Goal: Information Seeking & Learning: Check status

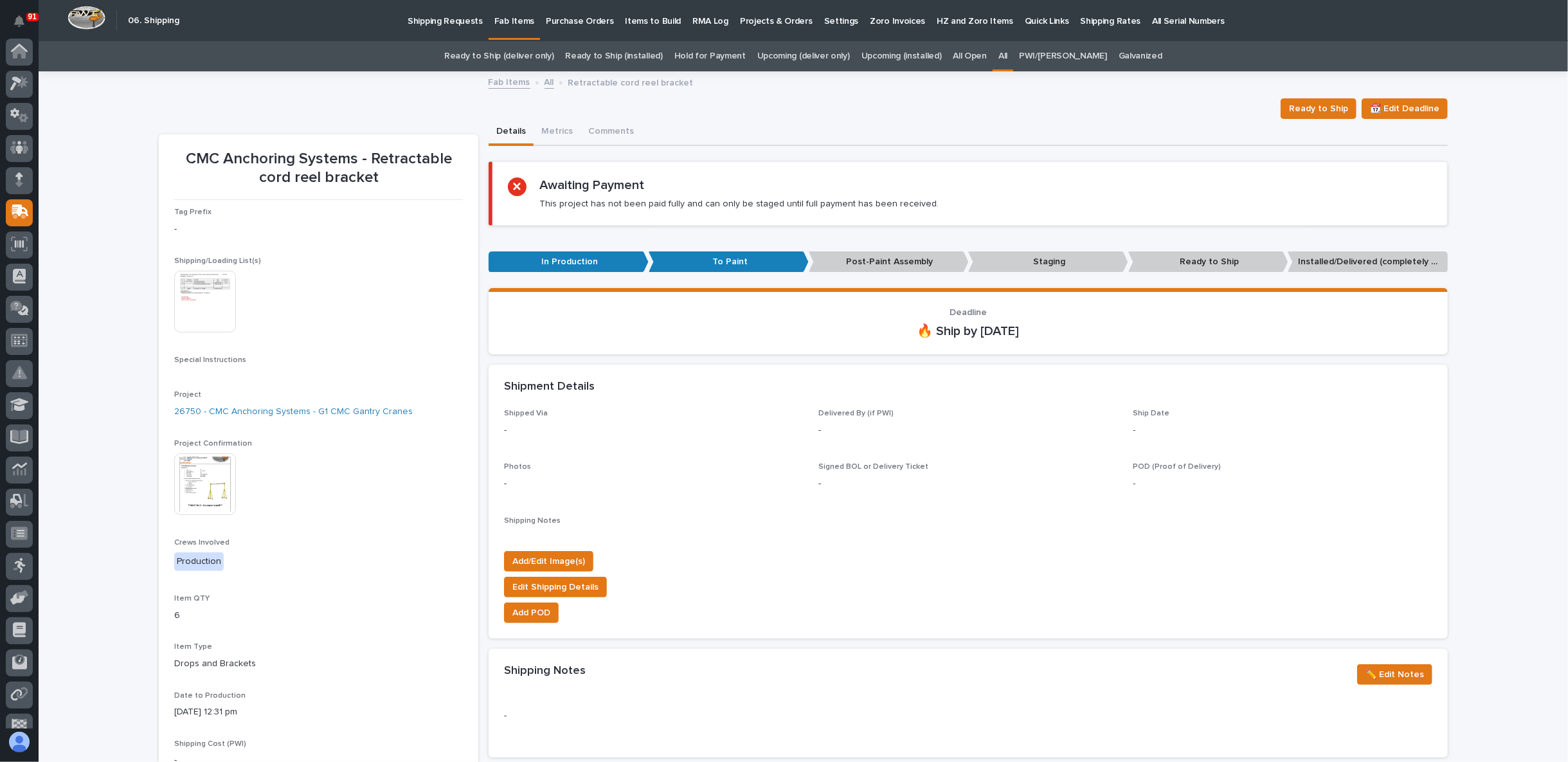
scroll to position [81, 0]
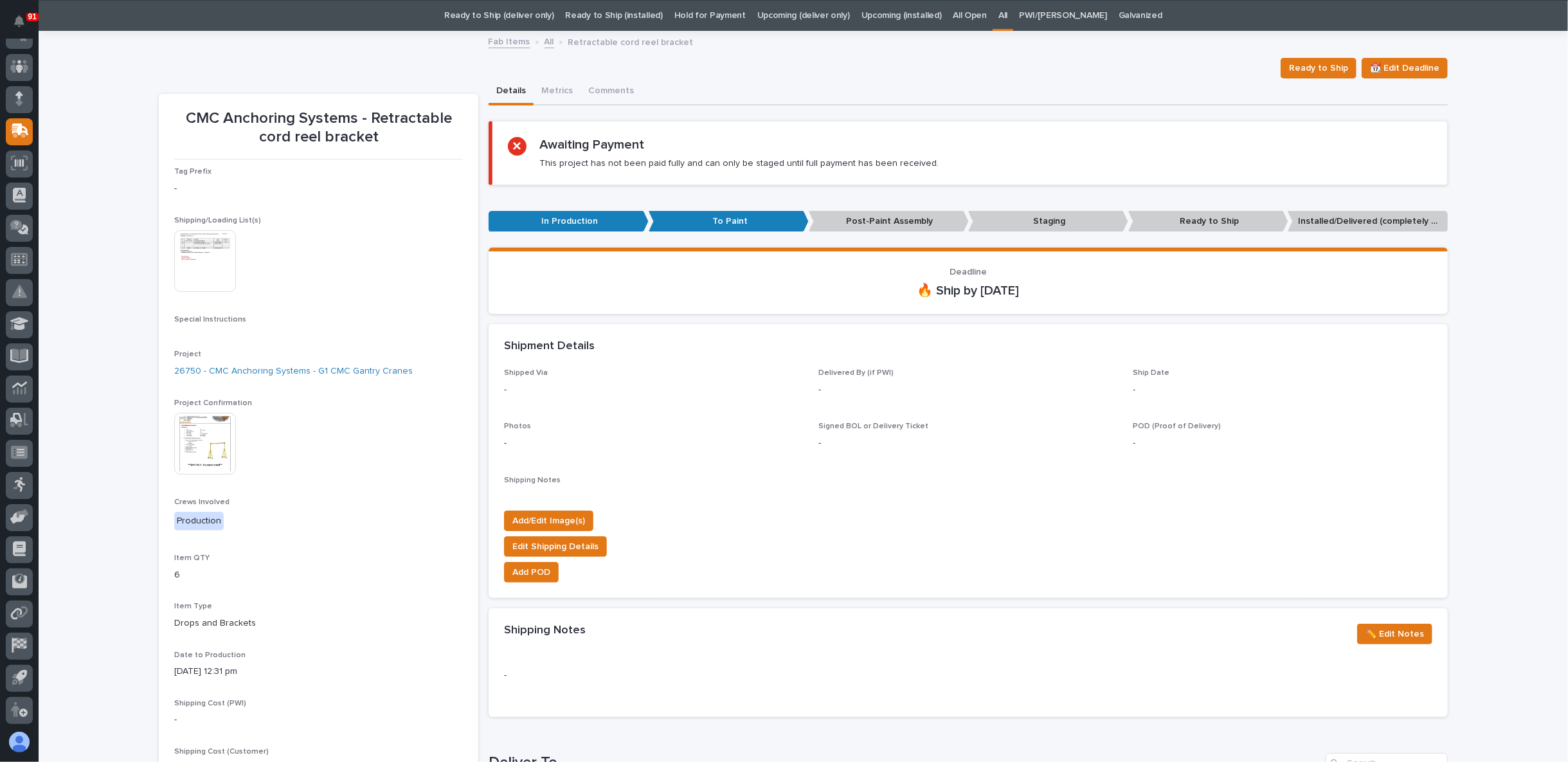
click at [917, 16] on link "Upcoming (installed)" at bounding box center [901, 16] width 80 height 31
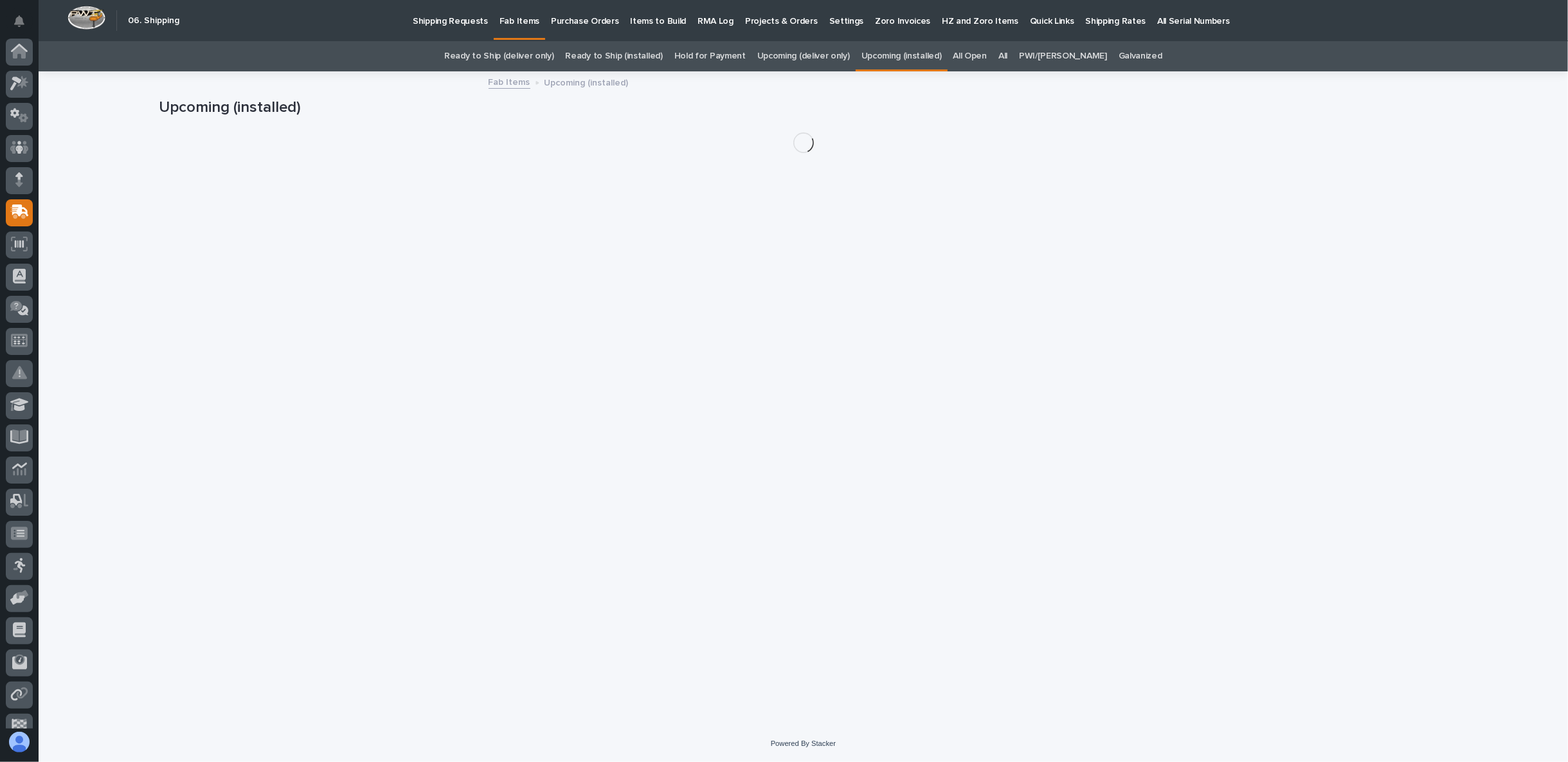
scroll to position [81, 0]
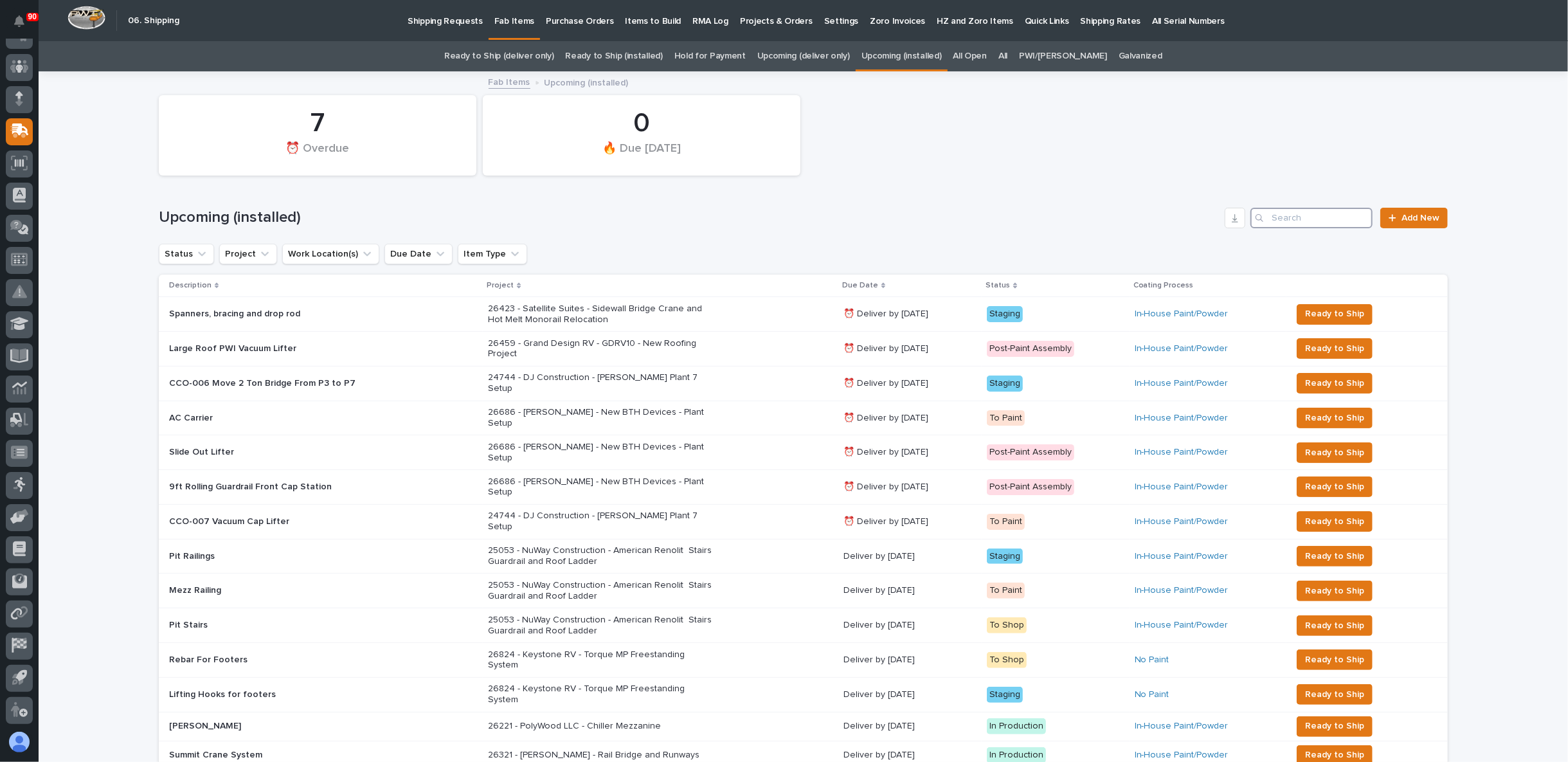
click at [1294, 221] on input "Search" at bounding box center [1311, 218] width 122 height 20
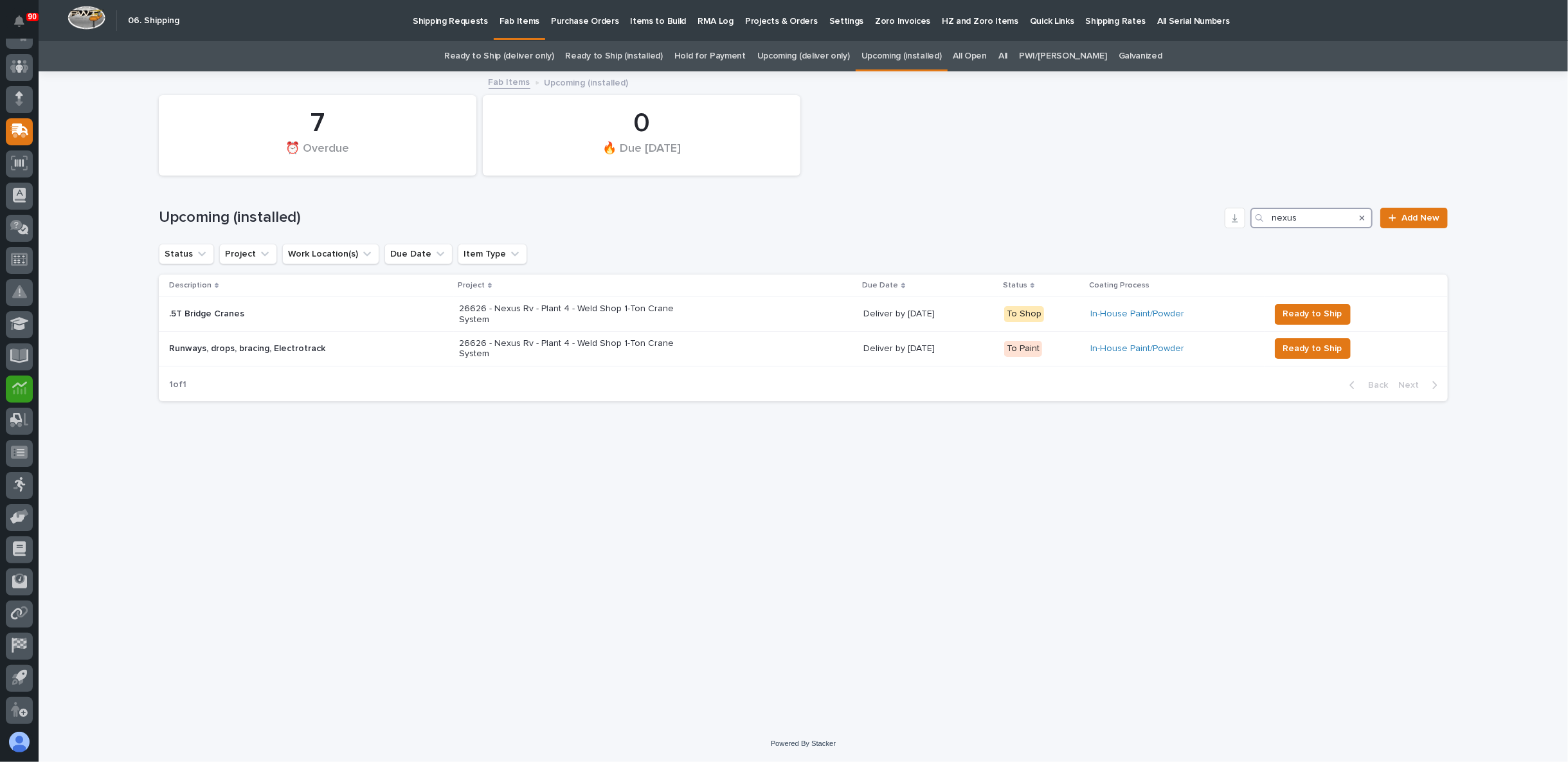
type input "nexus"
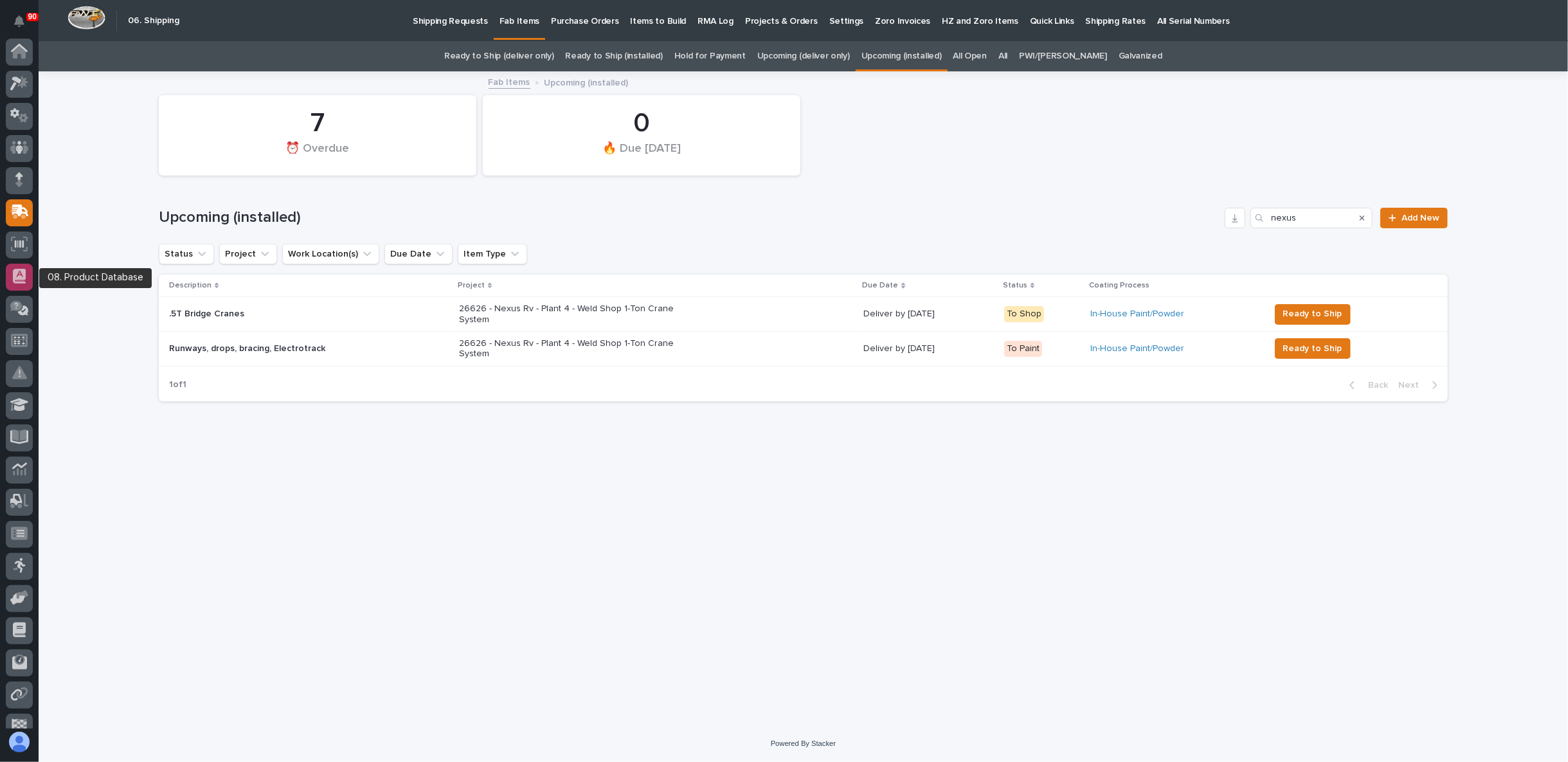
click at [23, 276] on icon at bounding box center [19, 276] width 13 height 15
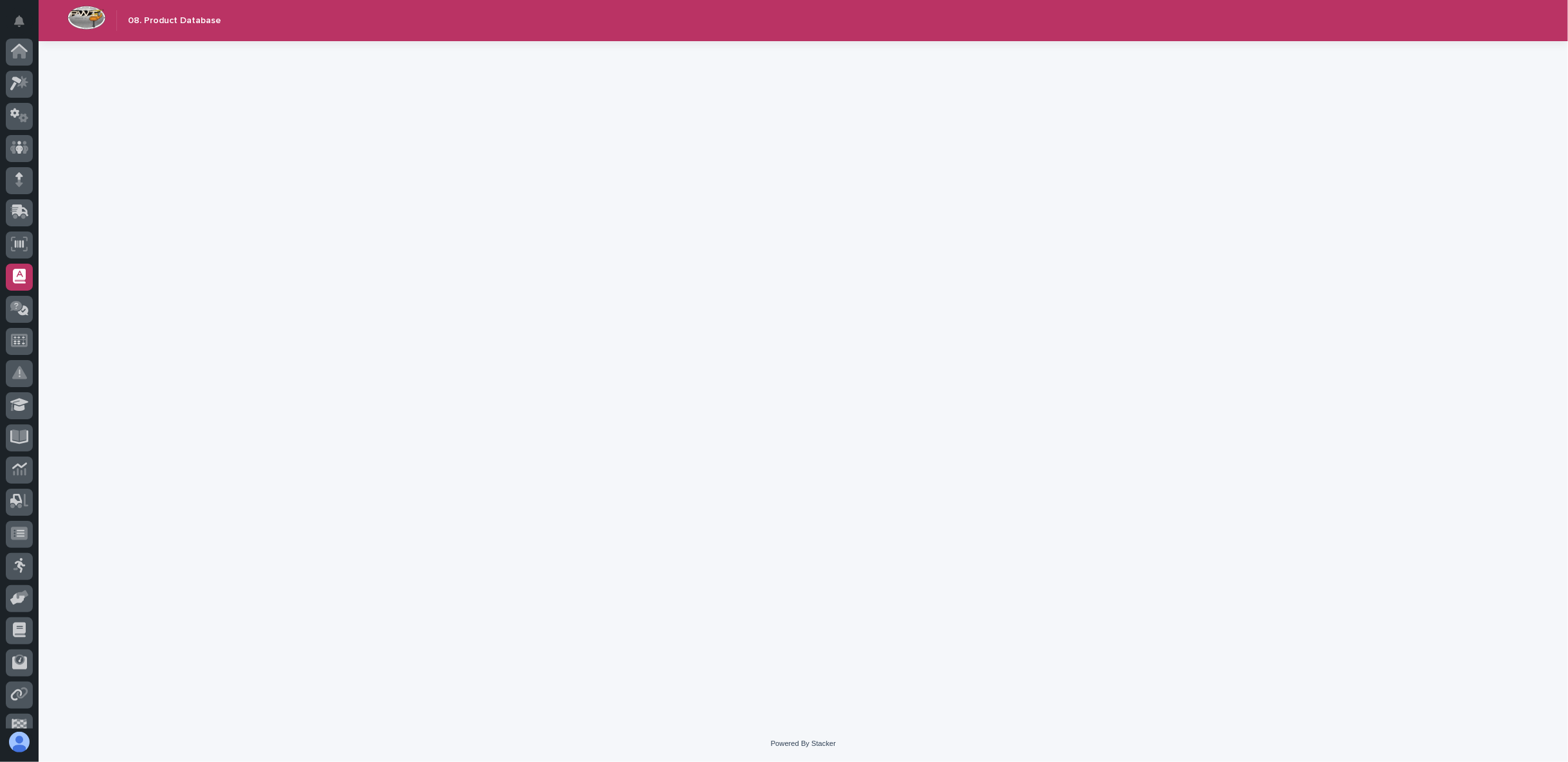
scroll to position [81, 0]
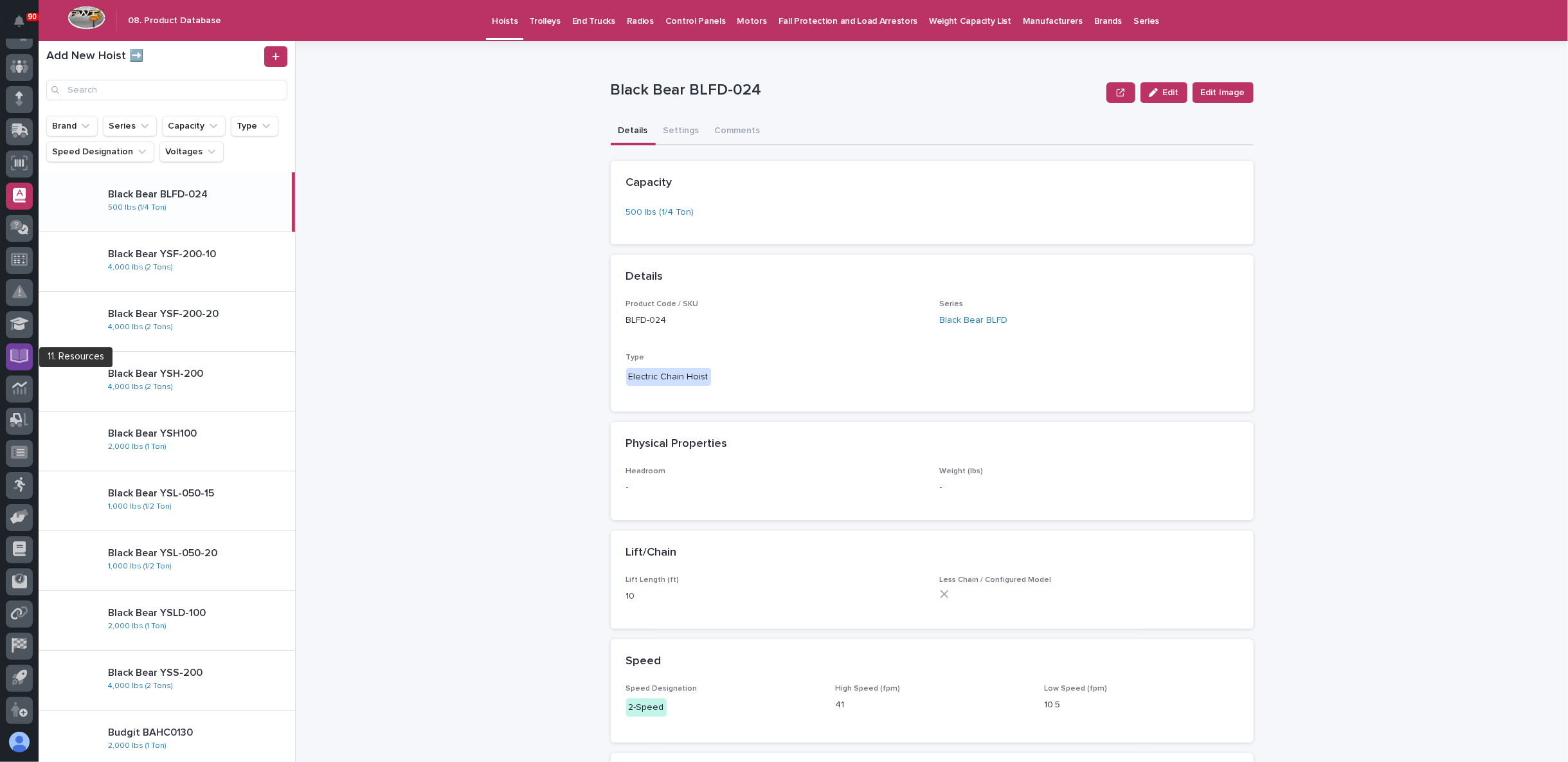
click at [22, 352] on icon at bounding box center [20, 355] width 15 height 12
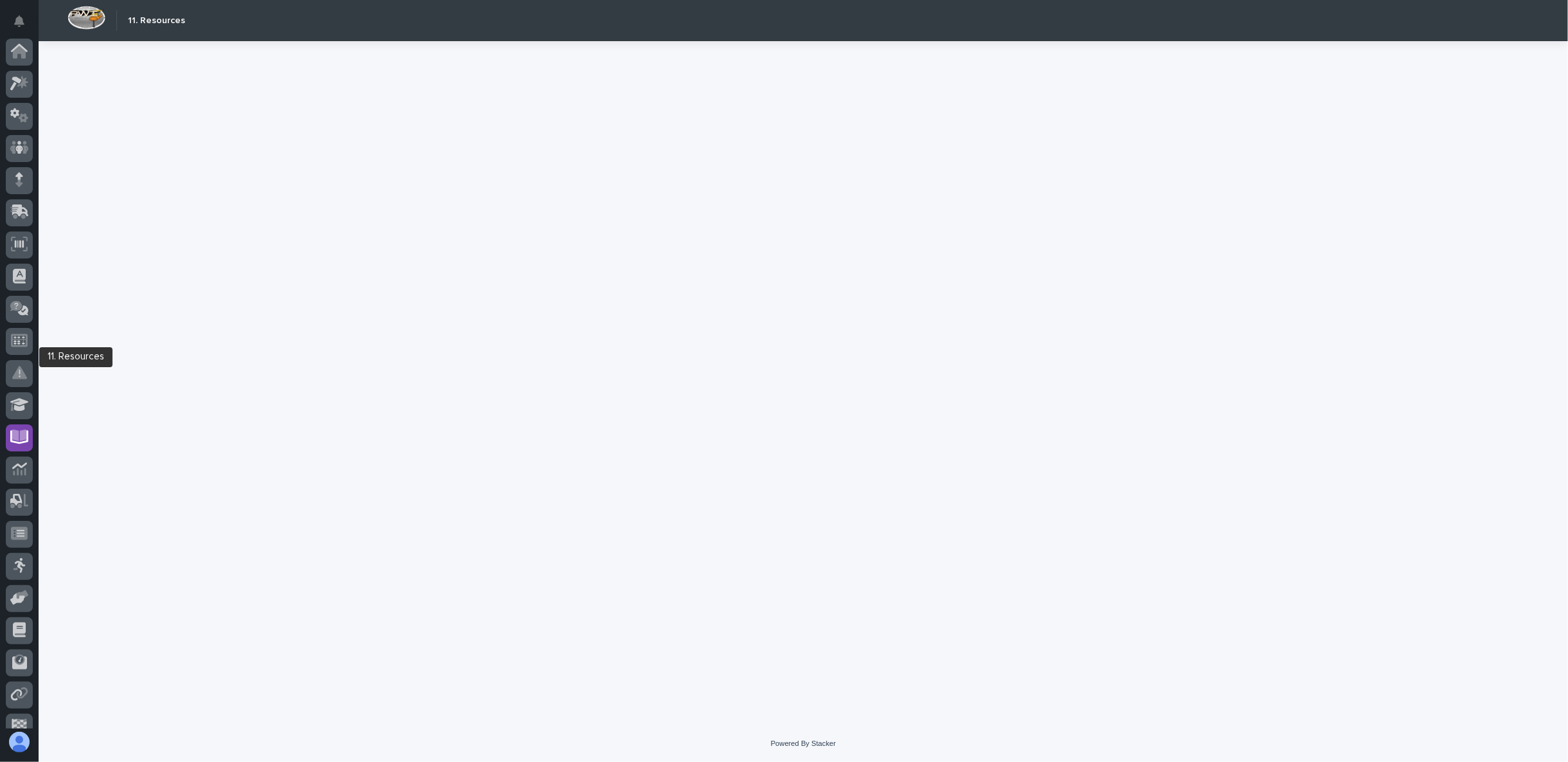
scroll to position [81, 0]
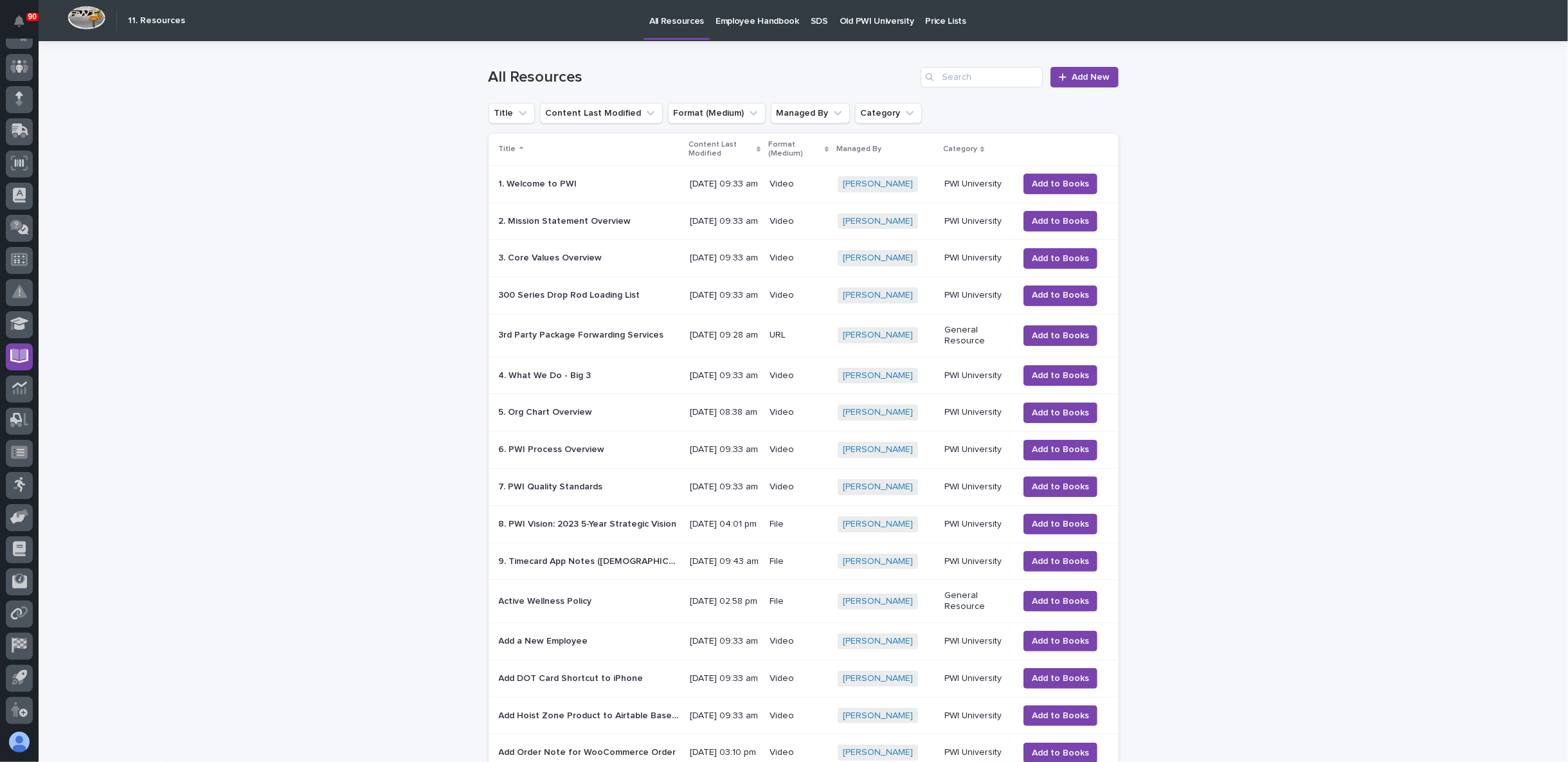
click at [810, 19] on p "SDS" at bounding box center [819, 14] width 18 height 27
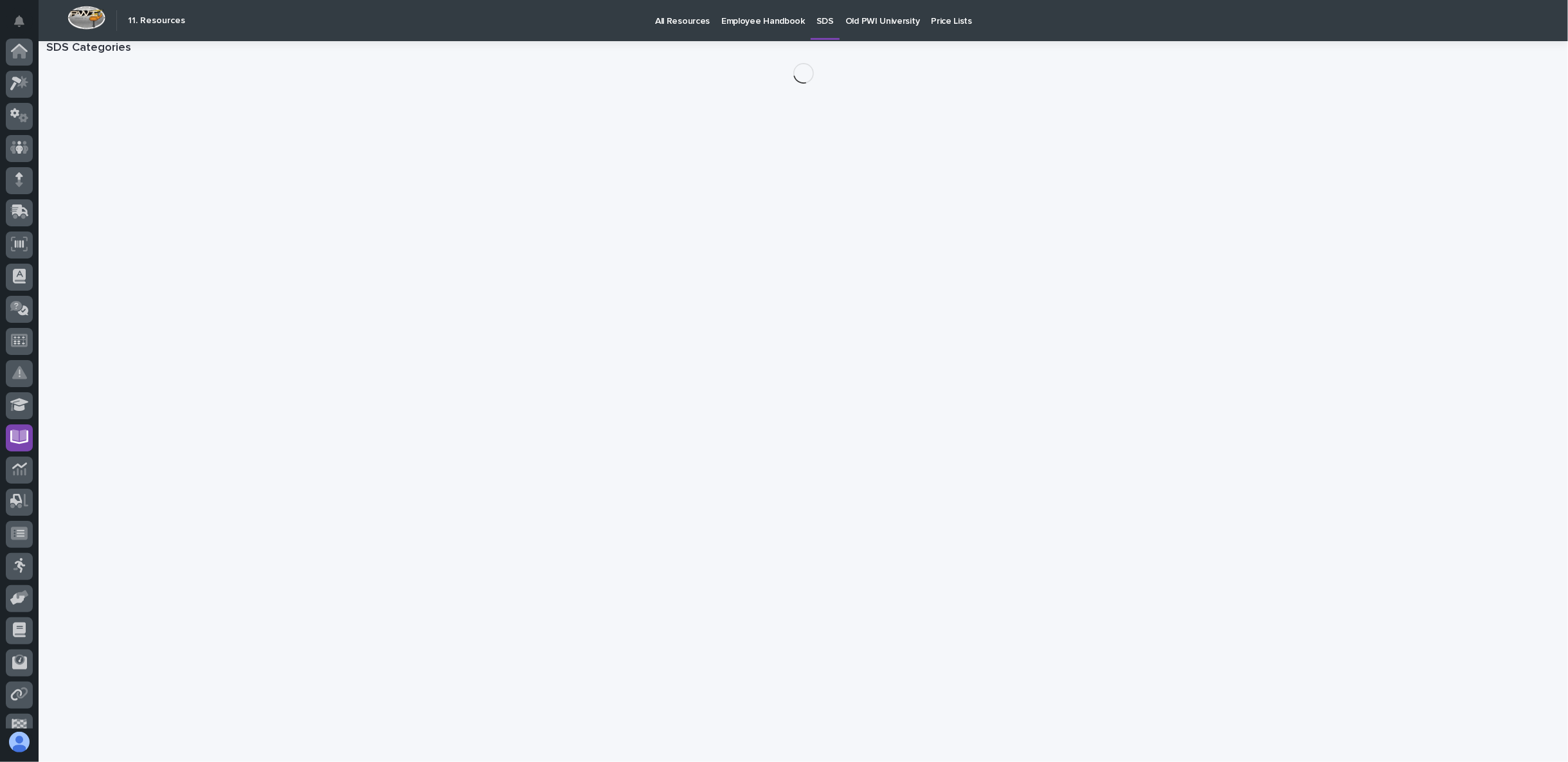
scroll to position [81, 0]
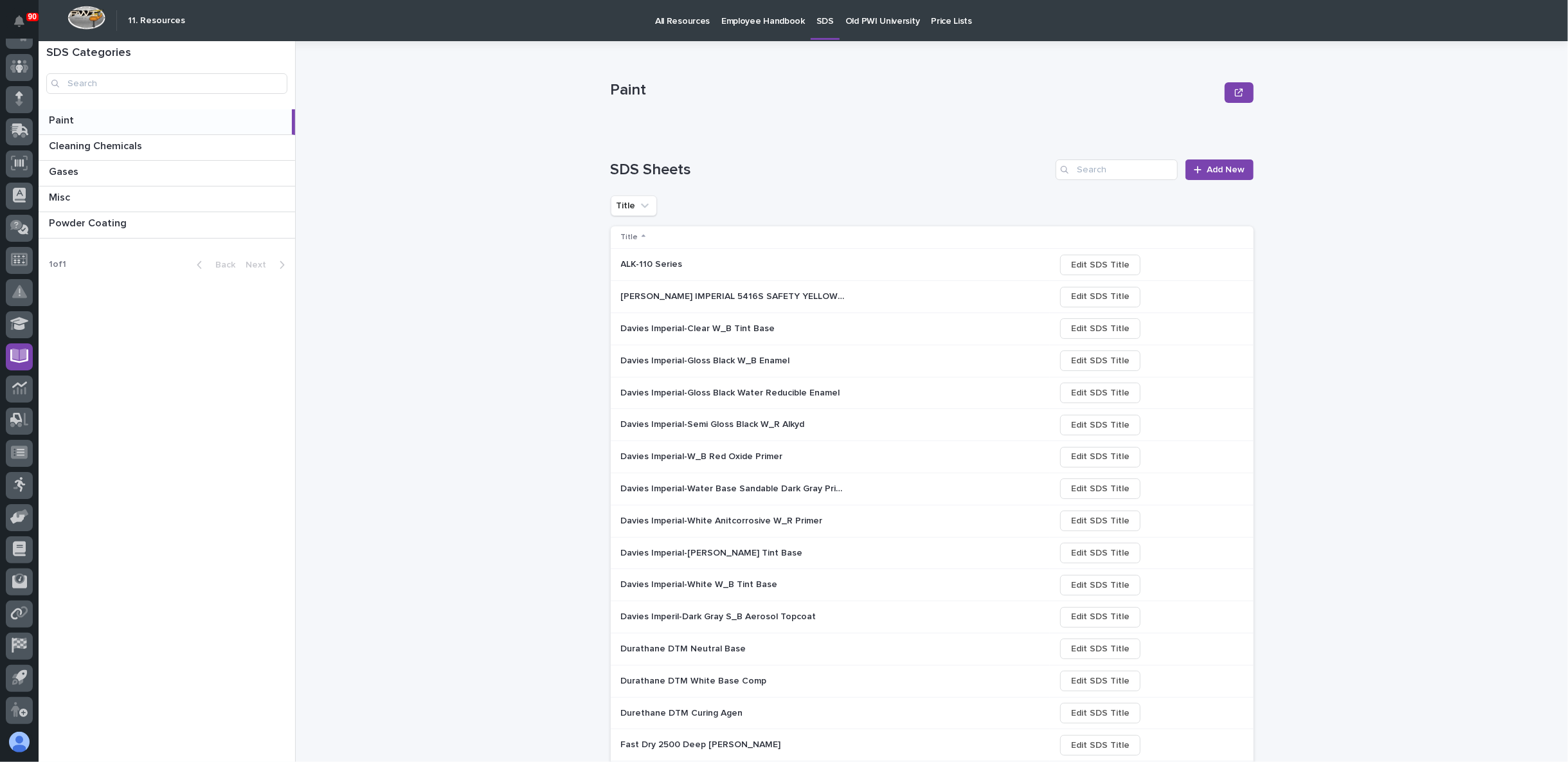
click at [114, 124] on p at bounding box center [168, 121] width 238 height 12
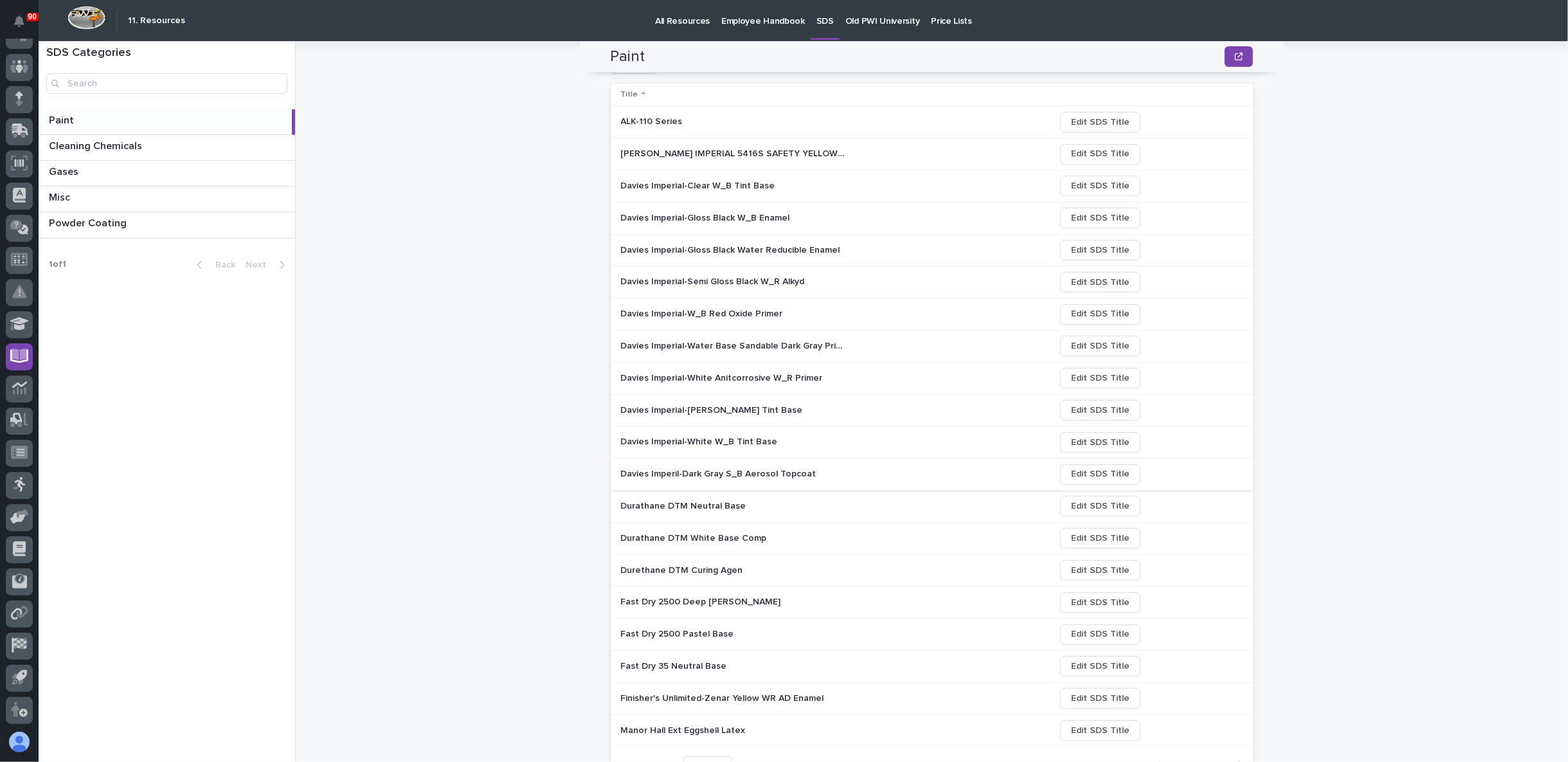
scroll to position [204, 0]
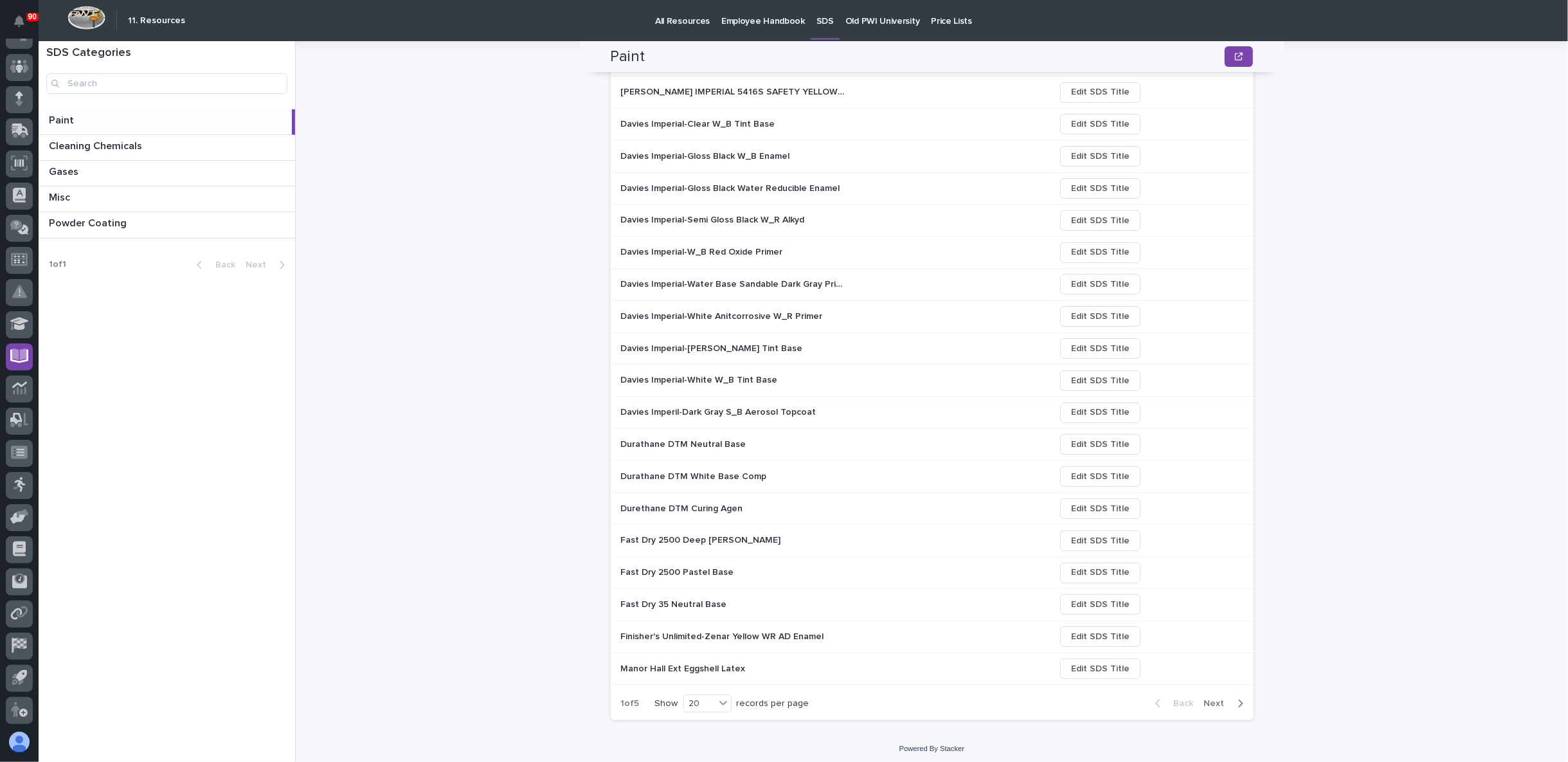
click at [765, 538] on p at bounding box center [733, 541] width 225 height 11
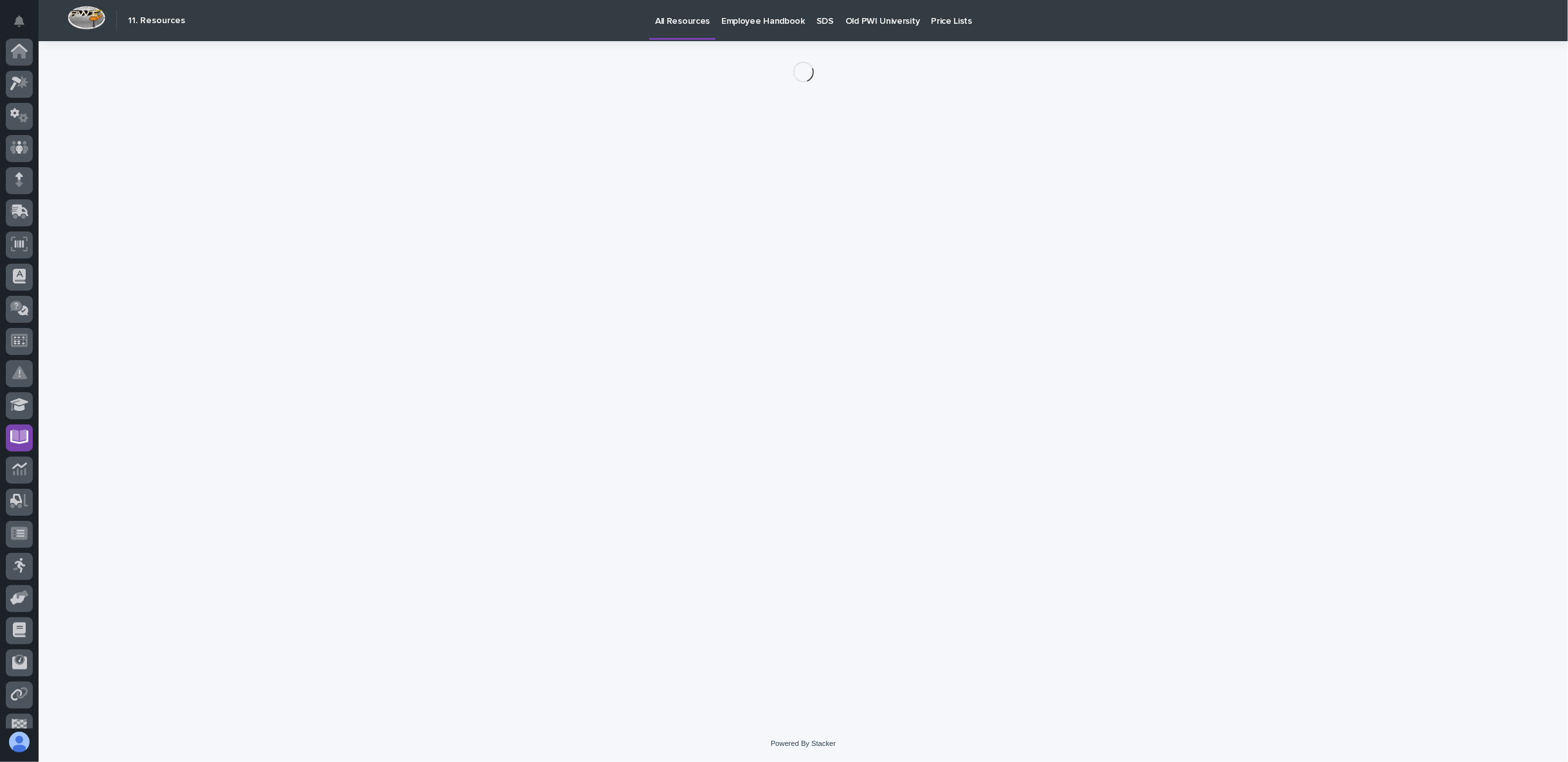
scroll to position [81, 0]
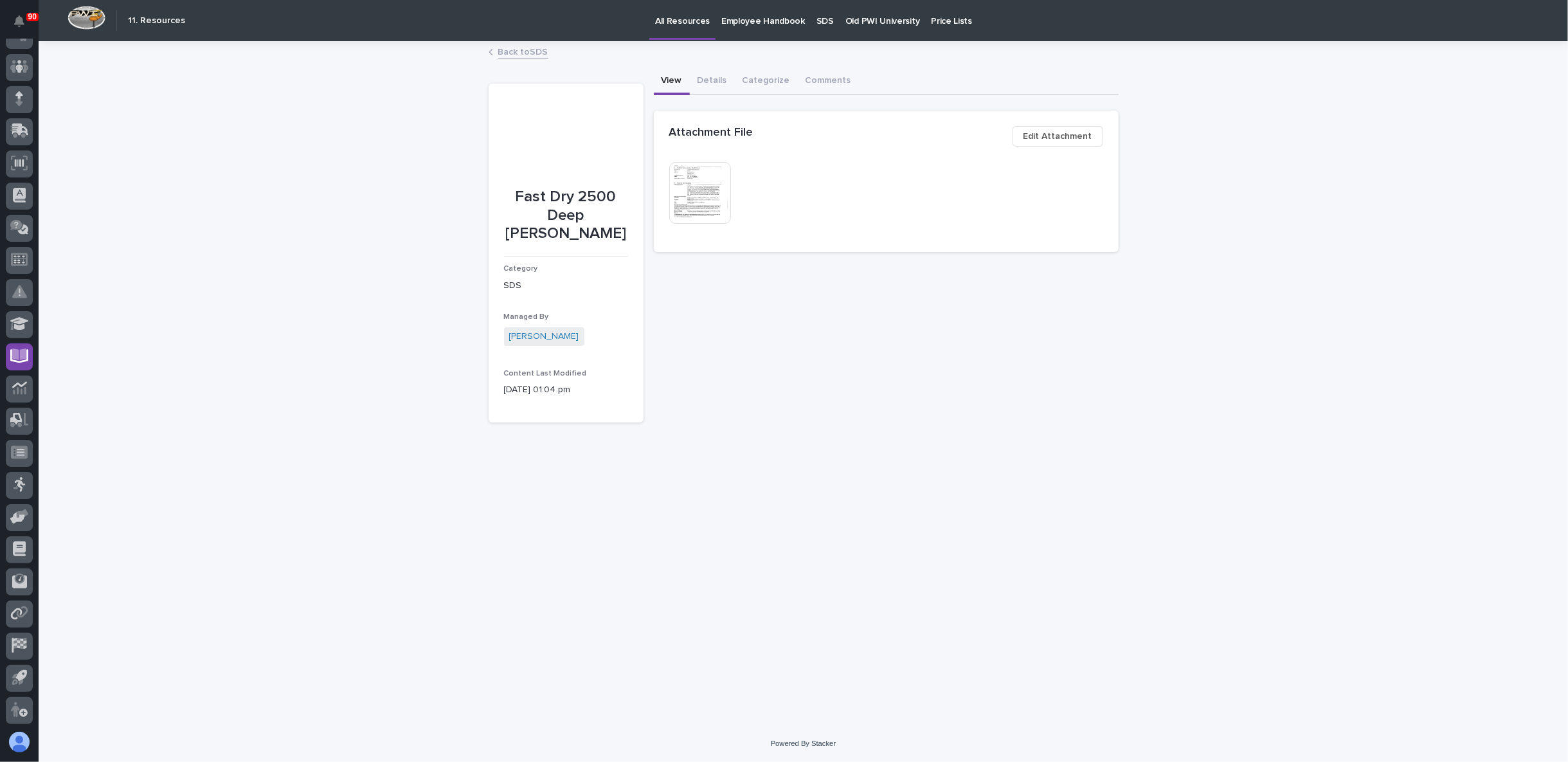
click at [703, 200] on img at bounding box center [700, 193] width 62 height 62
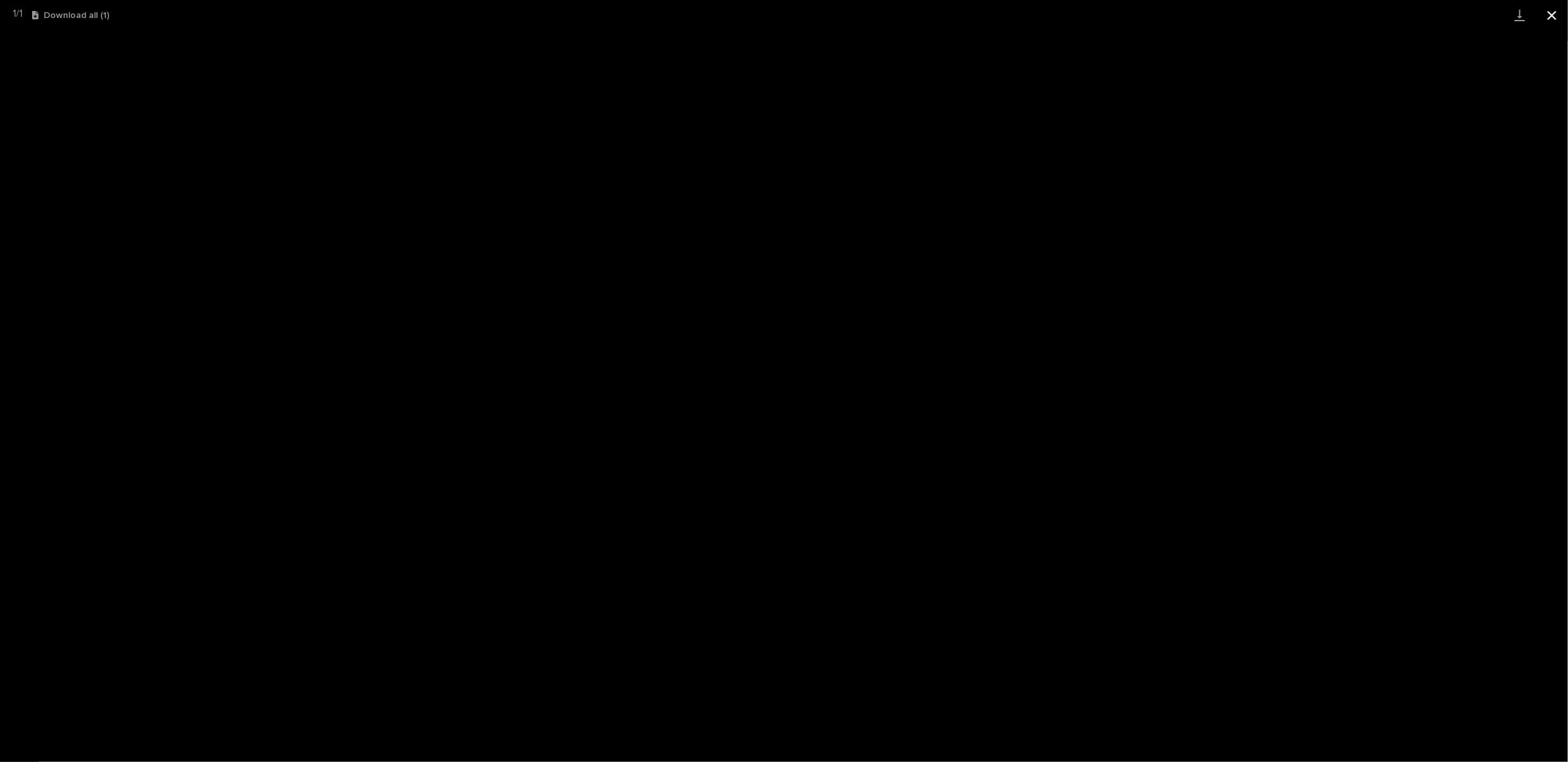
click at [1556, 15] on button "Close gallery" at bounding box center [1551, 15] width 32 height 31
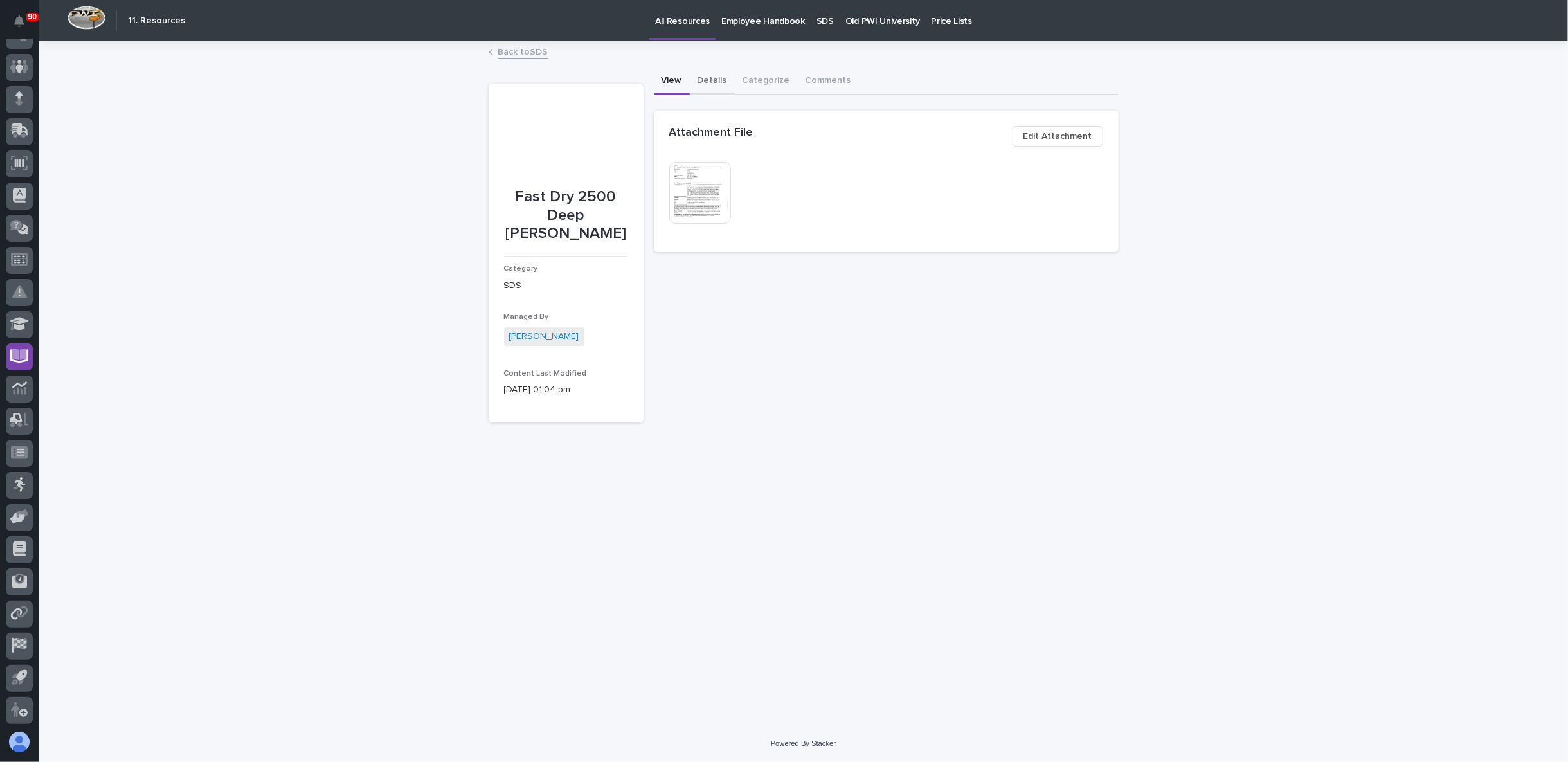
click at [717, 81] on button "Details" at bounding box center [712, 81] width 45 height 27
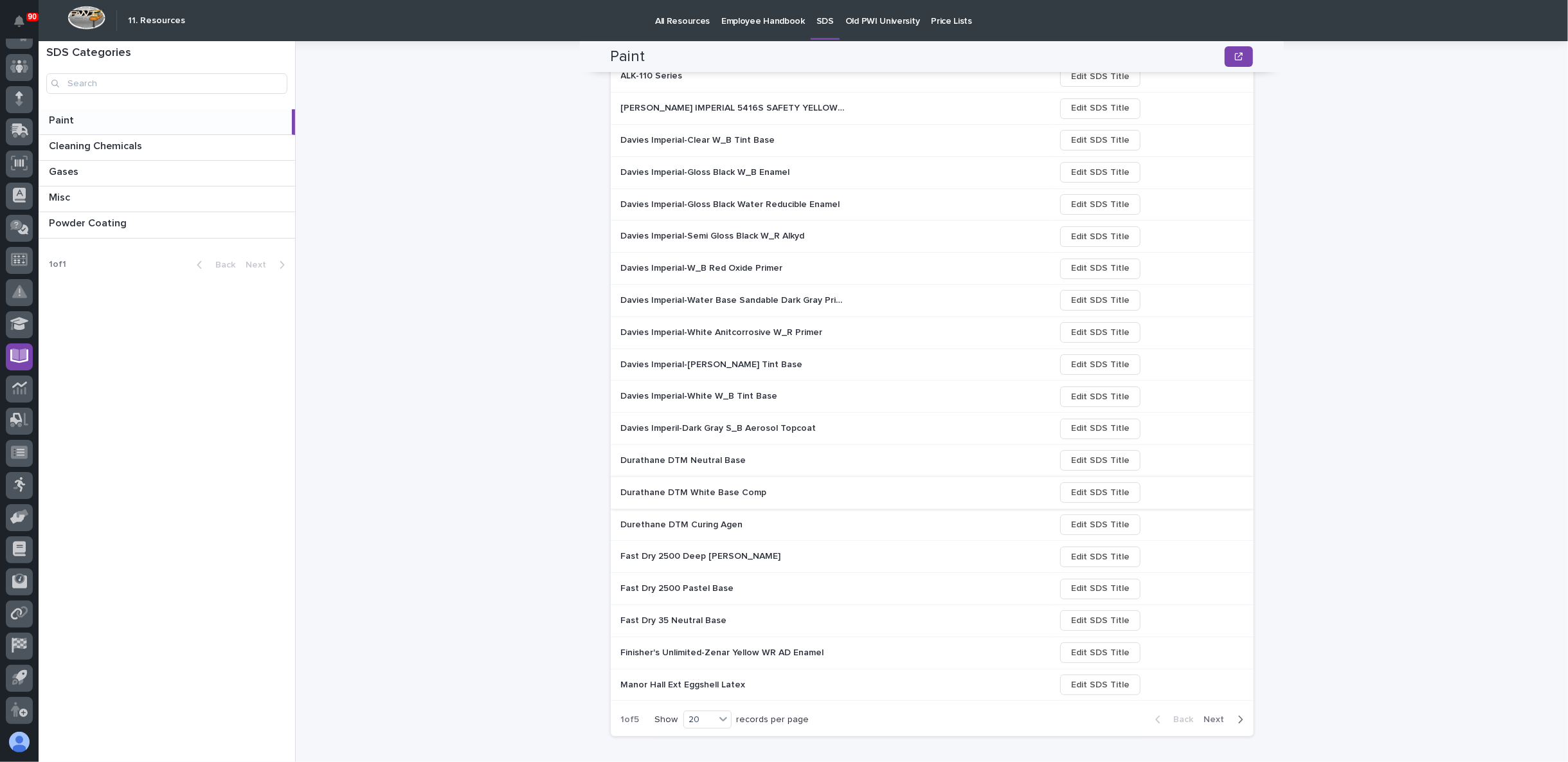
scroll to position [204, 0]
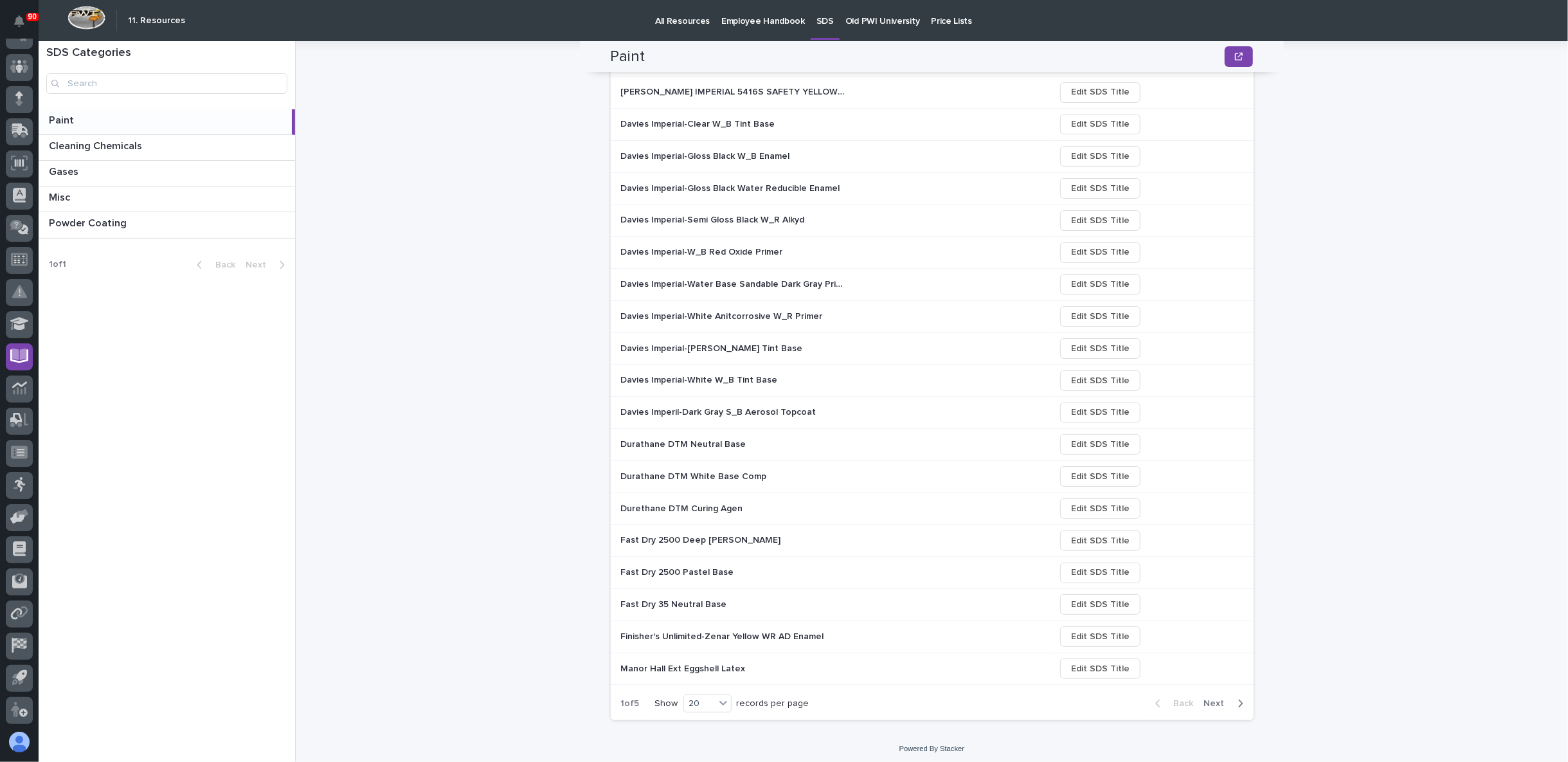
click at [1218, 697] on span "Next" at bounding box center [1218, 703] width 29 height 12
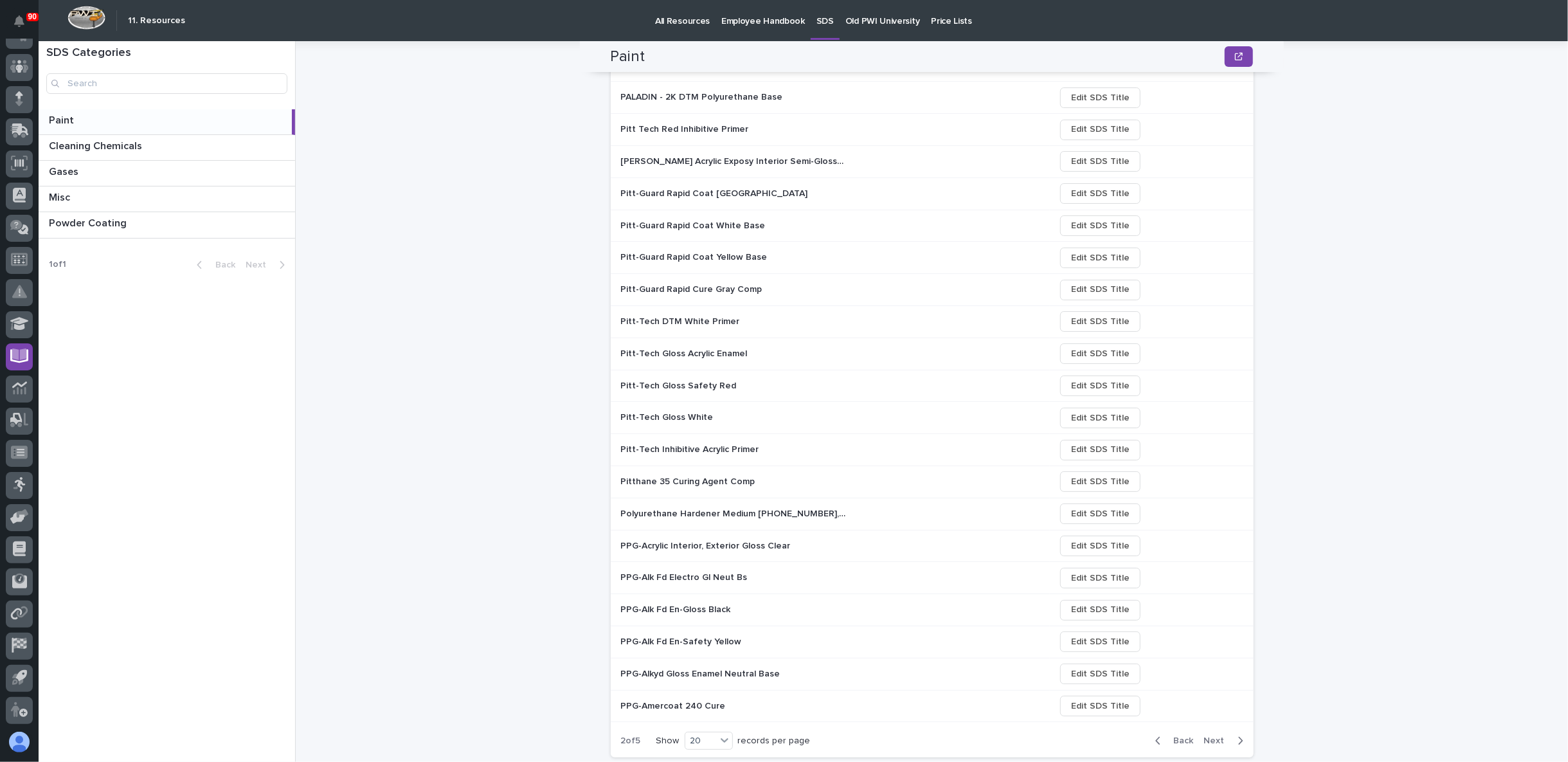
scroll to position [162, 0]
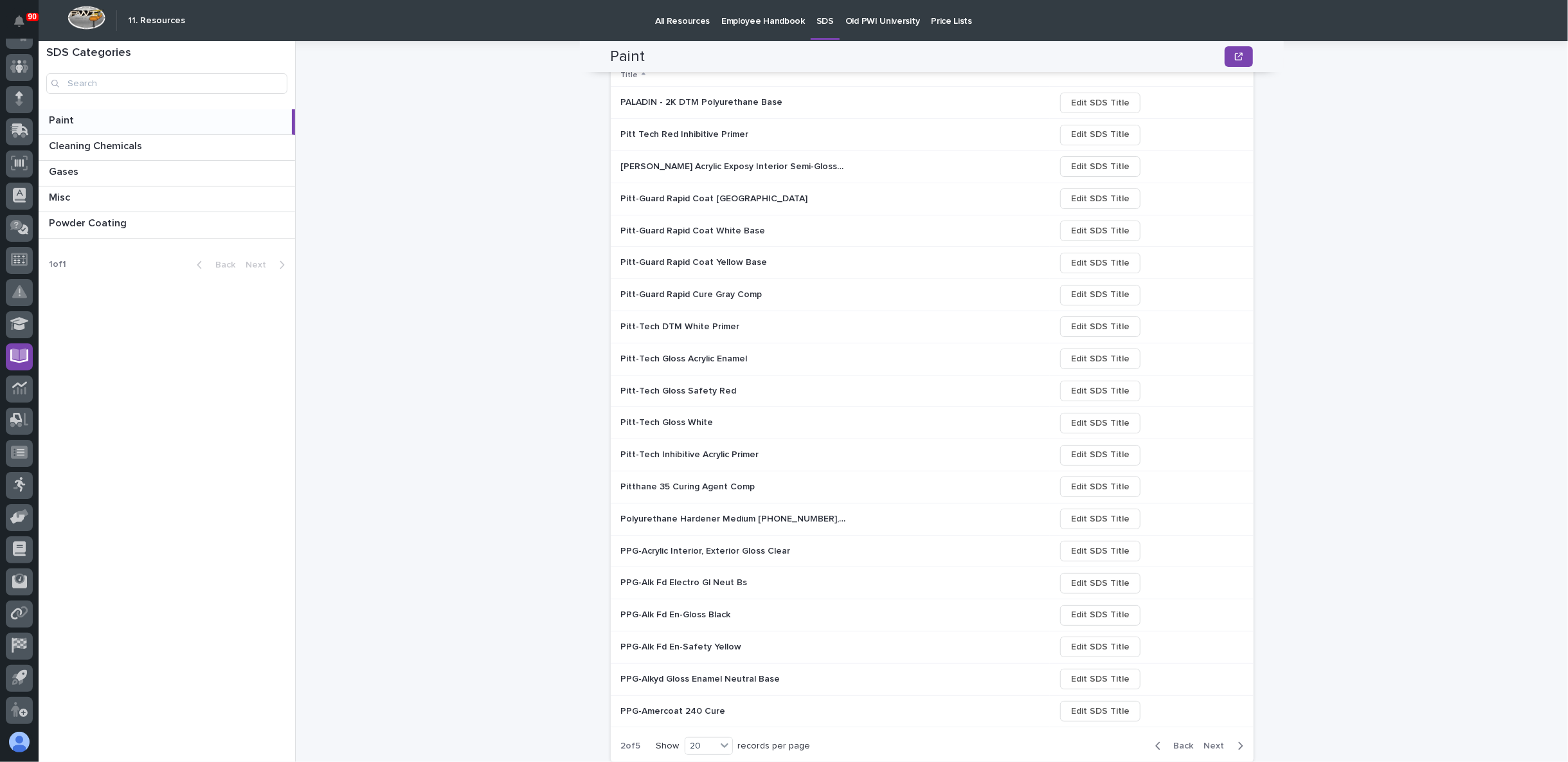
click at [449, 338] on div "Paint Paint Sorry, there was an error saving your record. Please try again. Ple…" at bounding box center [939, 402] width 1256 height 721
click at [1210, 741] on span "Next" at bounding box center [1218, 746] width 29 height 12
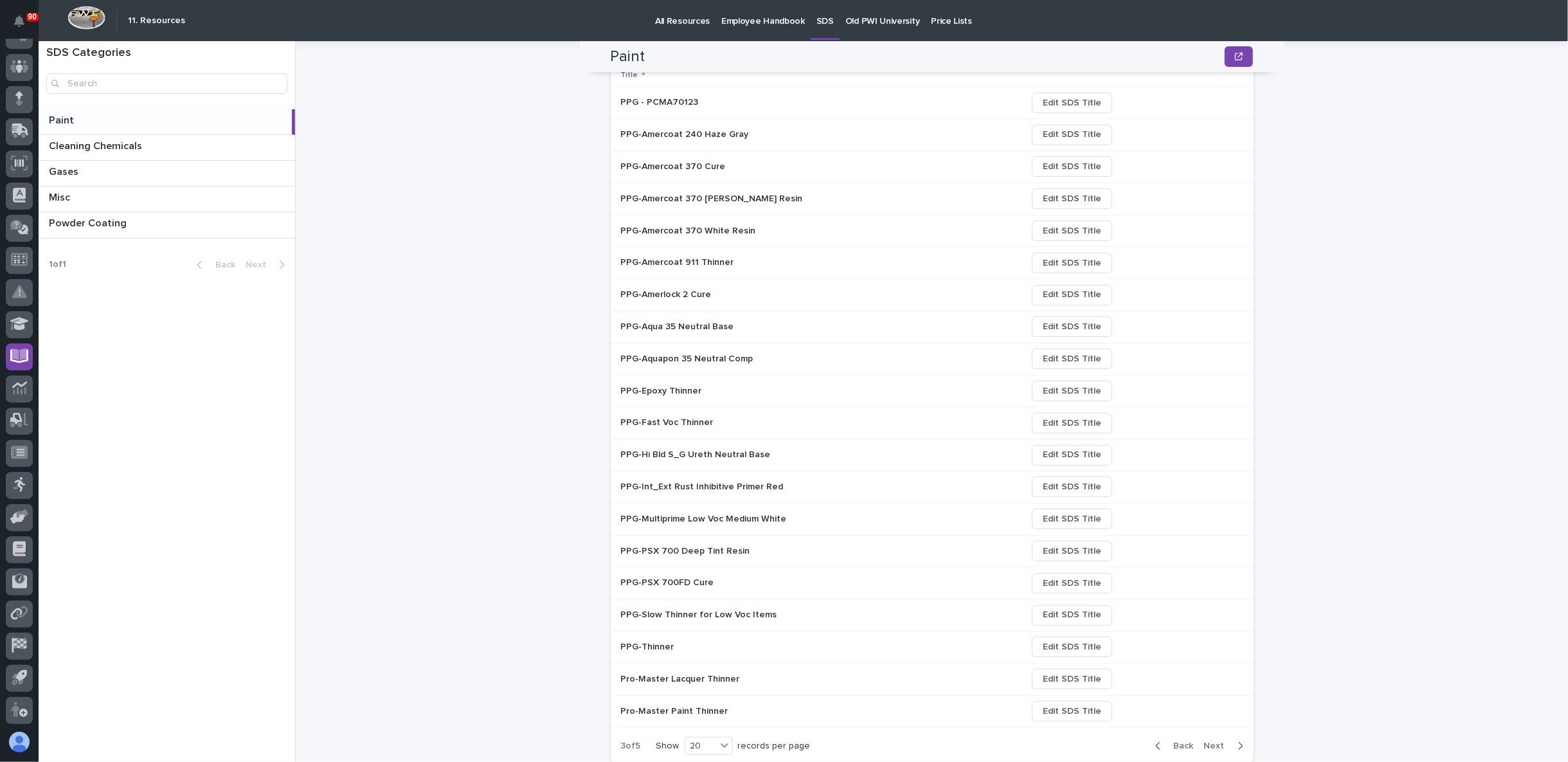
click at [1208, 745] on span "Next" at bounding box center [1218, 746] width 29 height 12
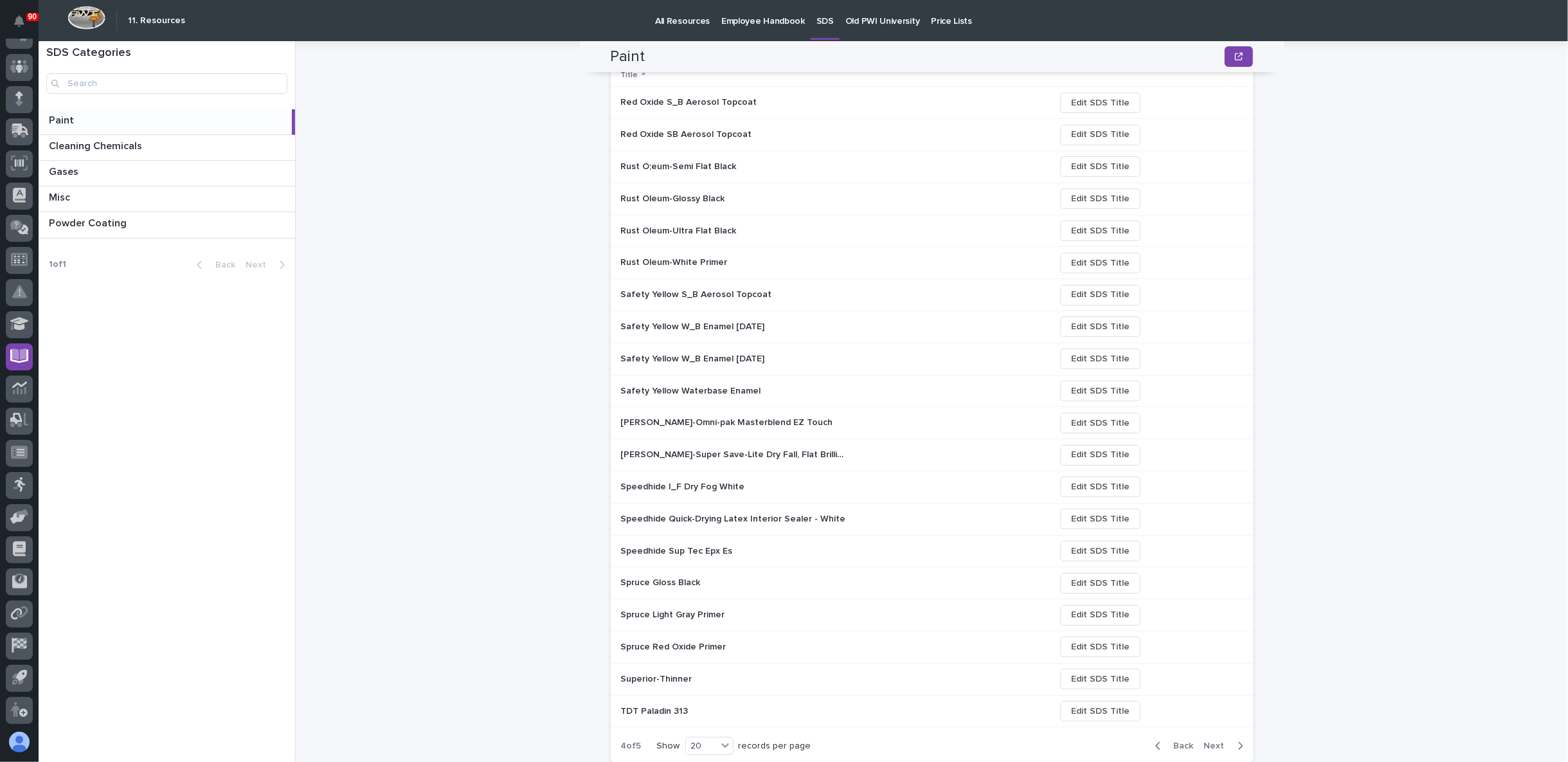
click at [1208, 742] on span "Next" at bounding box center [1218, 746] width 29 height 12
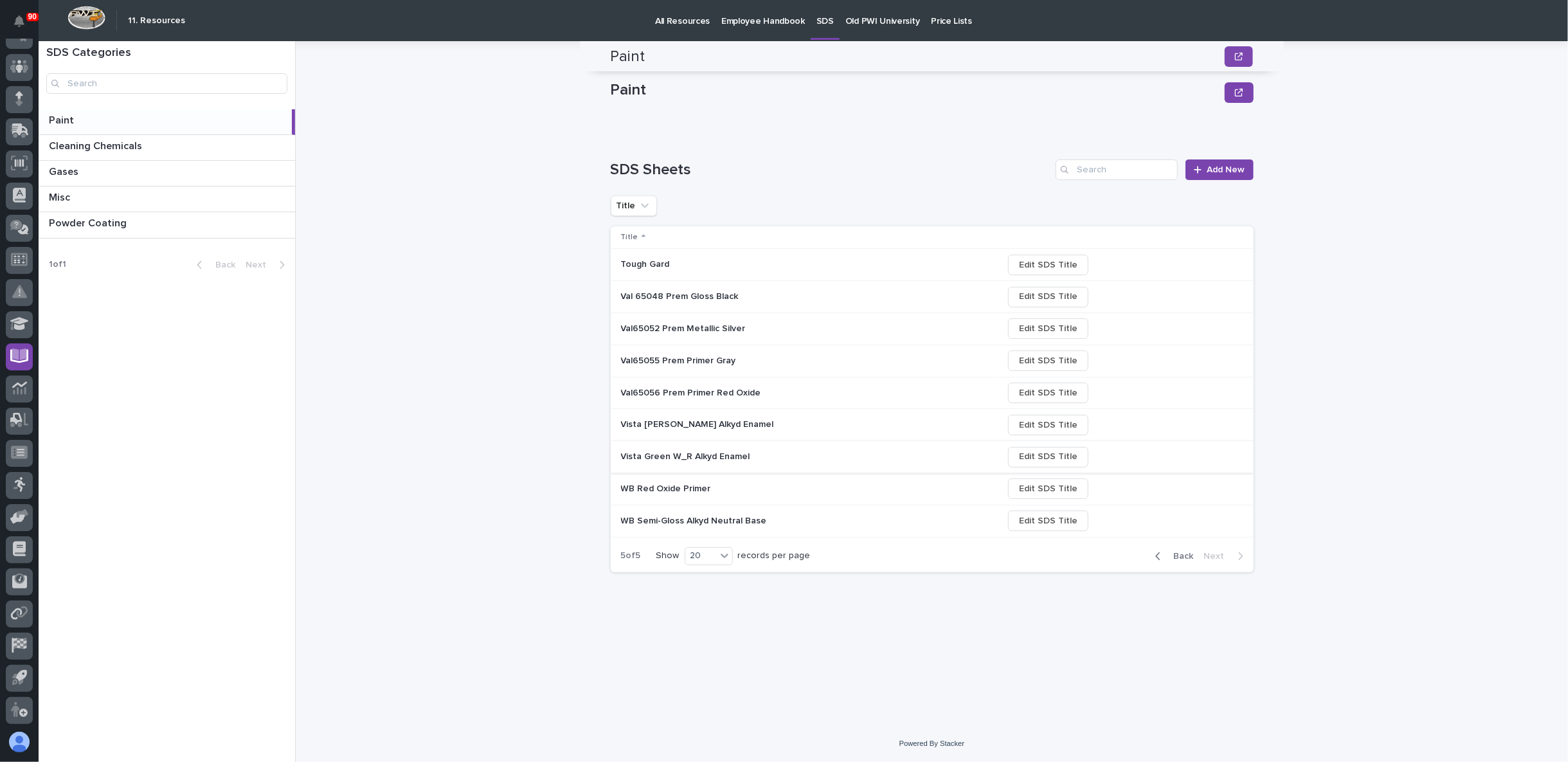
scroll to position [0, 0]
click at [678, 362] on p "Val65055 Prem Primer Gray" at bounding box center [679, 360] width 117 height 14
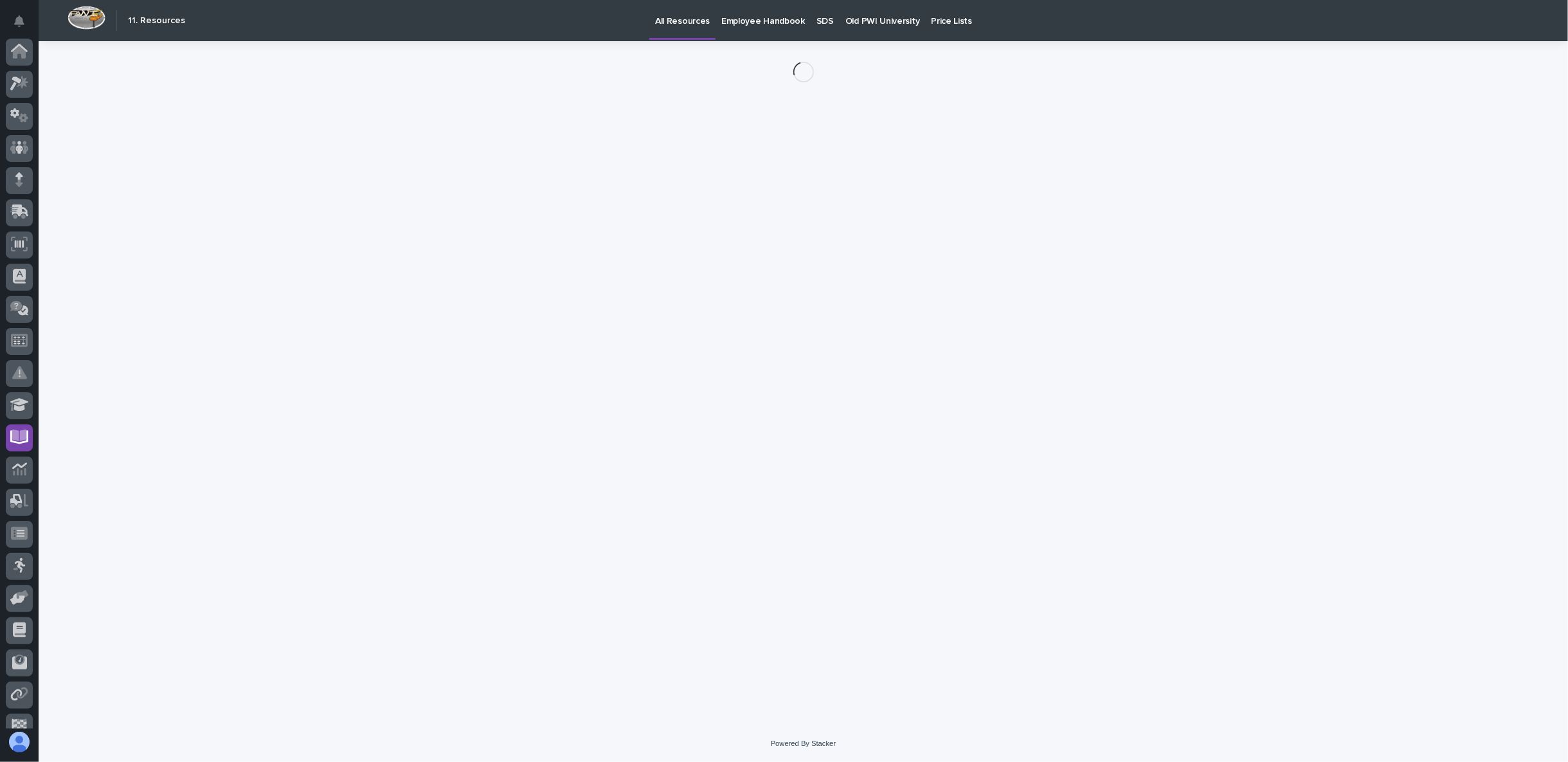
scroll to position [81, 0]
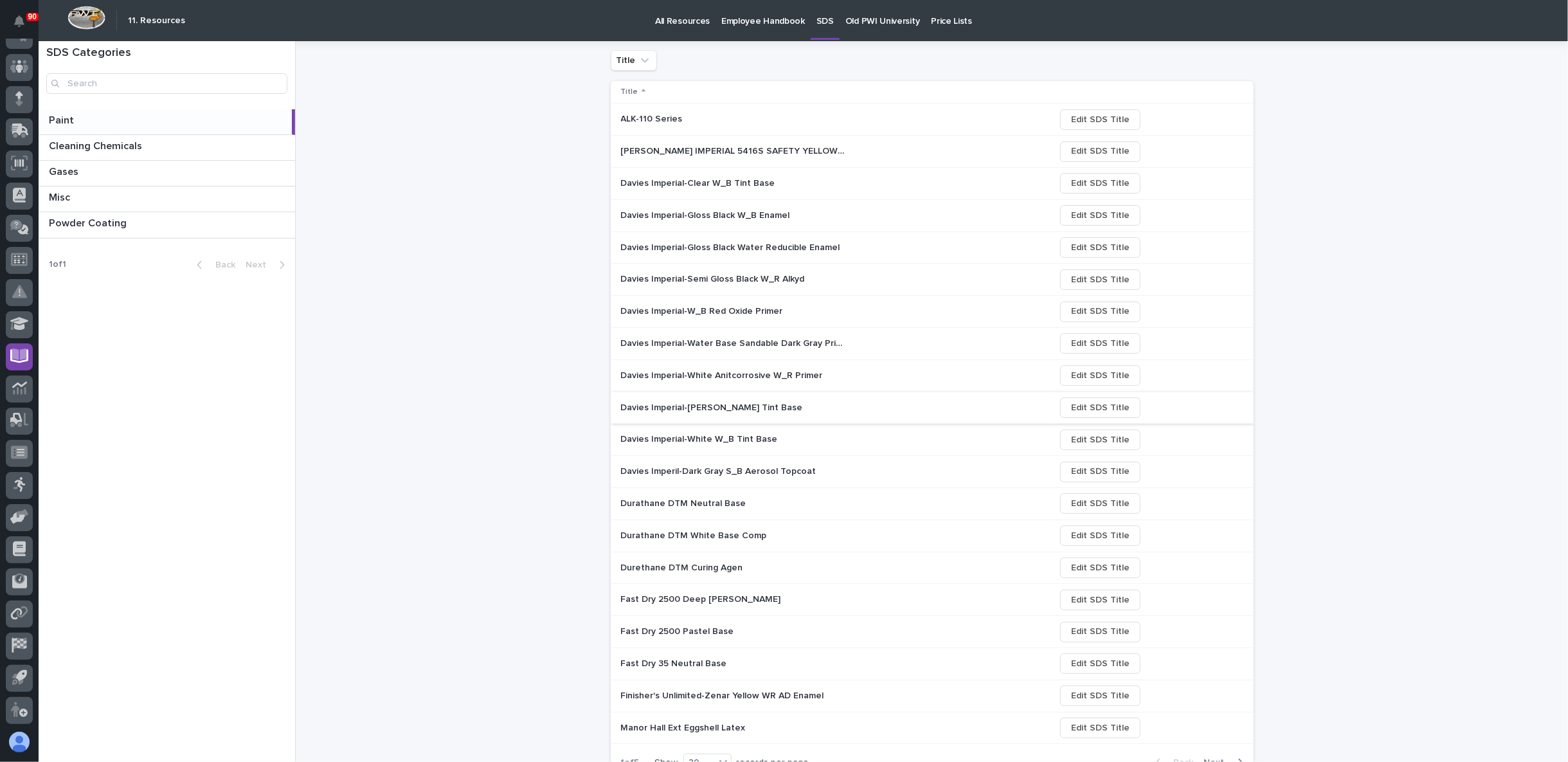
scroll to position [204, 0]
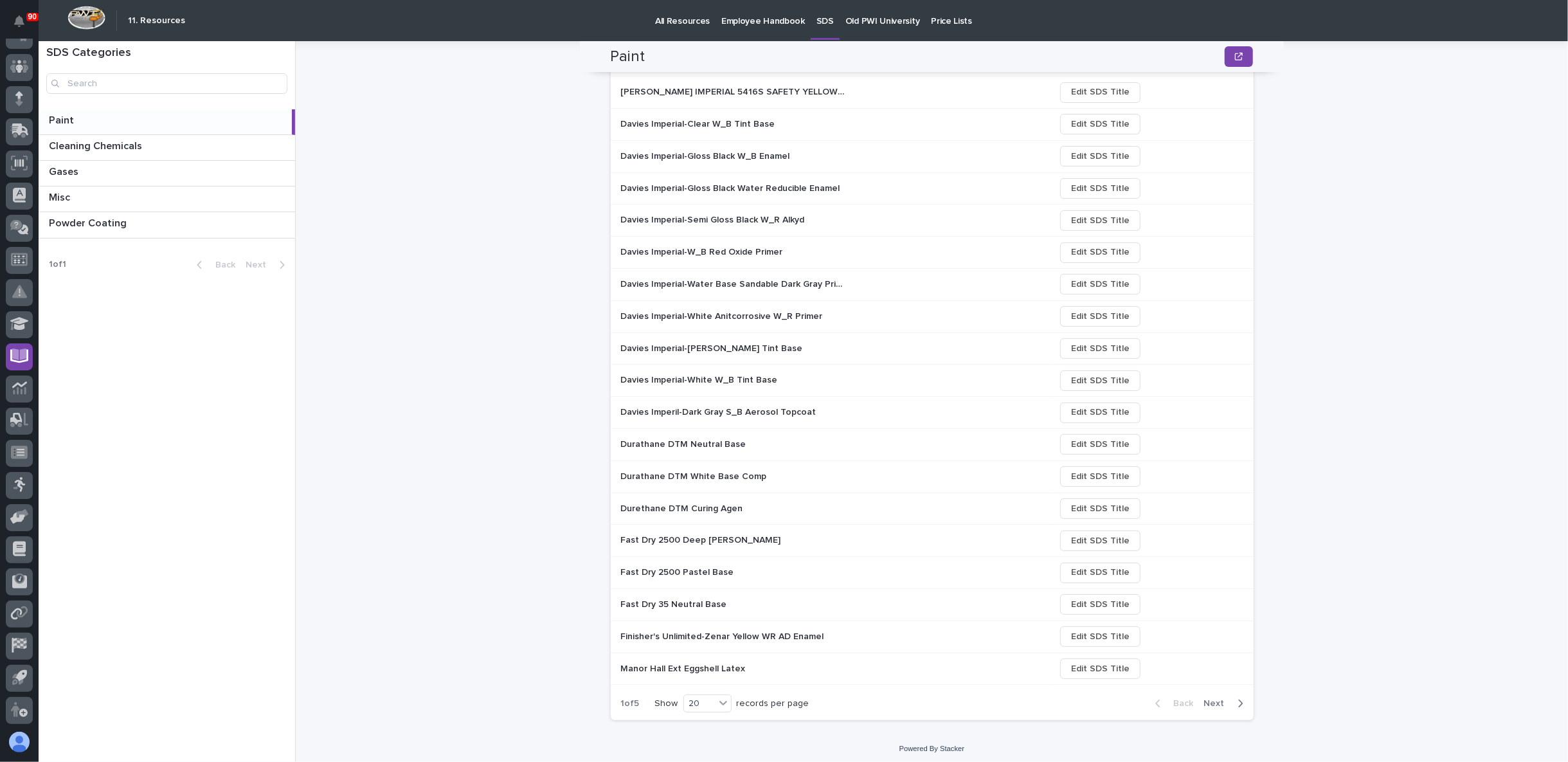
click at [1205, 697] on span "Next" at bounding box center [1218, 703] width 29 height 12
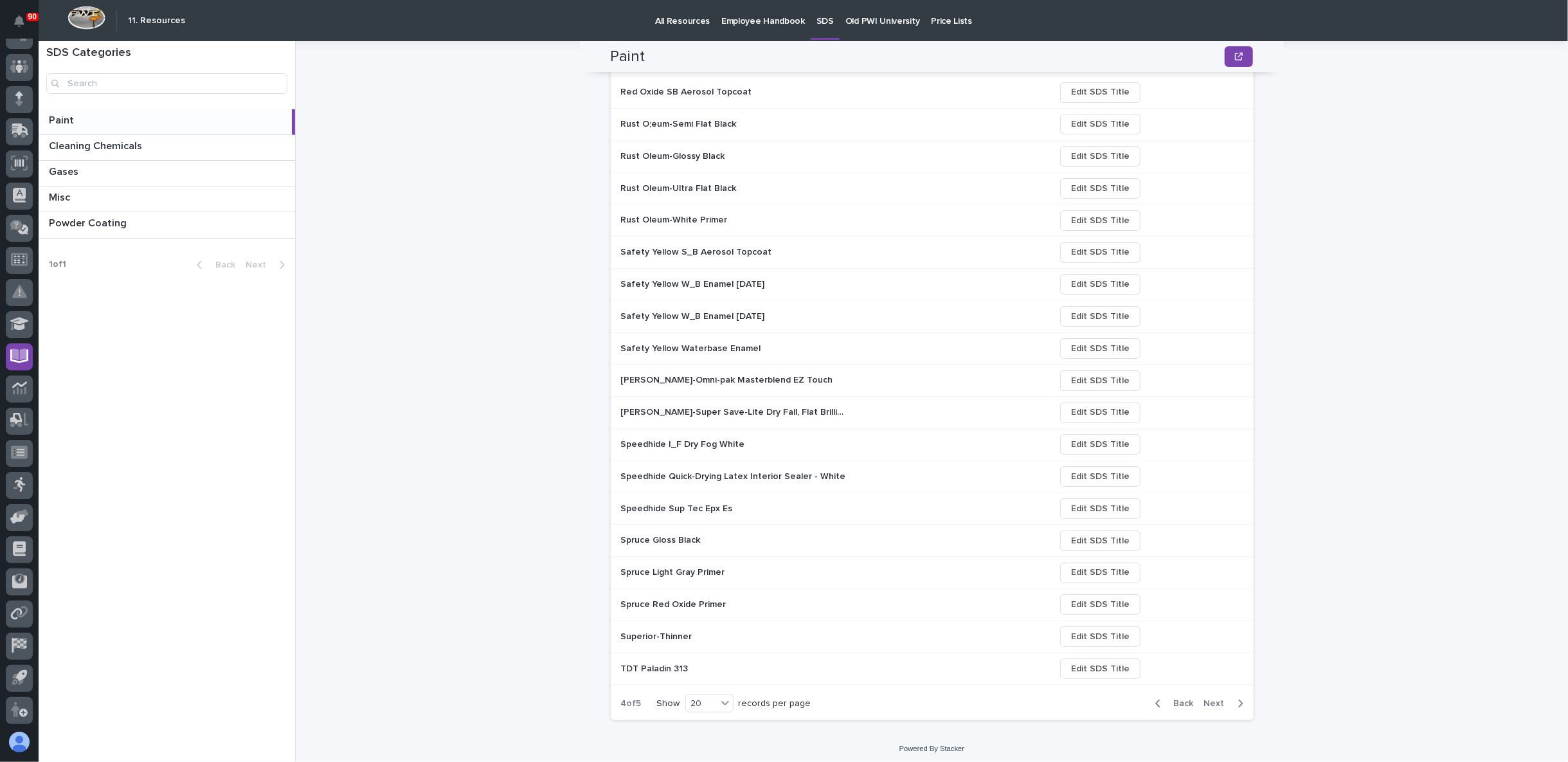
click at [1206, 698] on span "Next" at bounding box center [1218, 703] width 29 height 12
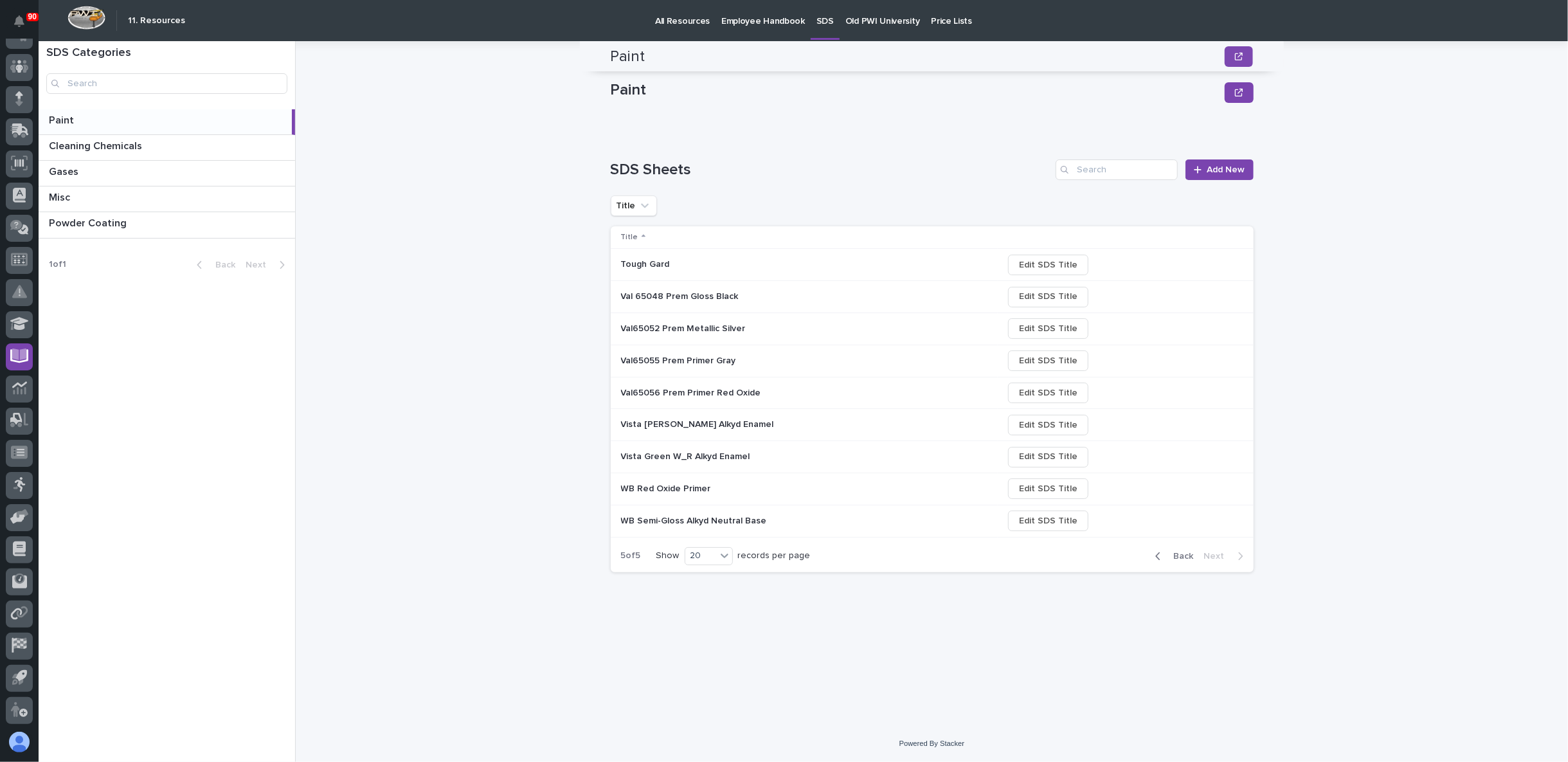
scroll to position [0, 0]
click at [1242, 92] on icon "button" at bounding box center [1238, 92] width 7 height 9
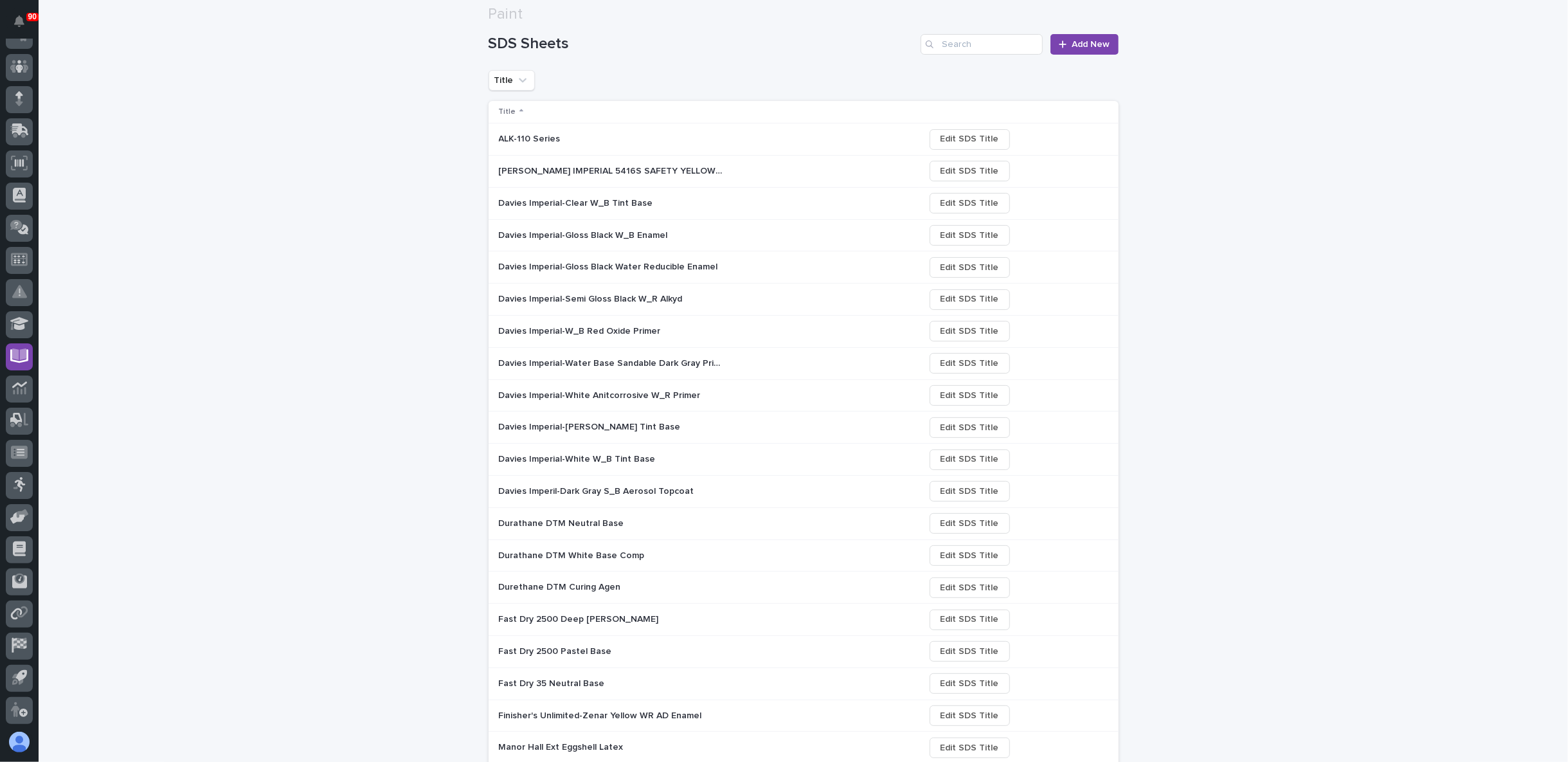
scroll to position [270, 0]
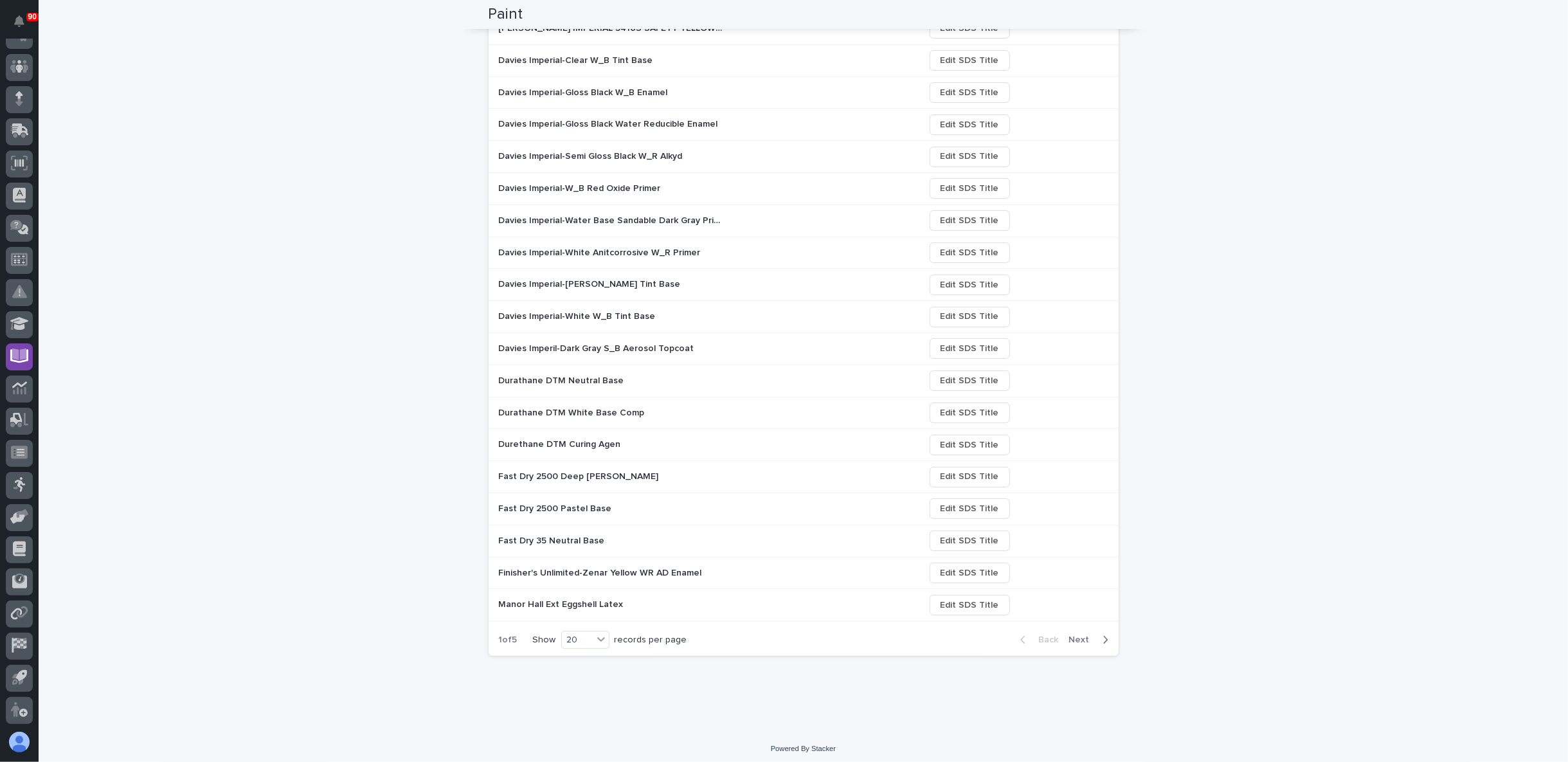
click at [1083, 634] on span "Next" at bounding box center [1083, 640] width 29 height 12
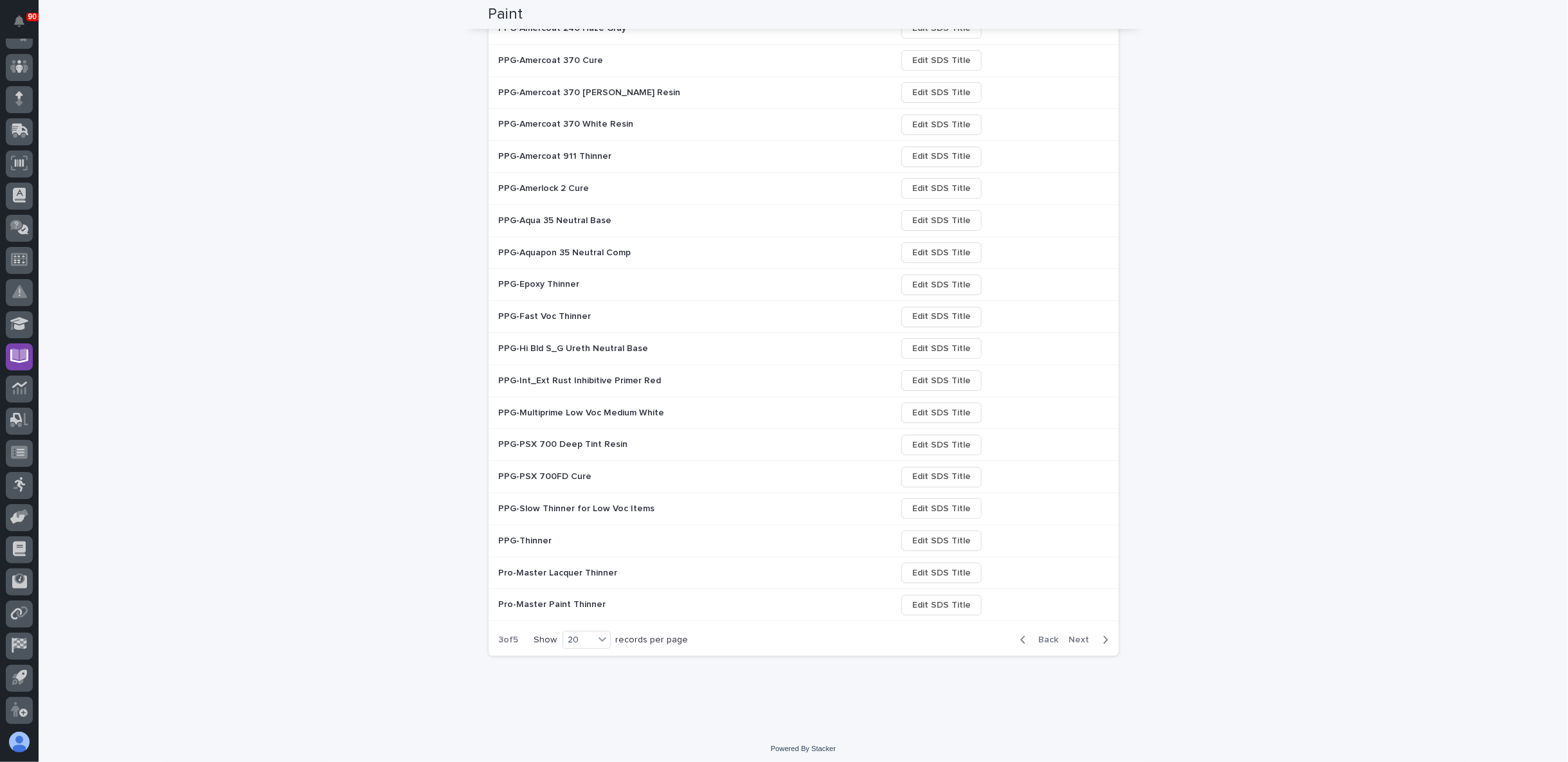
click at [1083, 634] on span "Next" at bounding box center [1083, 640] width 29 height 12
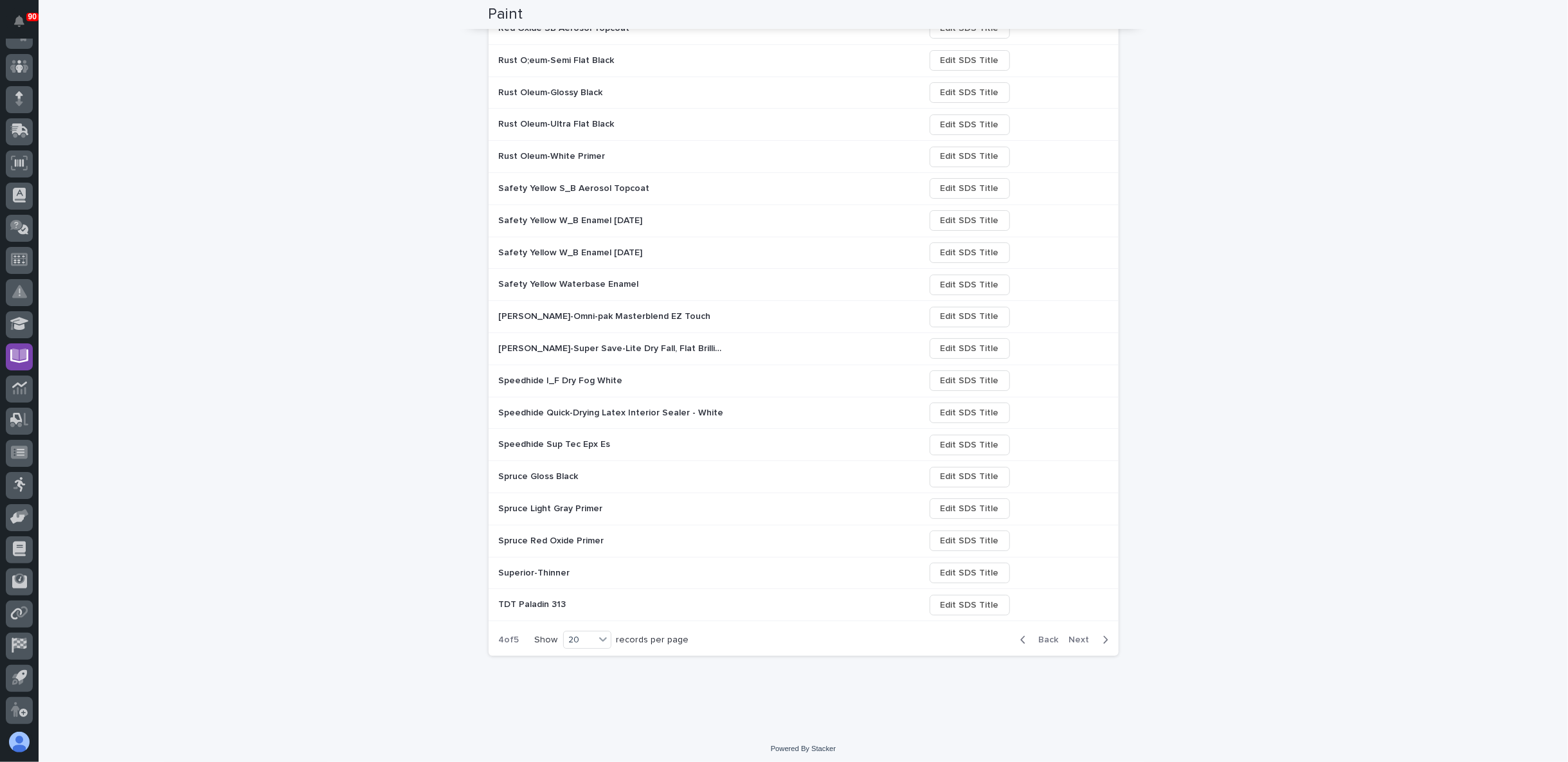
click at [1083, 634] on span "Next" at bounding box center [1083, 640] width 29 height 12
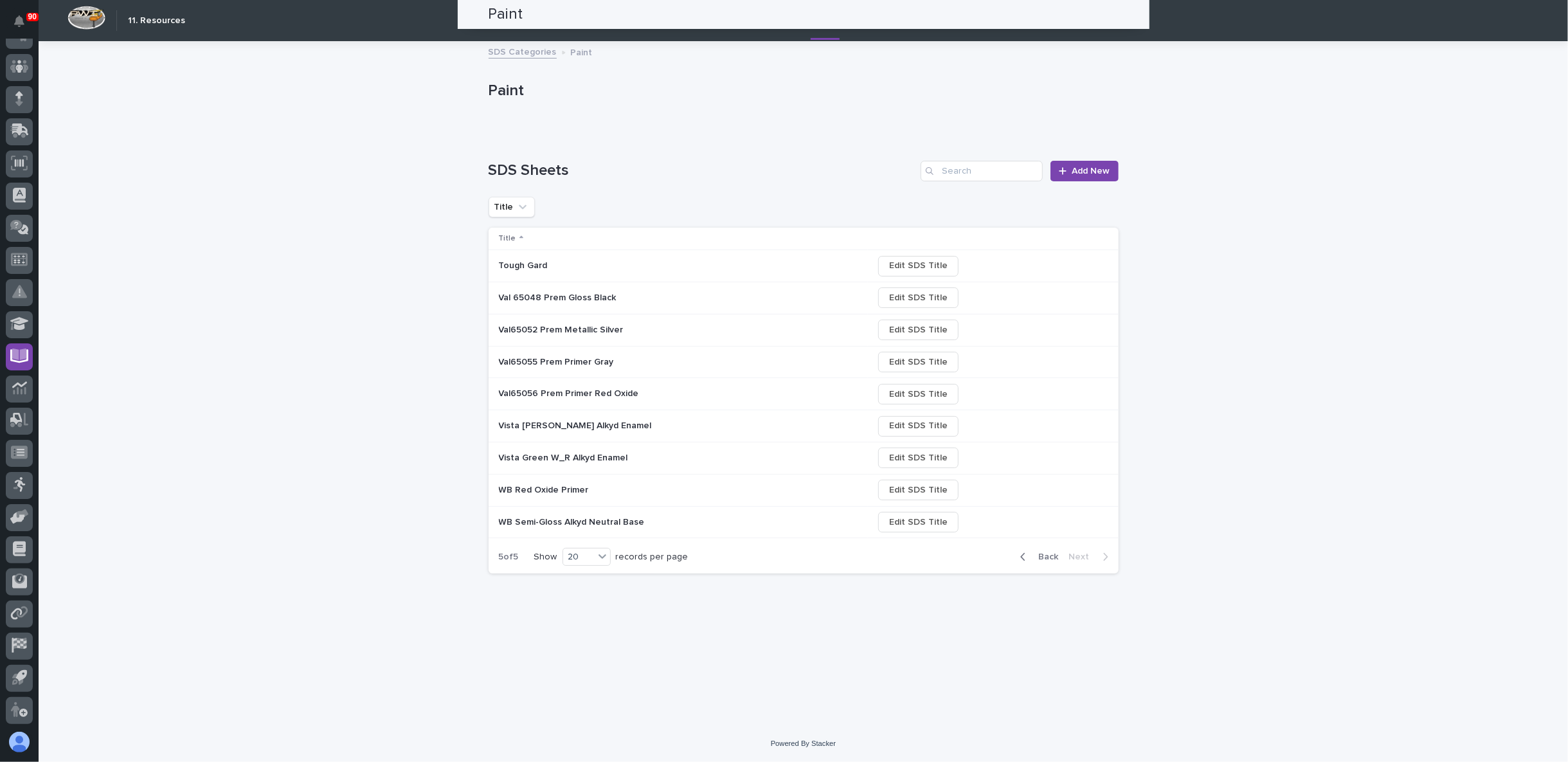
scroll to position [0, 0]
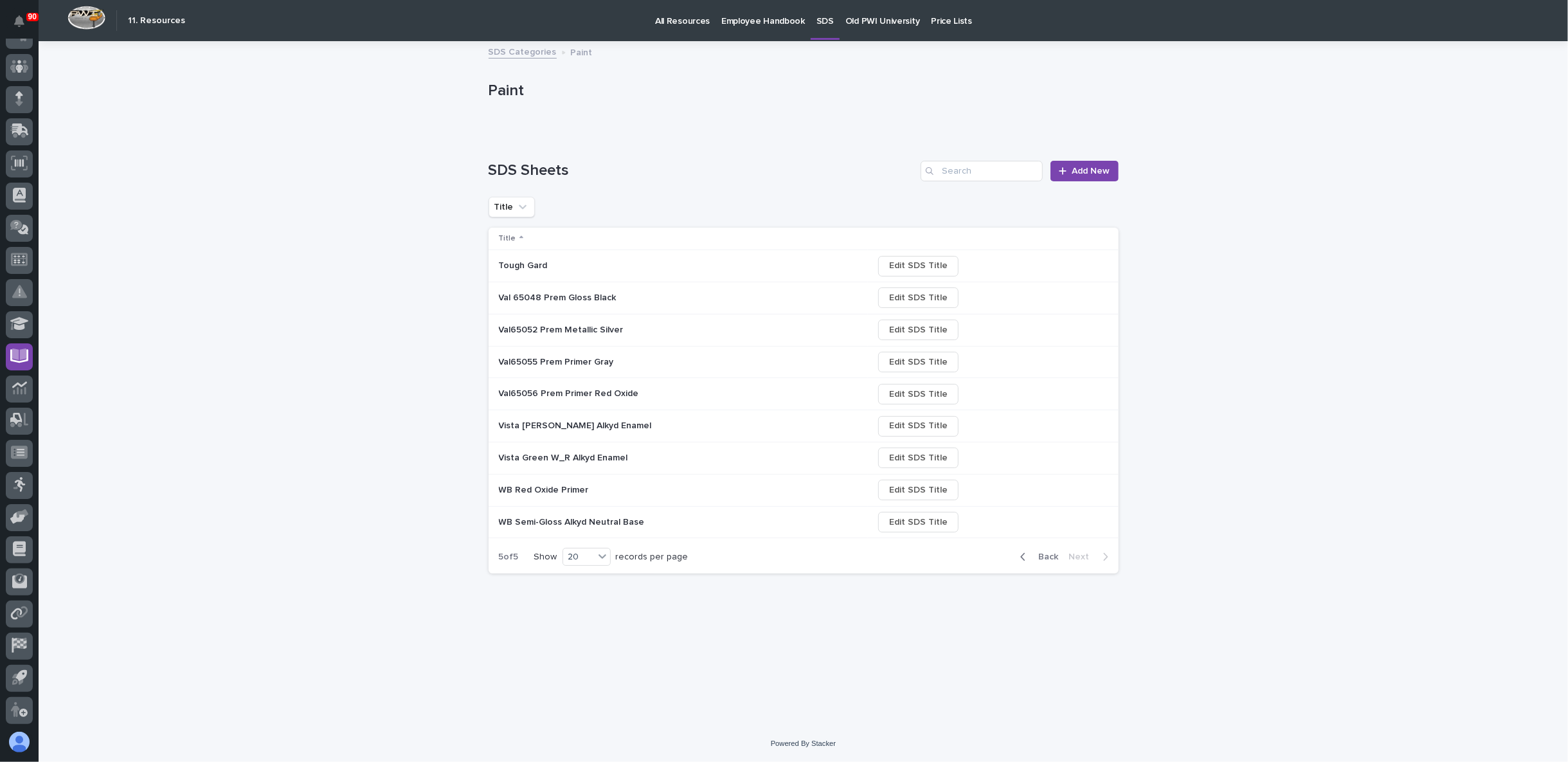
click at [439, 388] on div "Loading... Saving… Loading... Saving… Paint Paint Sorry, there was an error sav…" at bounding box center [803, 384] width 1529 height 683
click at [26, 208] on icon at bounding box center [19, 212] width 18 height 15
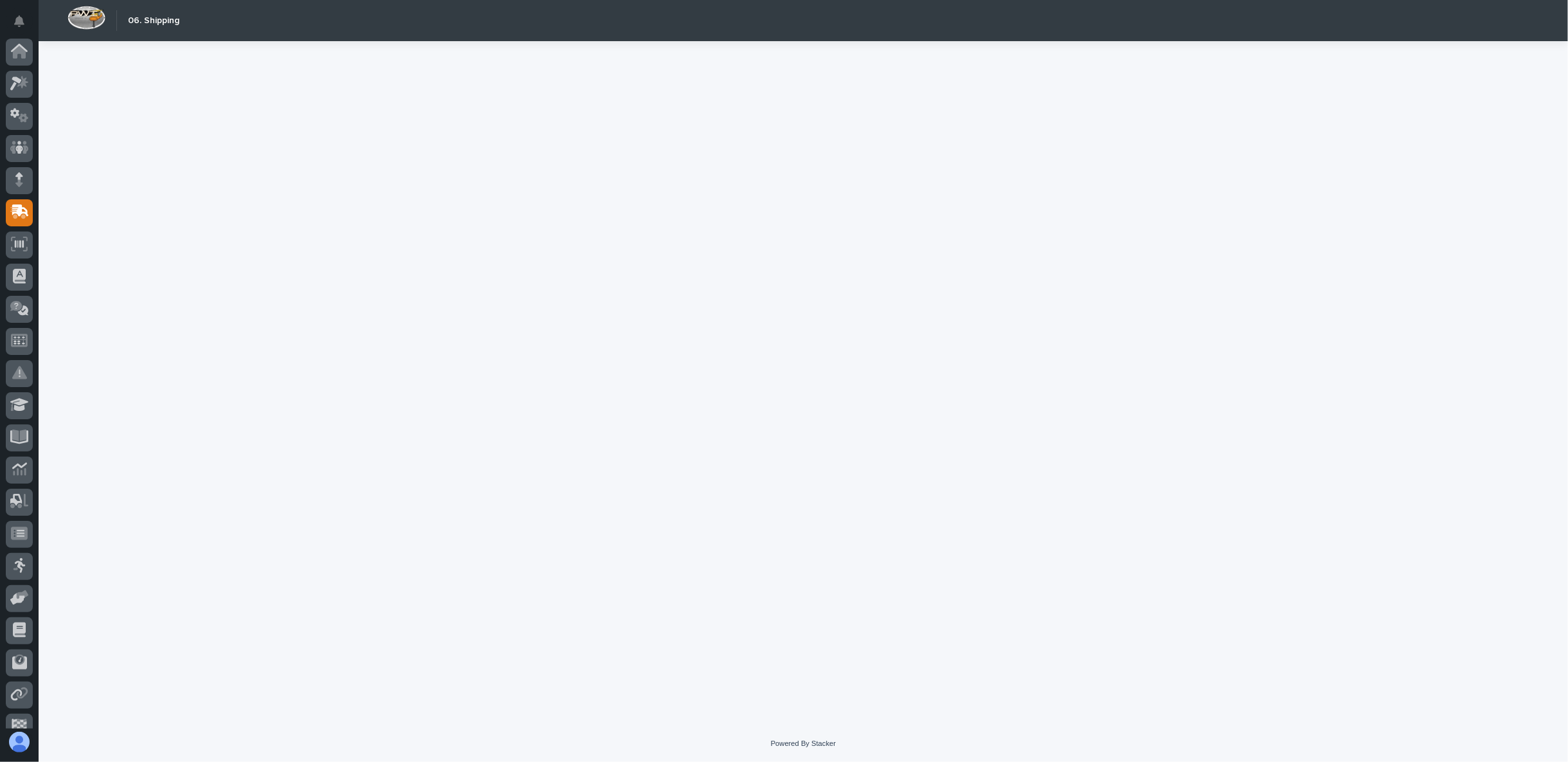
scroll to position [81, 0]
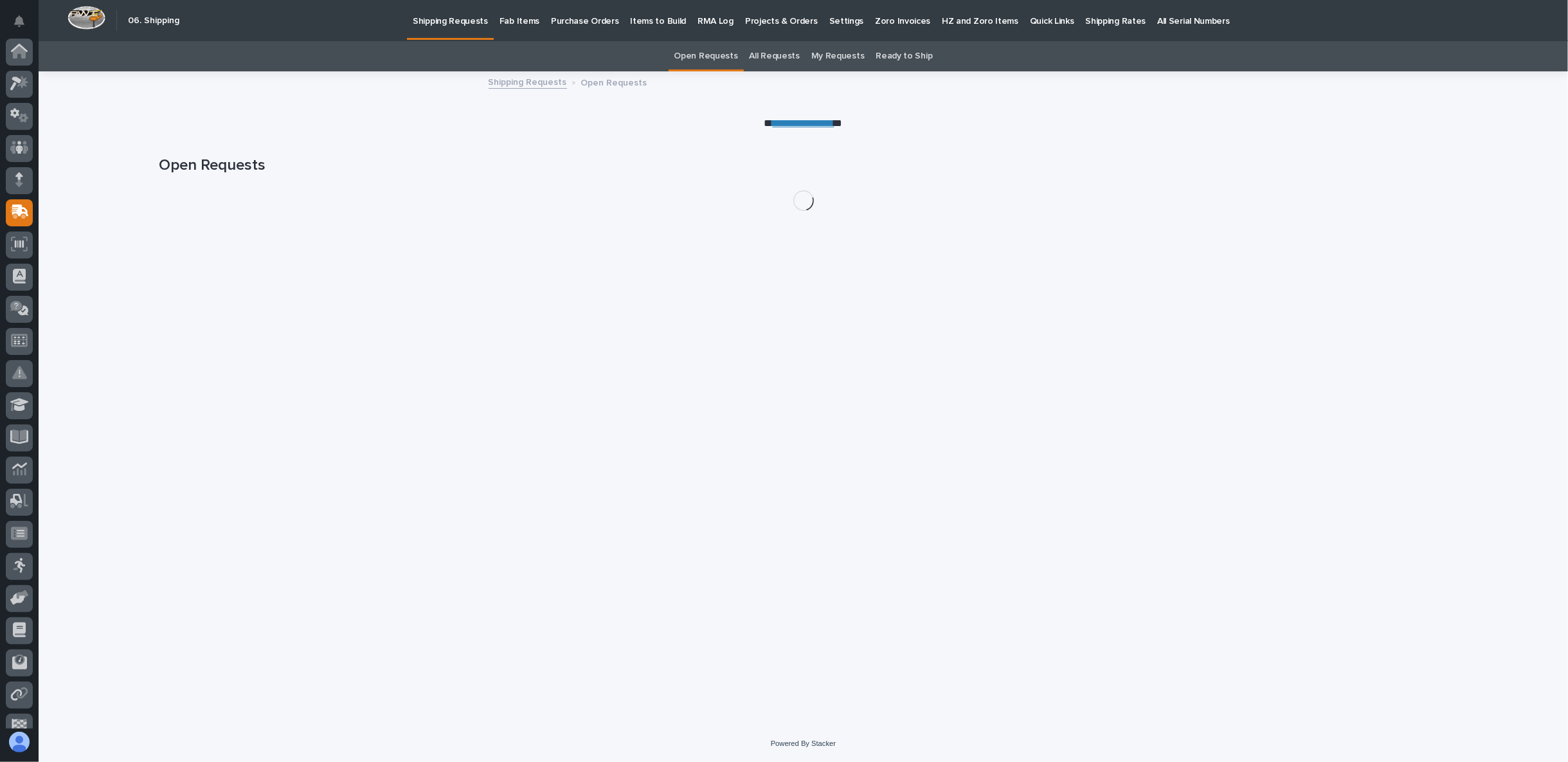
scroll to position [81, 0]
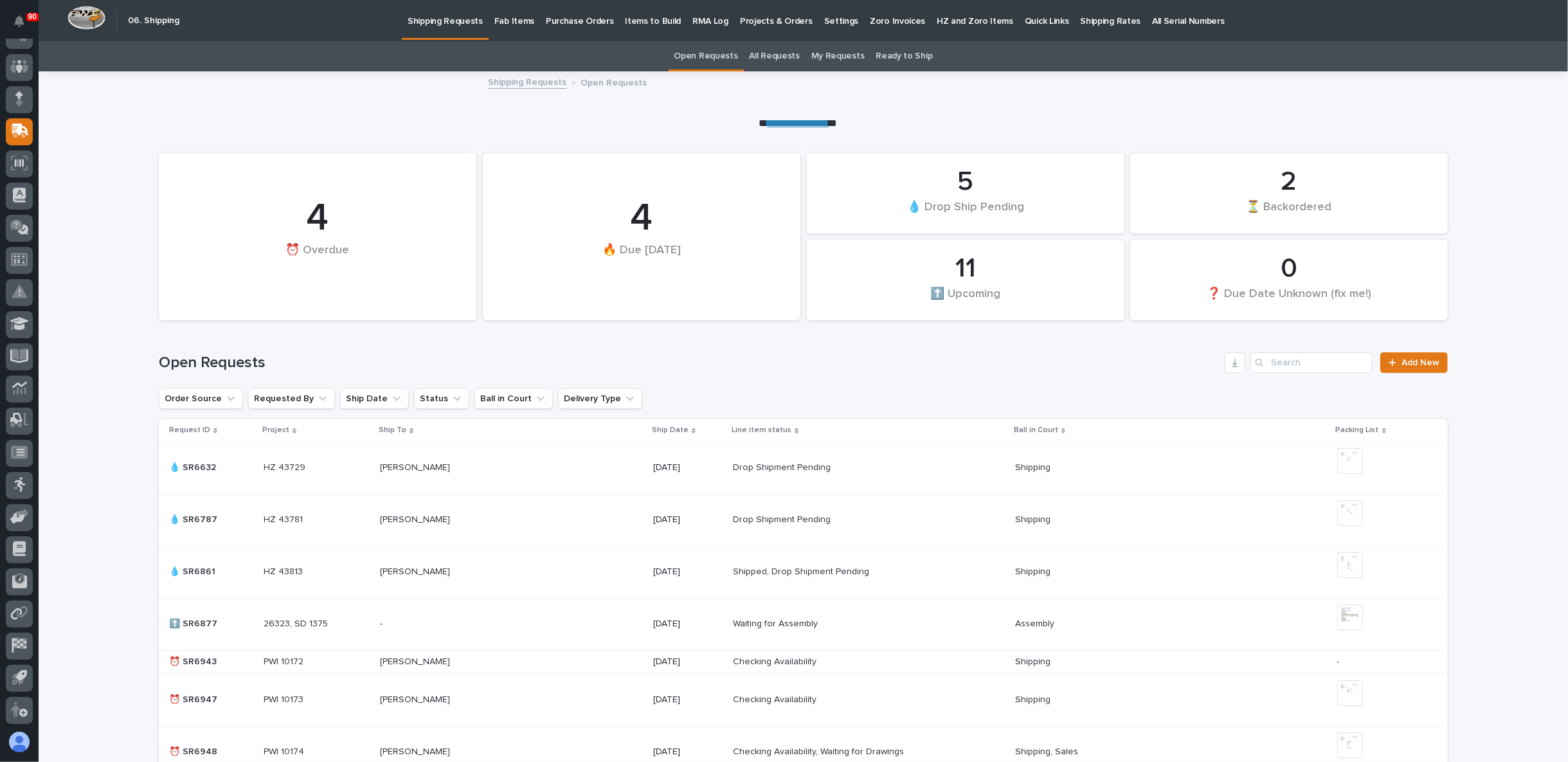
click at [503, 18] on p "Fab Items" at bounding box center [514, 14] width 40 height 27
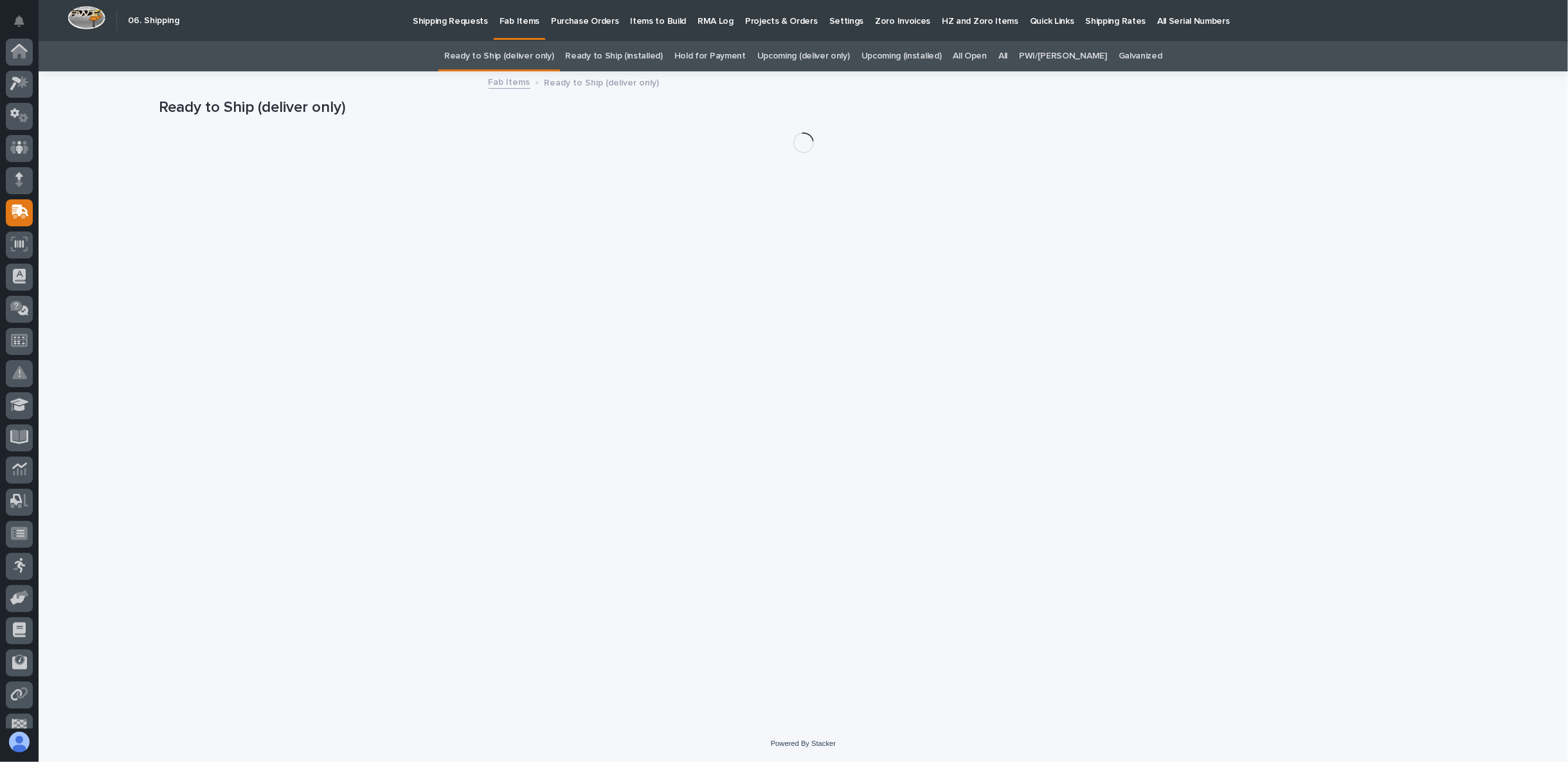
scroll to position [81, 0]
click at [1007, 54] on link "All" at bounding box center [1003, 56] width 9 height 31
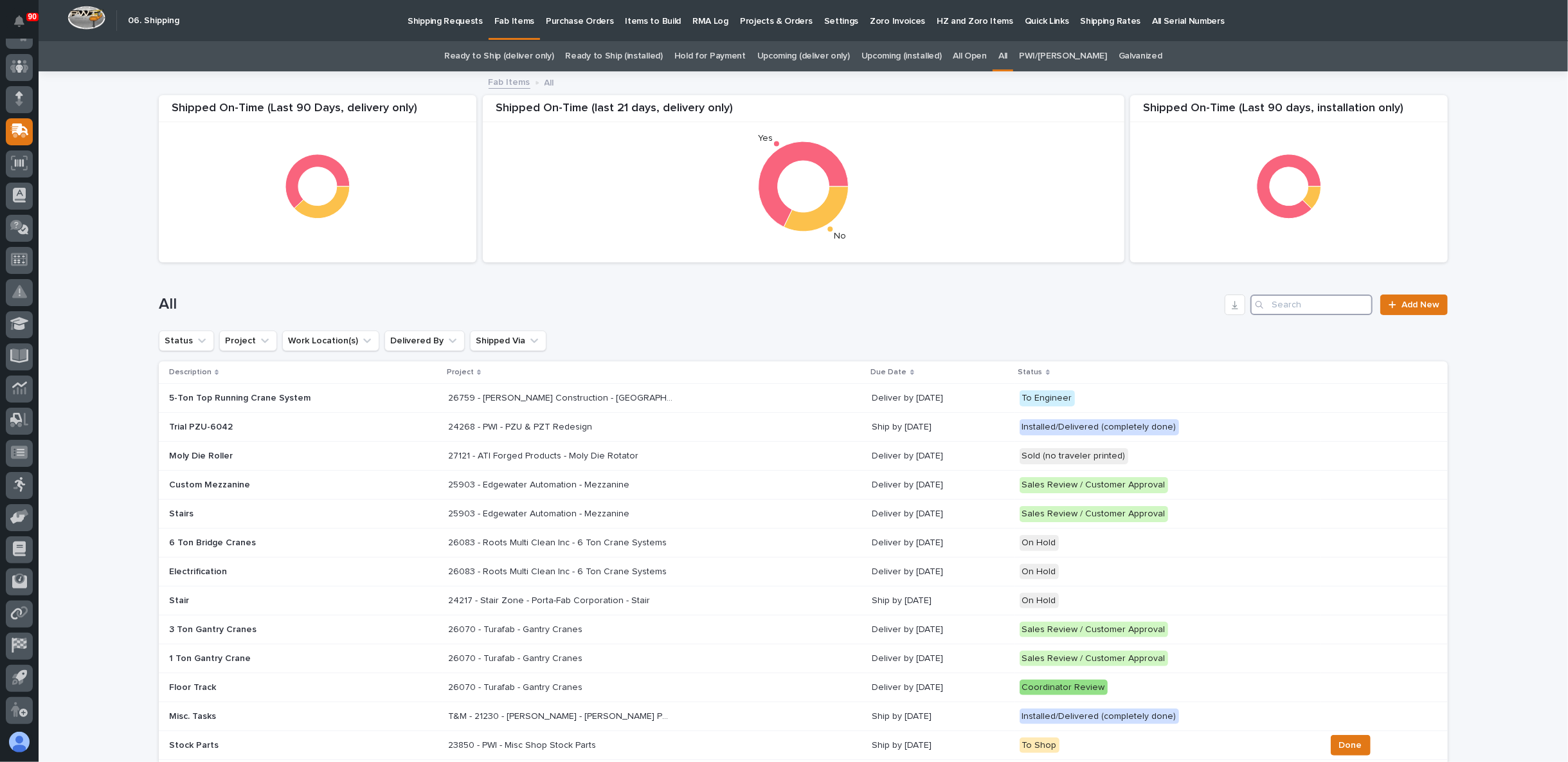
click at [1284, 304] on input "Search" at bounding box center [1311, 305] width 122 height 20
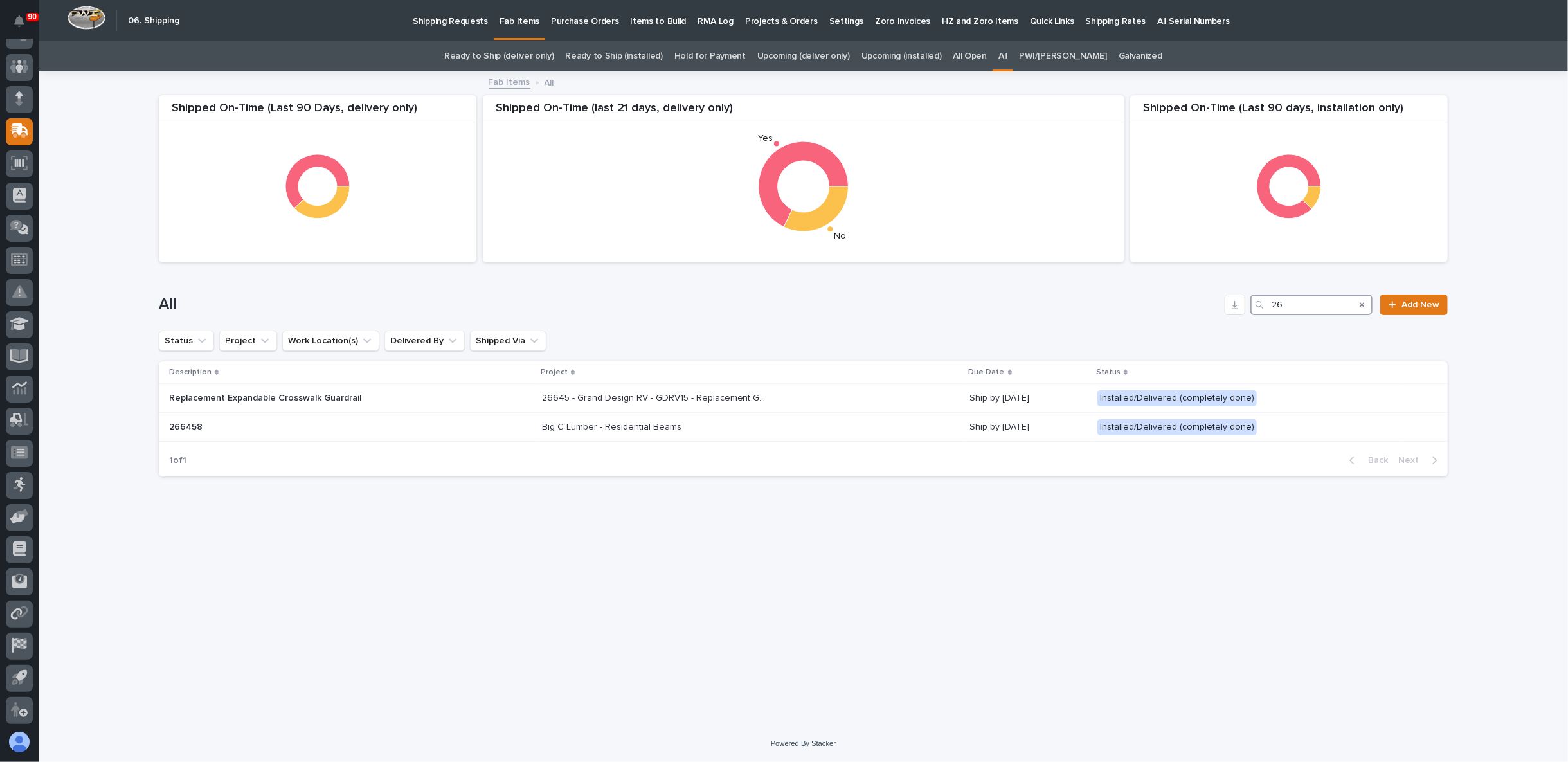
type input "2"
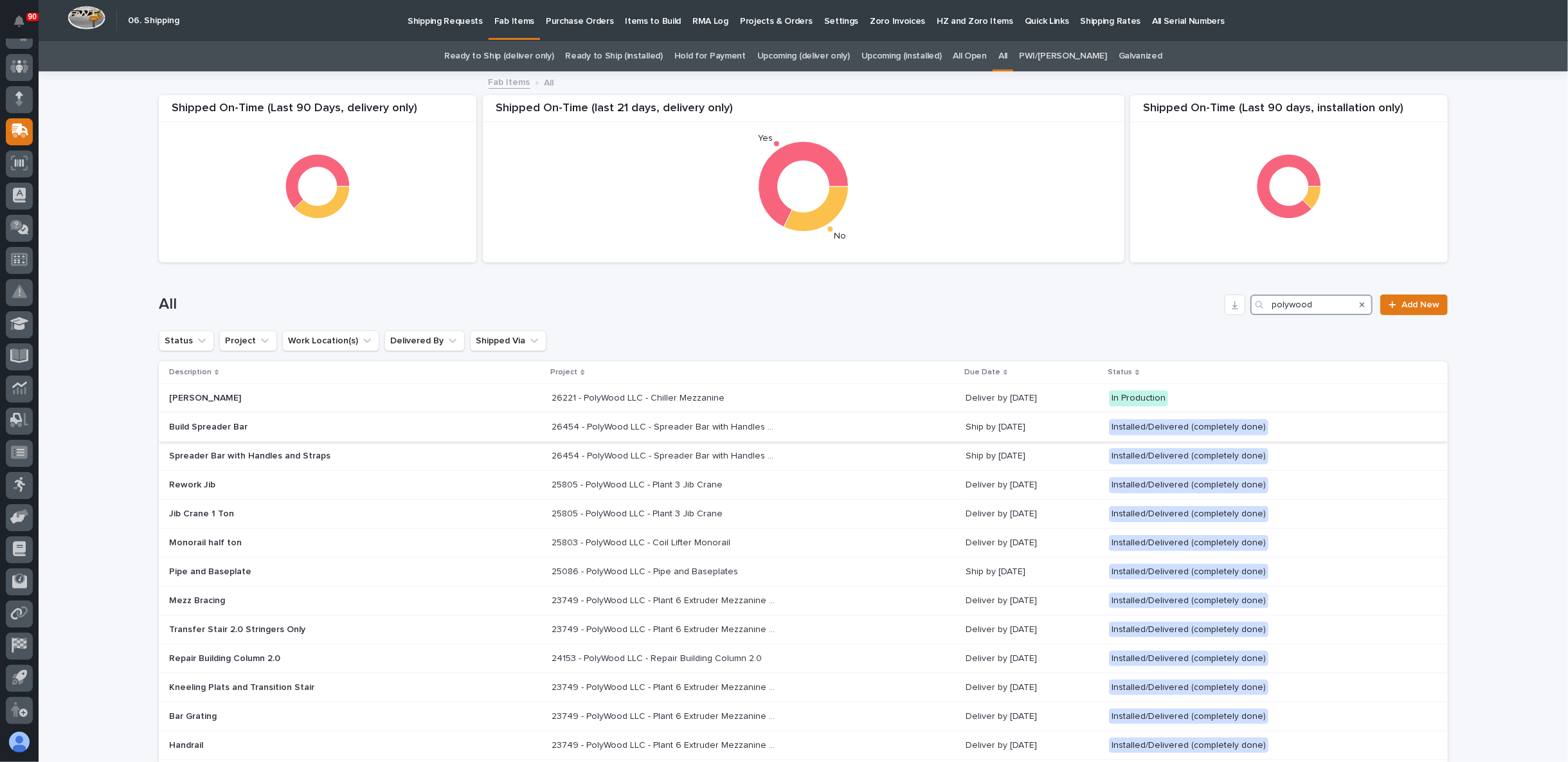
type input "polywood"
click at [635, 426] on p "26454 - PolyWood LLC - Spreader Bar with Handles and Straps" at bounding box center [665, 426] width 227 height 14
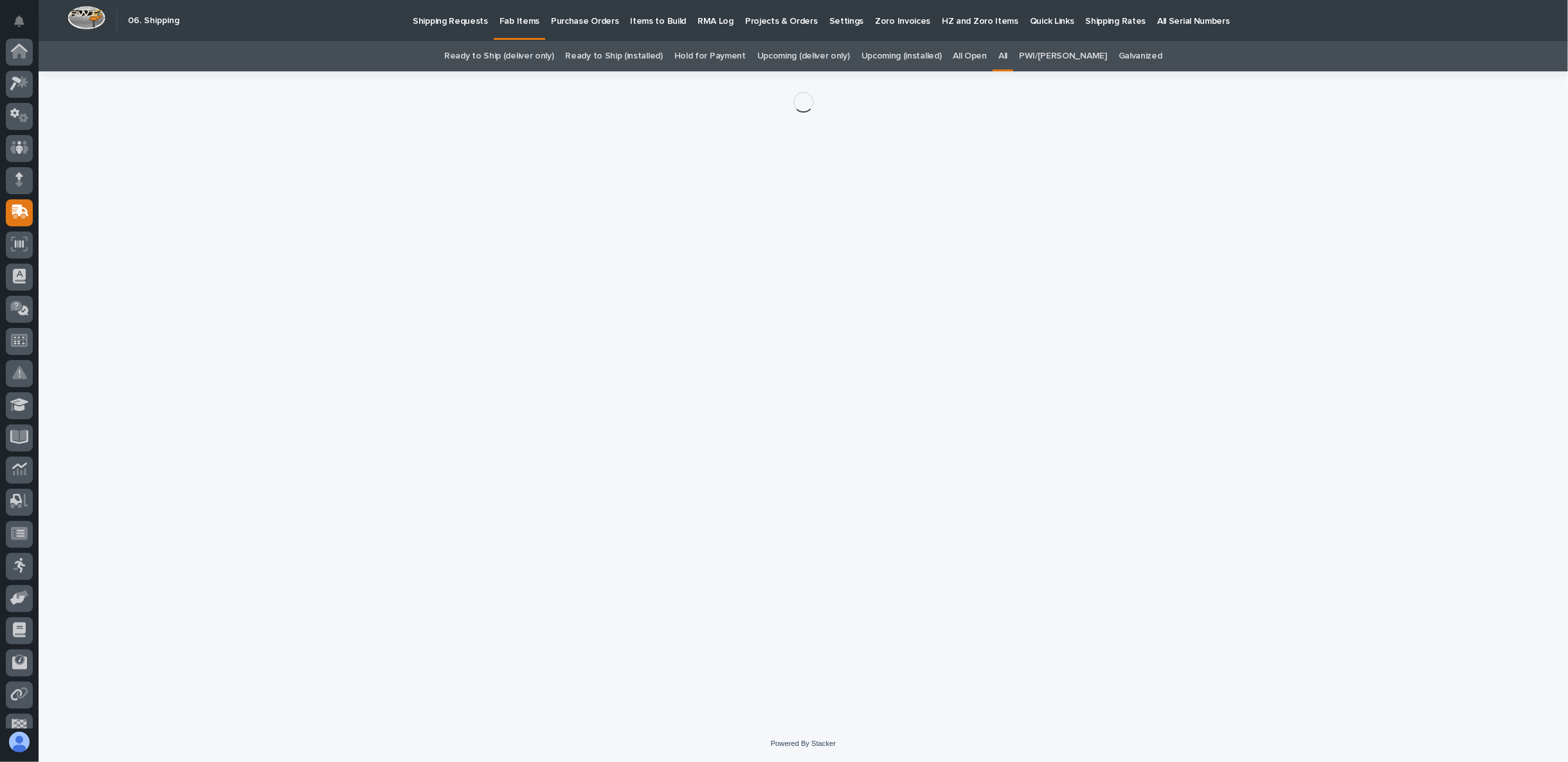
scroll to position [81, 0]
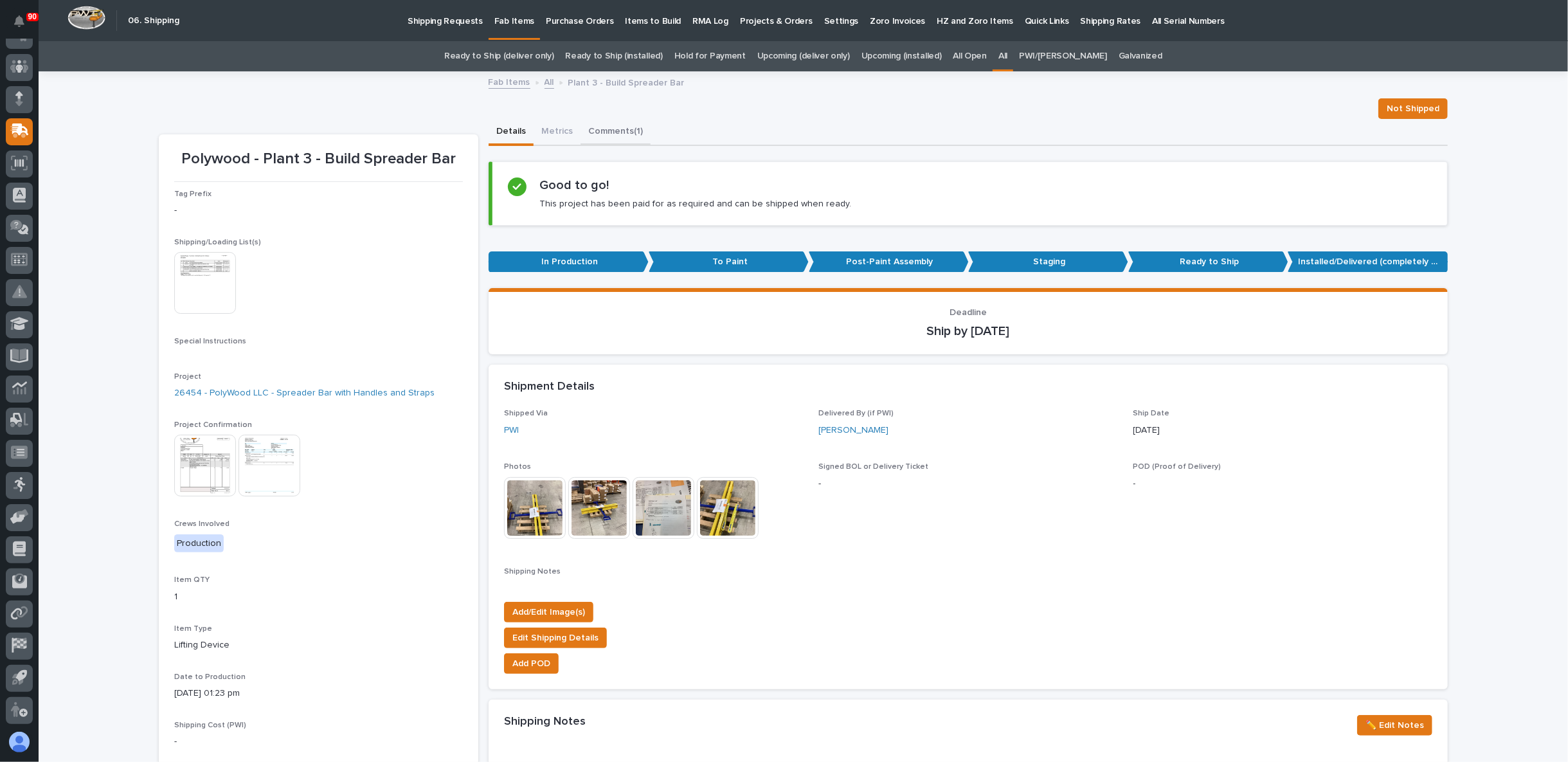
click at [602, 137] on button "Comments (1)" at bounding box center [615, 132] width 70 height 27
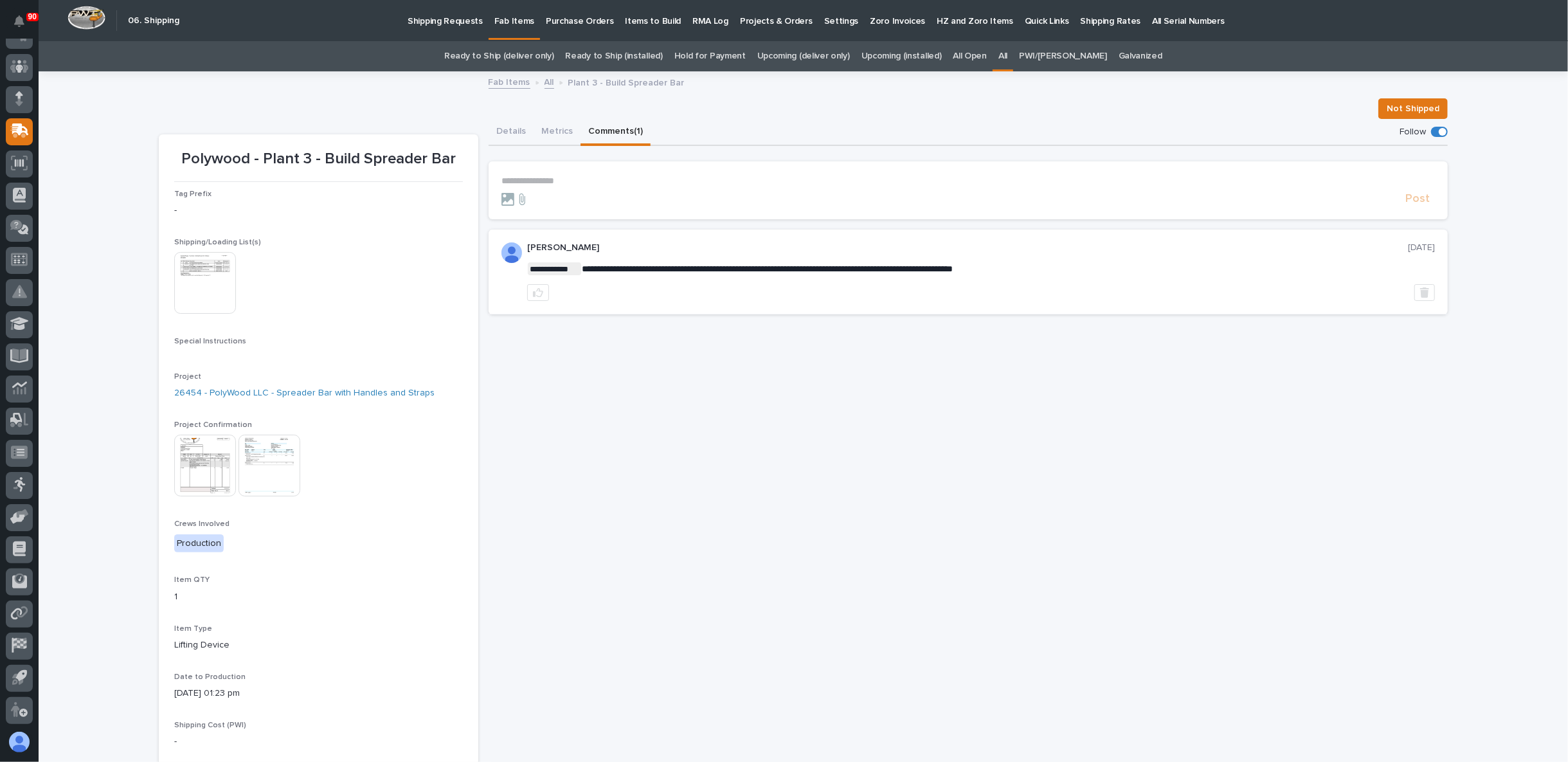
click at [275, 469] on img at bounding box center [269, 465] width 62 height 62
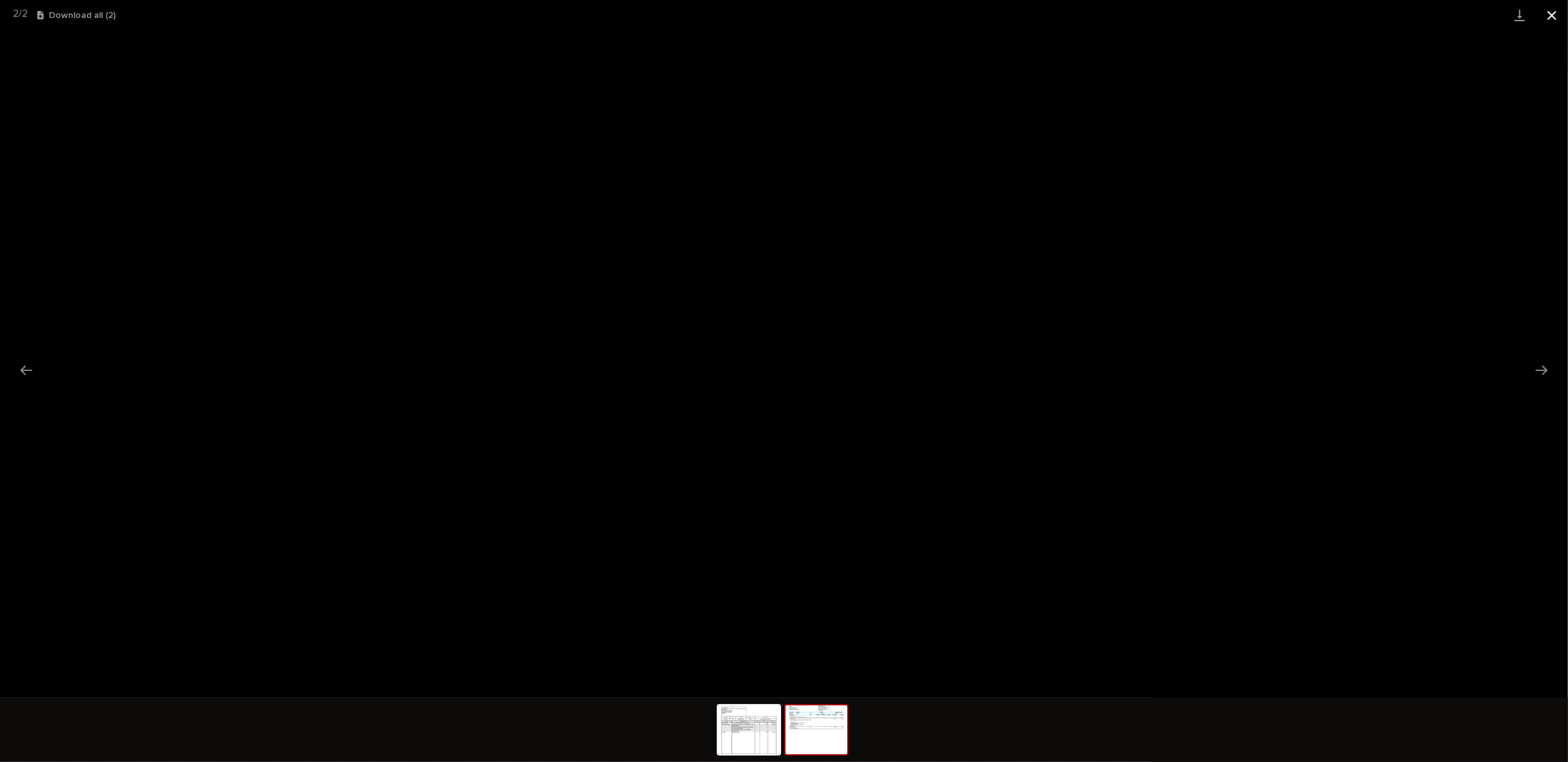
click at [1559, 14] on button "Close gallery" at bounding box center [1551, 15] width 32 height 31
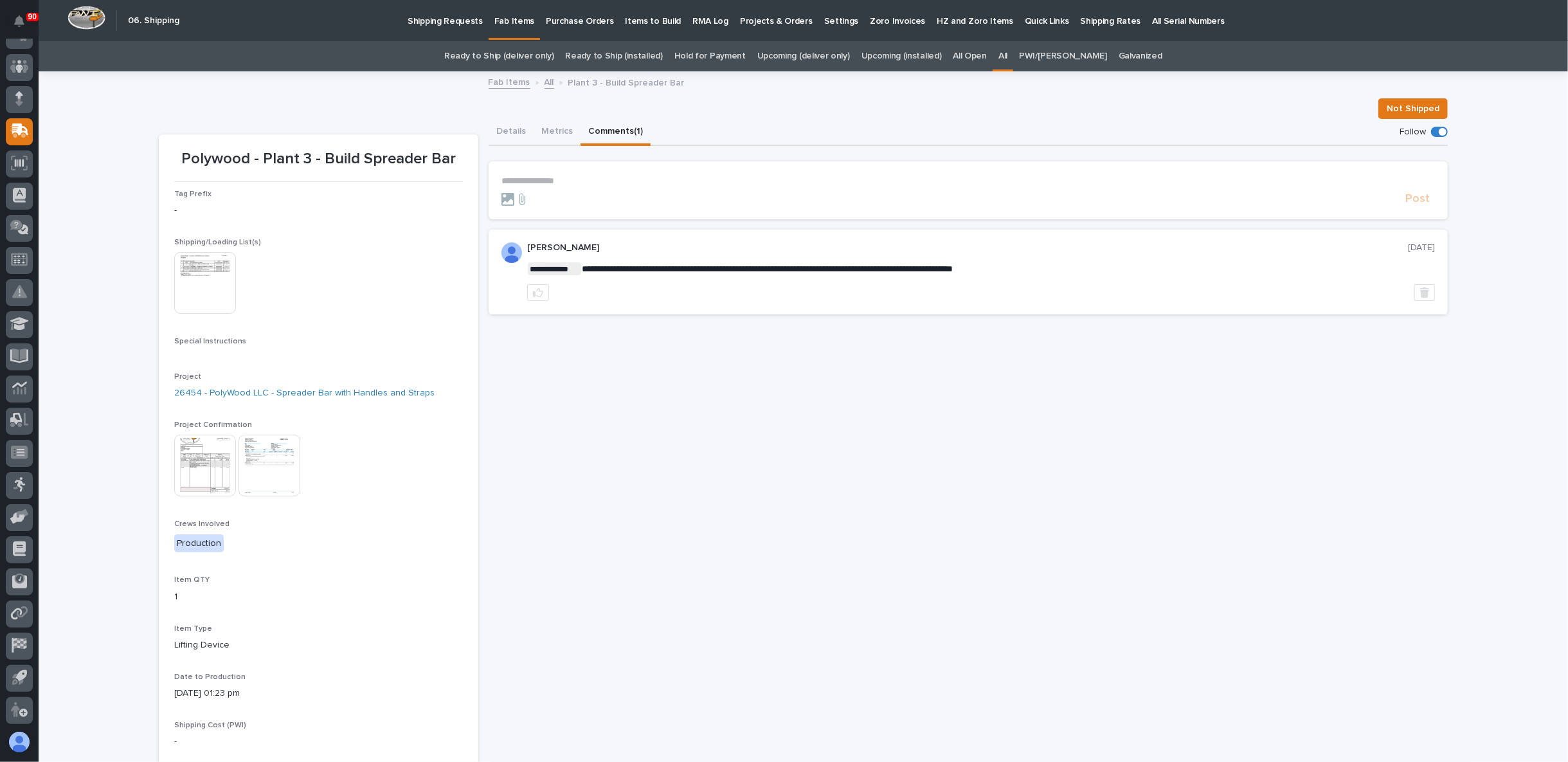
click at [526, 179] on p "**********" at bounding box center [968, 181] width 933 height 11
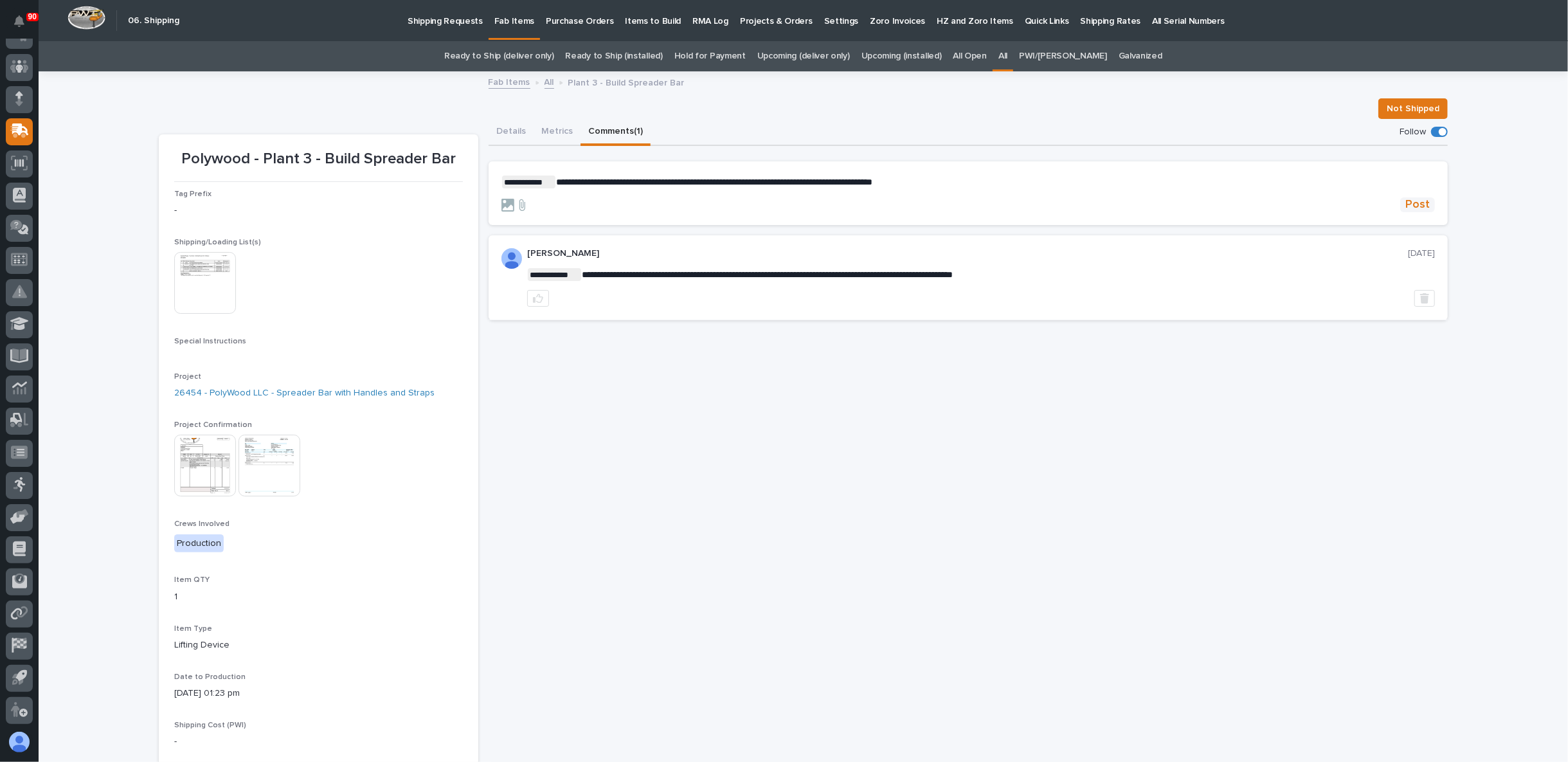
click at [1405, 202] on span "Post" at bounding box center [1417, 205] width 24 height 15
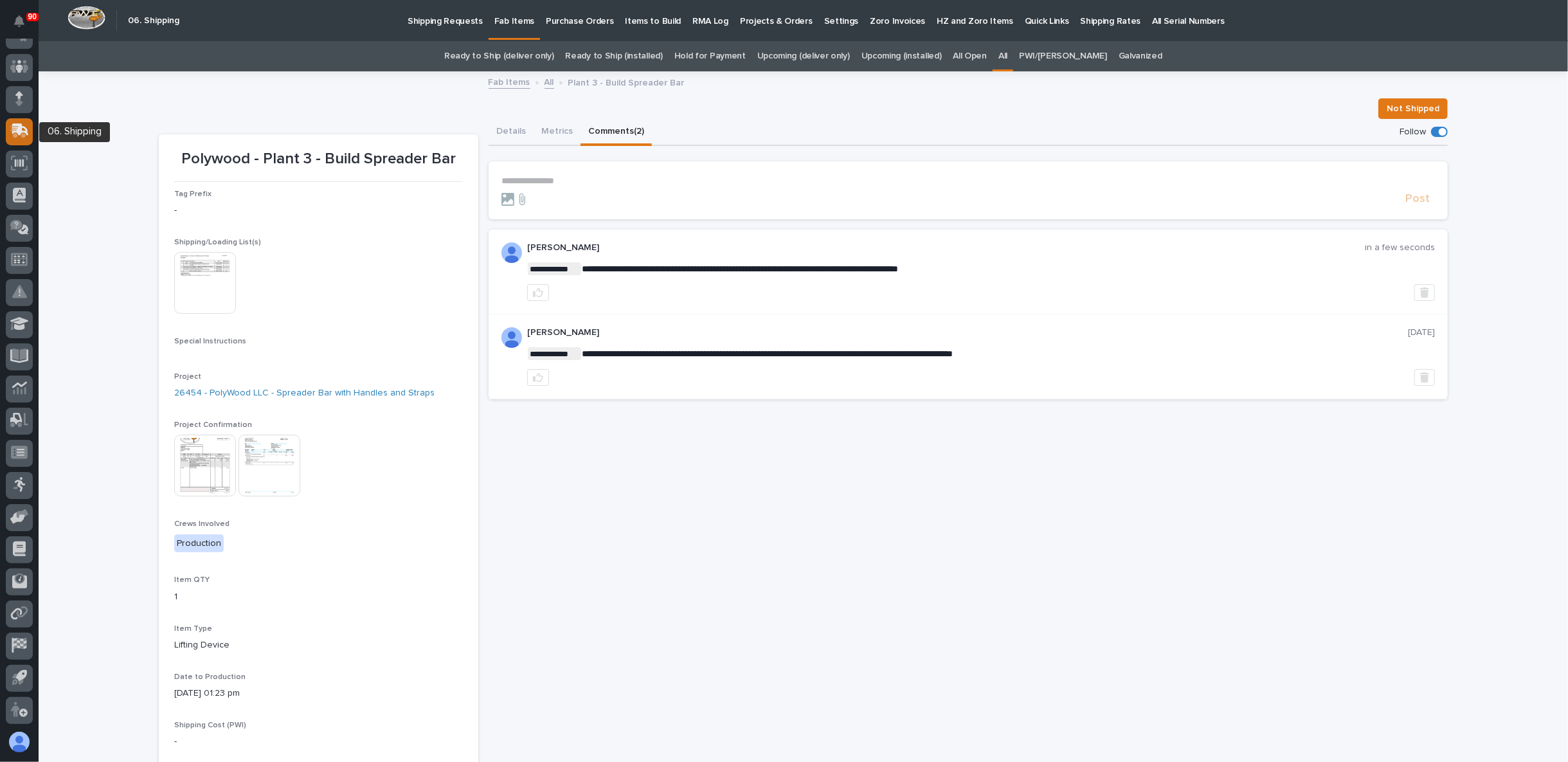
click at [16, 133] on icon at bounding box center [18, 133] width 16 height 12
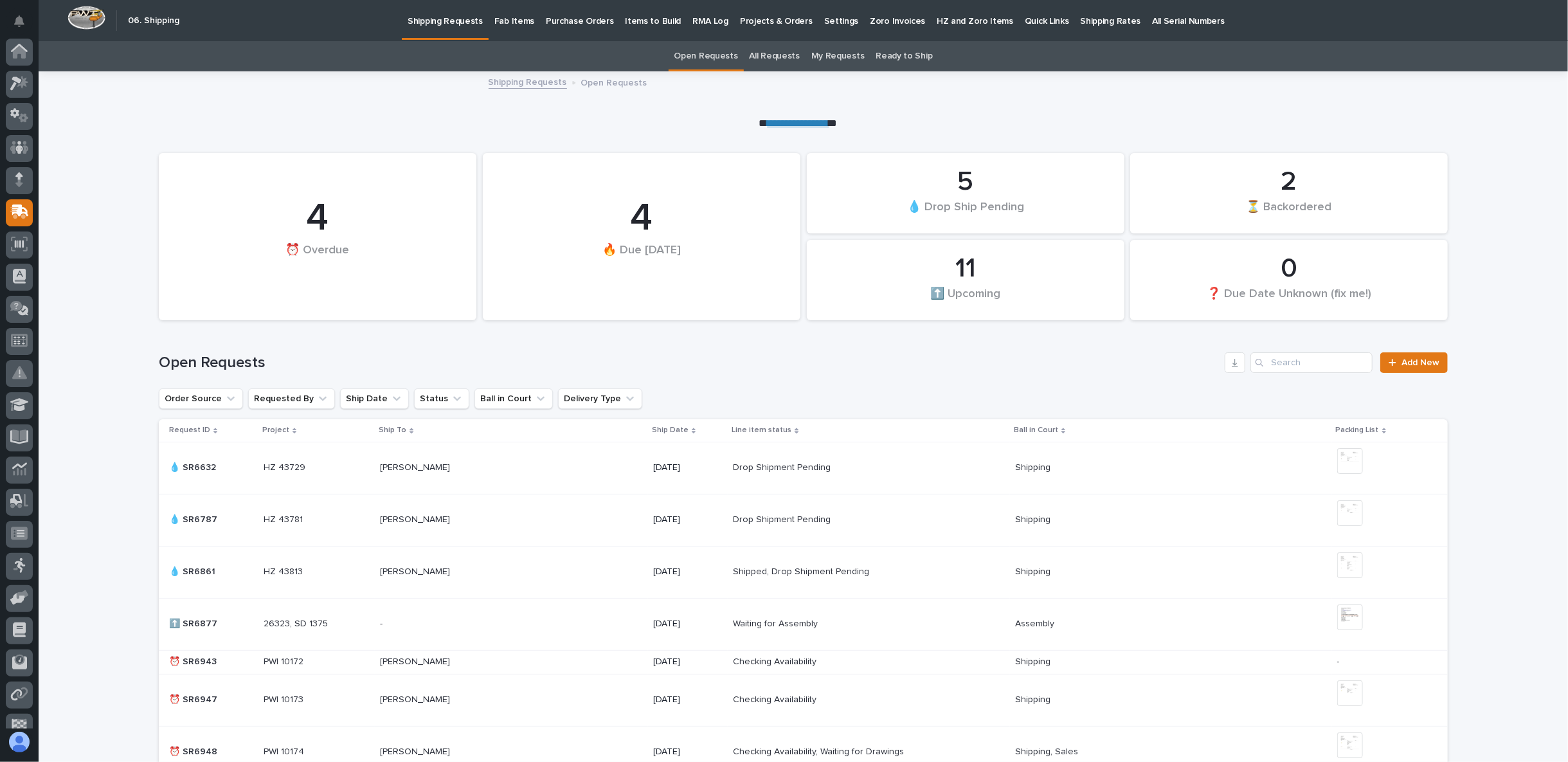
scroll to position [81, 0]
click at [494, 23] on p "Fab Items" at bounding box center [514, 14] width 40 height 27
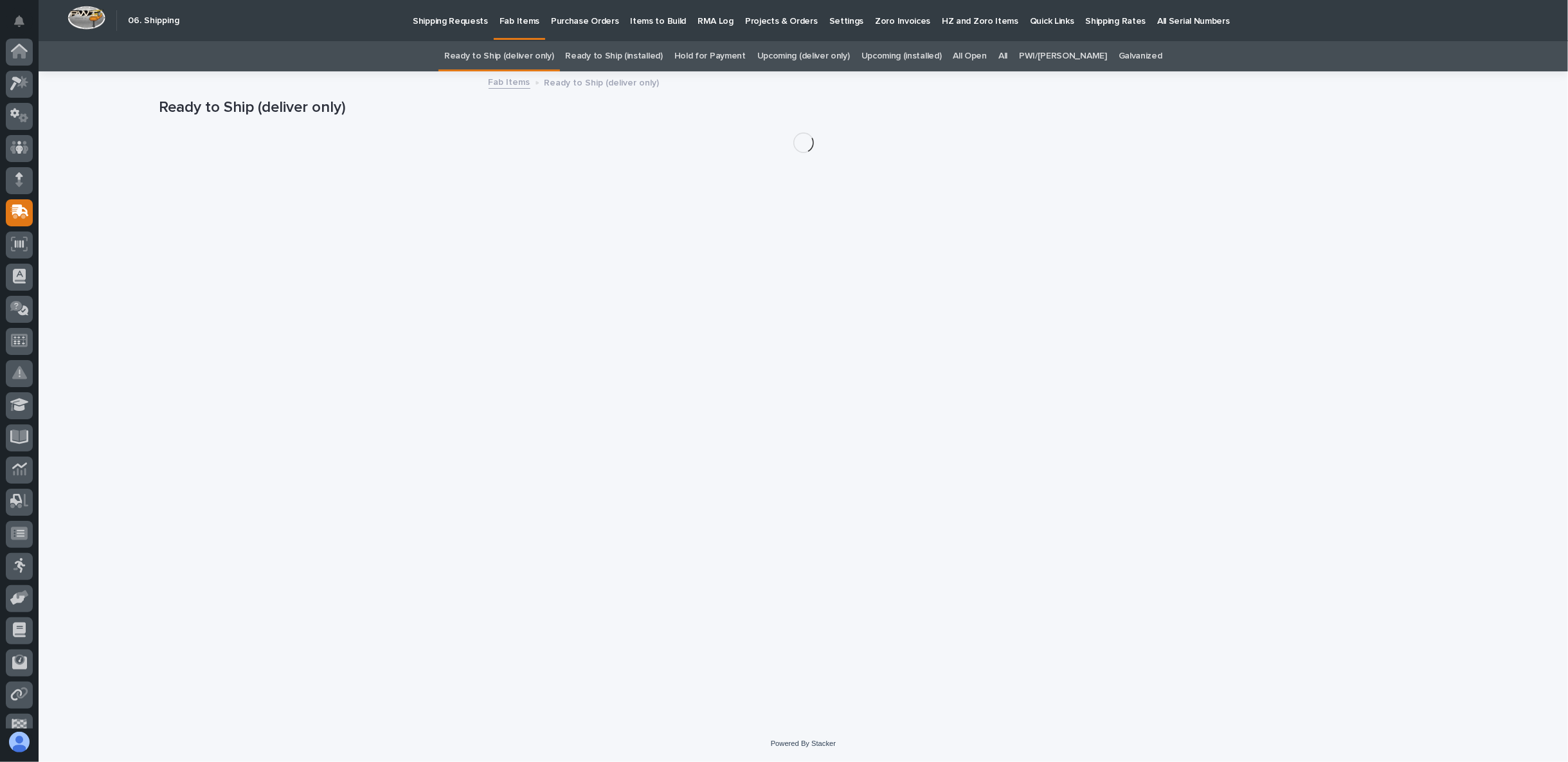
scroll to position [81, 0]
click at [1013, 58] on div "All" at bounding box center [1003, 56] width 20 height 31
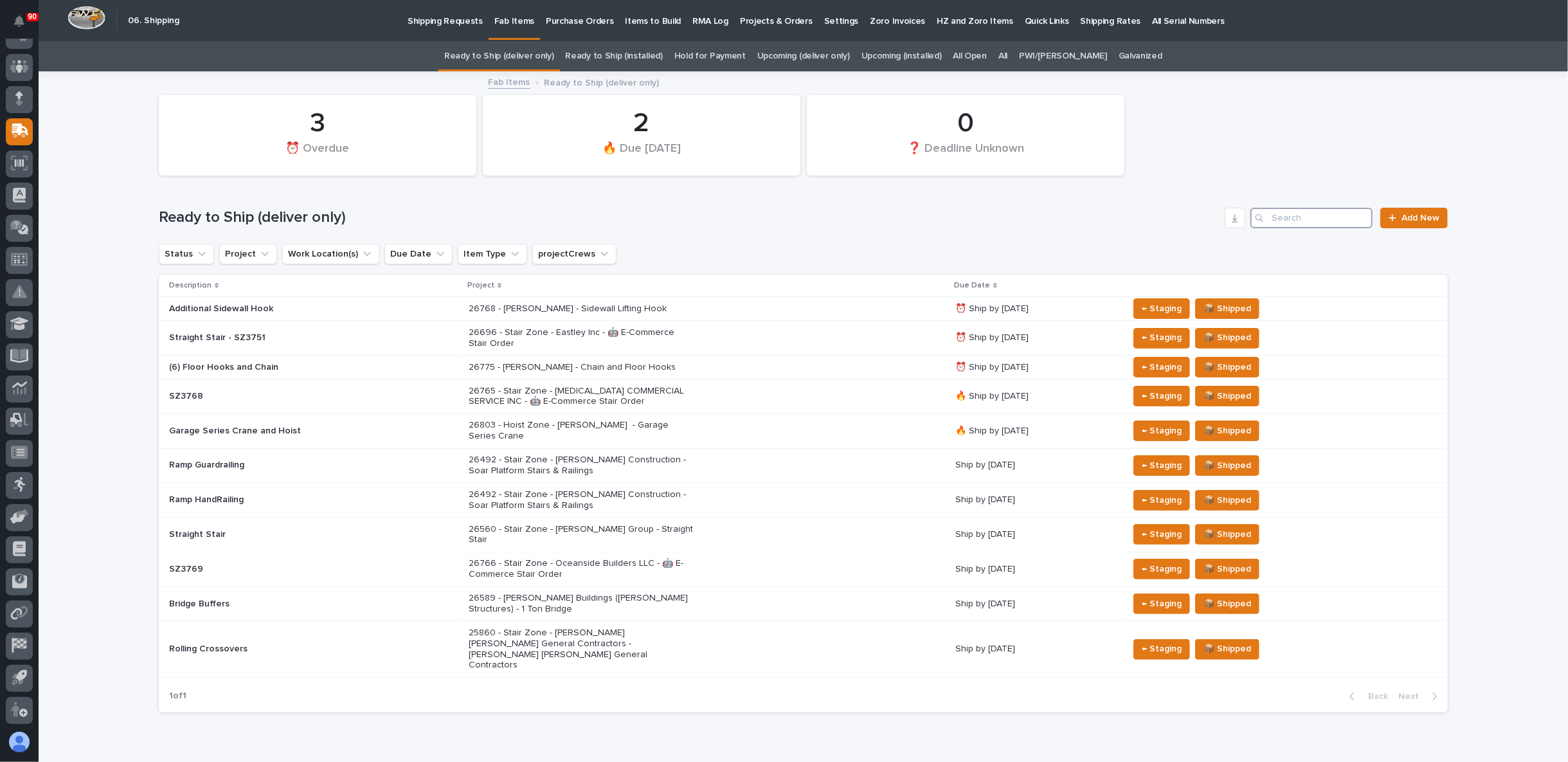
click at [1299, 218] on input "Search" at bounding box center [1311, 218] width 122 height 20
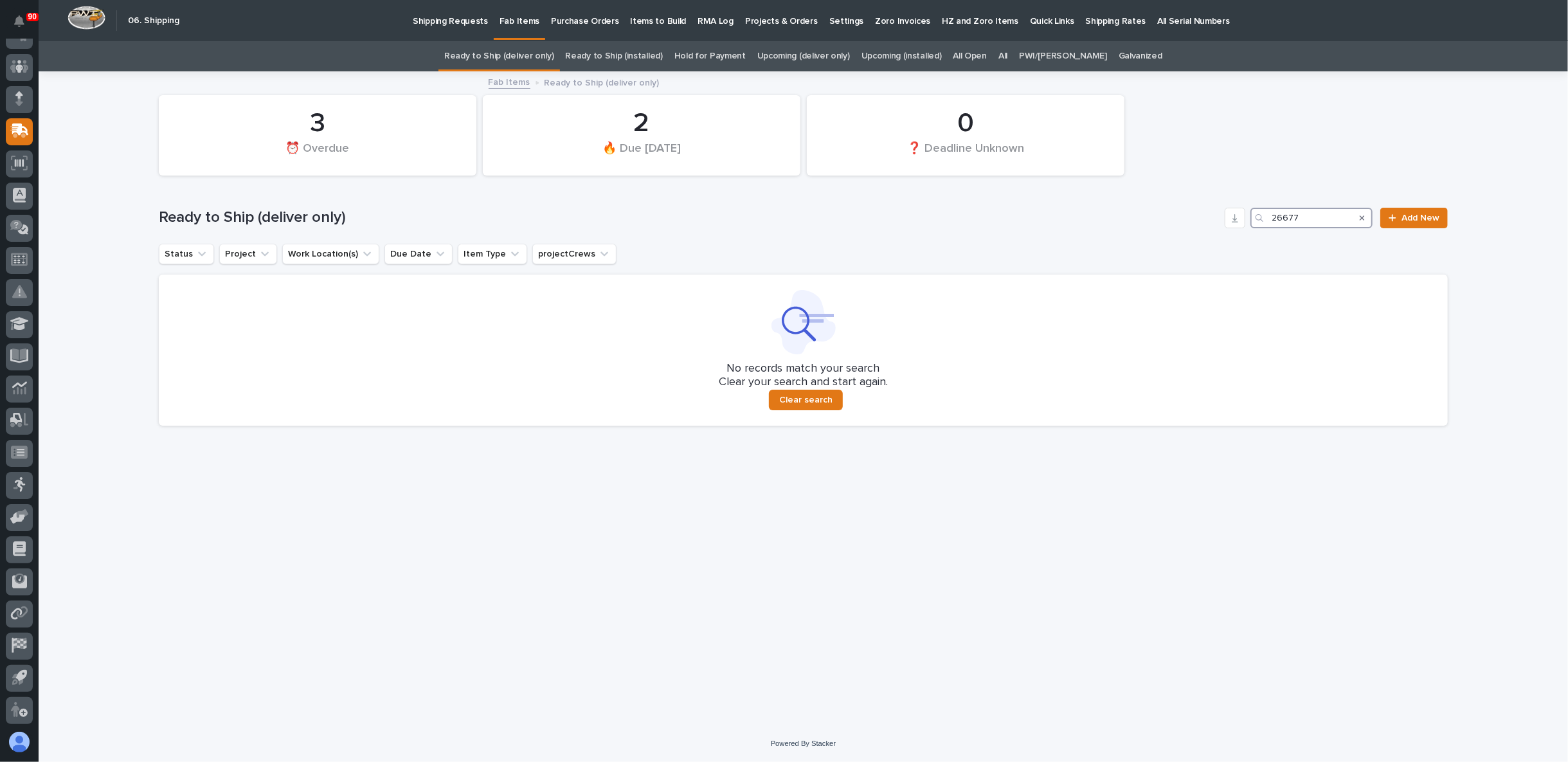
type input "26677"
click at [1007, 54] on link "All" at bounding box center [1003, 56] width 9 height 31
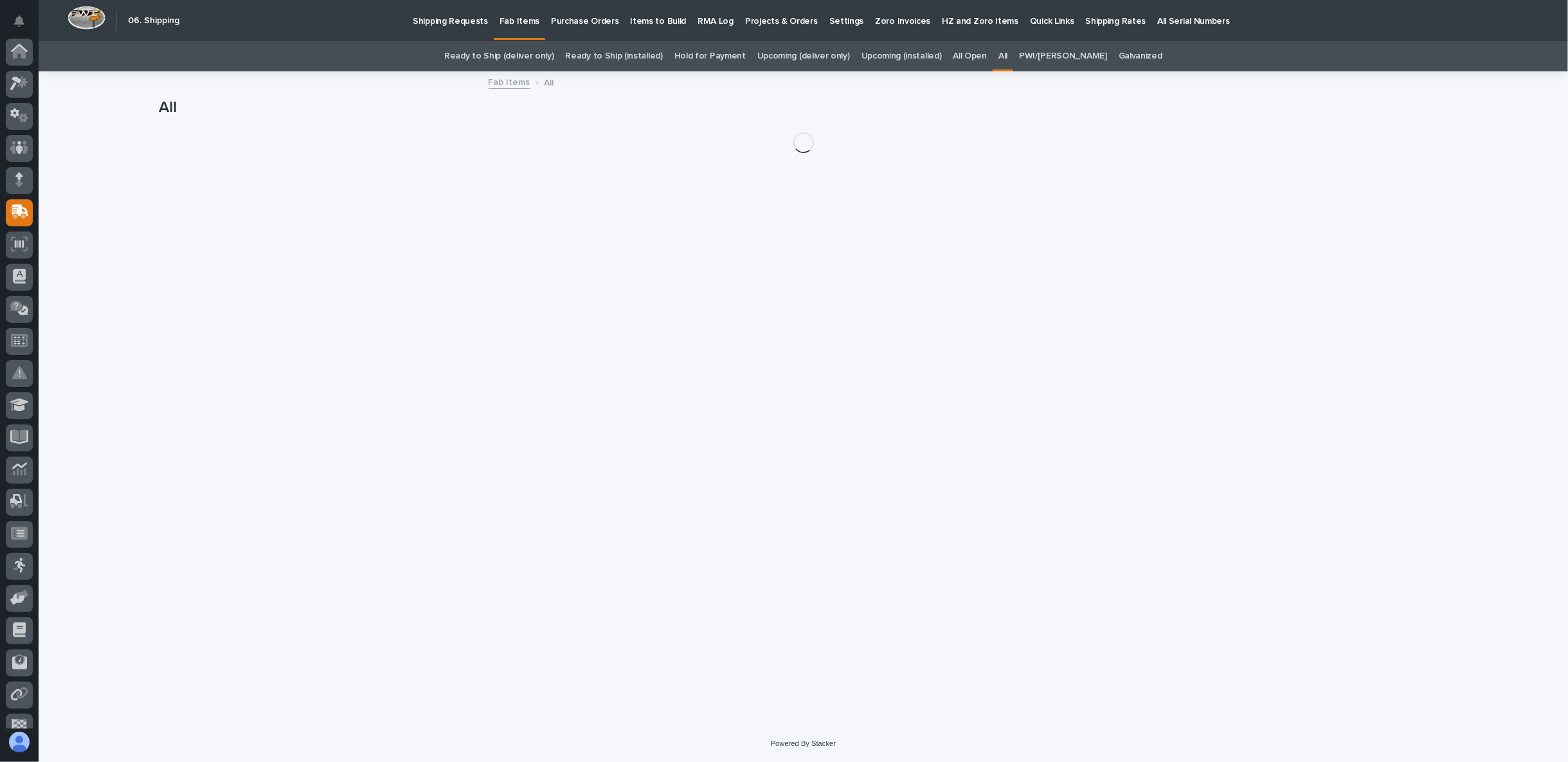
scroll to position [81, 0]
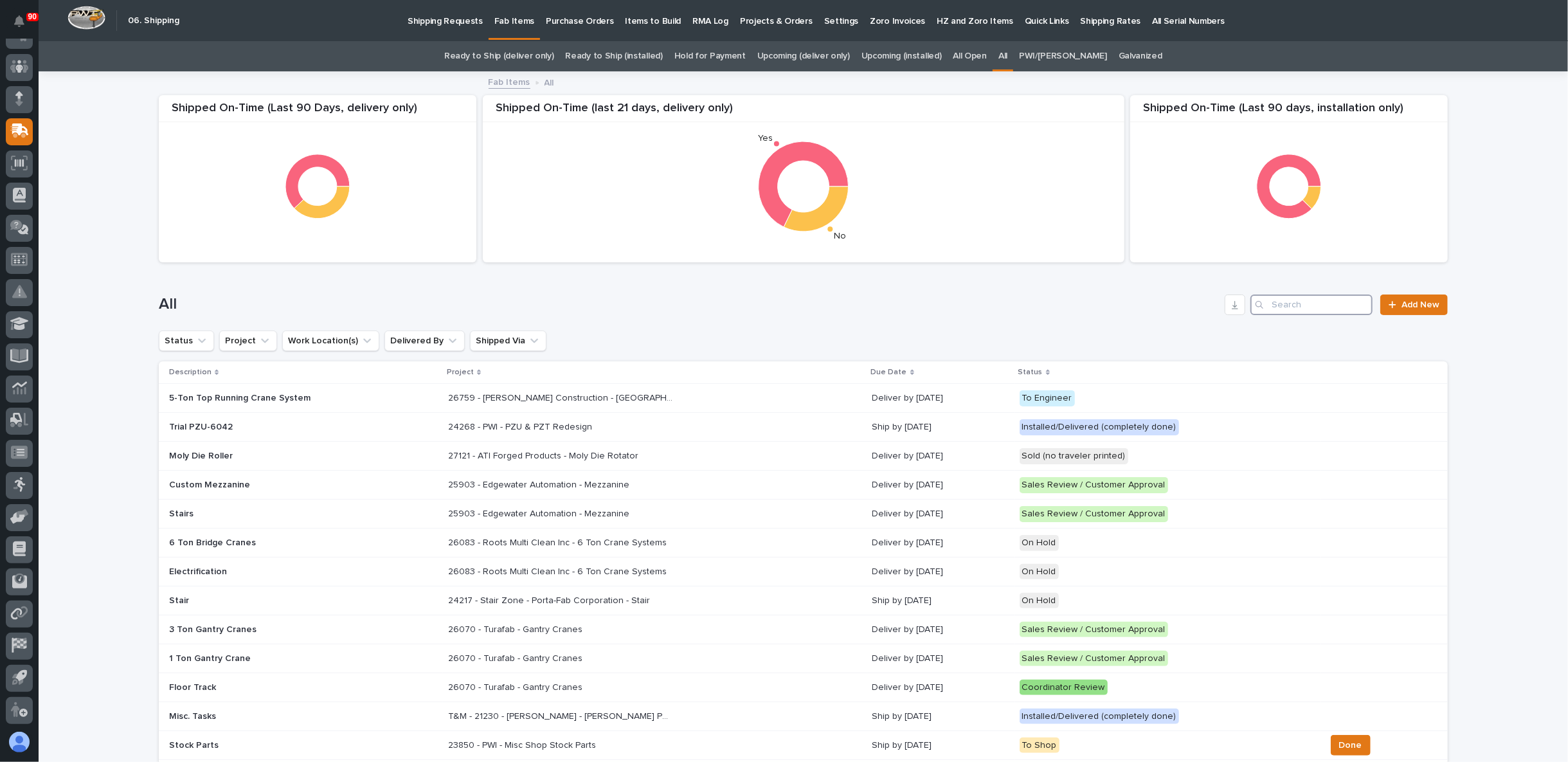
click at [1305, 300] on input "Search" at bounding box center [1311, 305] width 122 height 20
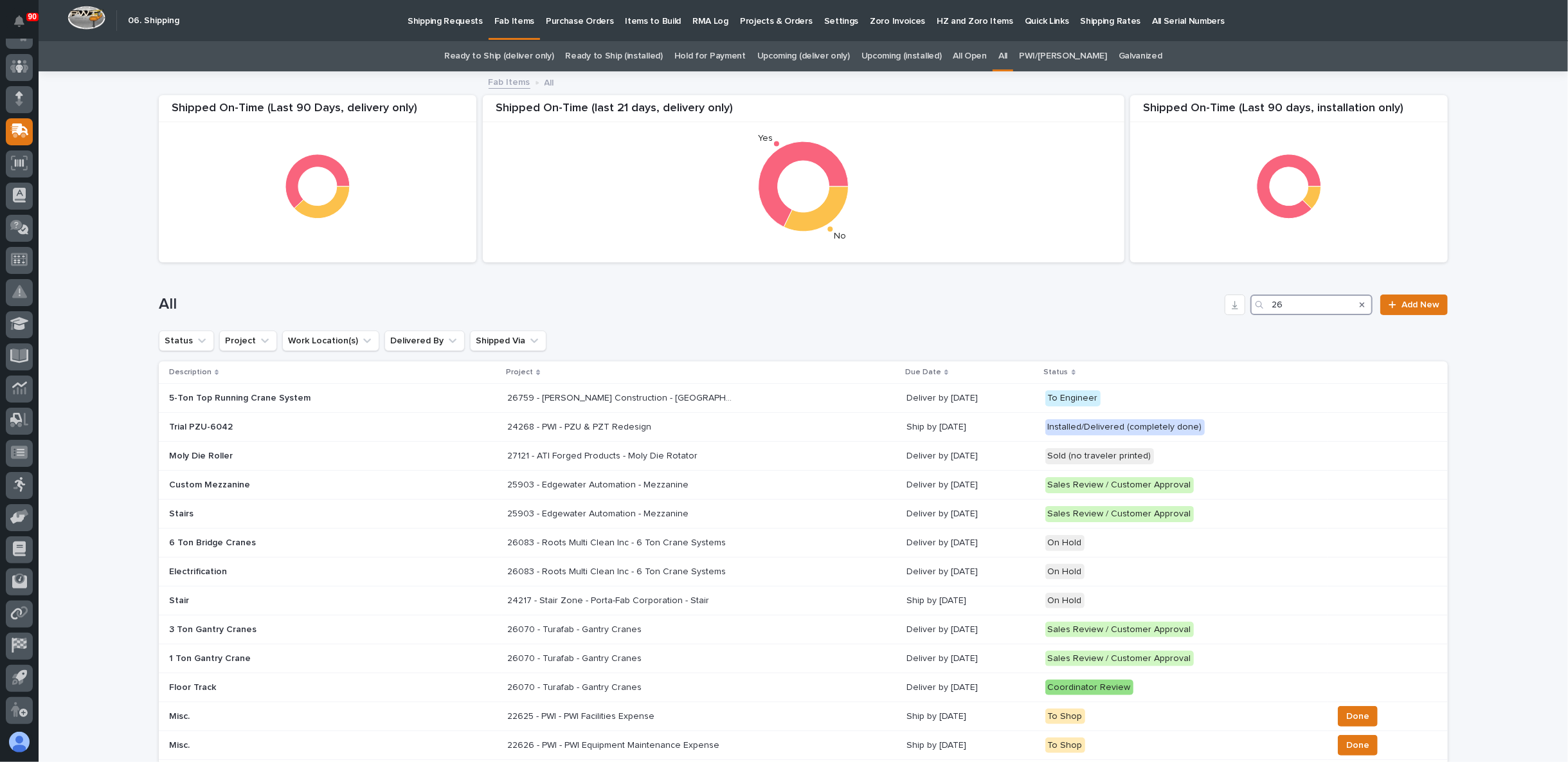
type input "2"
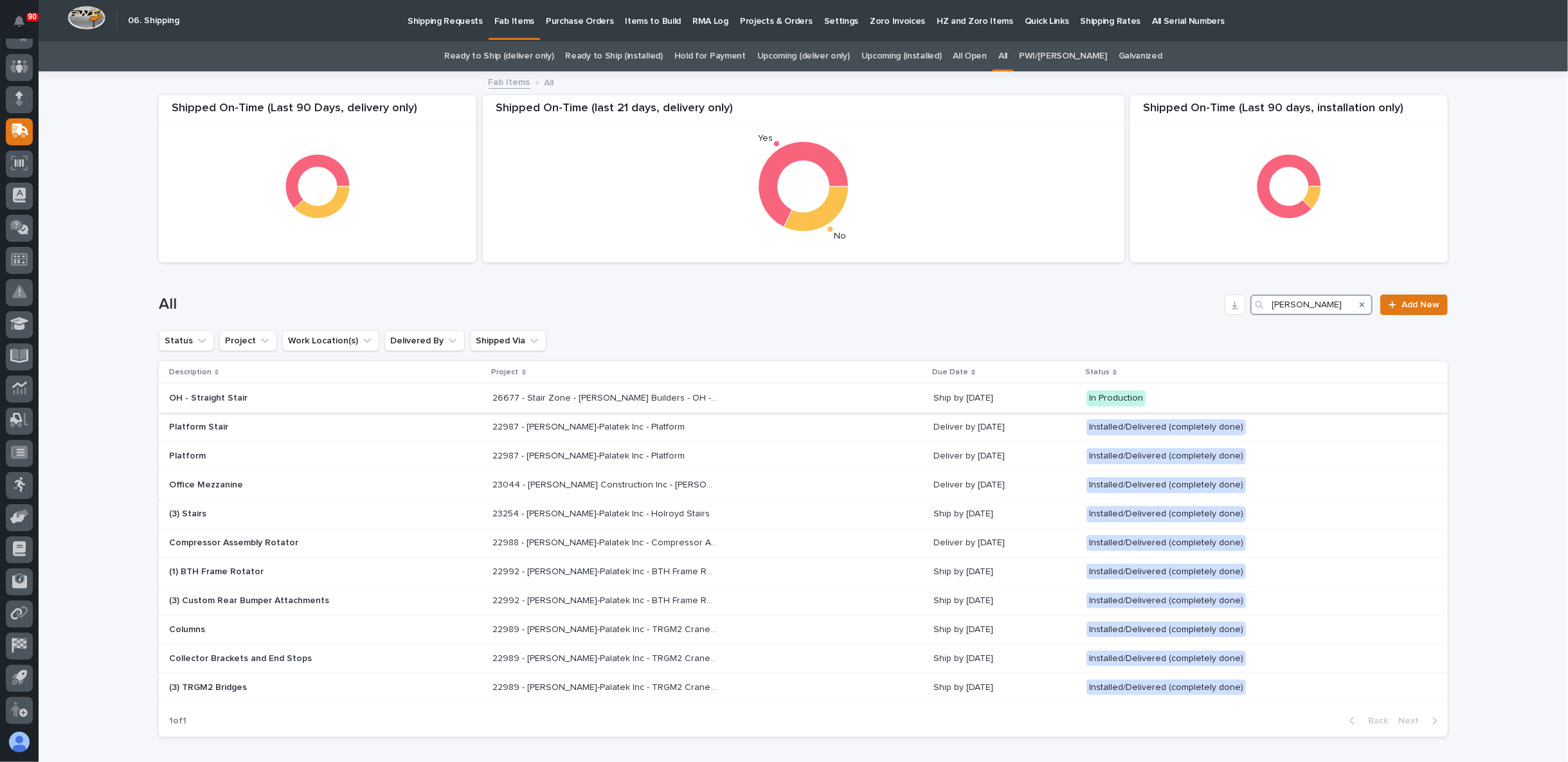
type input "sullivan"
click at [651, 399] on p "26677 - Stair Zone - Sullivan Builders - OH - Straight Stair" at bounding box center [606, 397] width 227 height 14
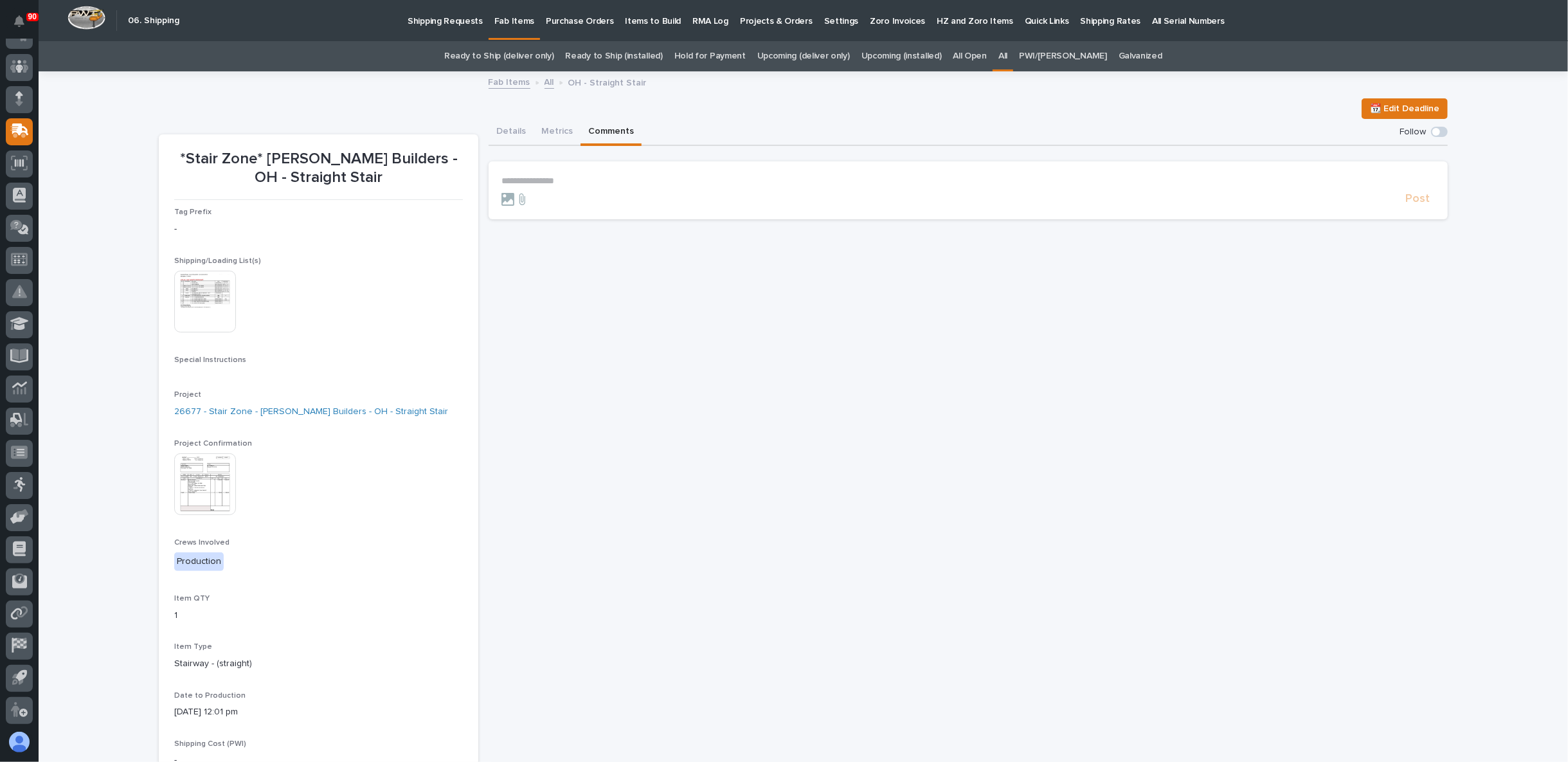
click at [605, 128] on button "Comments" at bounding box center [611, 132] width 61 height 27
click at [543, 134] on button "Metrics" at bounding box center [557, 132] width 47 height 27
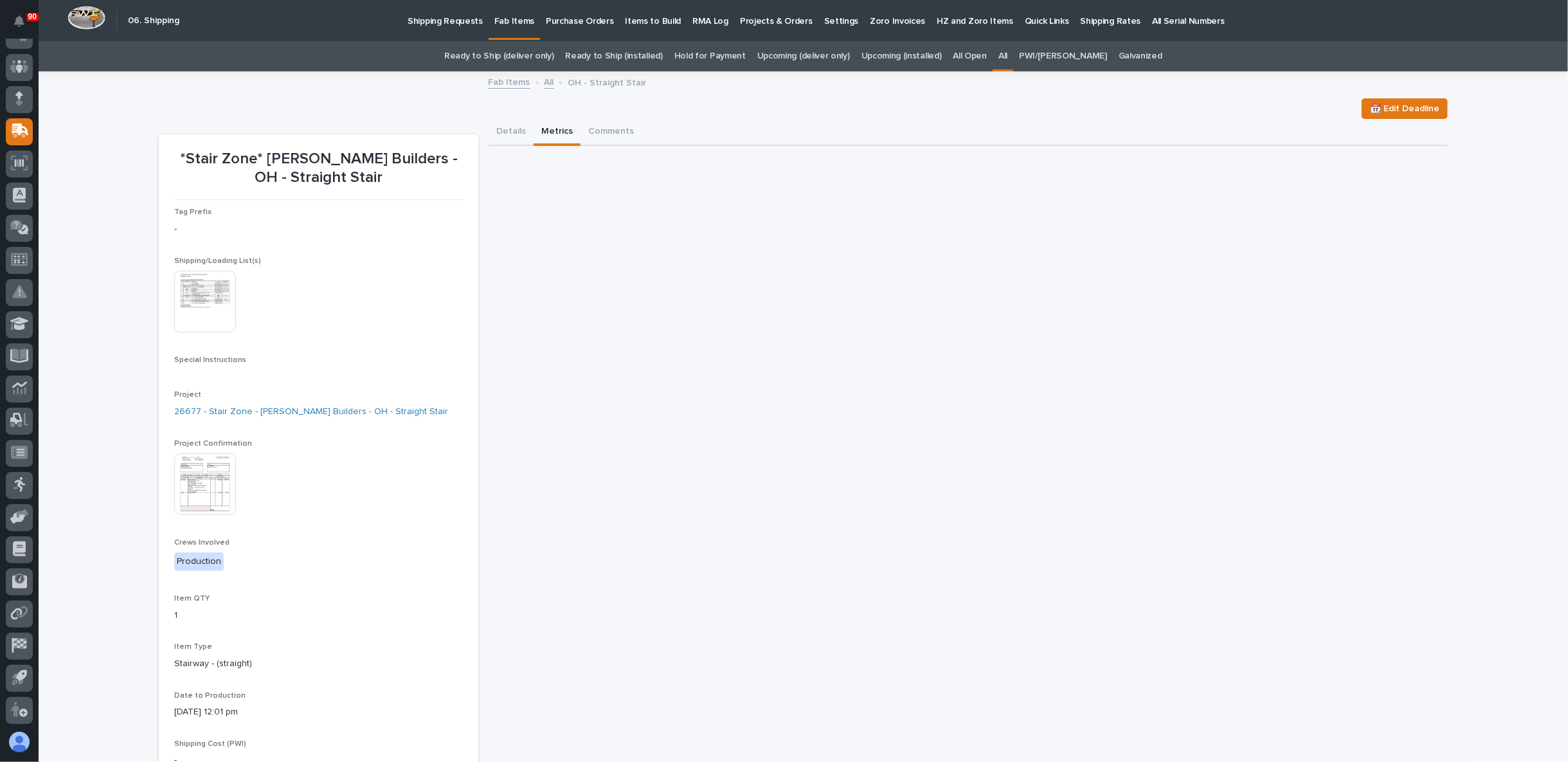
click at [232, 471] on div at bounding box center [206, 484] width 64 height 62
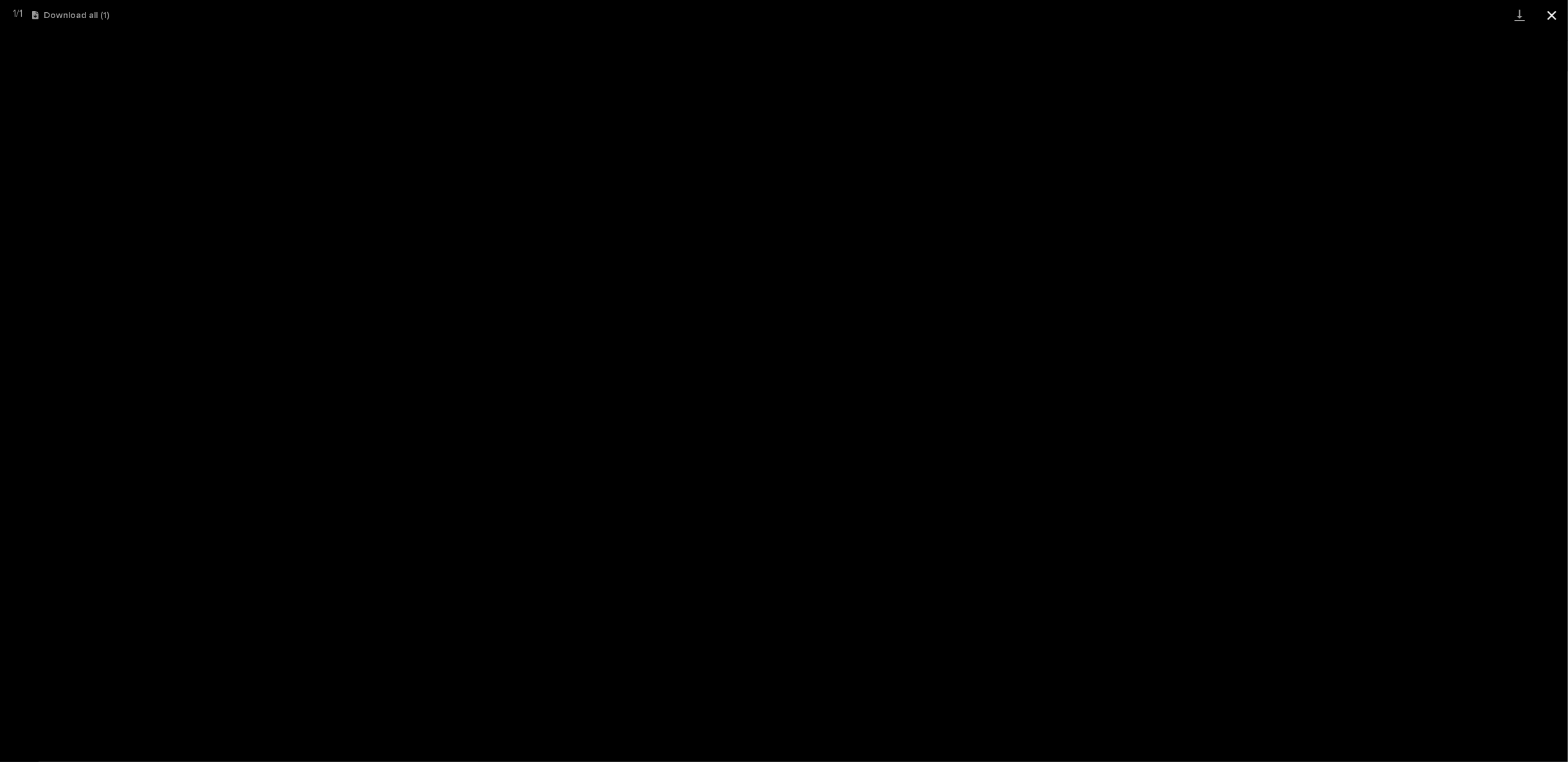
click at [1555, 12] on button "Close gallery" at bounding box center [1551, 15] width 32 height 31
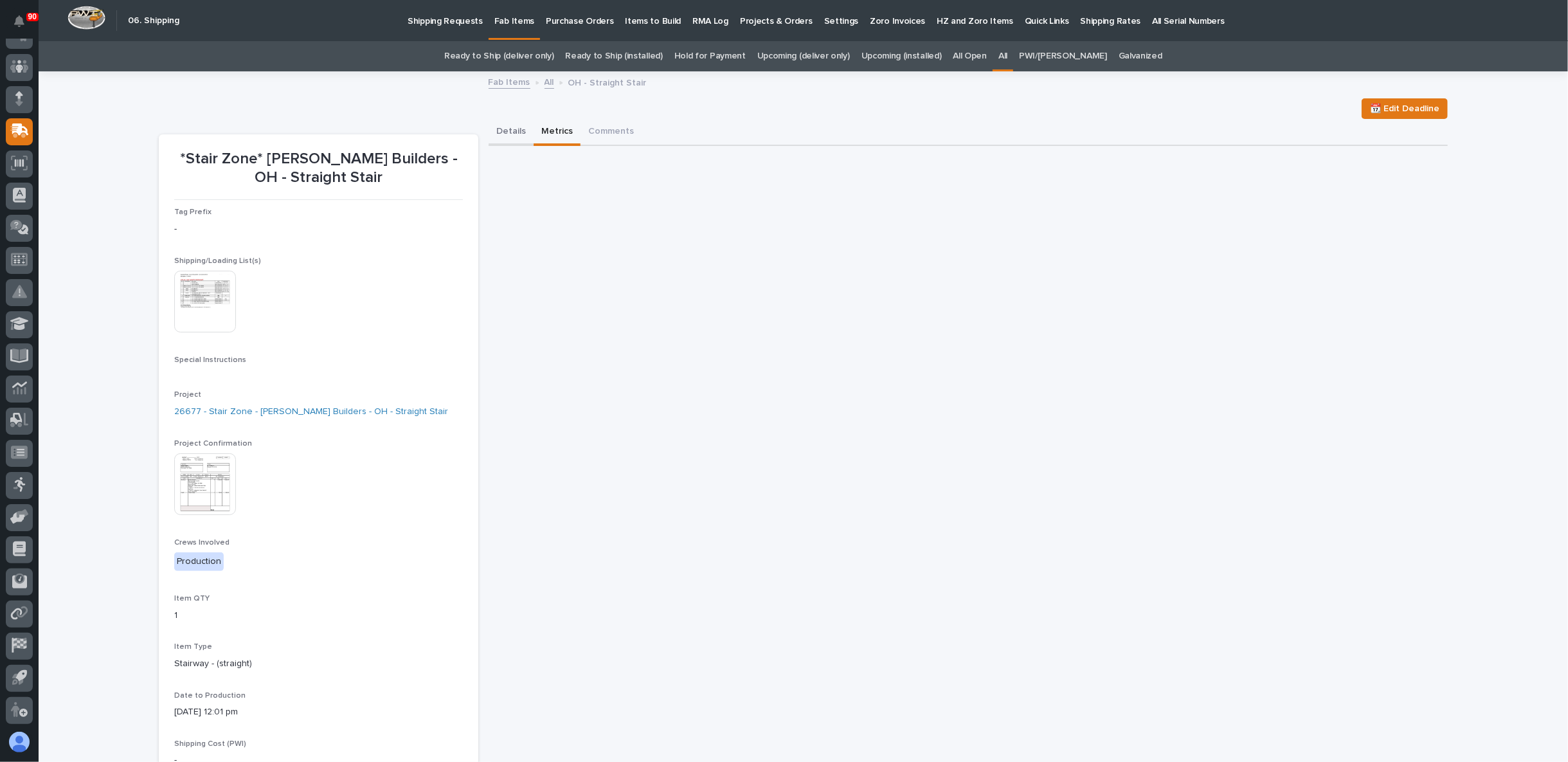
click at [515, 137] on button "Details" at bounding box center [511, 132] width 45 height 27
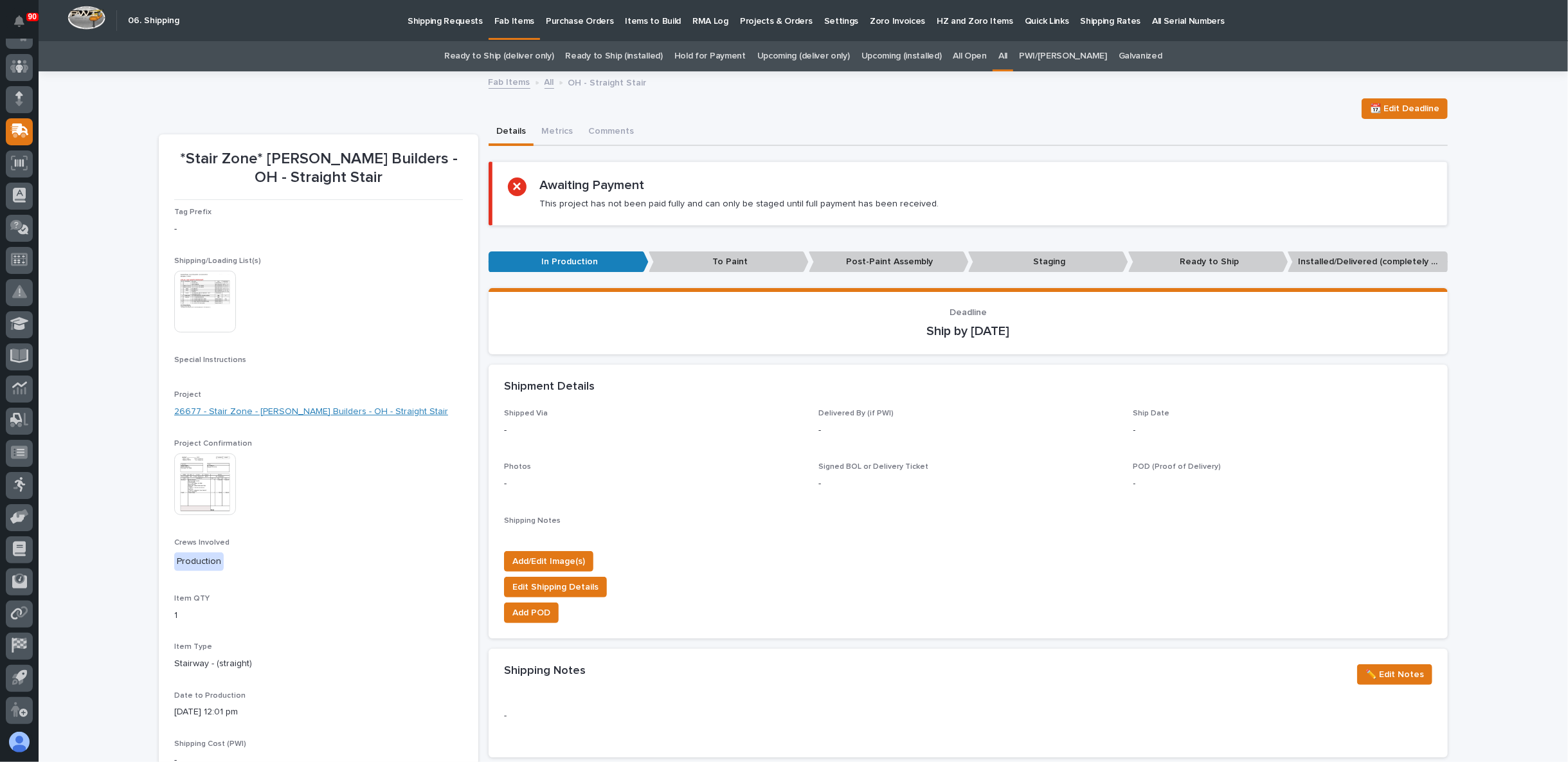
click at [256, 408] on link "26677 - Stair Zone - Sullivan Builders - OH - Straight Stair" at bounding box center [311, 412] width 274 height 14
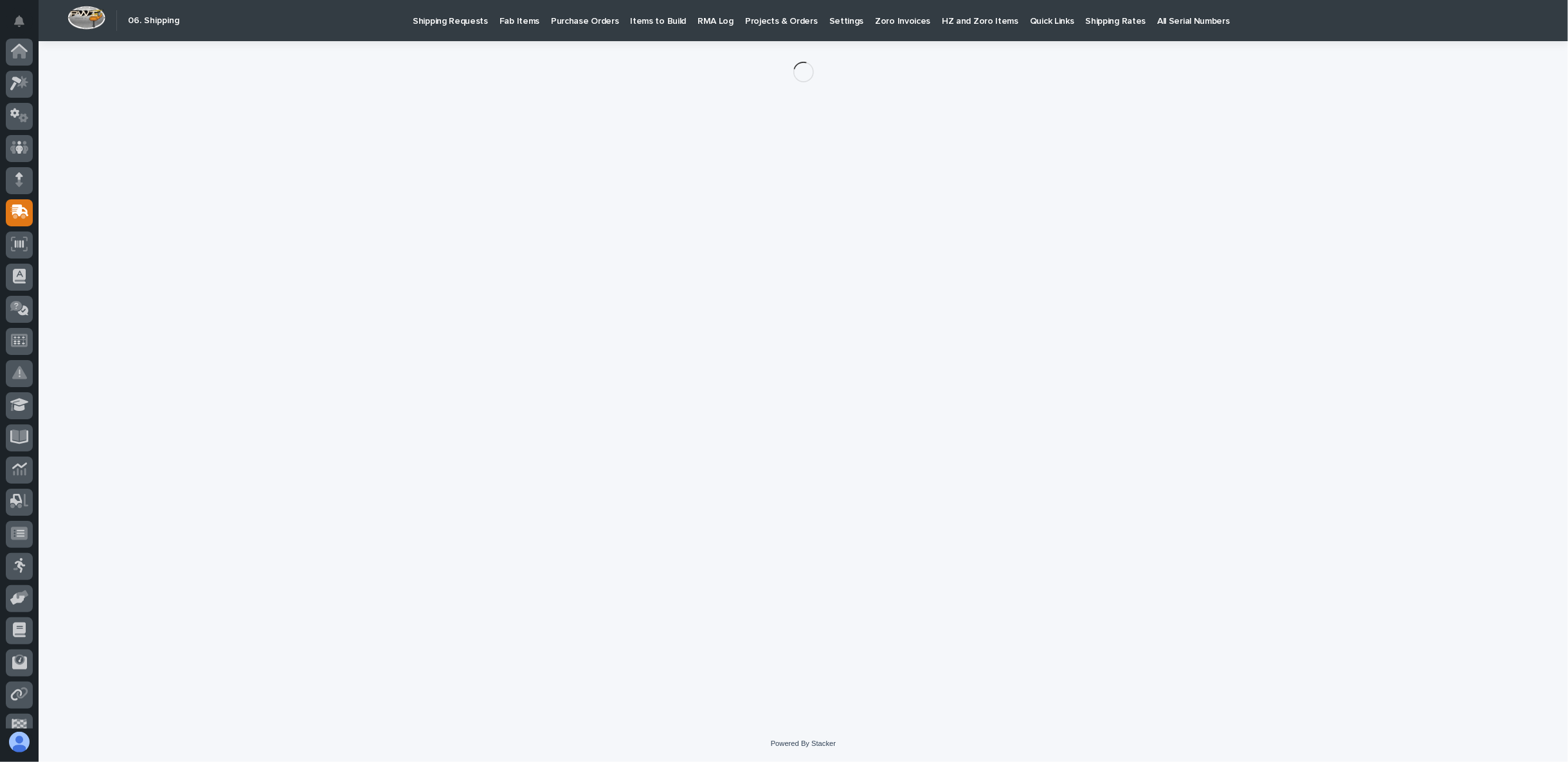
scroll to position [81, 0]
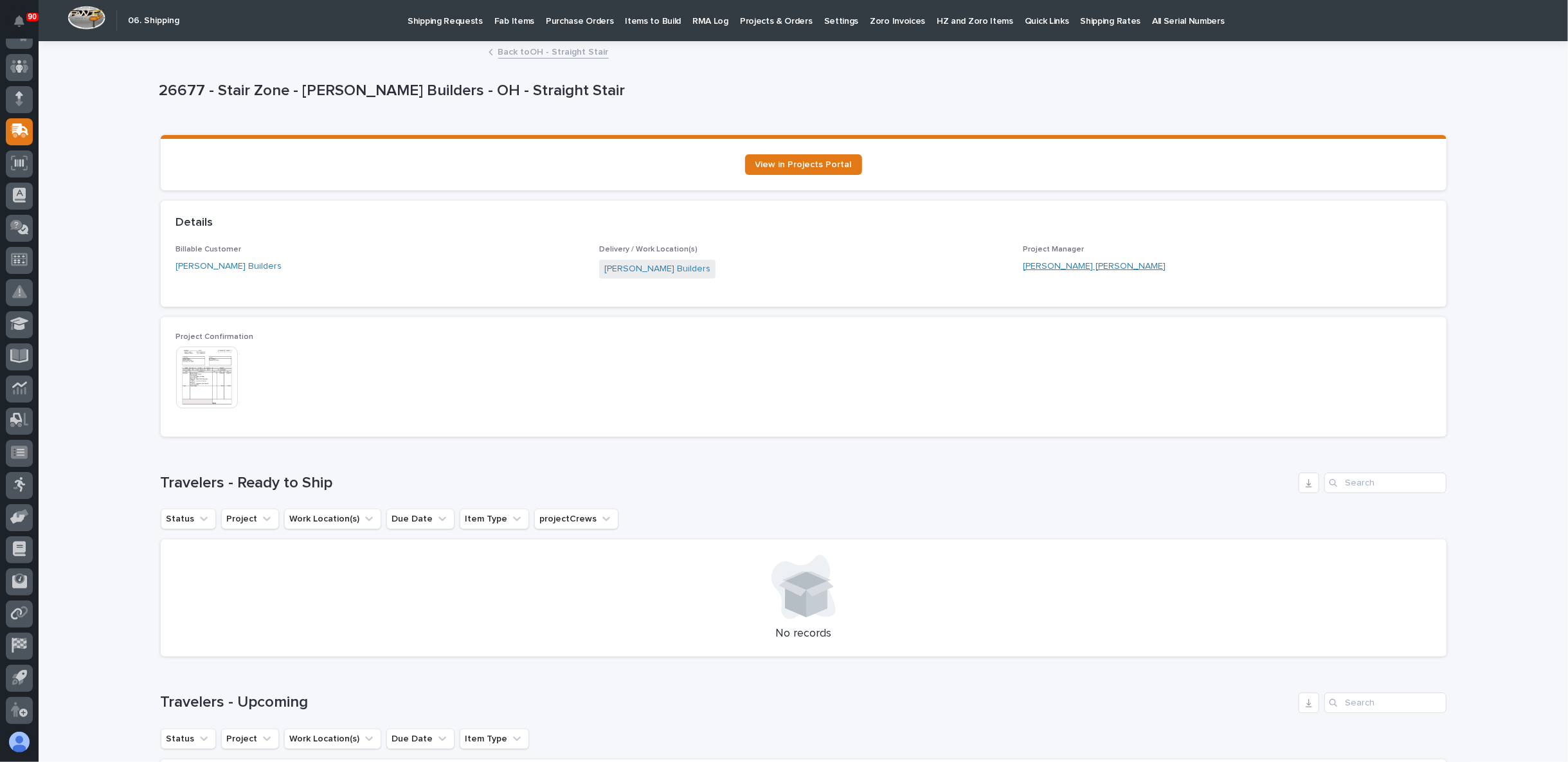
click at [1041, 265] on link "Connor Matthes" at bounding box center [1094, 267] width 143 height 14
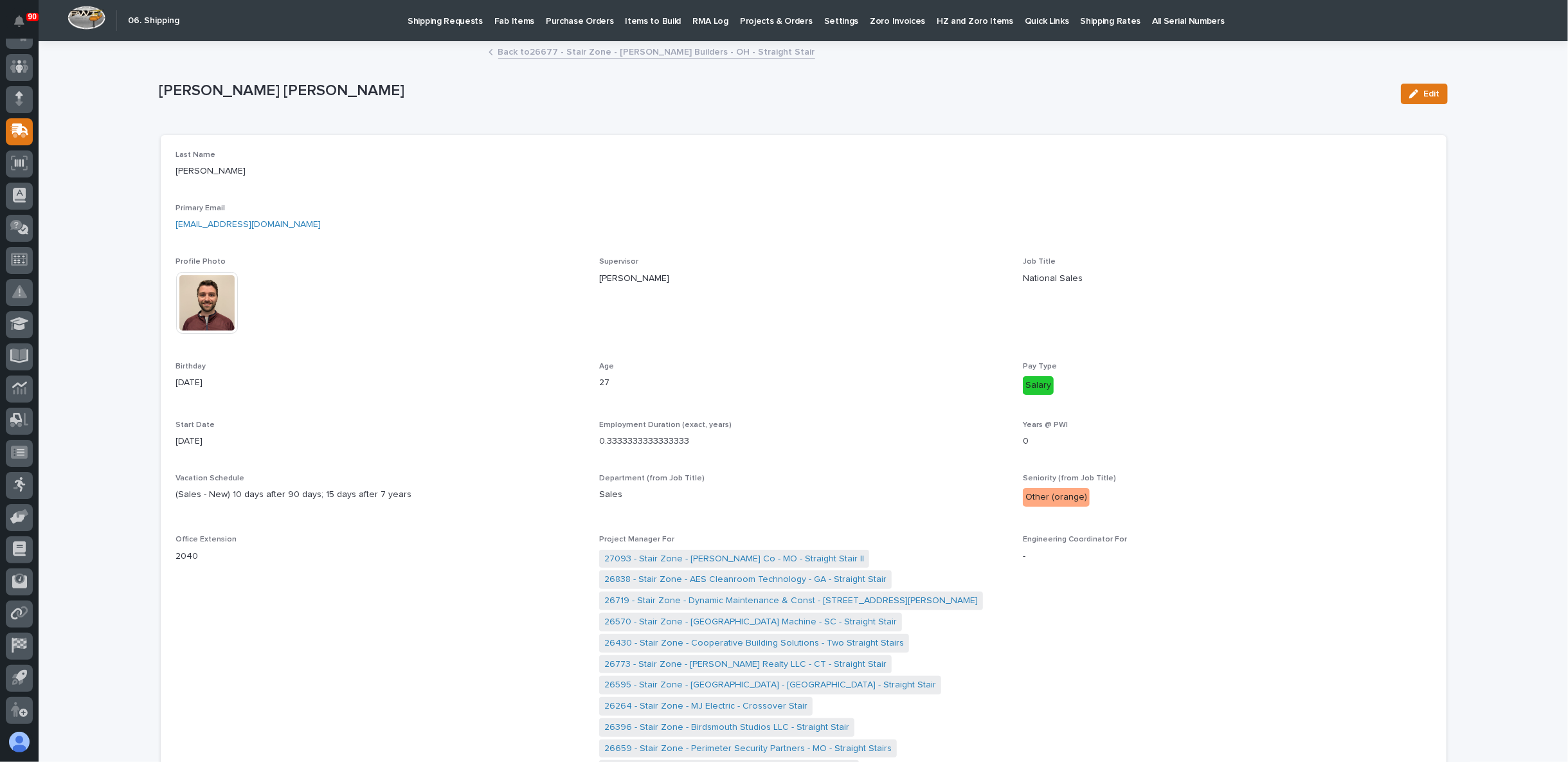
click at [591, 56] on link "Back to 26677 - Stair Zone - Sullivan Builders - OH - Straight Stair" at bounding box center [656, 51] width 317 height 15
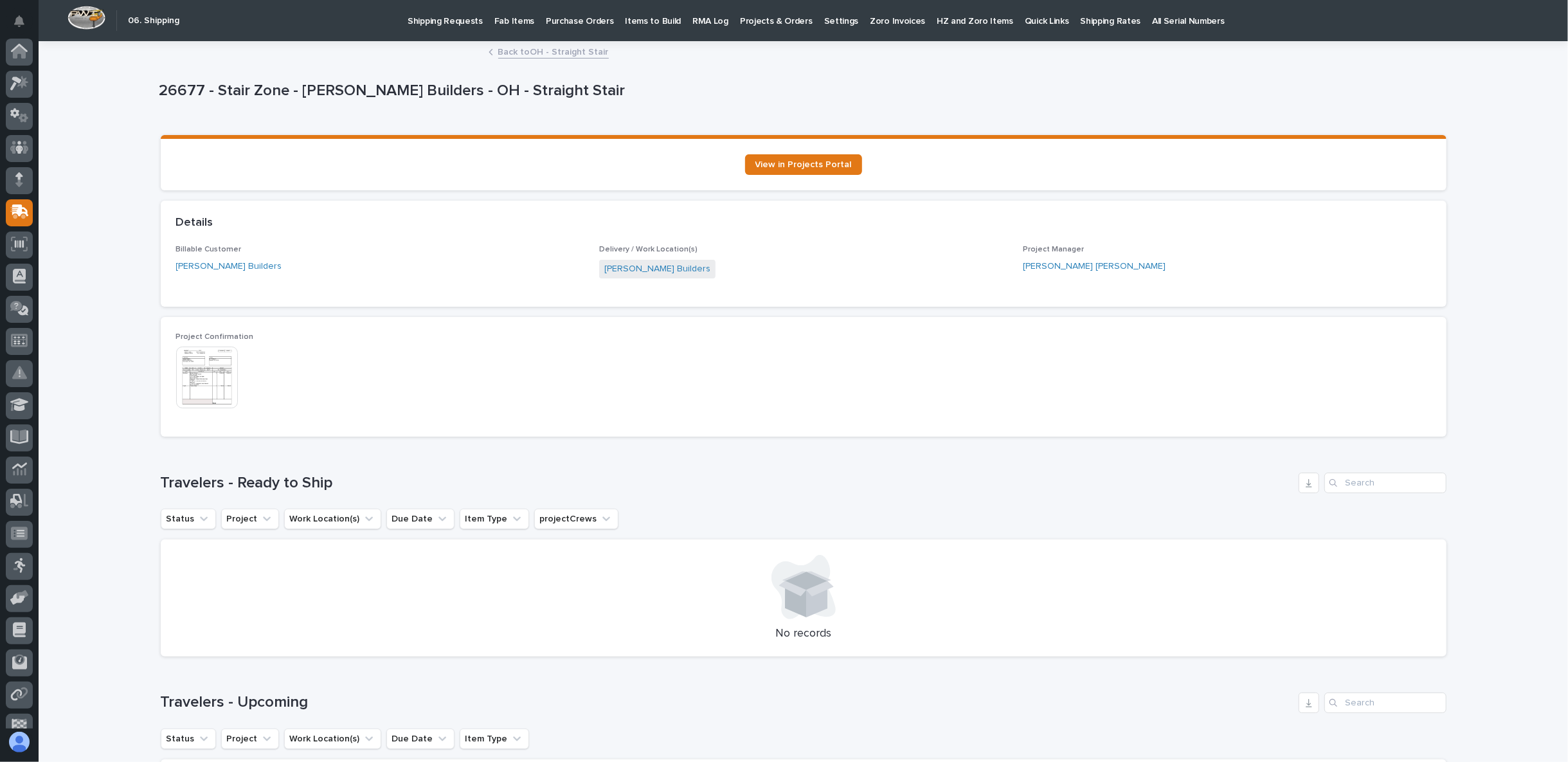
scroll to position [81, 0]
click at [219, 371] on img at bounding box center [206, 377] width 62 height 62
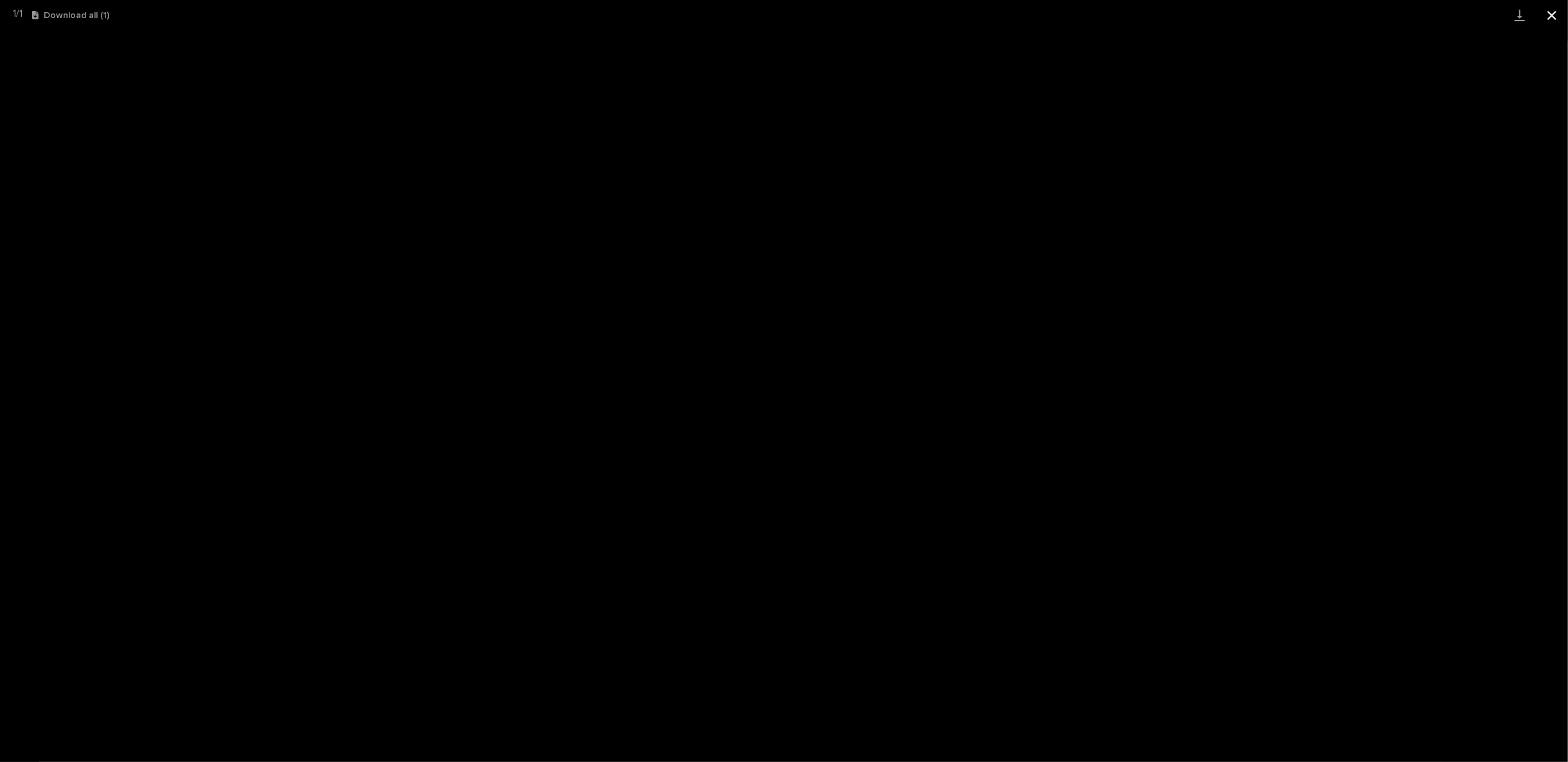
click at [1547, 14] on button "Close gallery" at bounding box center [1551, 15] width 32 height 31
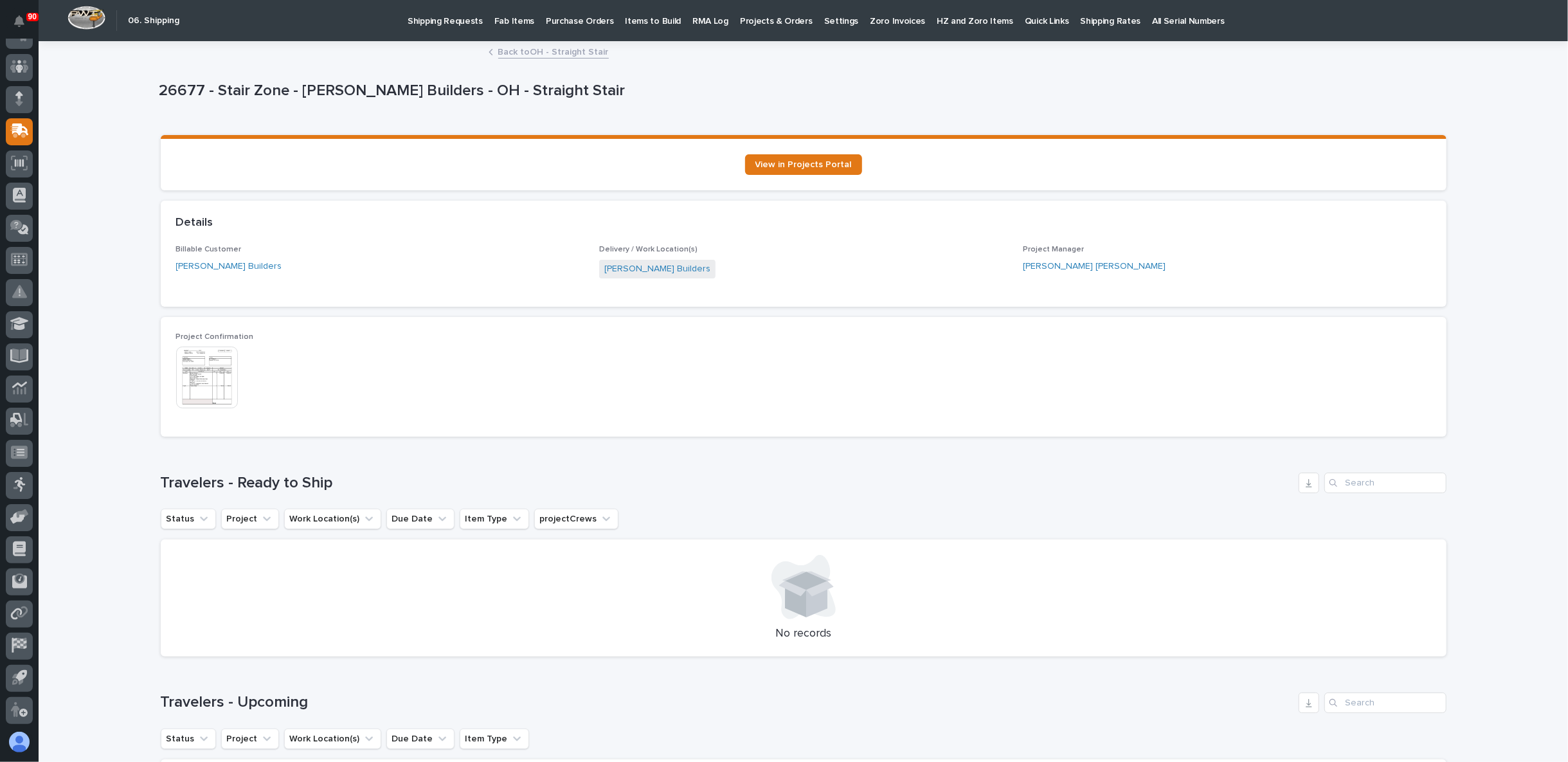
click at [561, 53] on link "Back to OH - Straight Stair" at bounding box center [553, 51] width 111 height 15
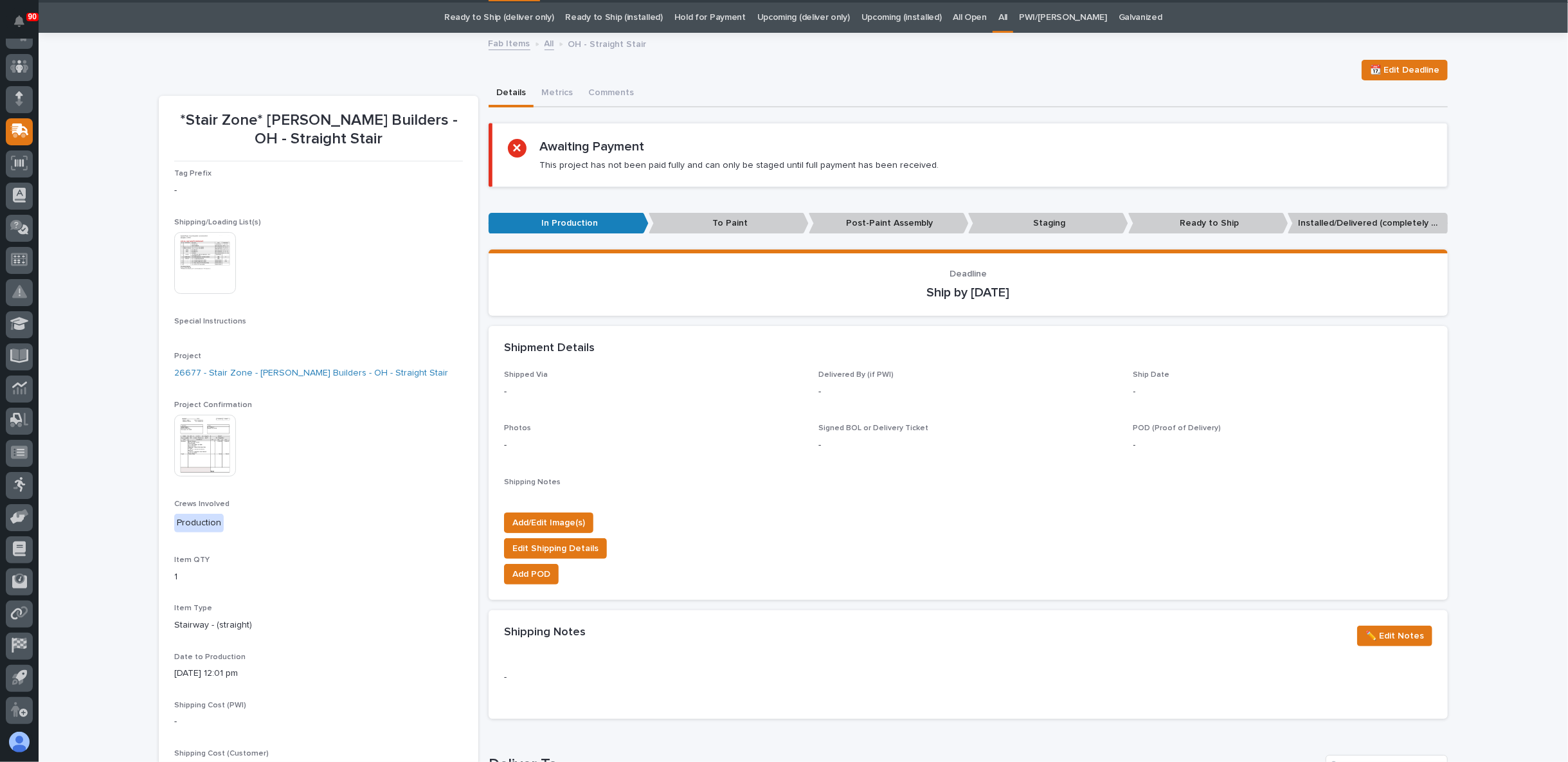
scroll to position [41, 0]
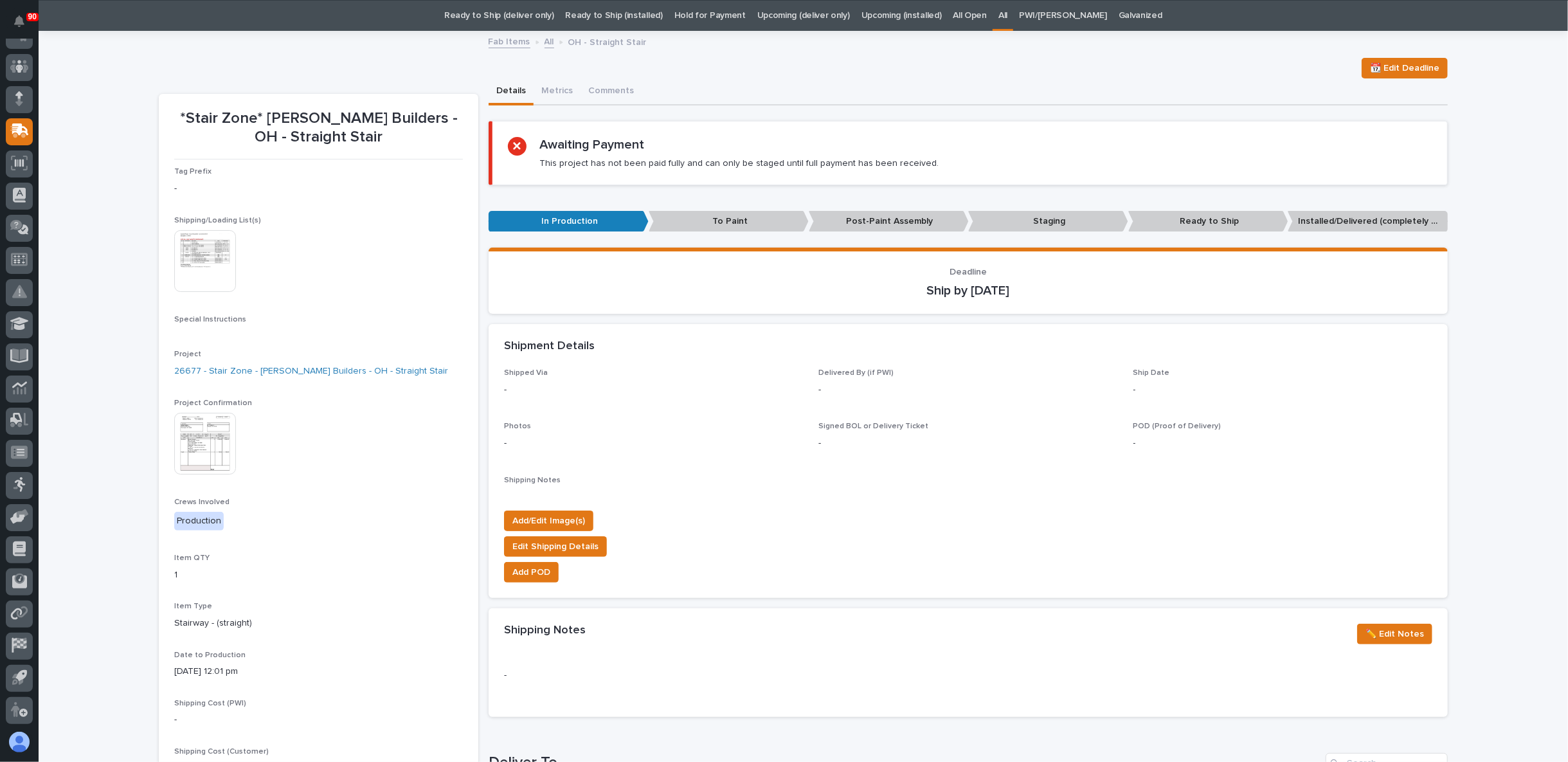
click at [200, 434] on img at bounding box center [205, 443] width 62 height 62
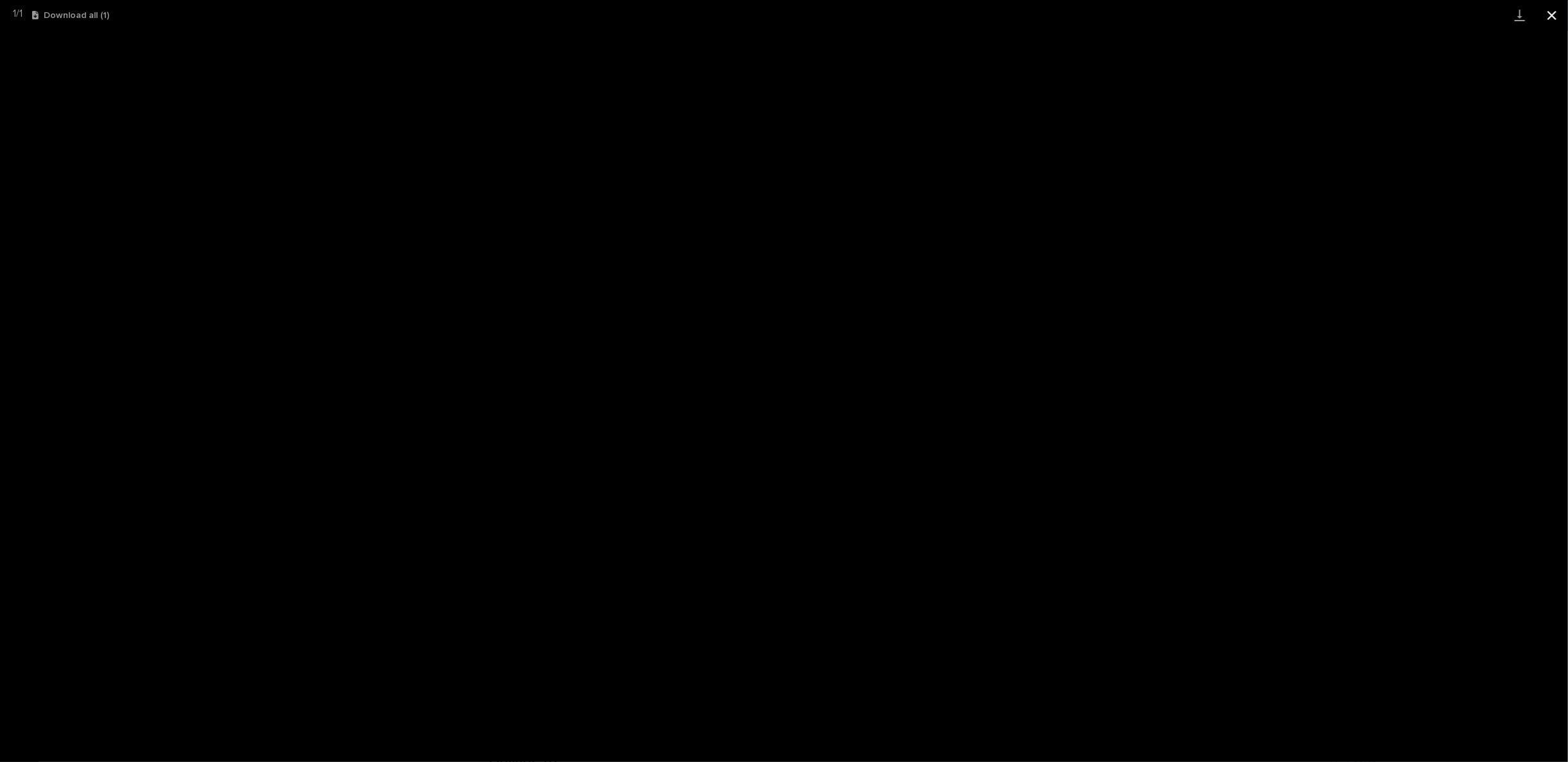
click at [1550, 19] on button "Close gallery" at bounding box center [1551, 15] width 32 height 31
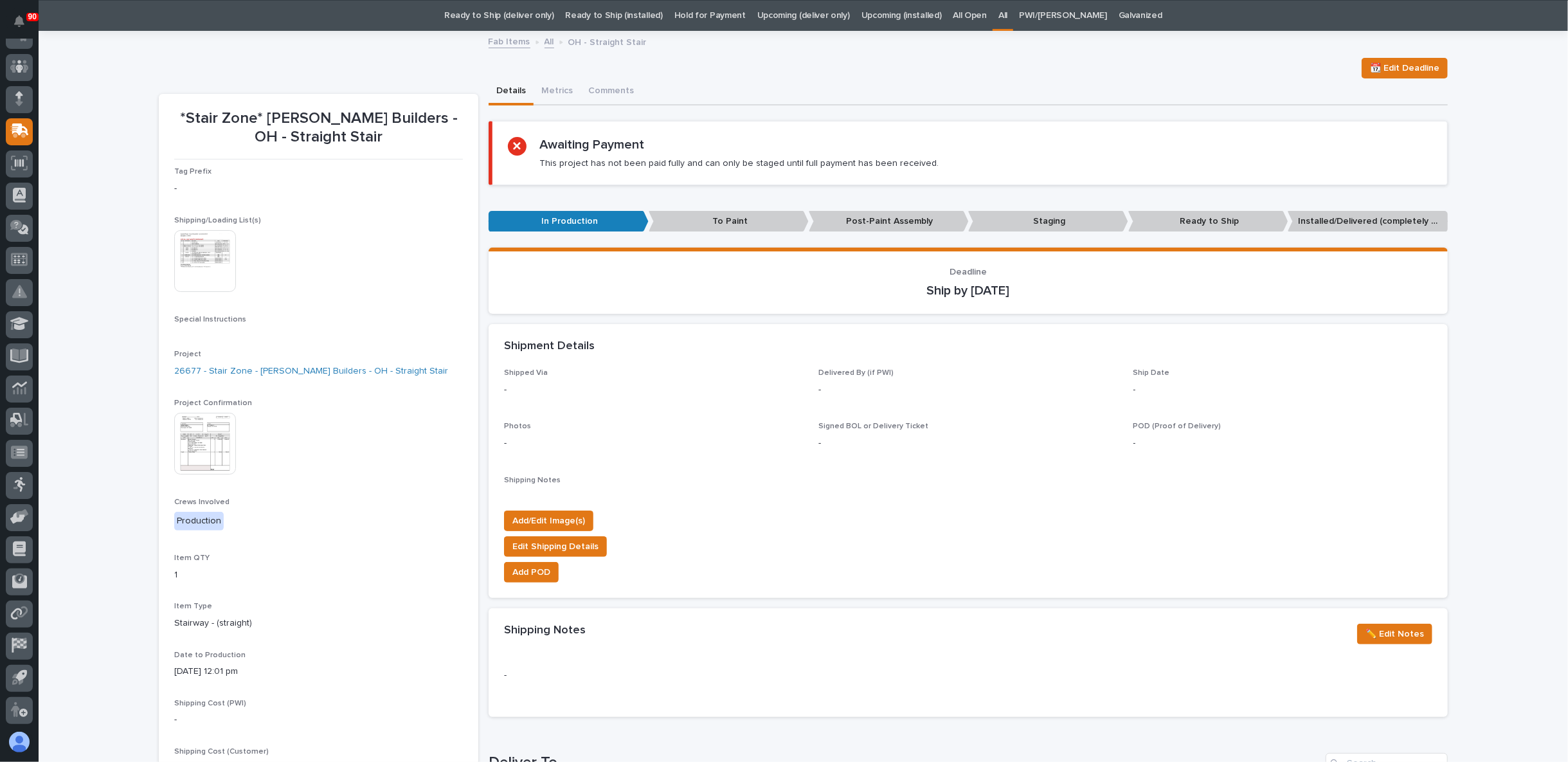
click at [722, 12] on link "Hold for Payment" at bounding box center [709, 16] width 71 height 31
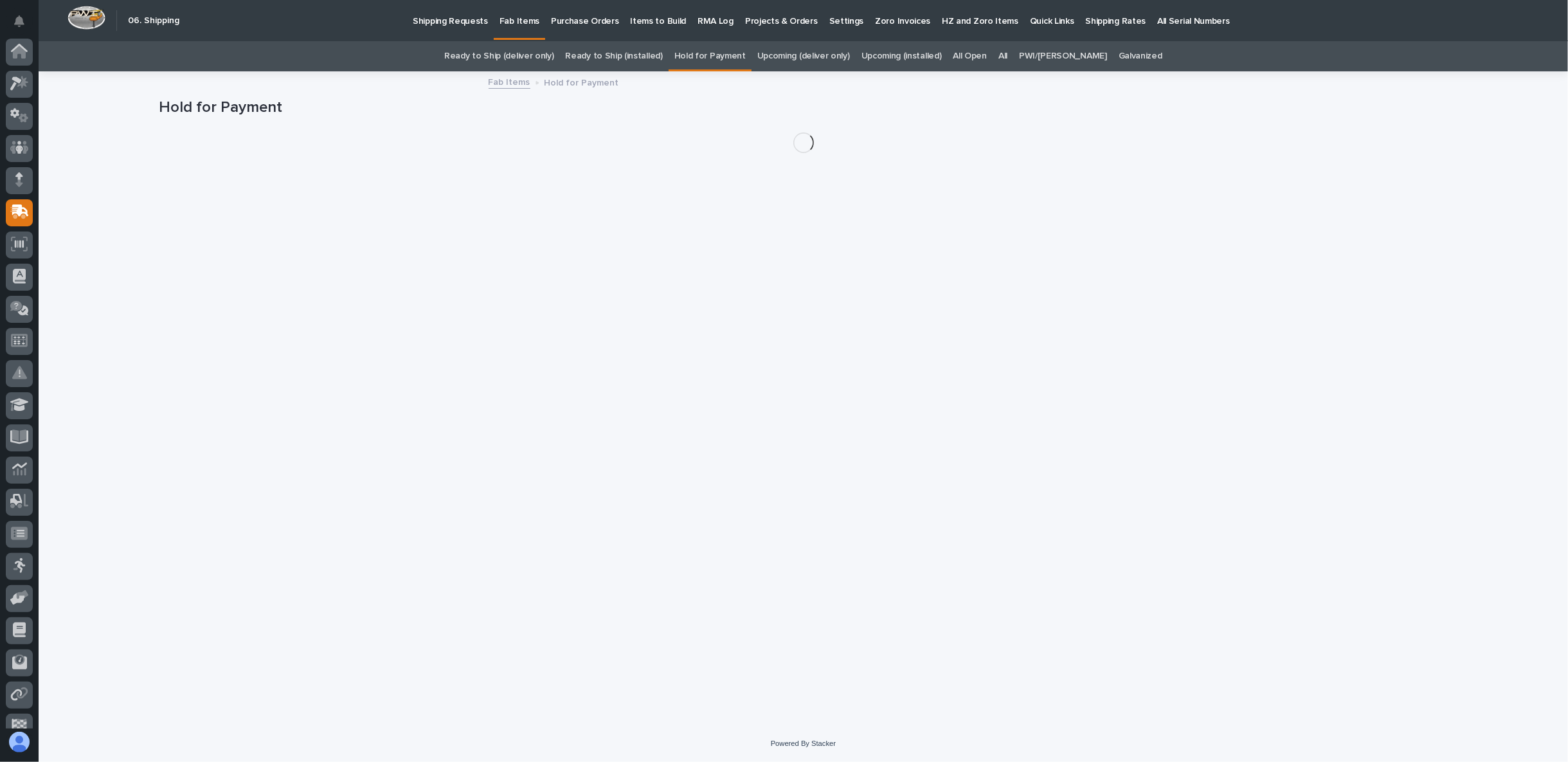
scroll to position [81, 0]
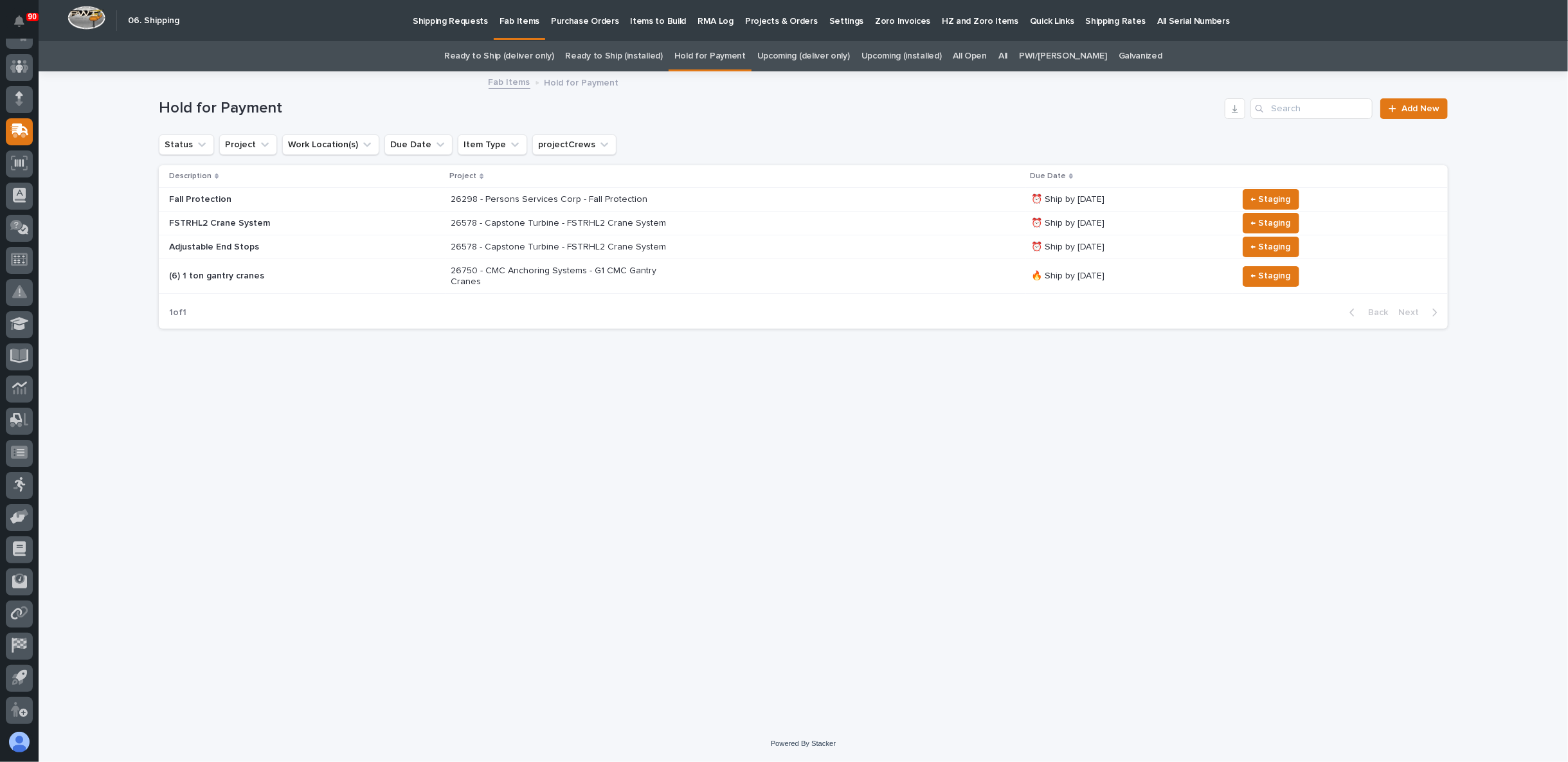
click at [1007, 48] on div "All" at bounding box center [1003, 56] width 20 height 31
click at [1007, 54] on link "All" at bounding box center [1003, 56] width 9 height 31
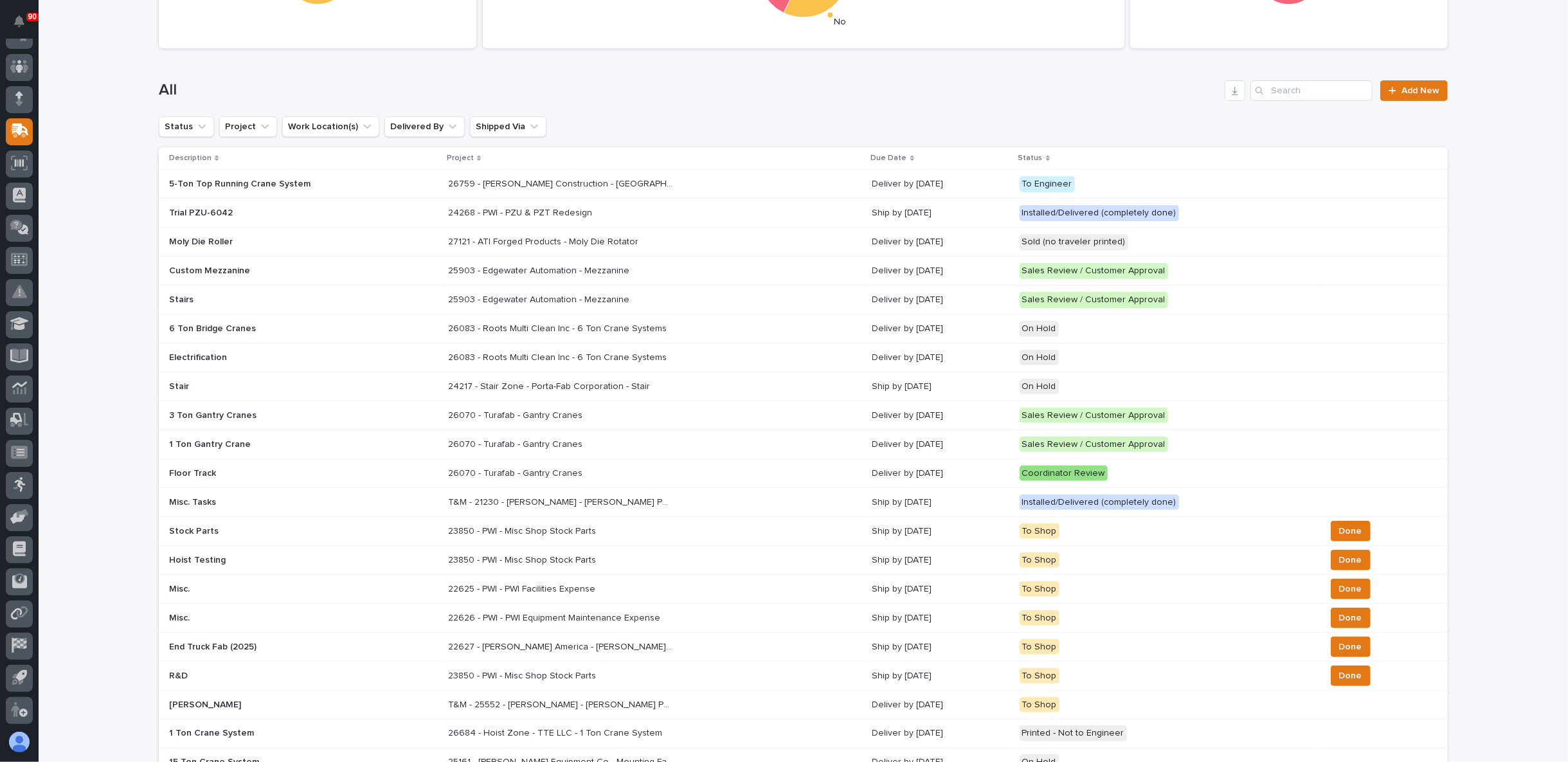
scroll to position [285, 0]
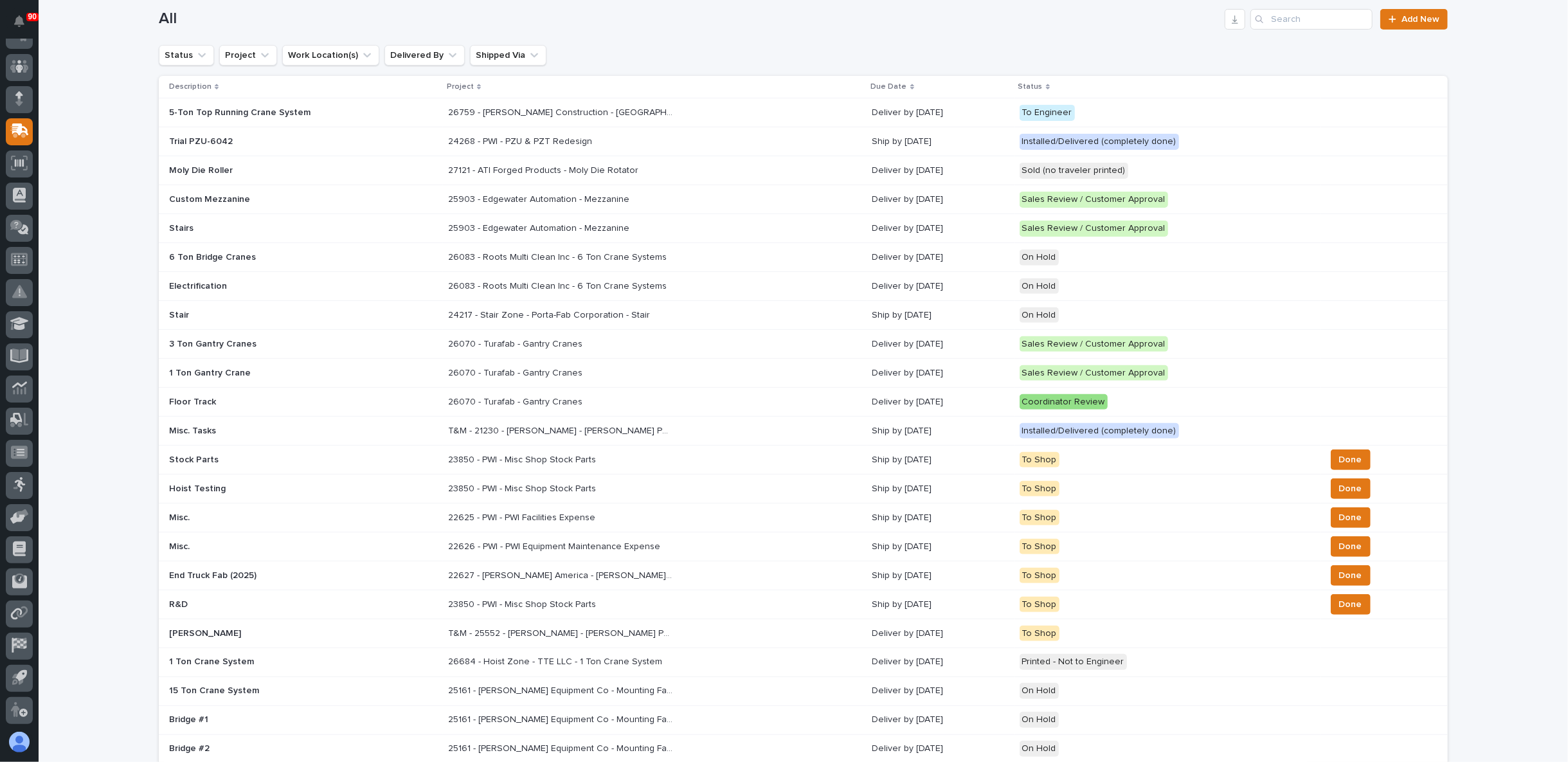
click at [504, 280] on p "26083 - Roots Multi Clean Inc - 6 Ton Crane Systems" at bounding box center [559, 285] width 221 height 14
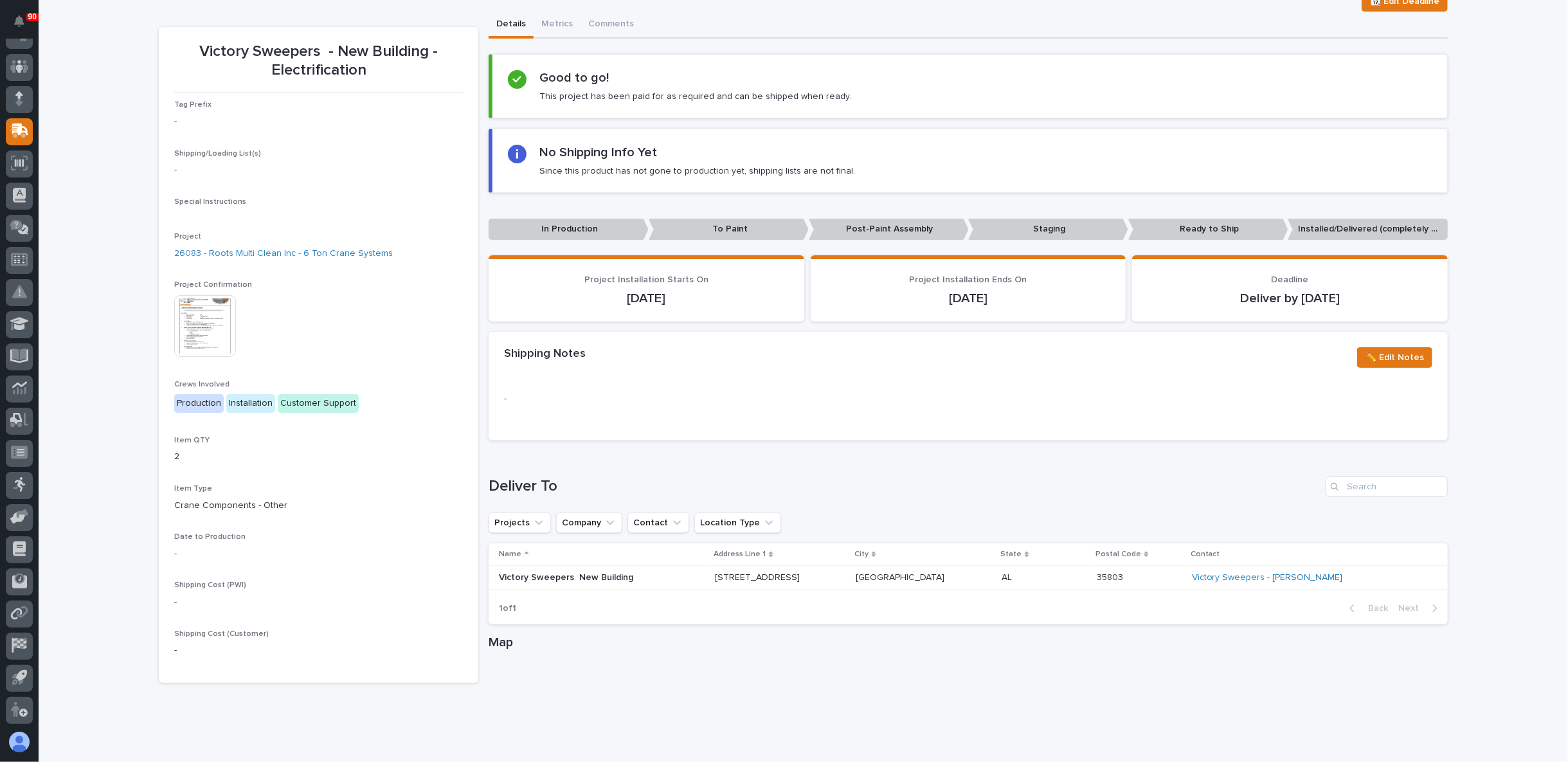
scroll to position [358, 0]
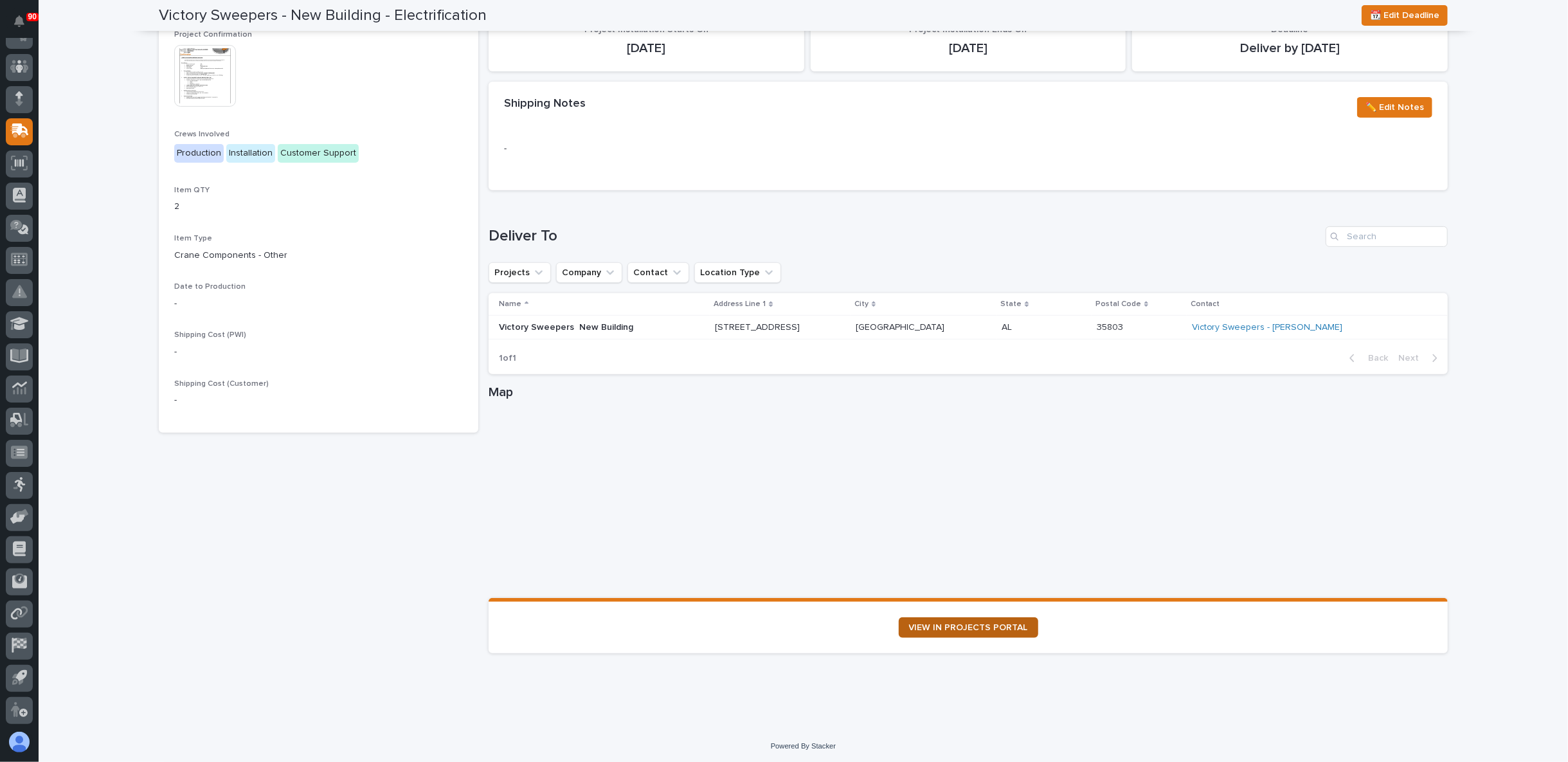
click at [968, 624] on span "VIEW IN PROJECTS PORTAL" at bounding box center [968, 628] width 119 height 9
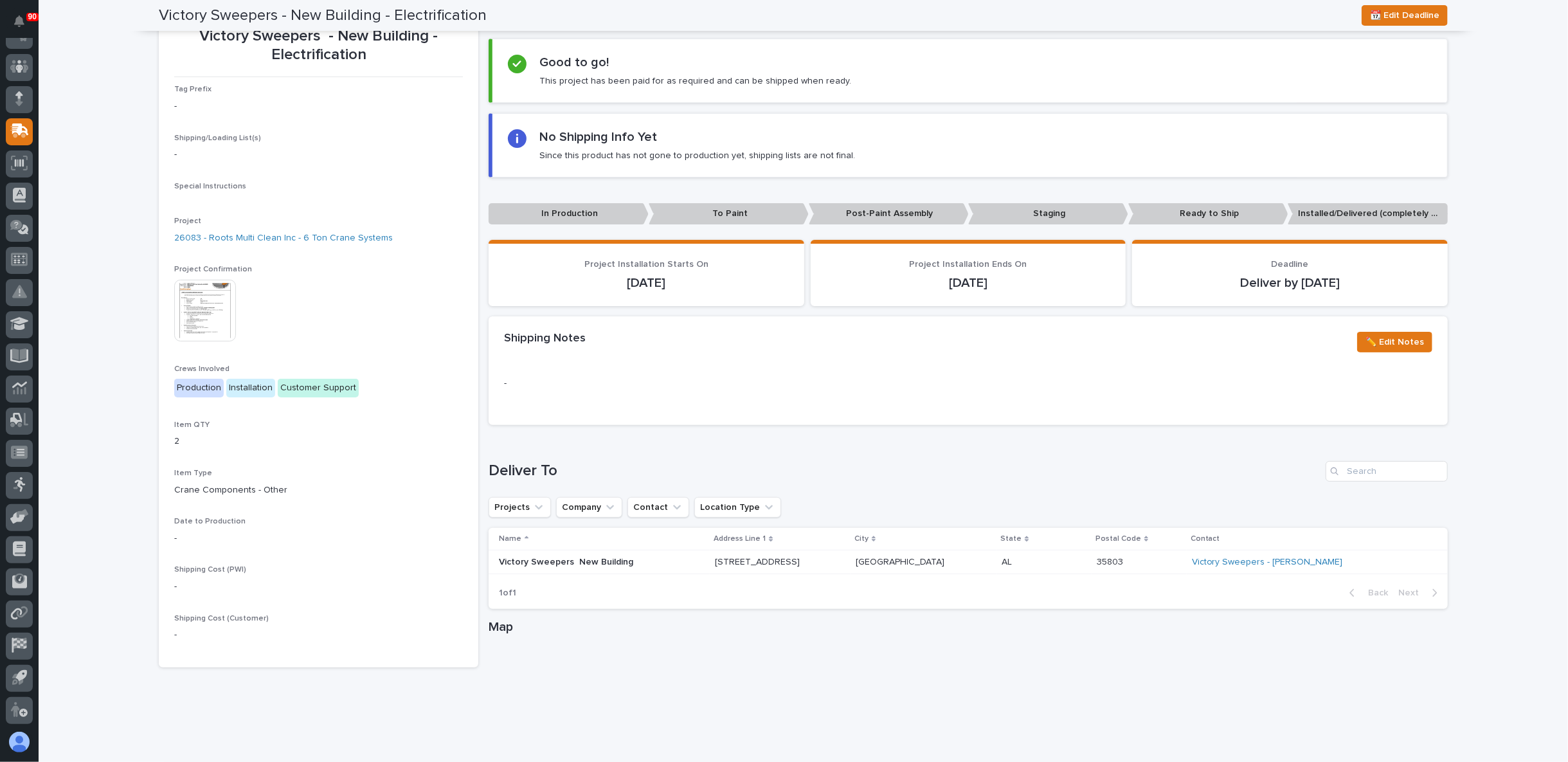
scroll to position [0, 0]
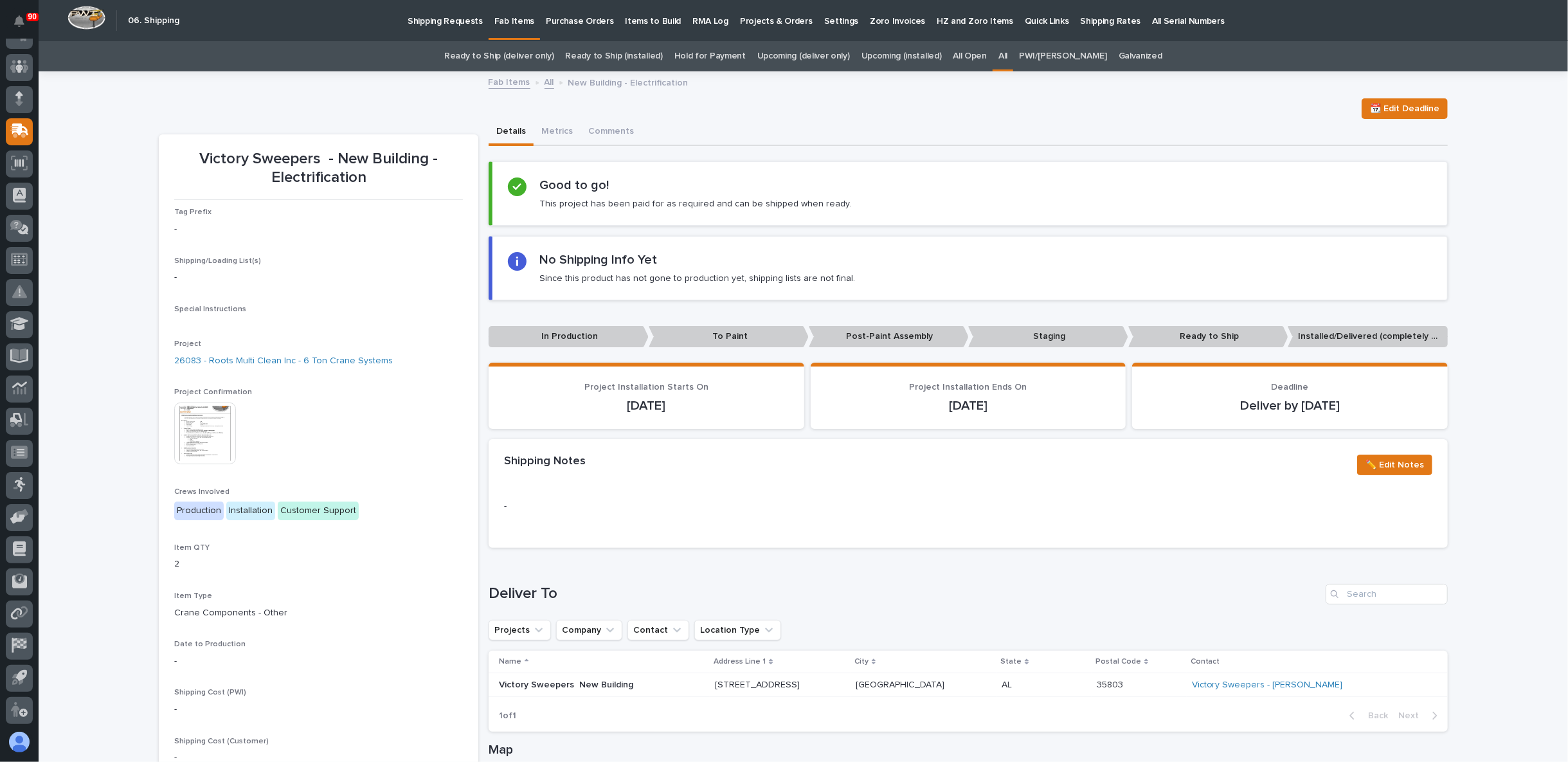
click at [1007, 54] on link "All" at bounding box center [1003, 56] width 9 height 31
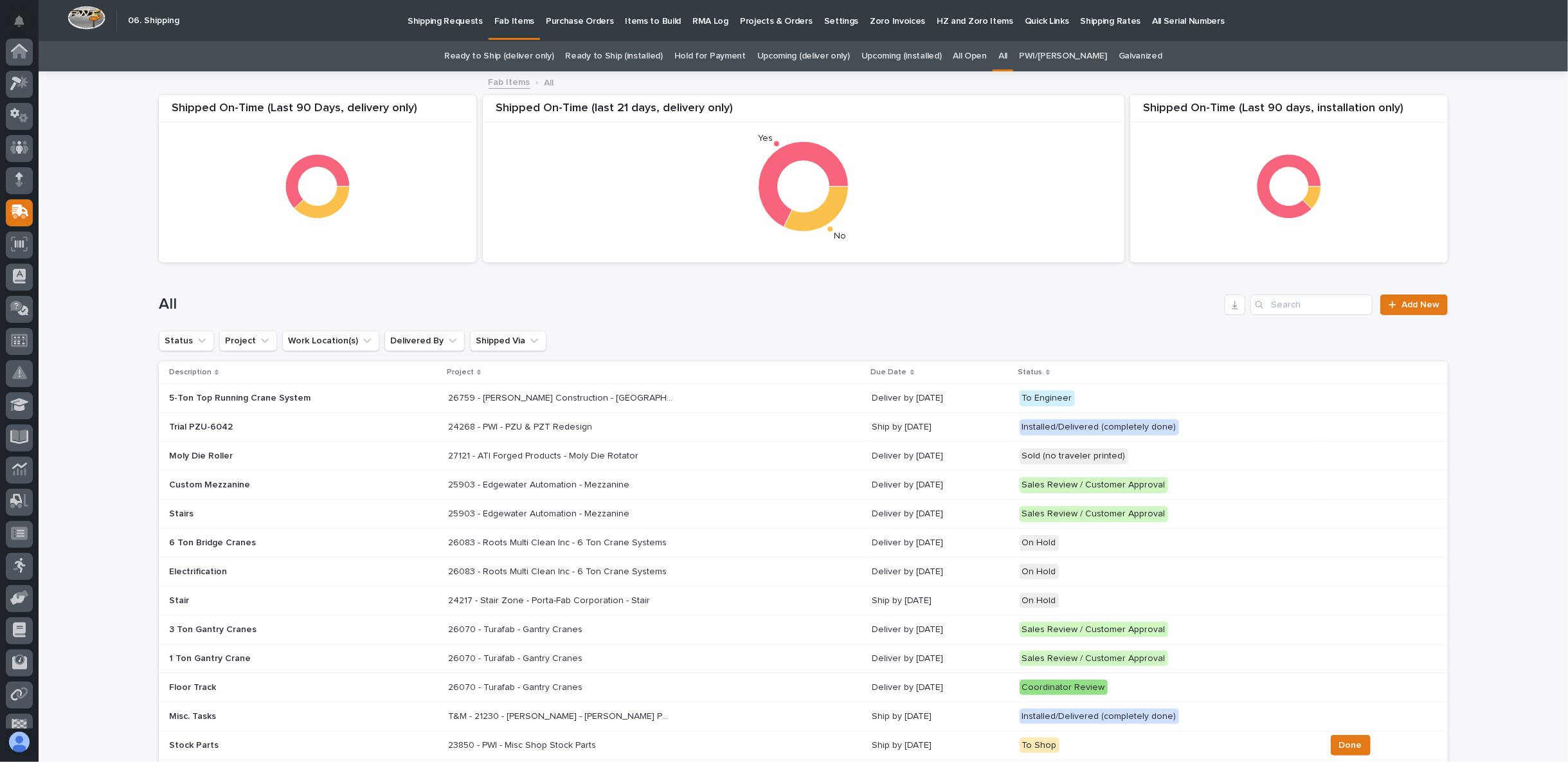
scroll to position [81, 0]
click at [1299, 297] on input "Search" at bounding box center [1311, 305] width 122 height 20
type input "26556"
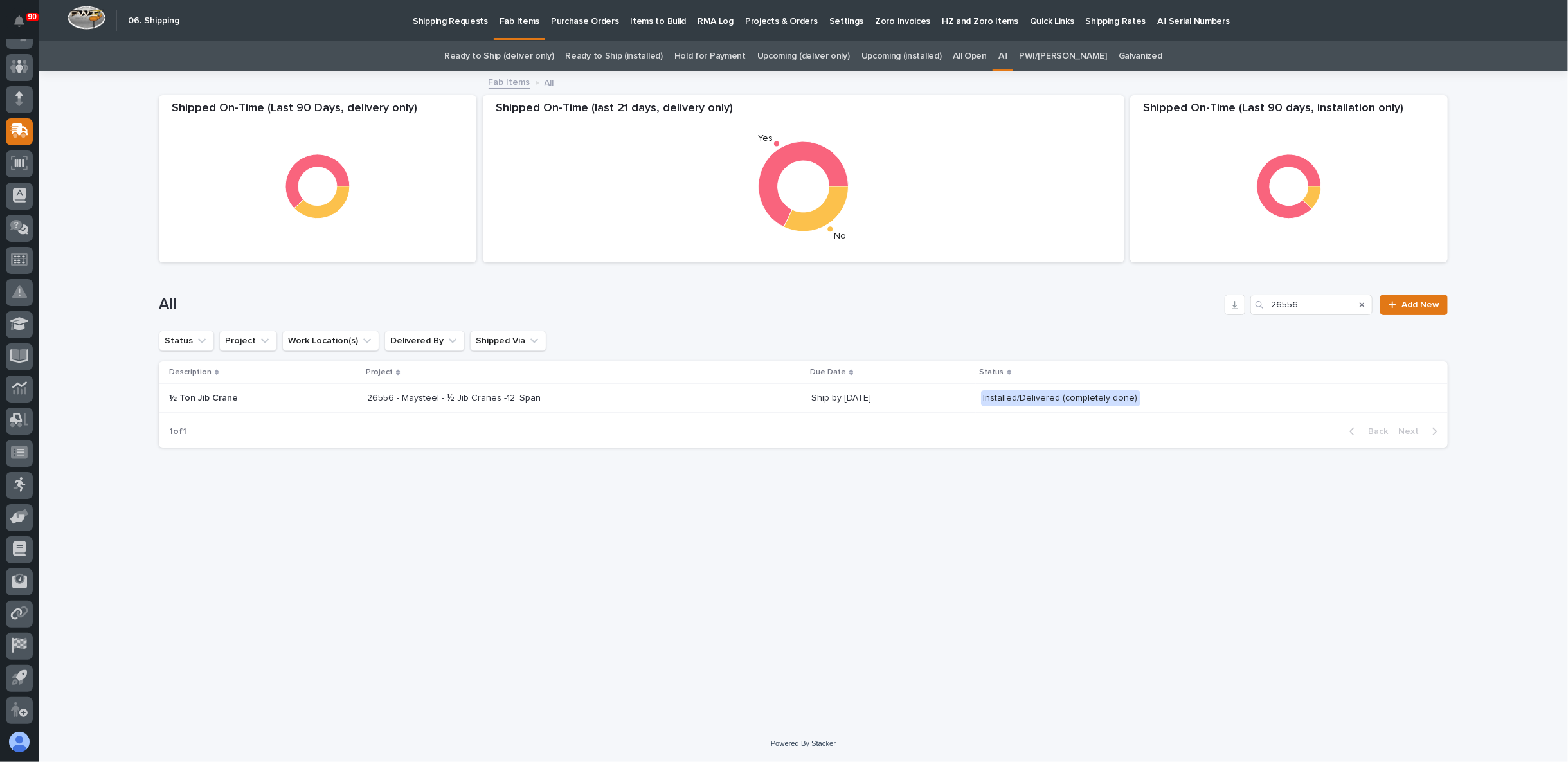
click at [470, 397] on p "26556 - Maysteel - ½ Jib Cranes -12' Span" at bounding box center [455, 397] width 176 height 14
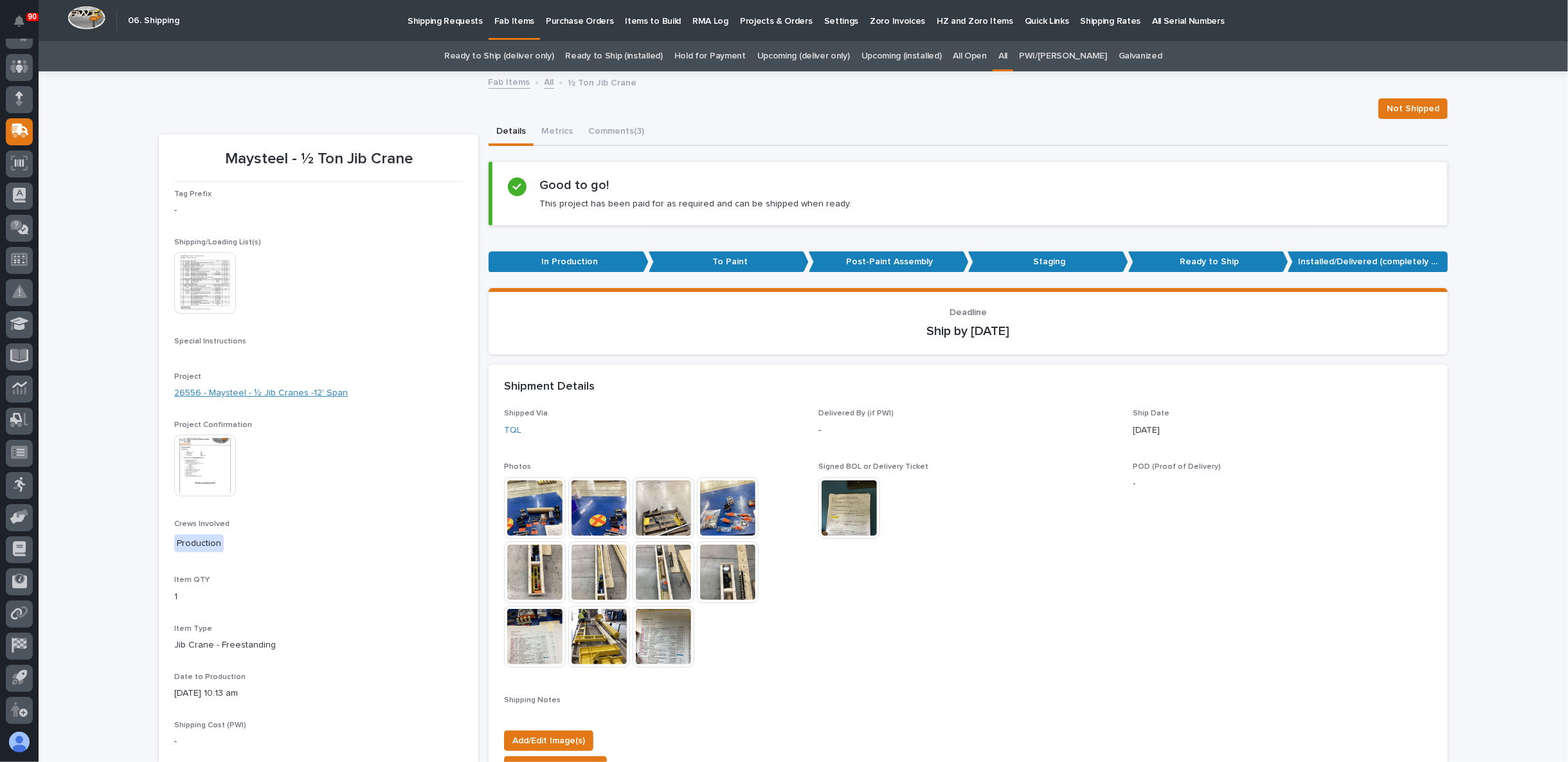
click at [286, 391] on link "26556 - Maysteel - ½ Jib Cranes -12' Span" at bounding box center [261, 393] width 174 height 14
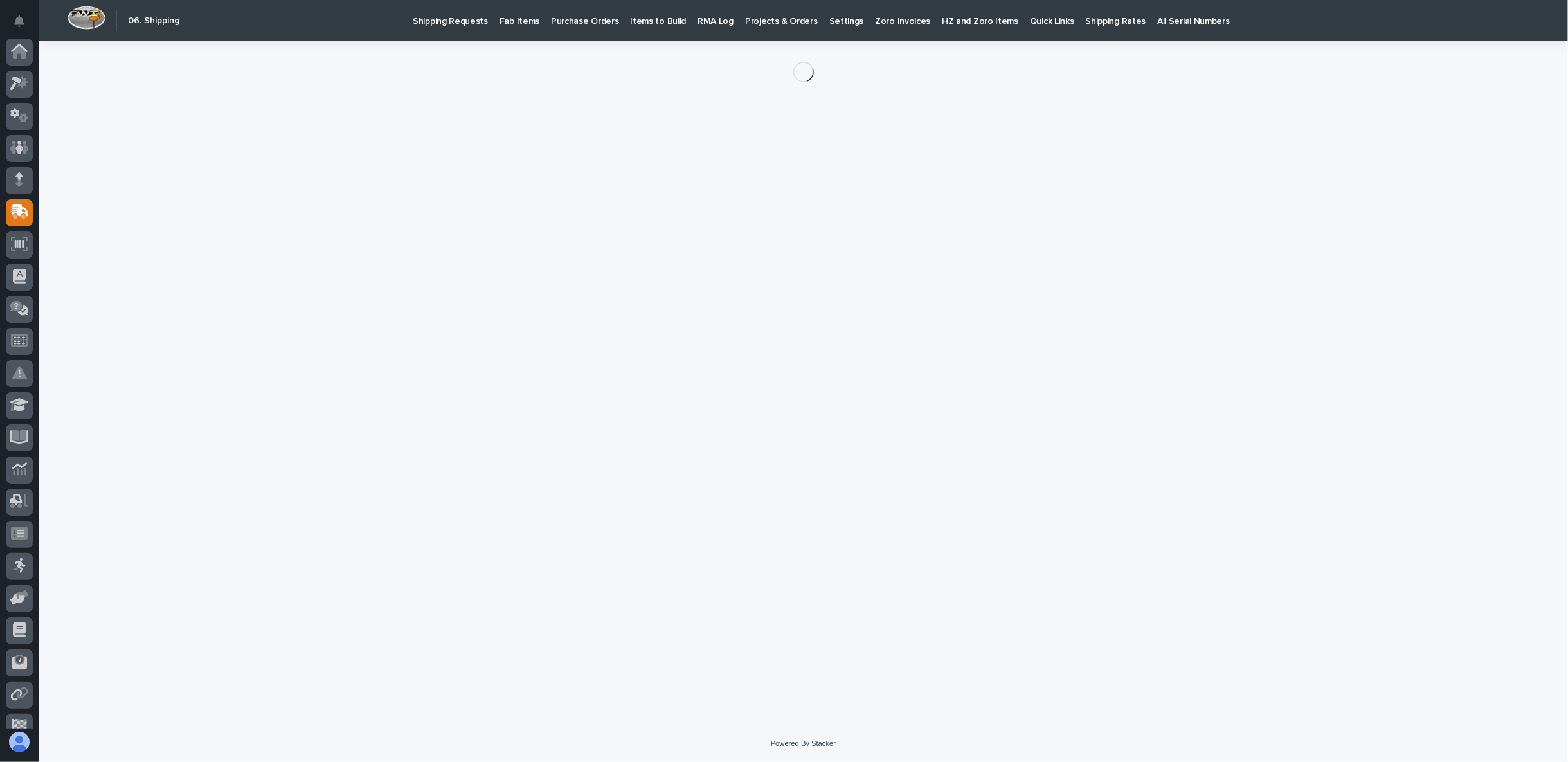
scroll to position [81, 0]
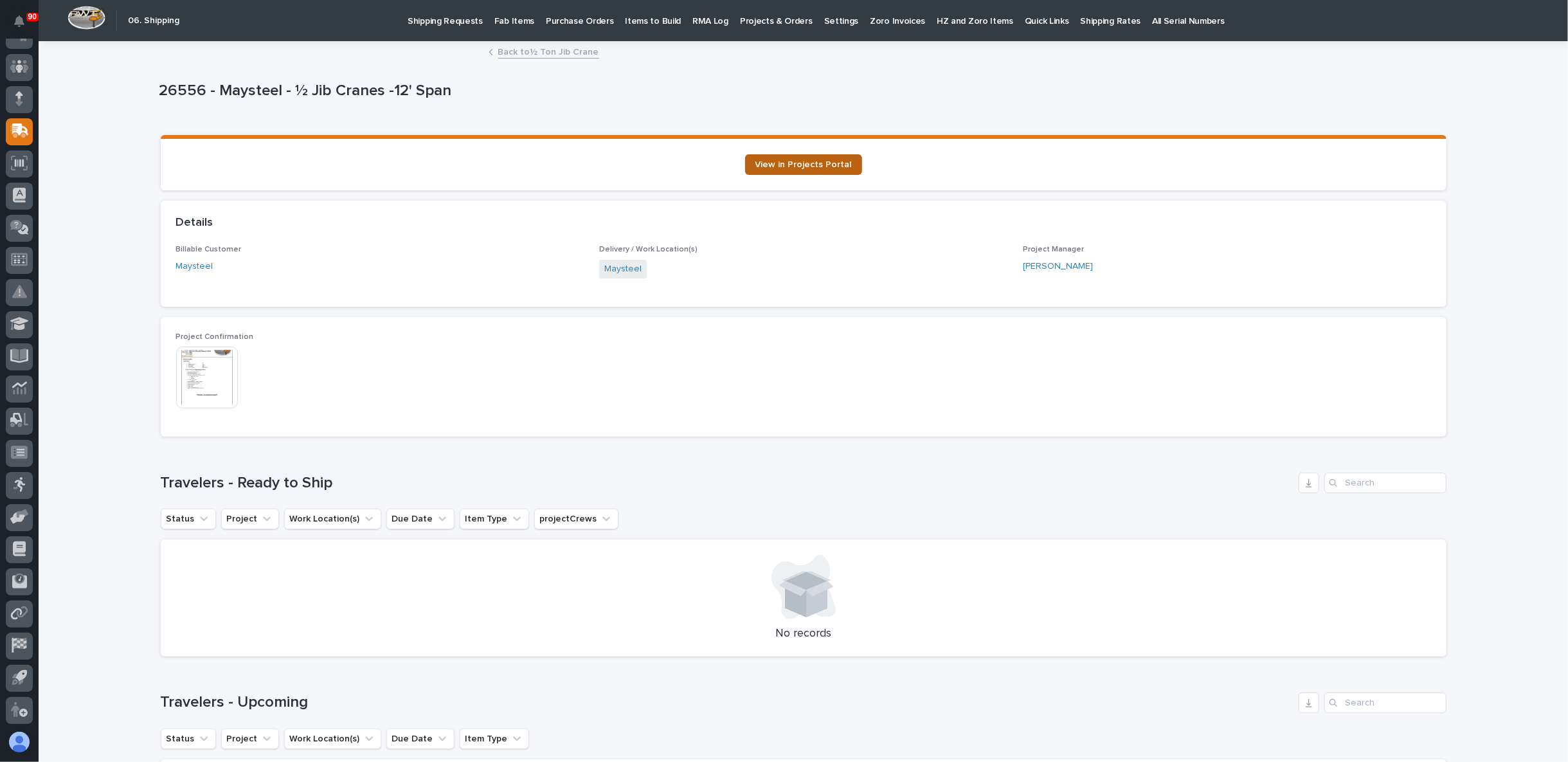
click at [811, 165] on span "View in Projects Portal" at bounding box center [804, 164] width 96 height 9
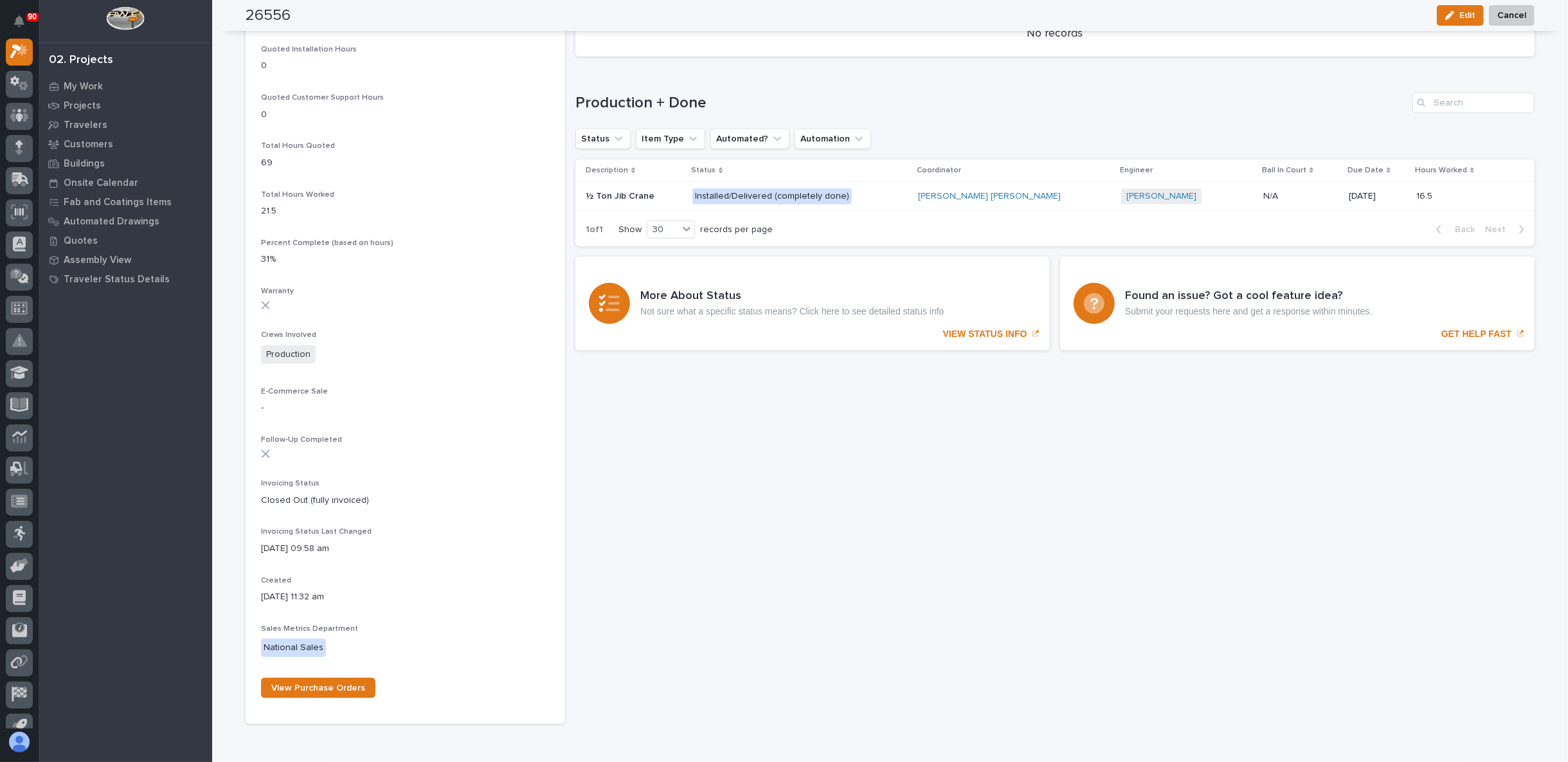
scroll to position [980, 0]
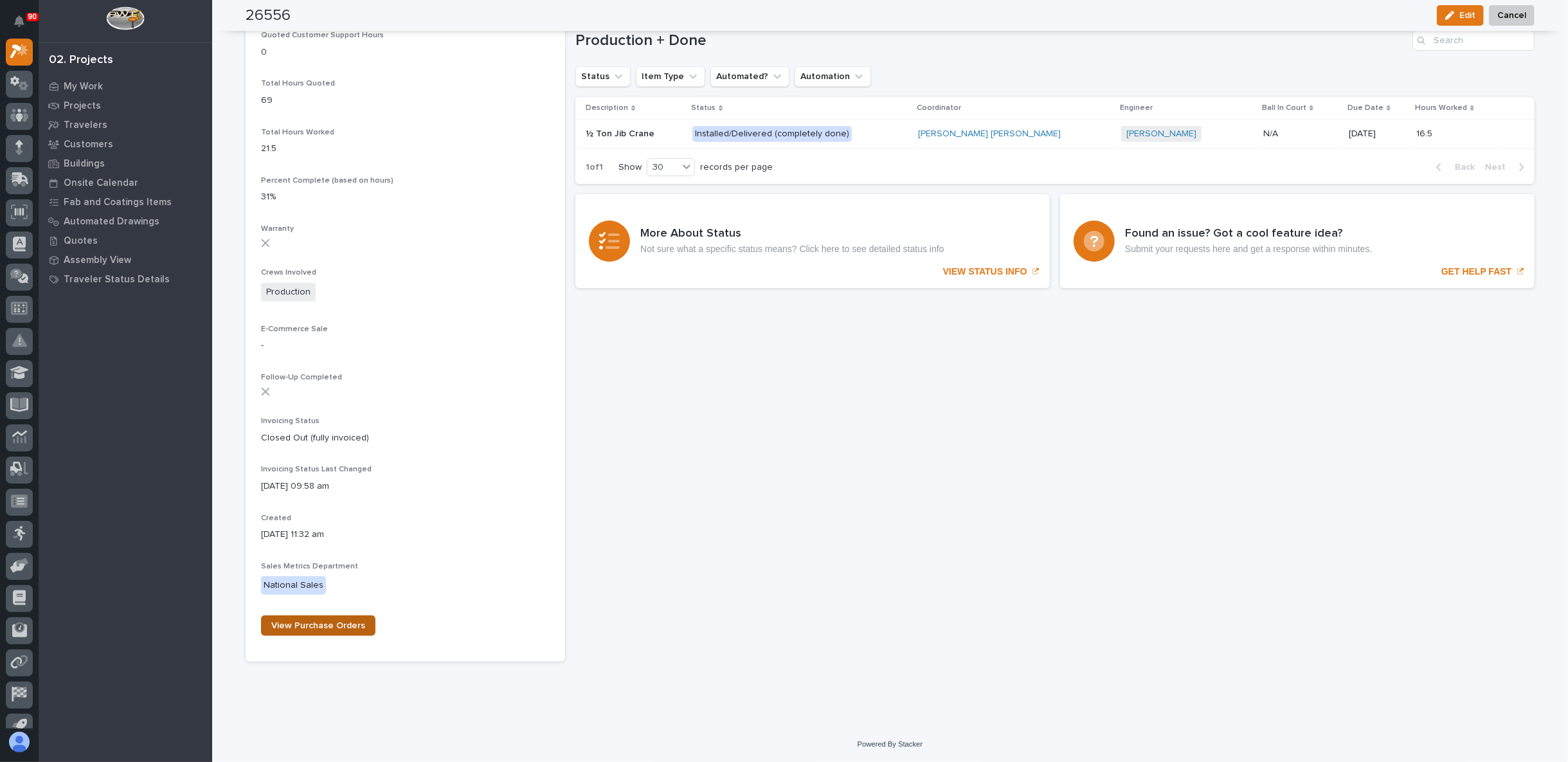
click at [348, 628] on span "View Purchase Orders" at bounding box center [318, 625] width 94 height 9
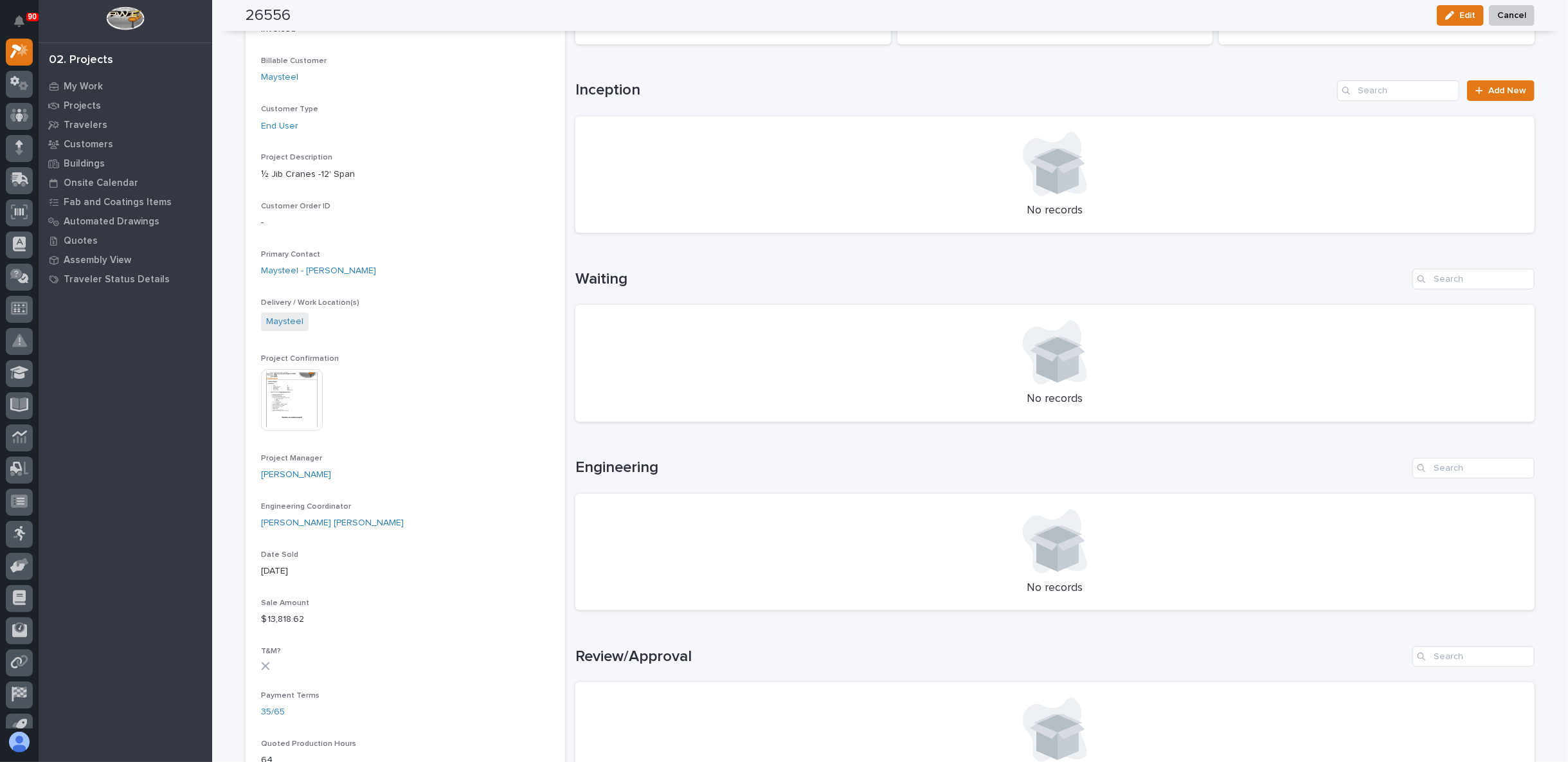
scroll to position [0, 0]
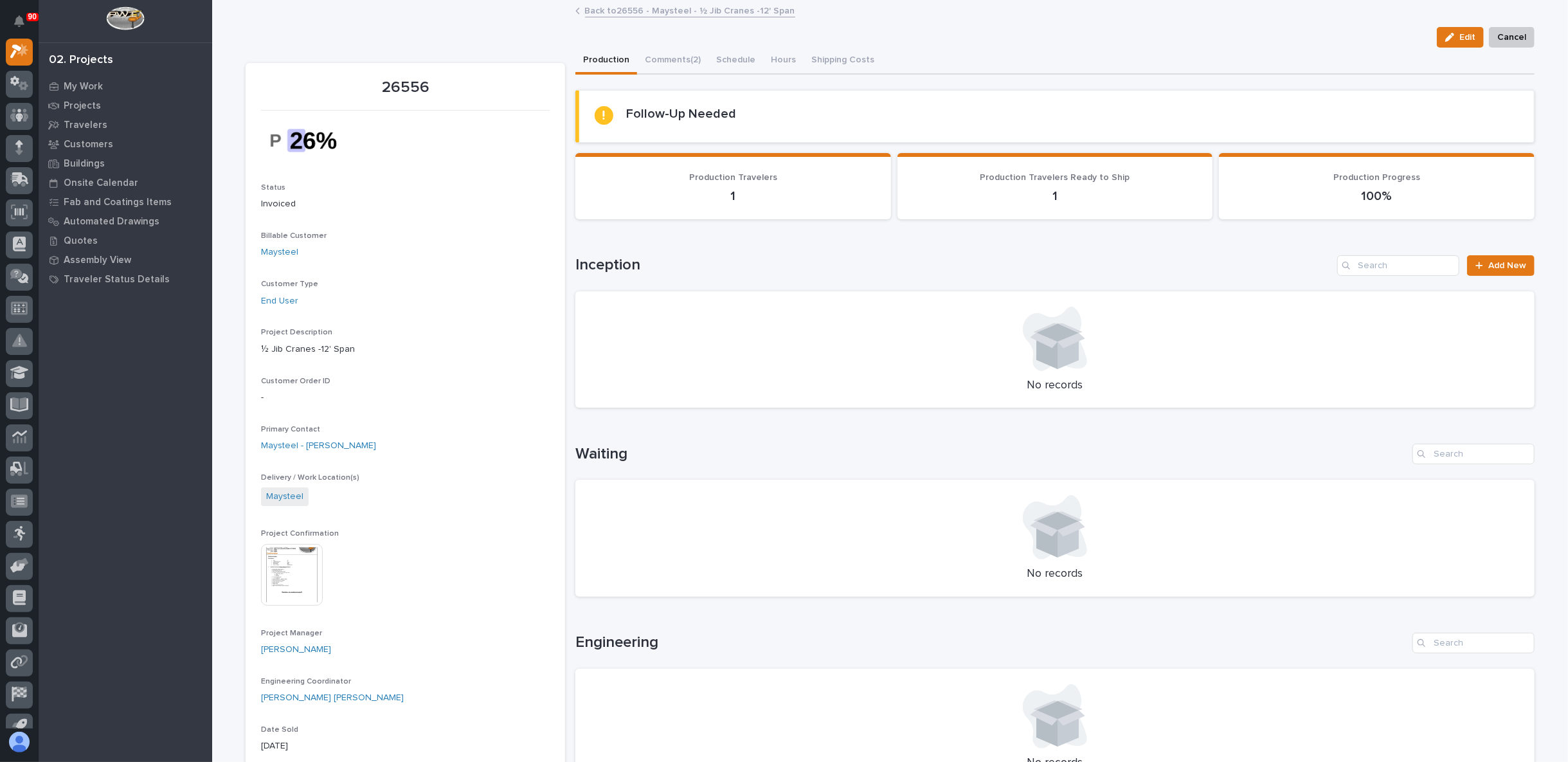
click at [608, 6] on link "Back to 26556 - Maysteel - ½ Jib Cranes -12' Span" at bounding box center [690, 10] width 210 height 15
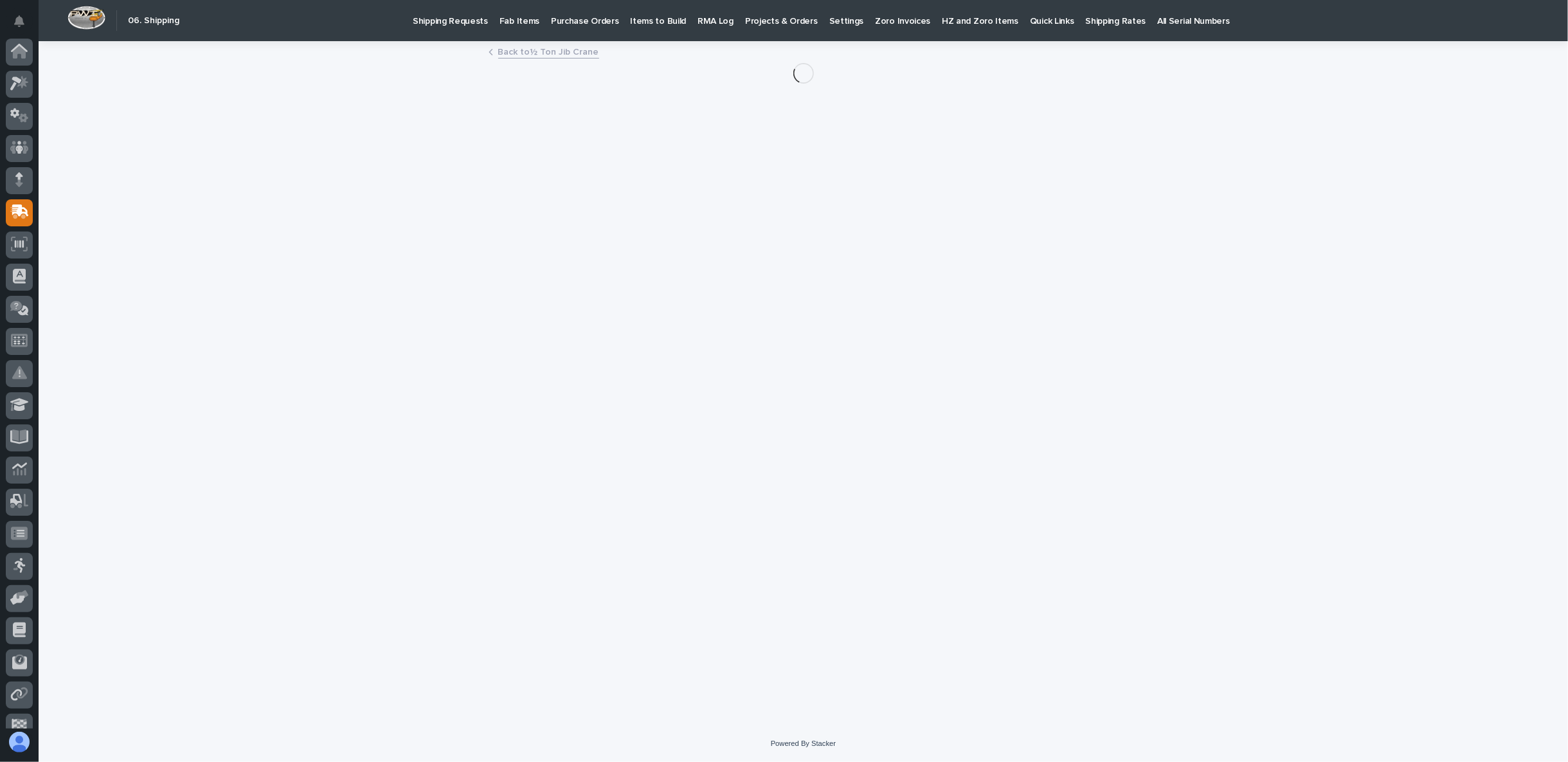
scroll to position [81, 0]
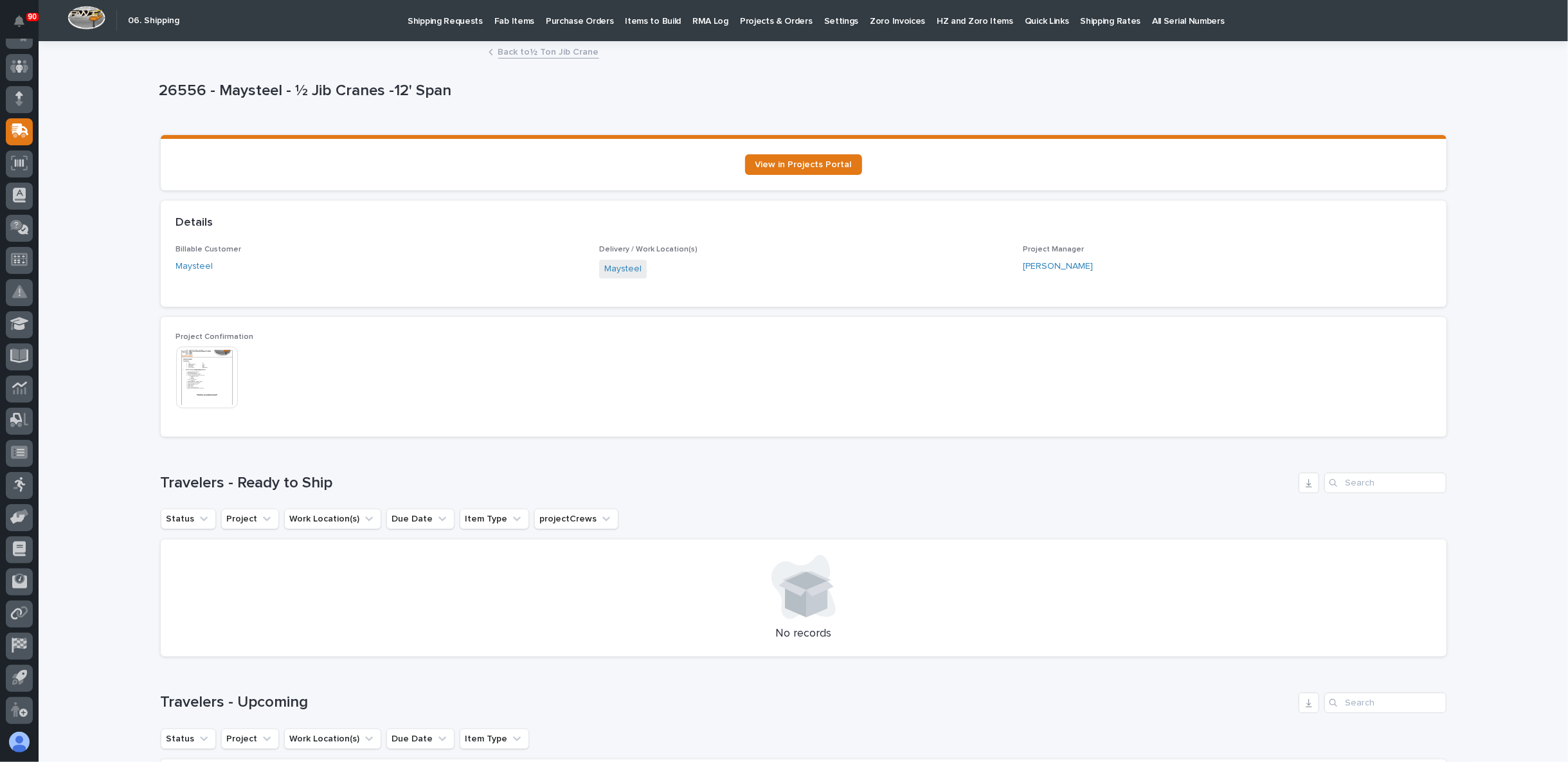
click at [516, 18] on p "Fab Items" at bounding box center [514, 14] width 40 height 27
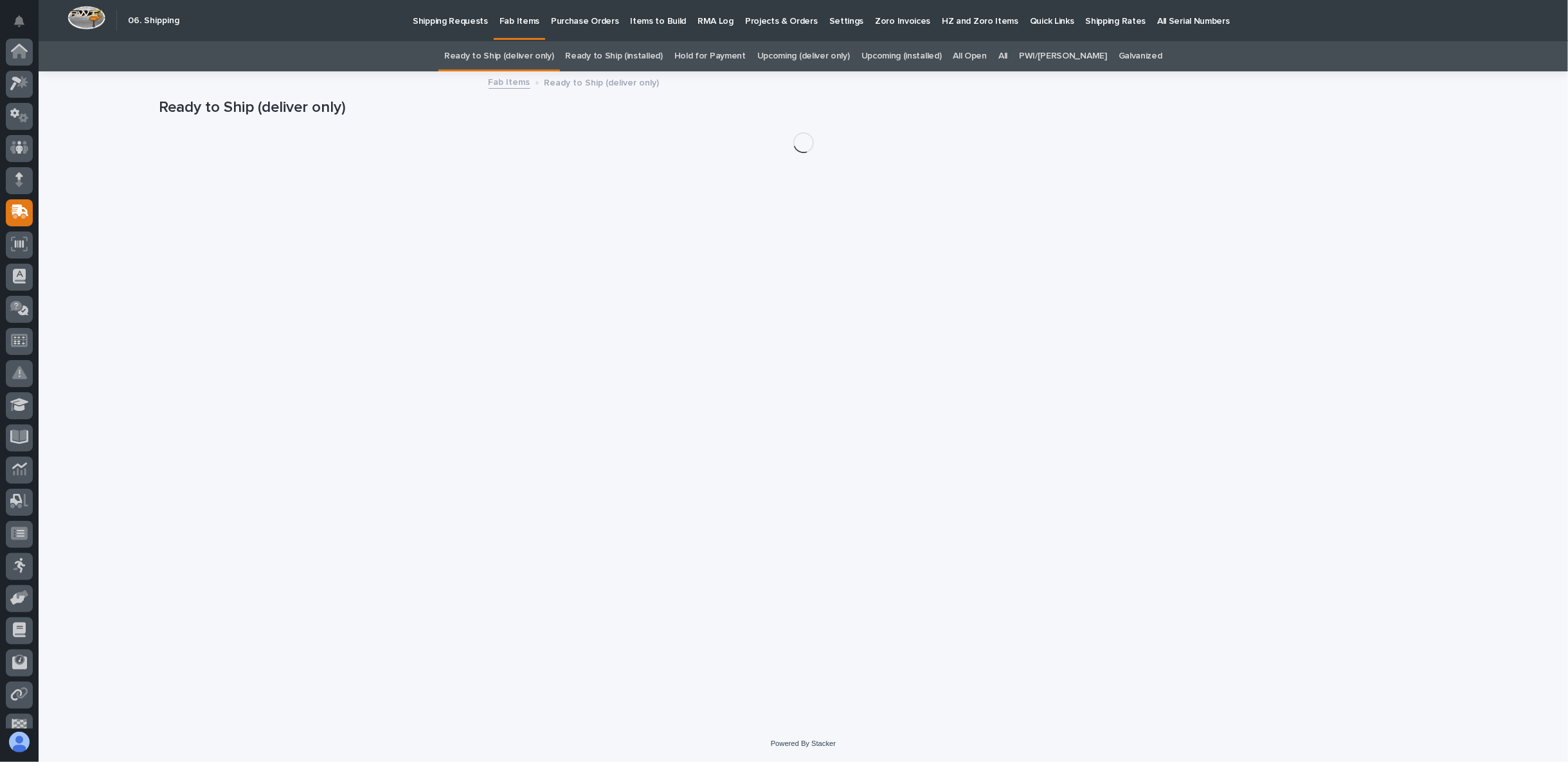
scroll to position [81, 0]
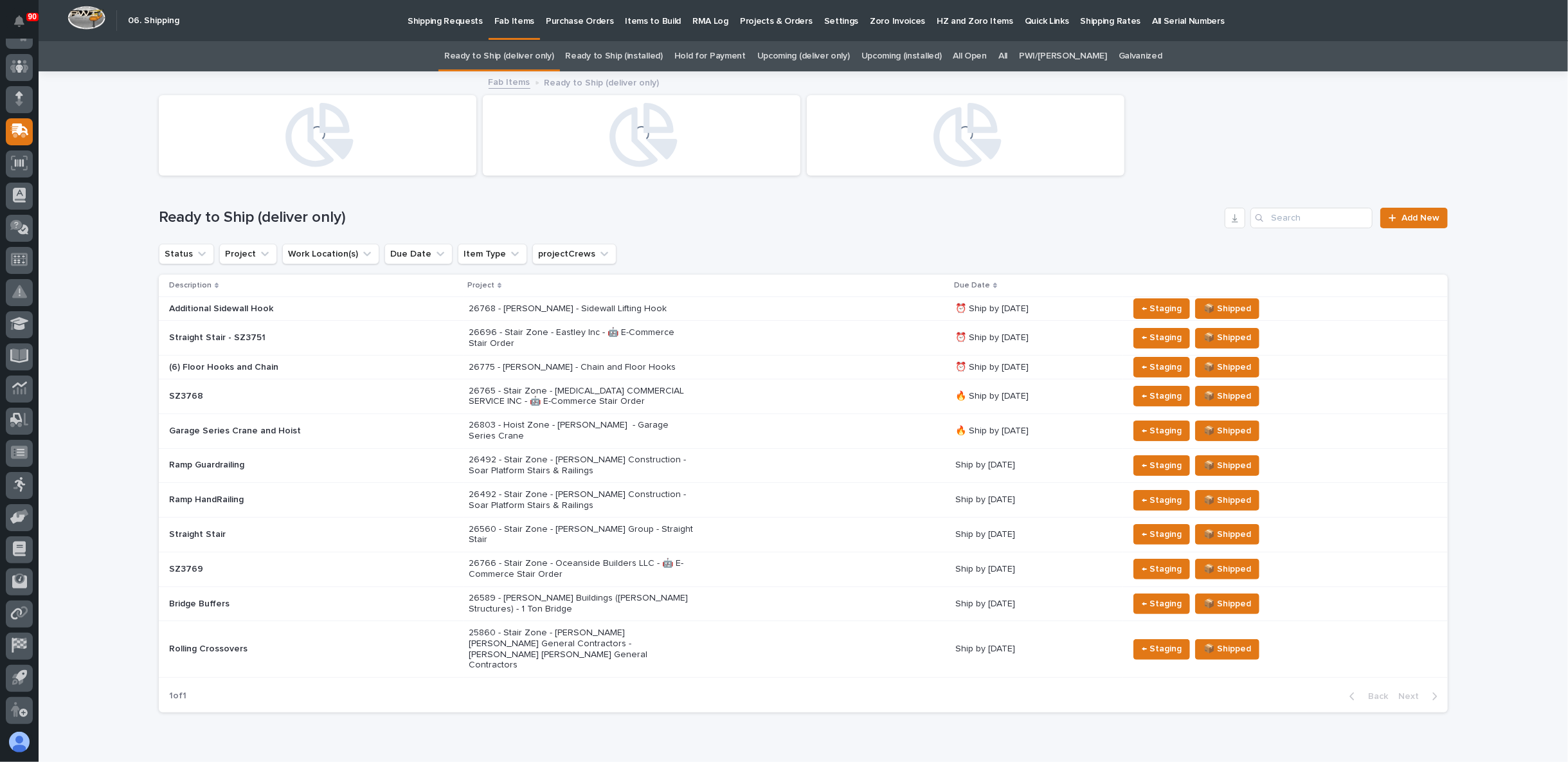
click at [1007, 53] on link "All" at bounding box center [1003, 56] width 9 height 31
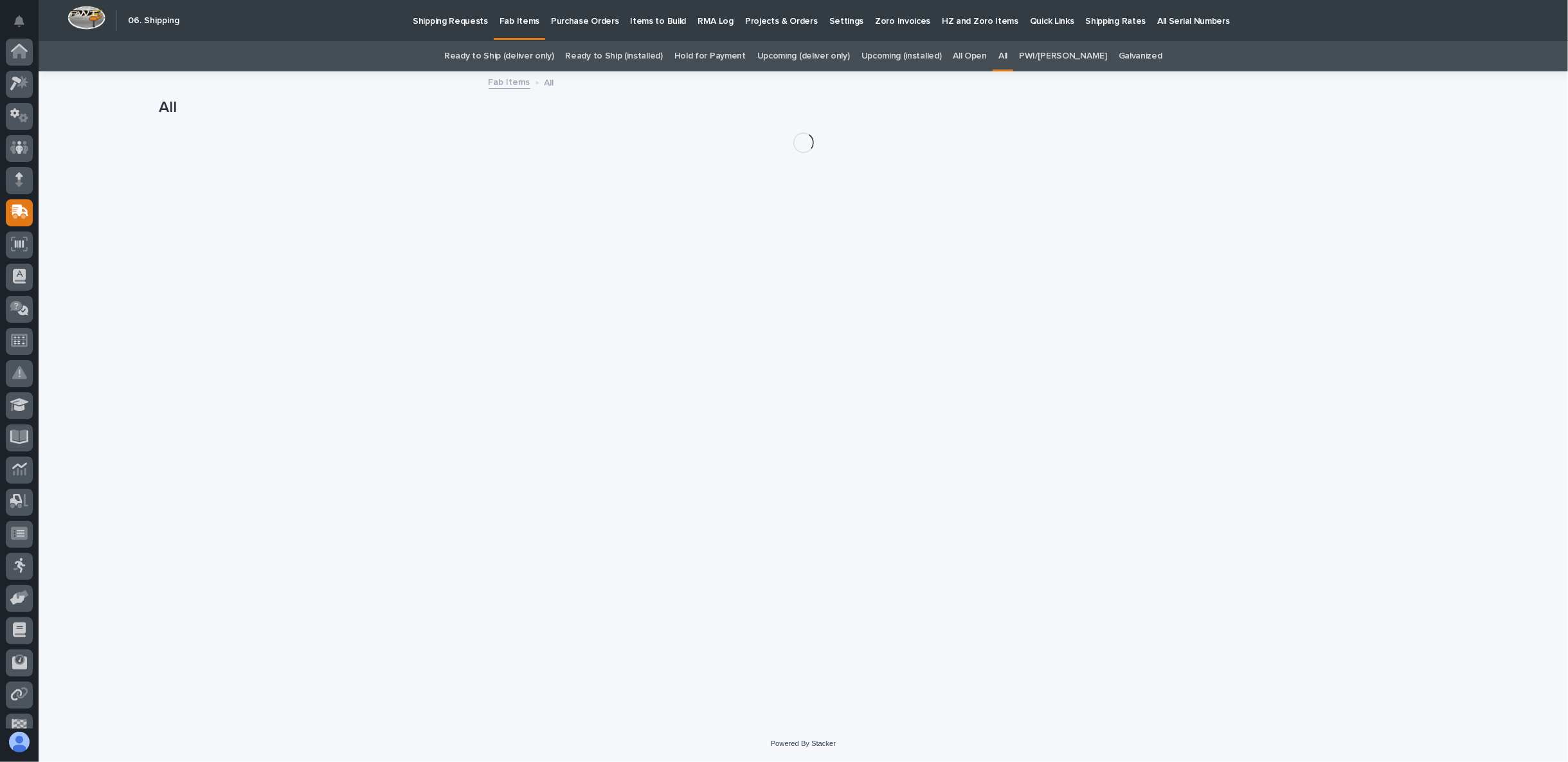
scroll to position [81, 0]
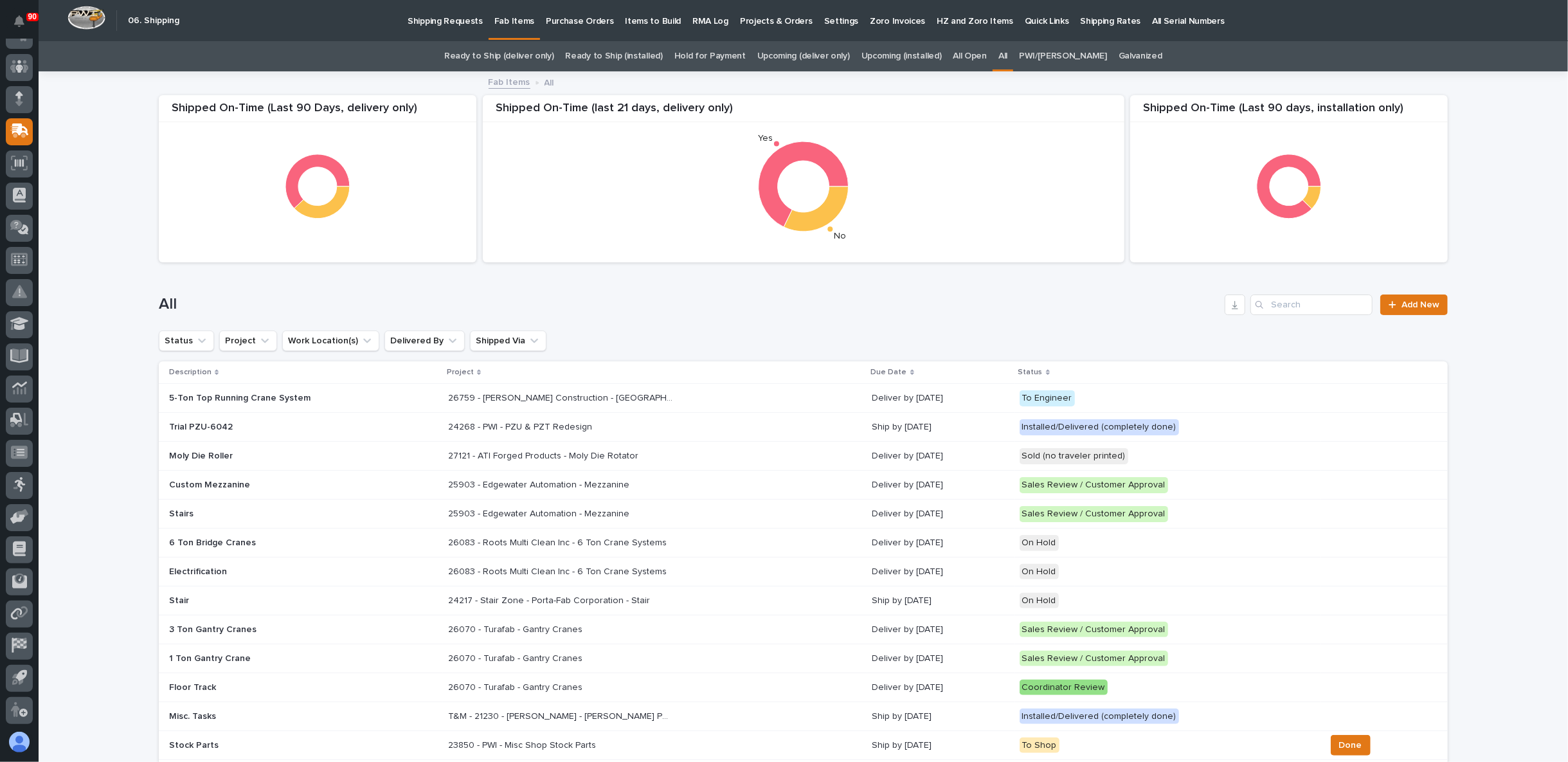
click at [796, 50] on link "Upcoming (deliver only)" at bounding box center [804, 56] width 92 height 31
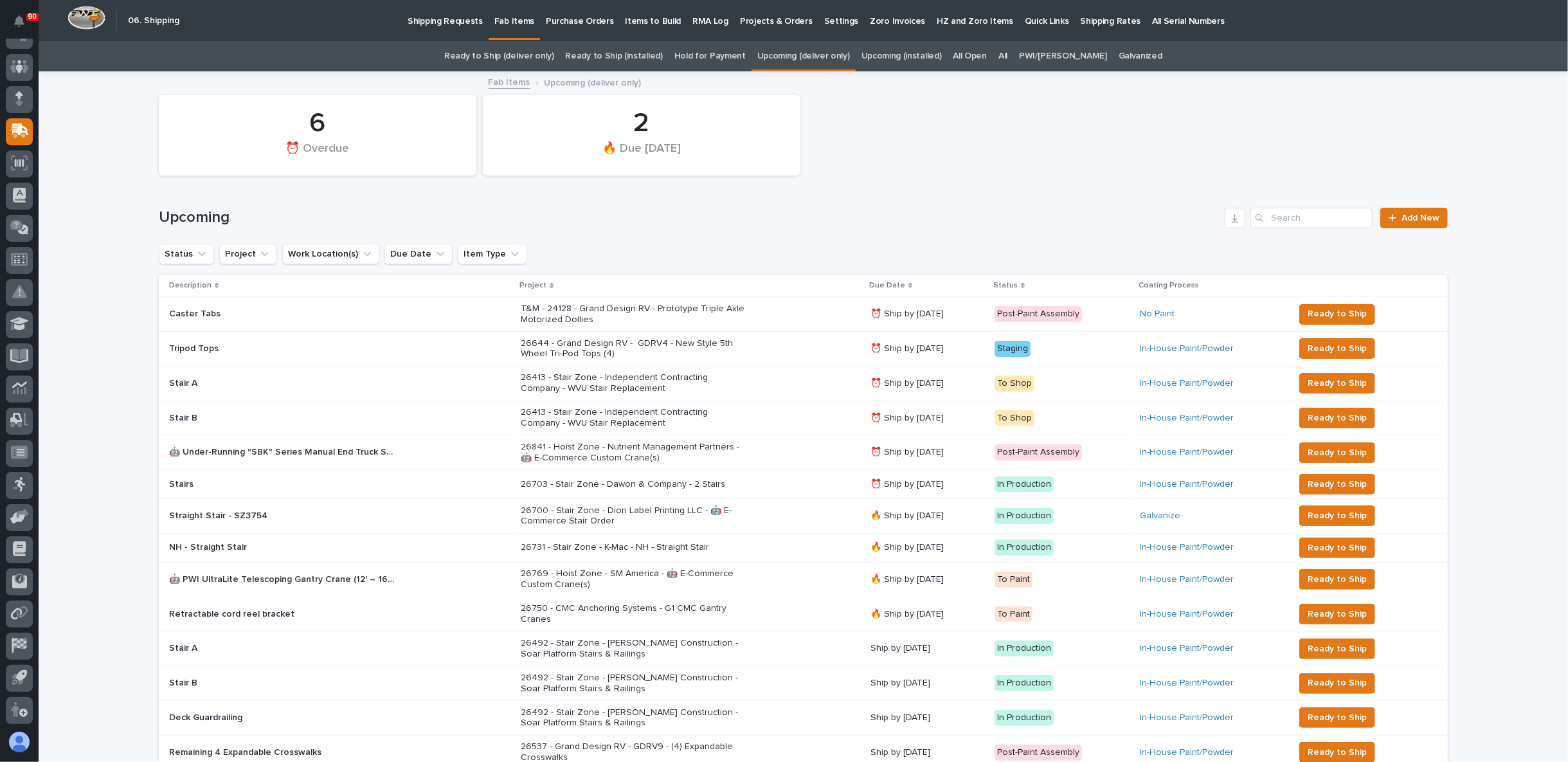
click at [448, 17] on p "Shipping Requests" at bounding box center [445, 14] width 75 height 27
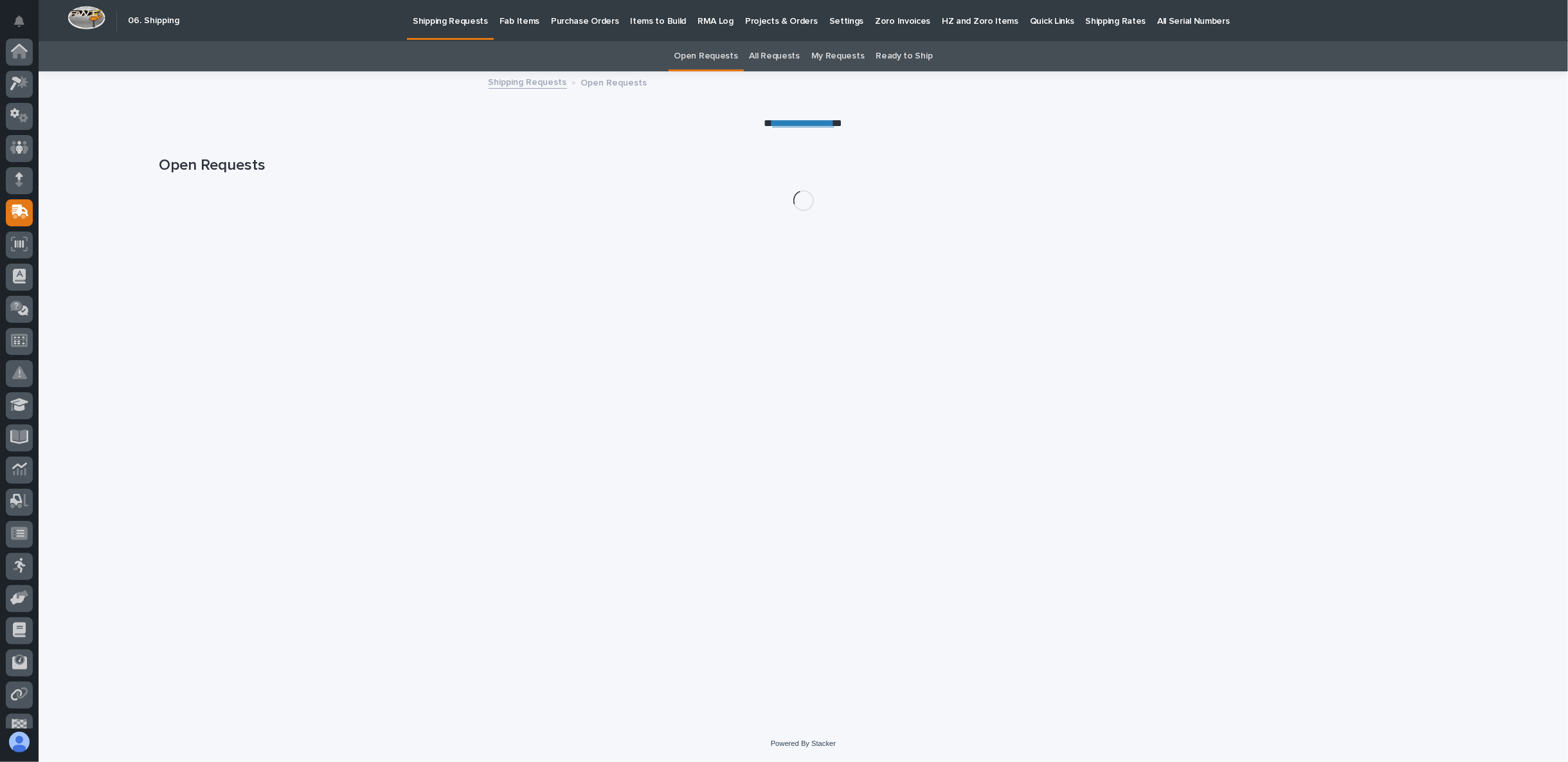
scroll to position [81, 0]
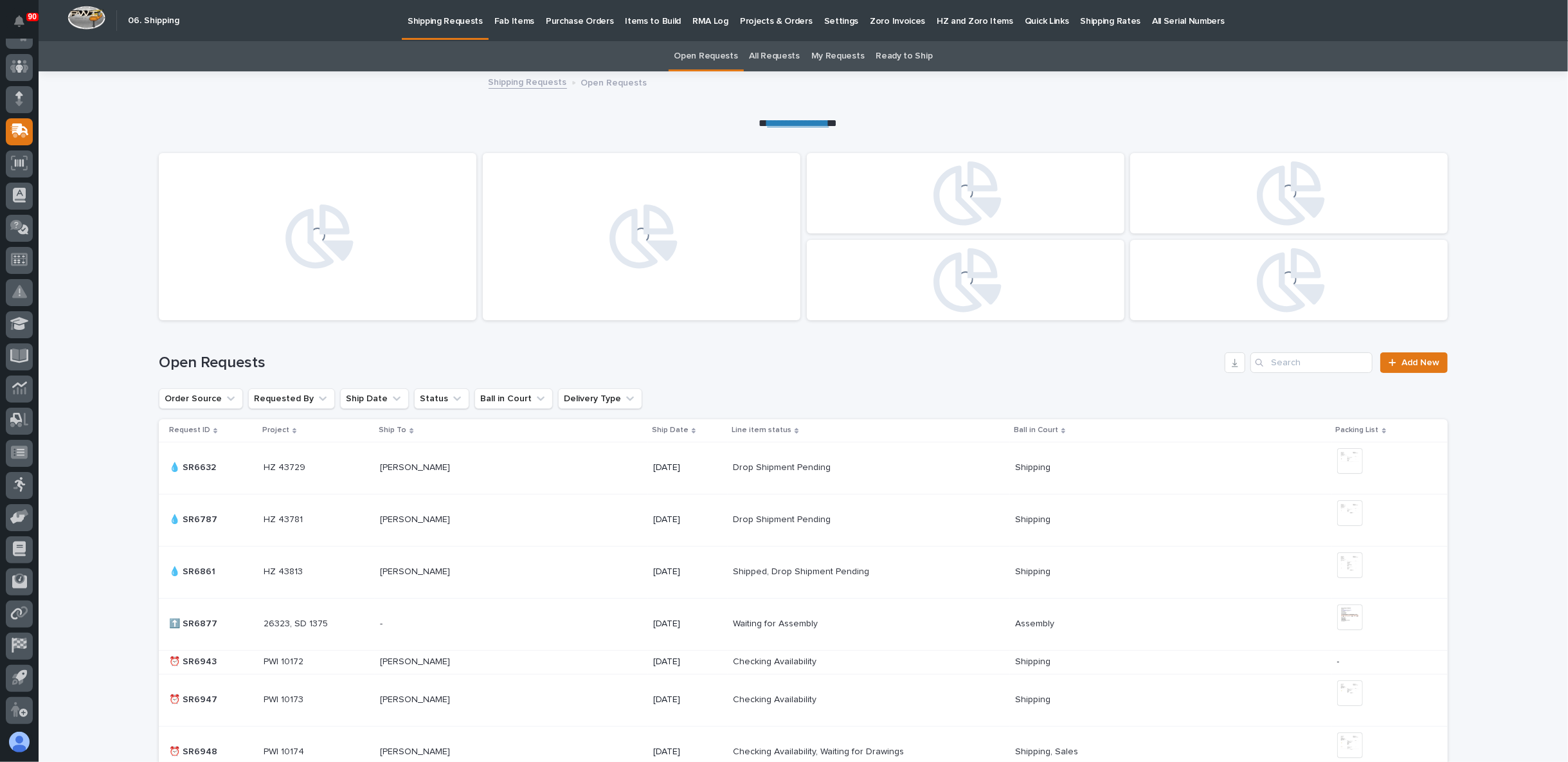
click at [512, 14] on p "Fab Items" at bounding box center [514, 14] width 40 height 27
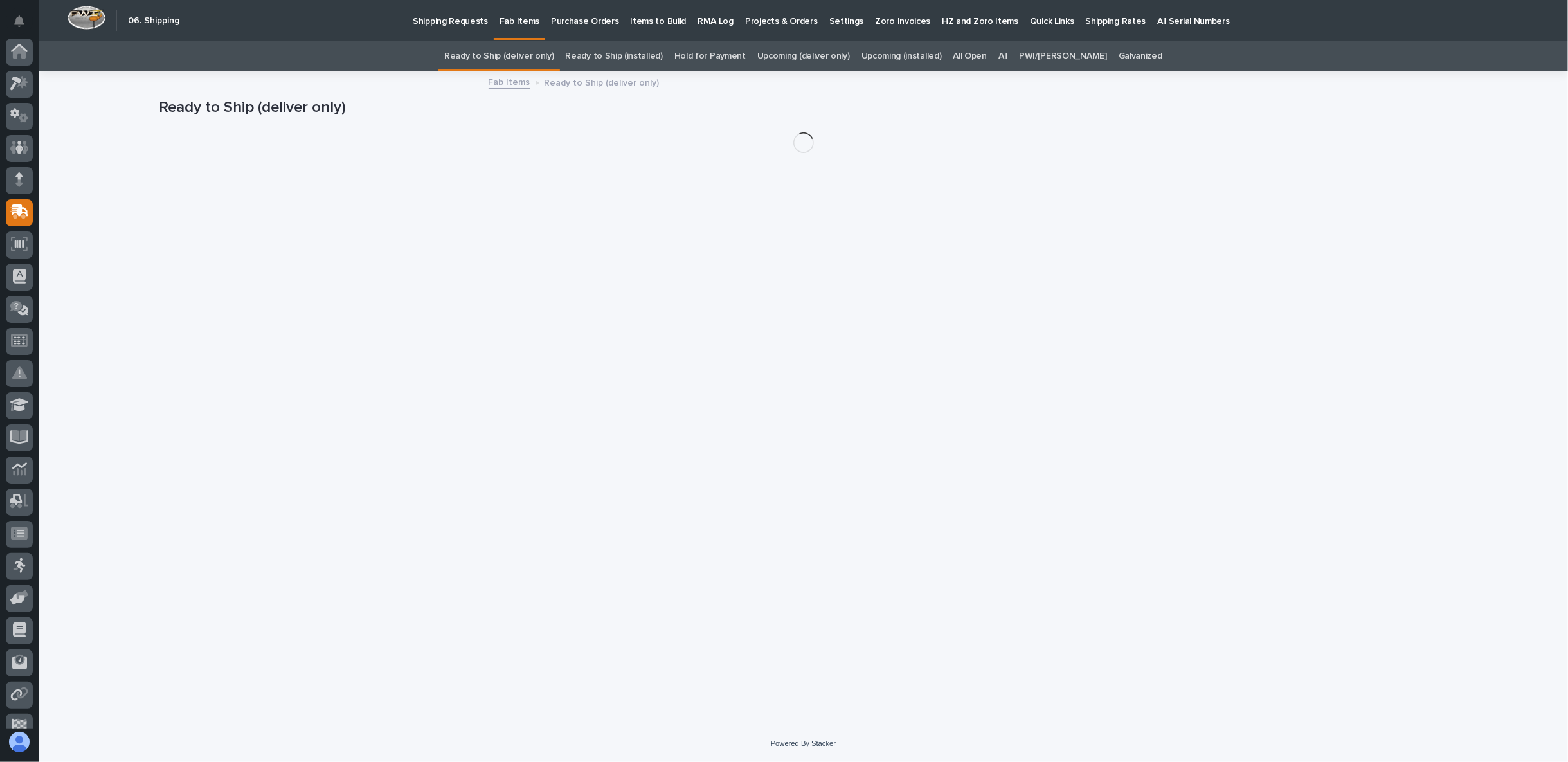
scroll to position [81, 0]
click at [1007, 54] on link "All" at bounding box center [1003, 56] width 9 height 31
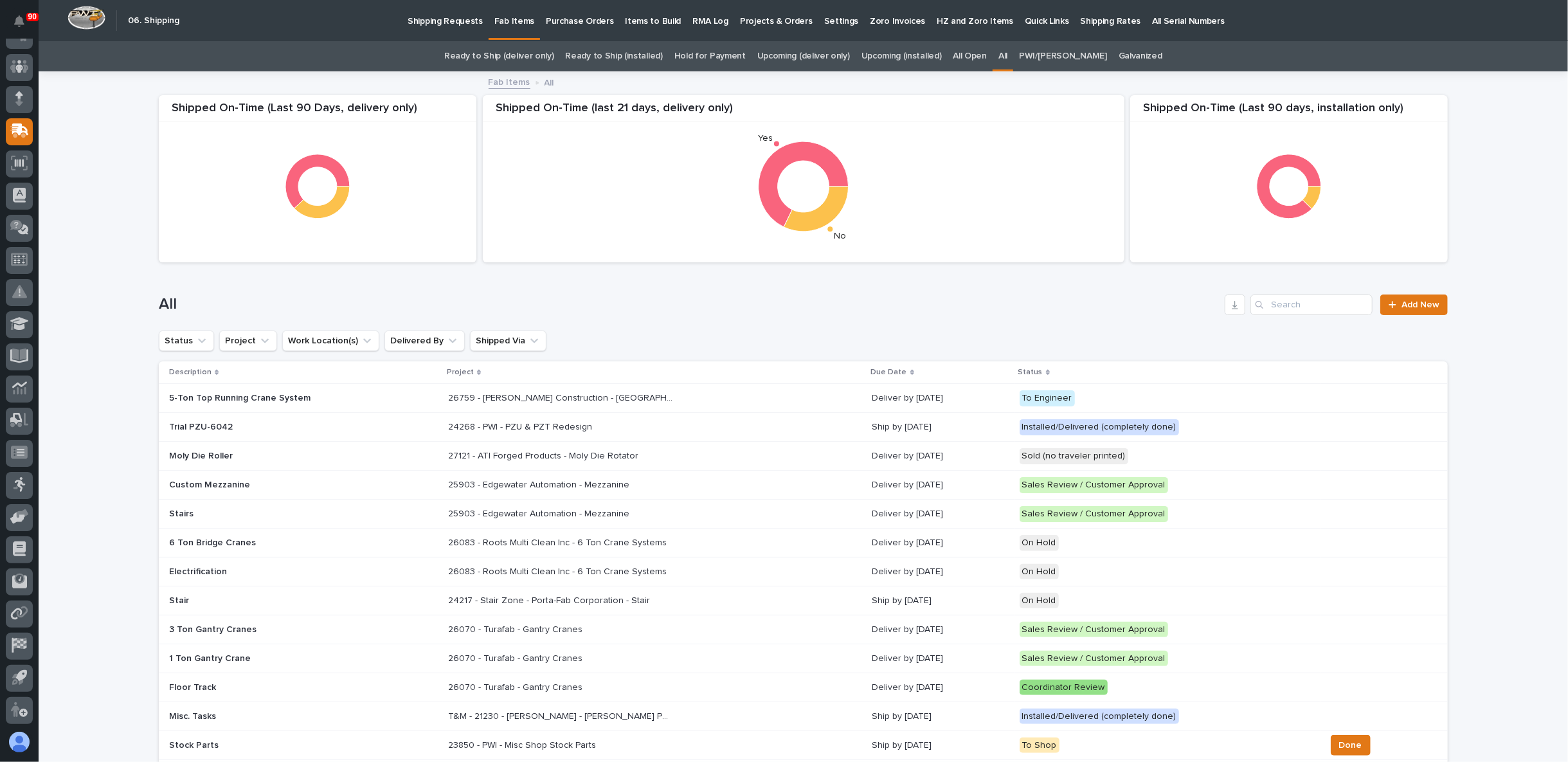
click at [1054, 54] on link "PWI/Starke" at bounding box center [1063, 56] width 88 height 31
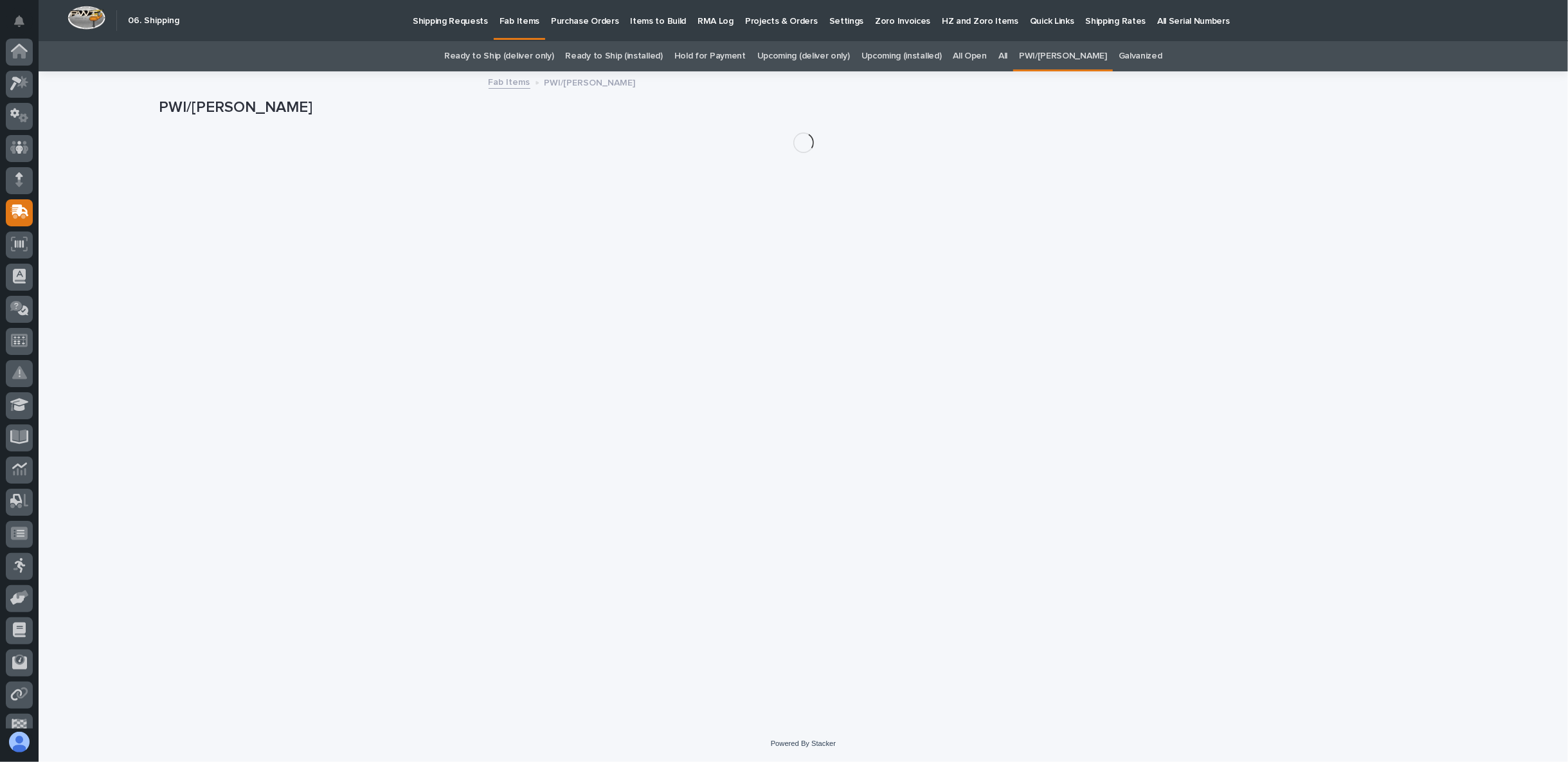
scroll to position [81, 0]
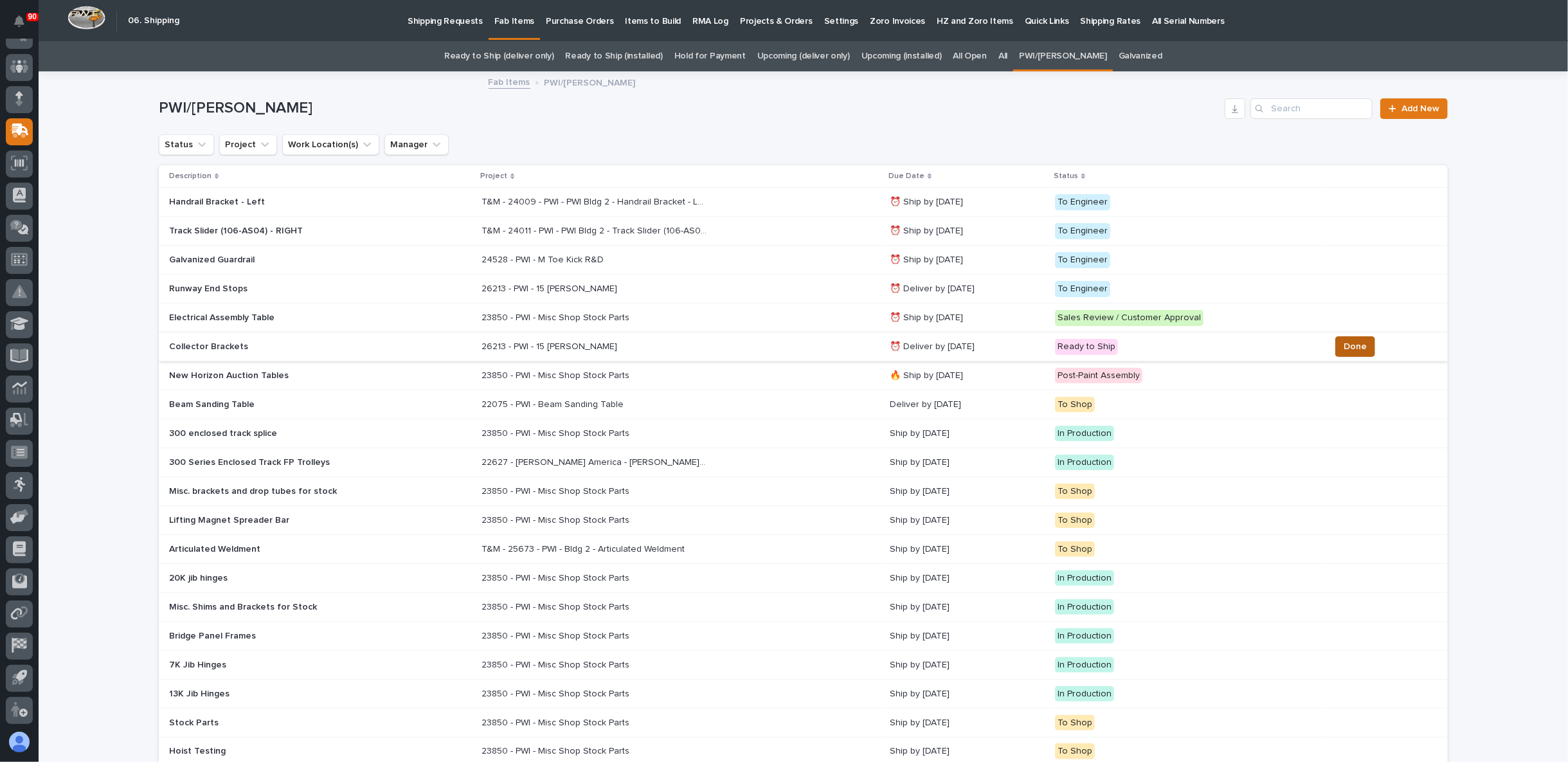
click at [1349, 339] on span "Done" at bounding box center [1355, 346] width 23 height 16
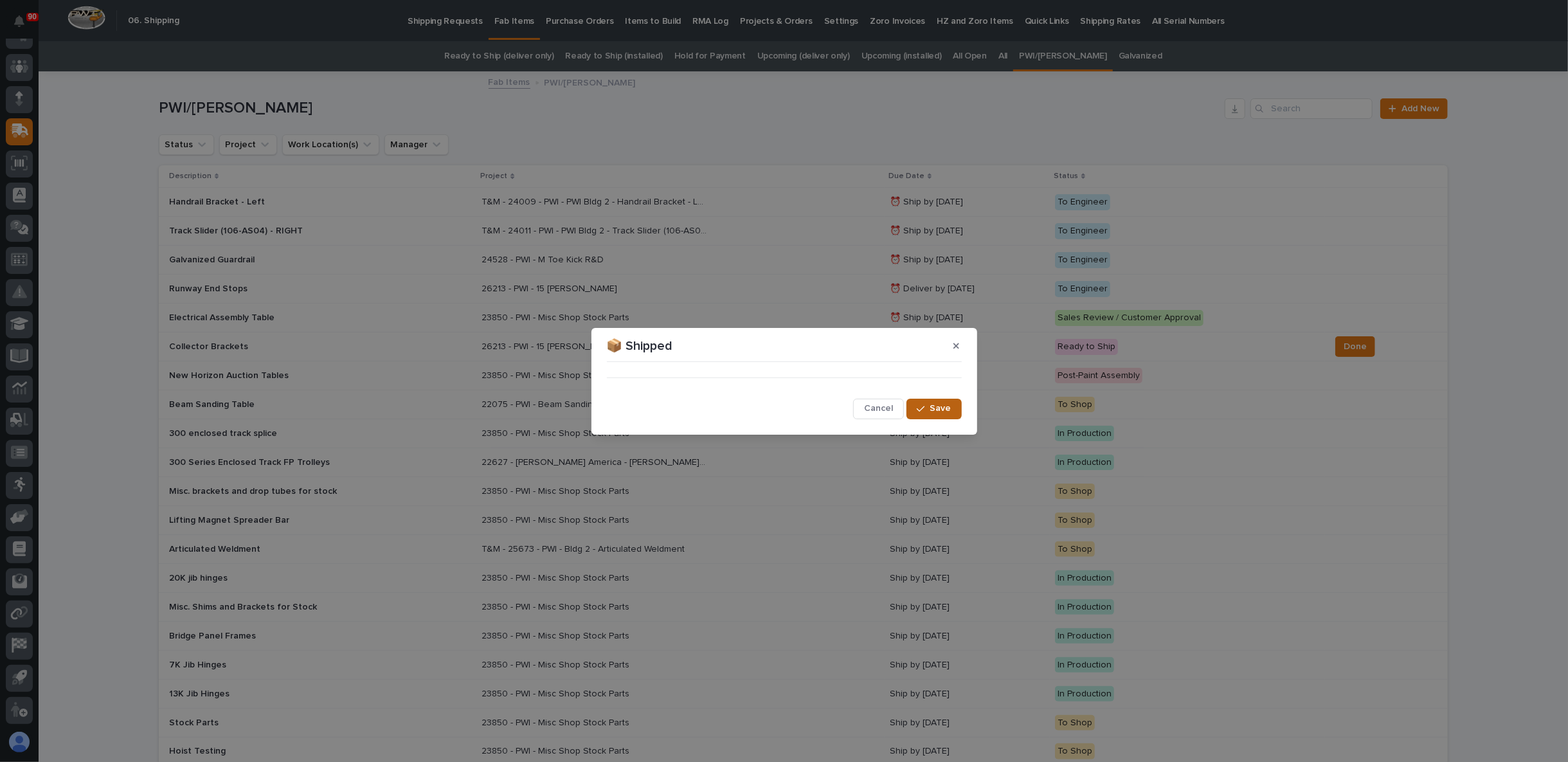
click at [940, 409] on span "Save" at bounding box center [940, 408] width 21 height 12
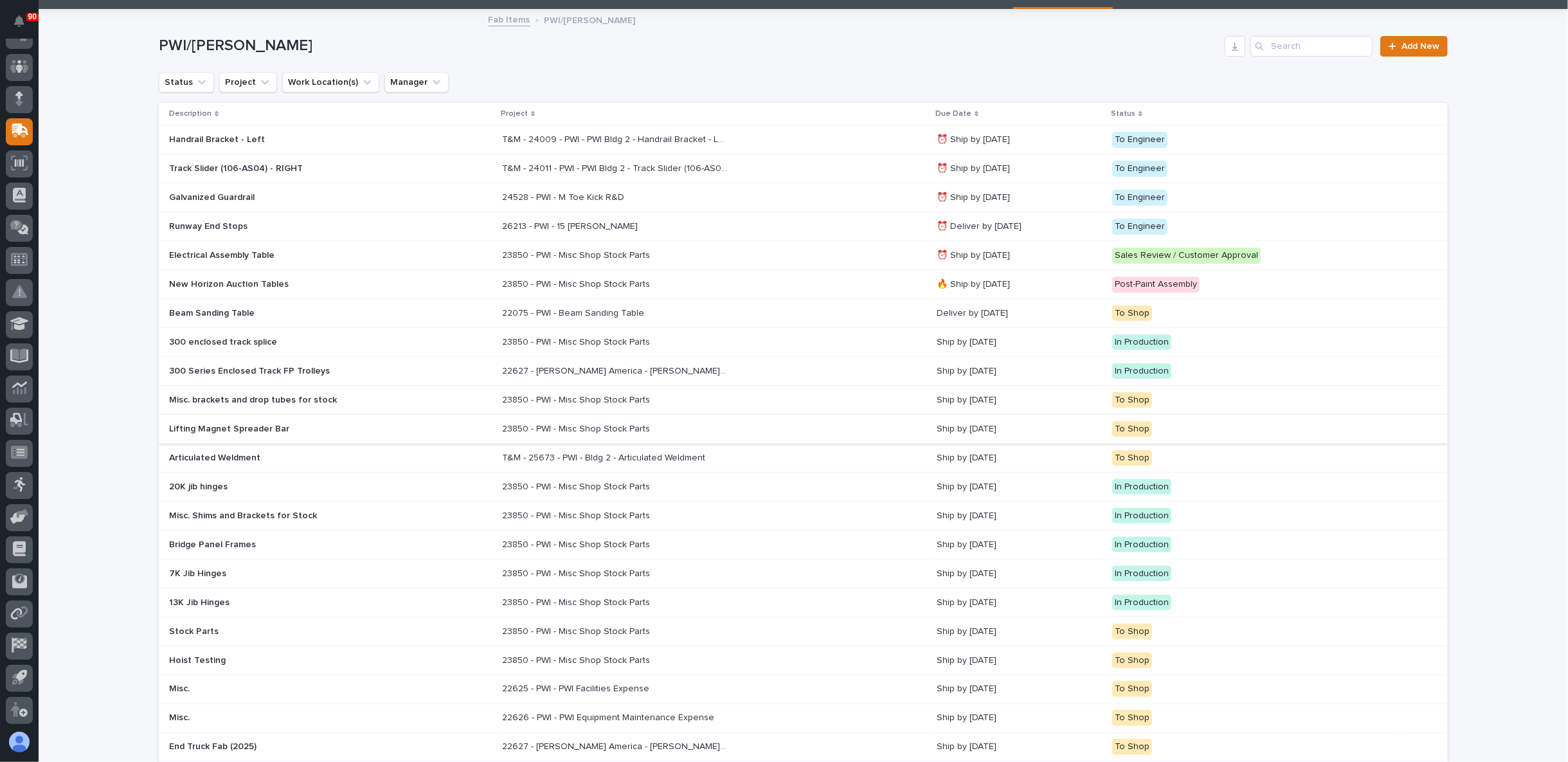
scroll to position [0, 0]
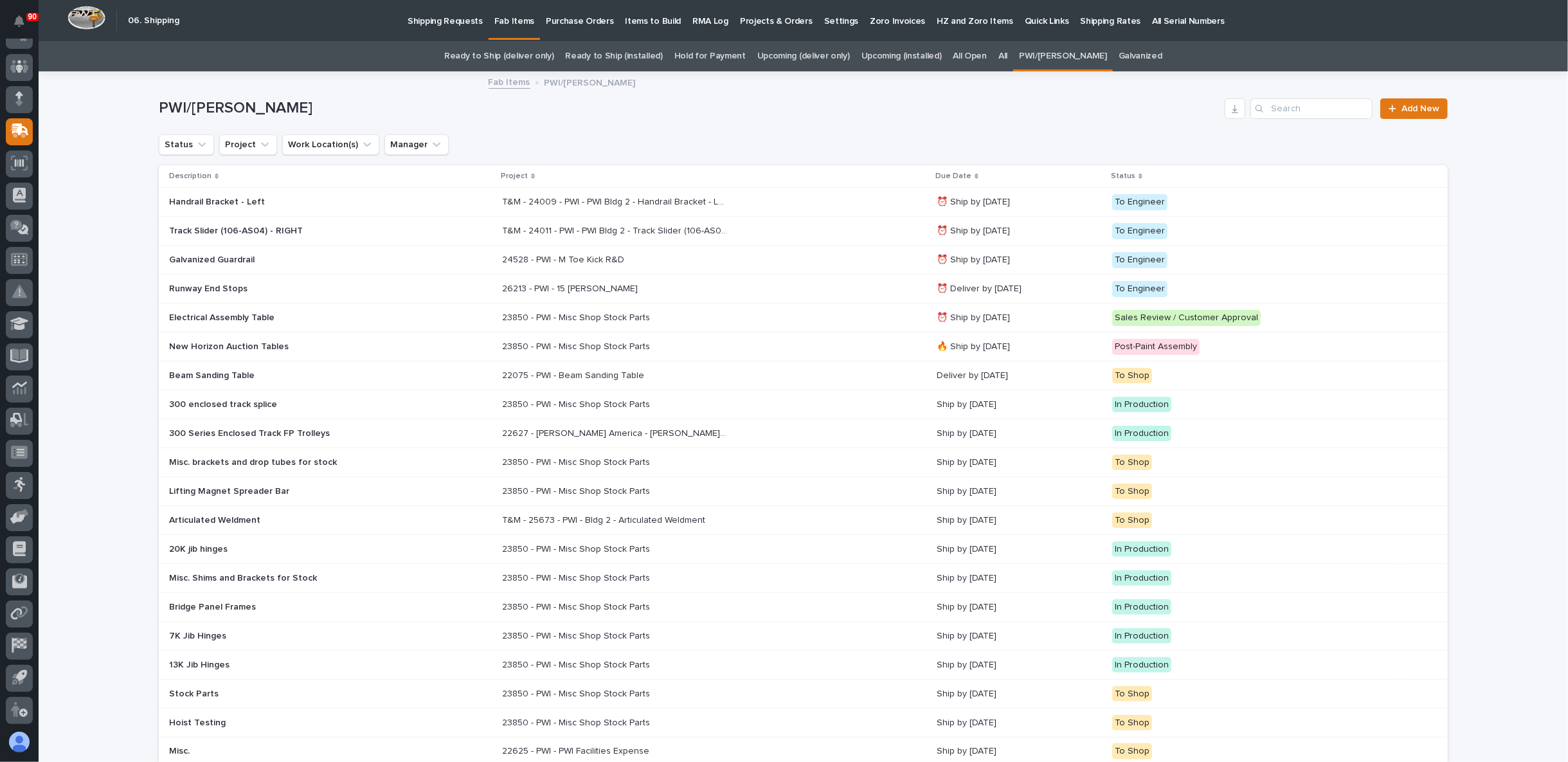
click at [1119, 54] on link "Galvanized" at bounding box center [1140, 56] width 43 height 31
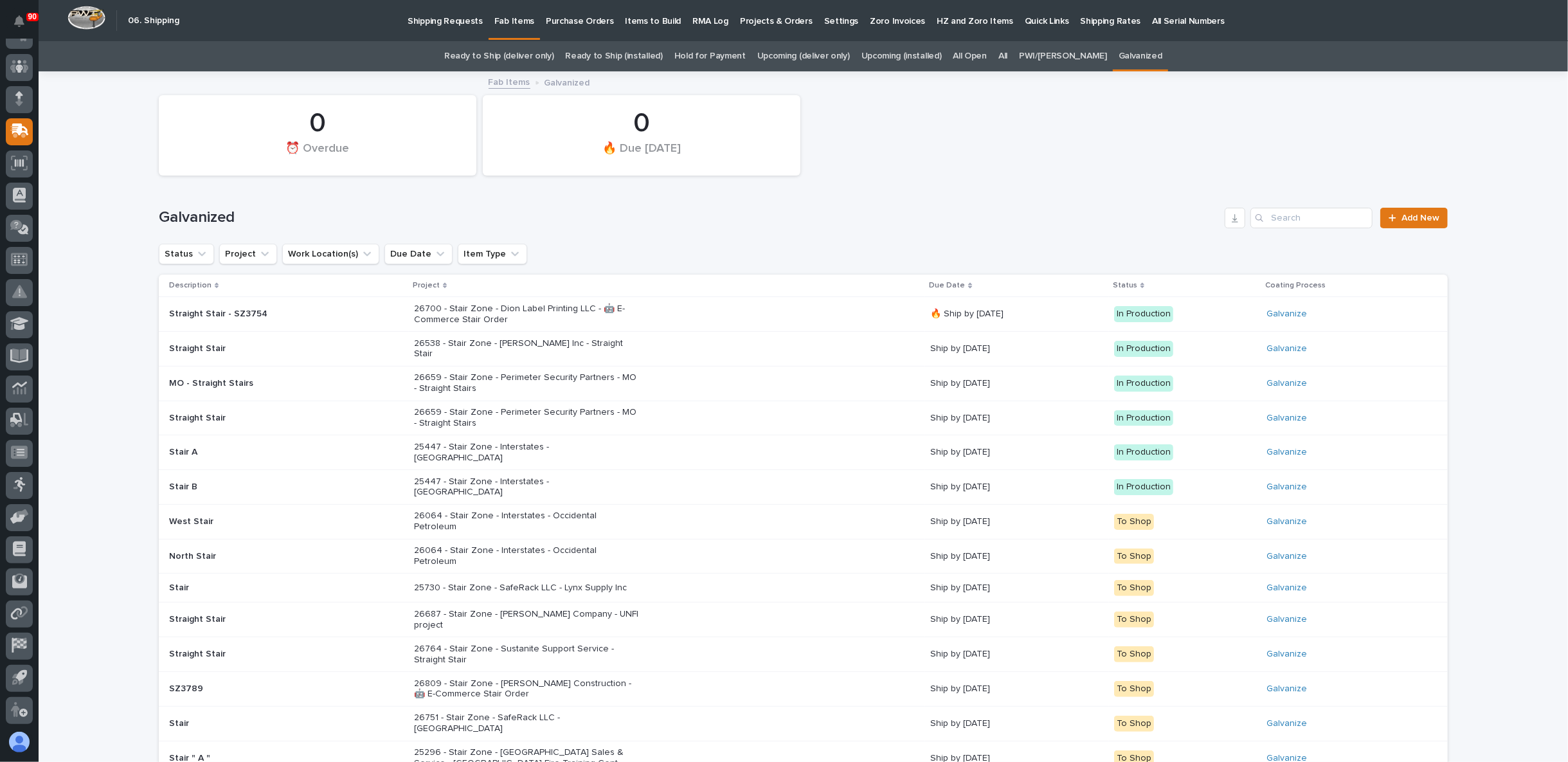
click at [915, 56] on link "Upcoming (installed)" at bounding box center [901, 56] width 80 height 31
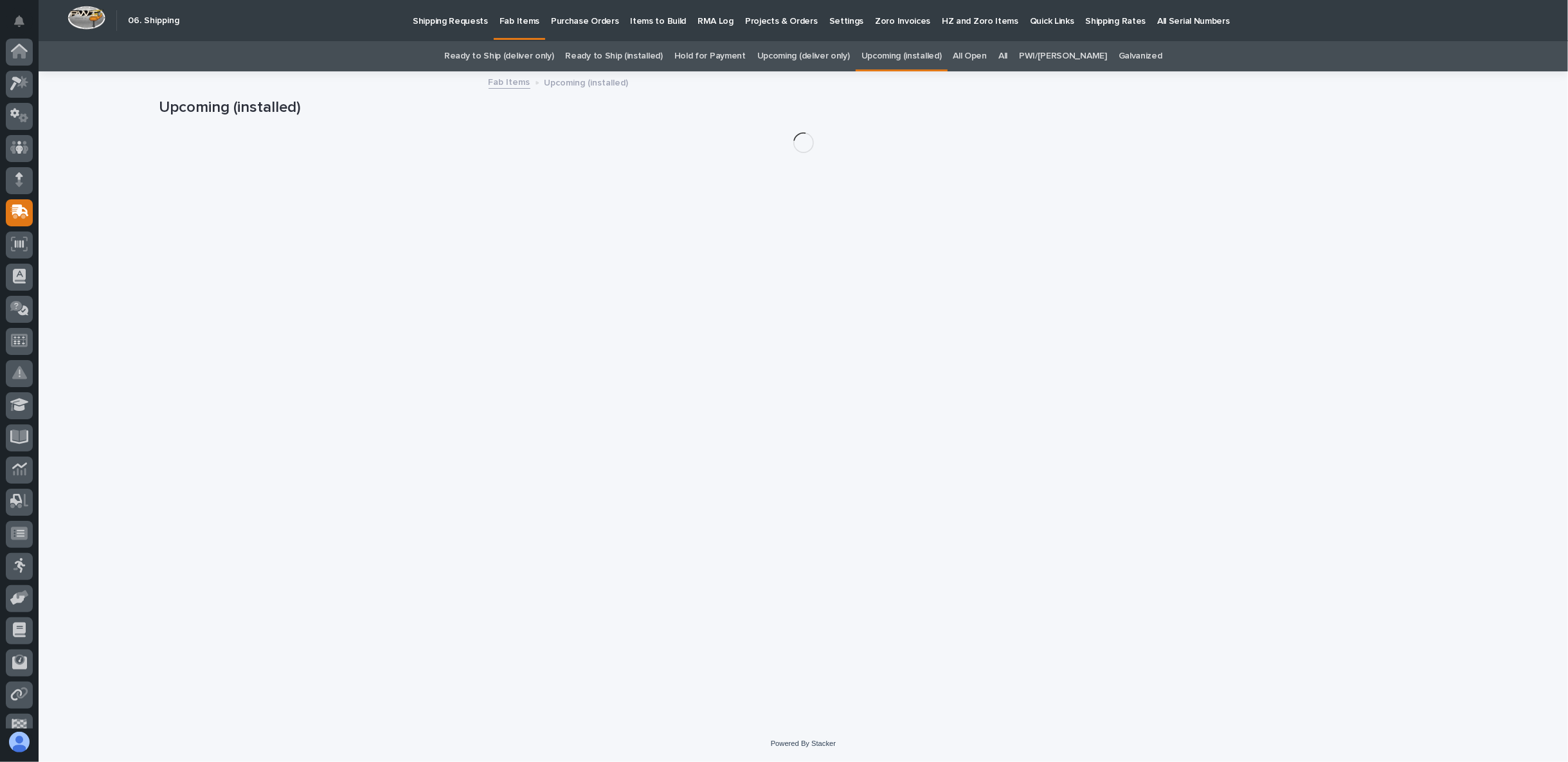
scroll to position [81, 0]
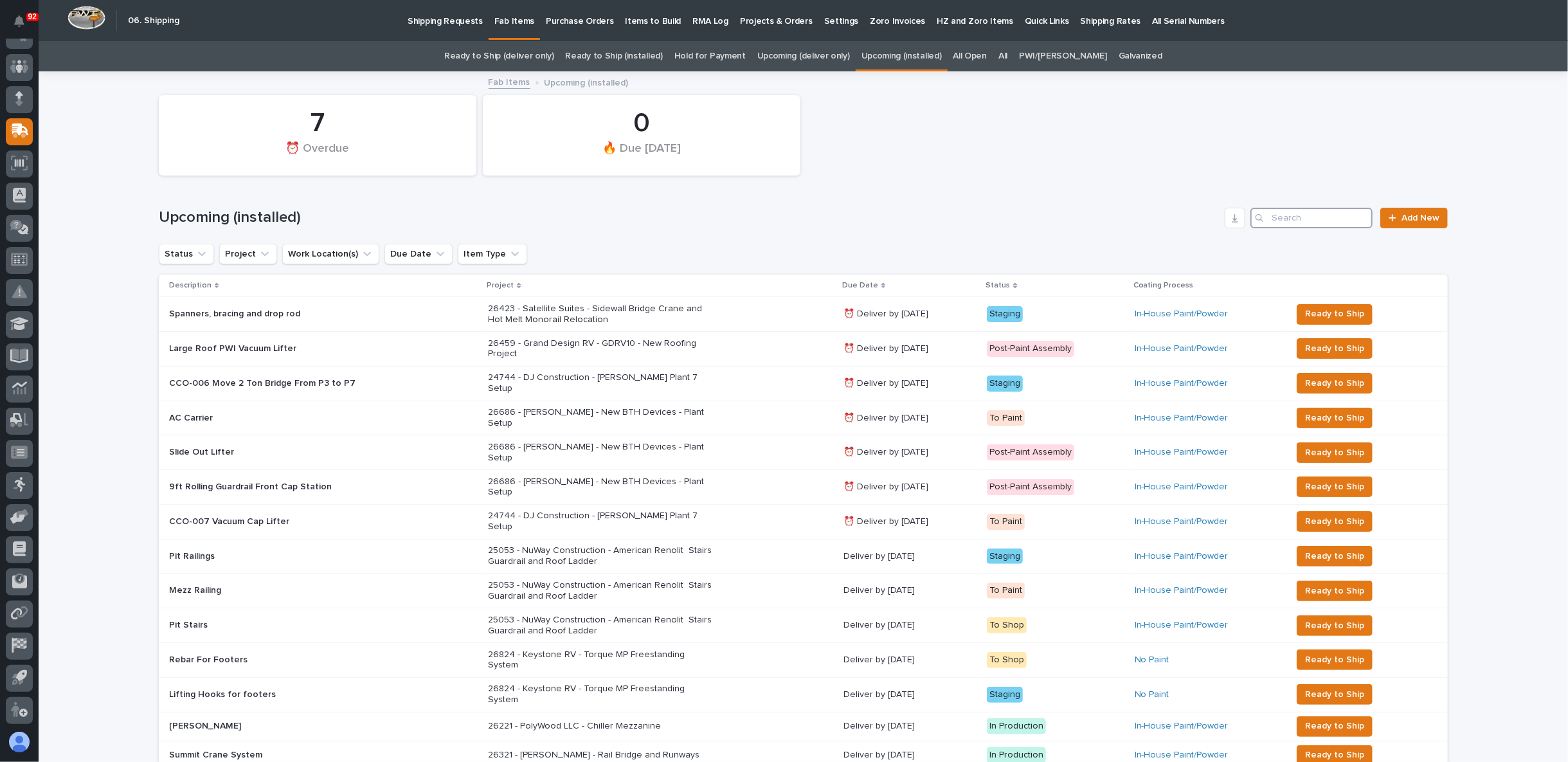
click at [1271, 216] on input "Search" at bounding box center [1311, 218] width 122 height 20
click at [1007, 54] on link "All" at bounding box center [1003, 56] width 9 height 31
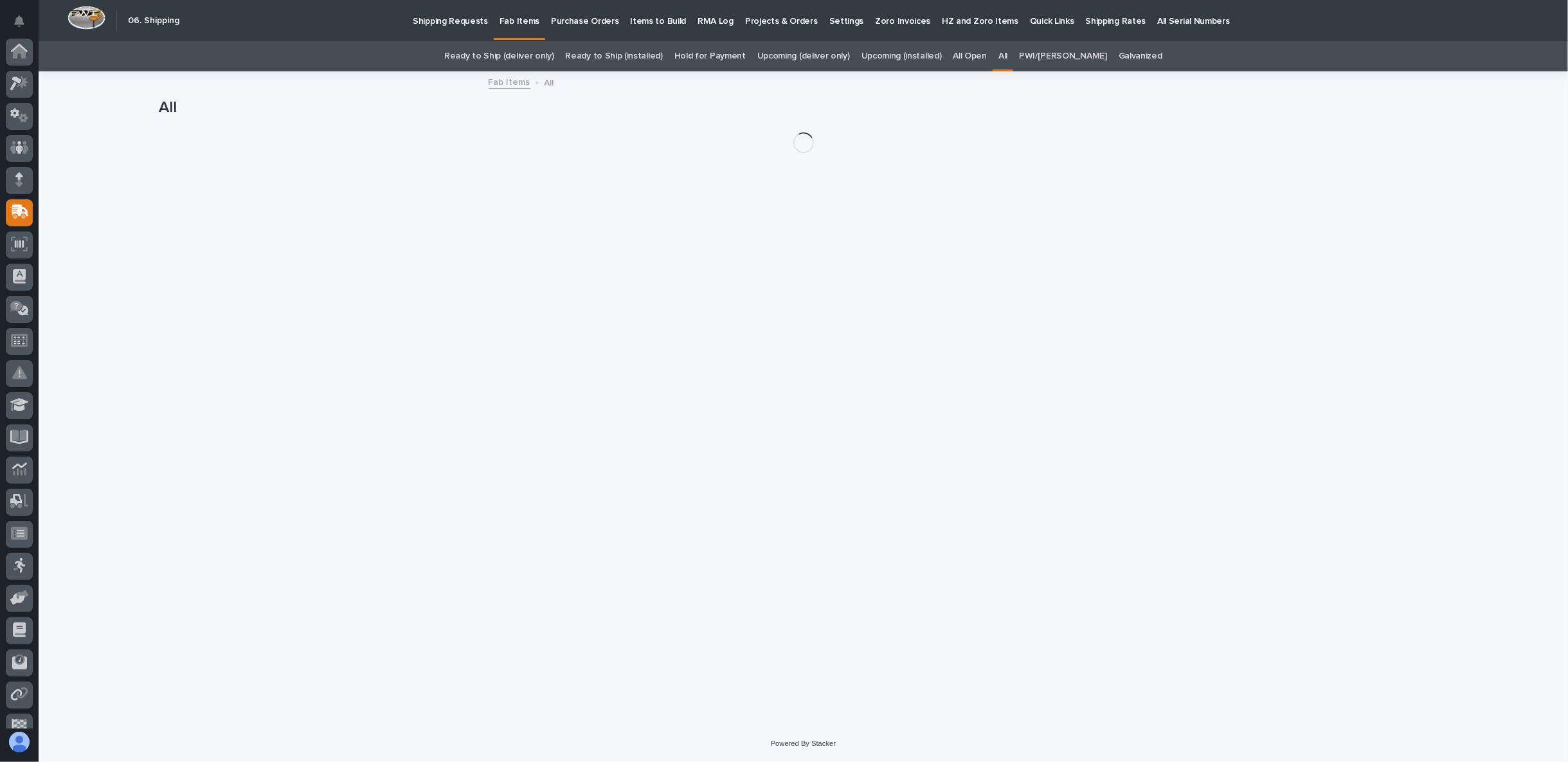
scroll to position [81, 0]
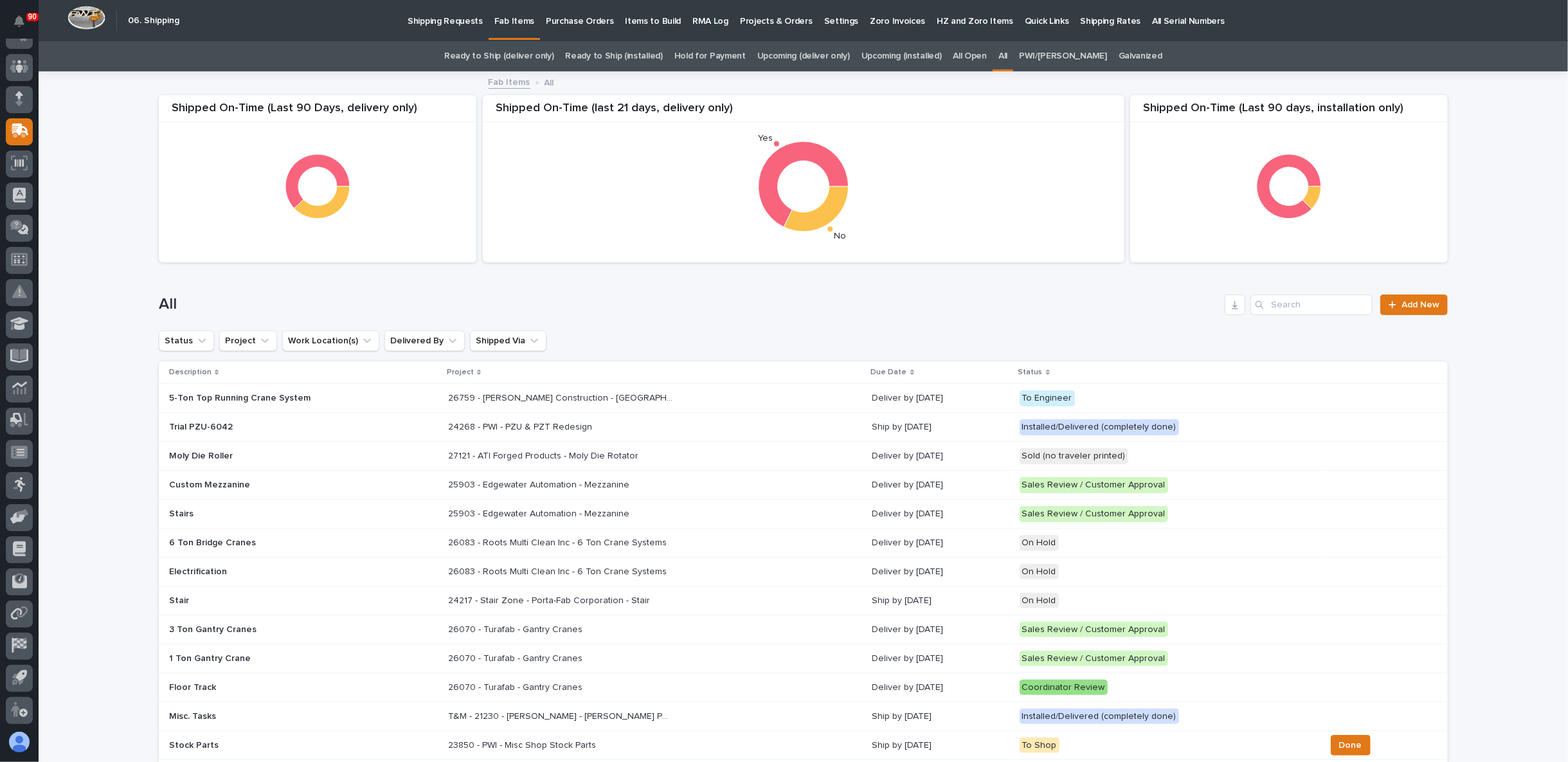
click at [1296, 319] on div "All Add New" at bounding box center [803, 300] width 1289 height 62
click at [1291, 291] on div "All Add New" at bounding box center [803, 300] width 1289 height 62
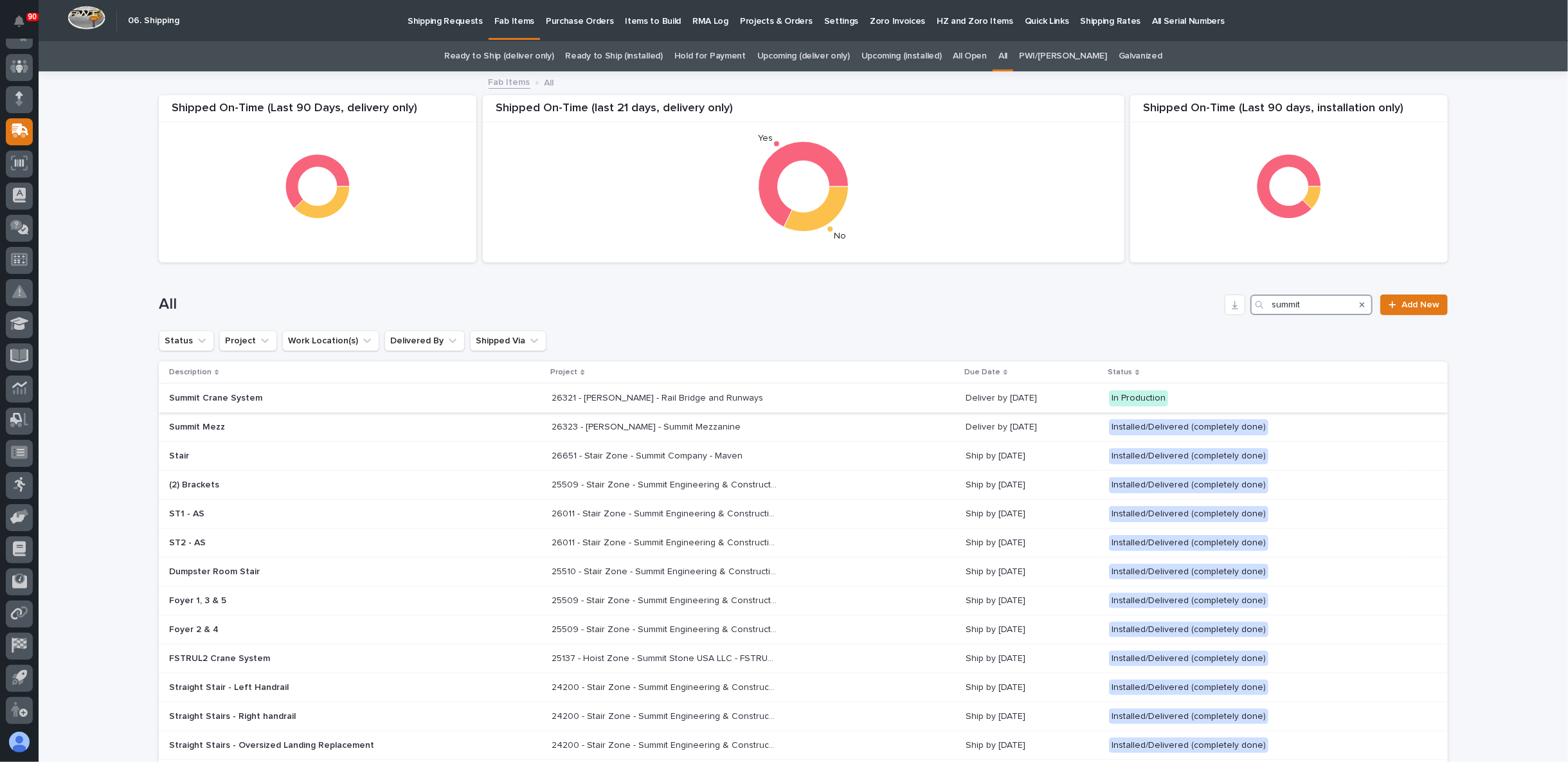
type input "summit"
click at [766, 396] on div "26321 - James Ware - Rail Bridge and Runways 26321 - James Ware - Rail Bridge a…" at bounding box center [753, 398] width 404 height 21
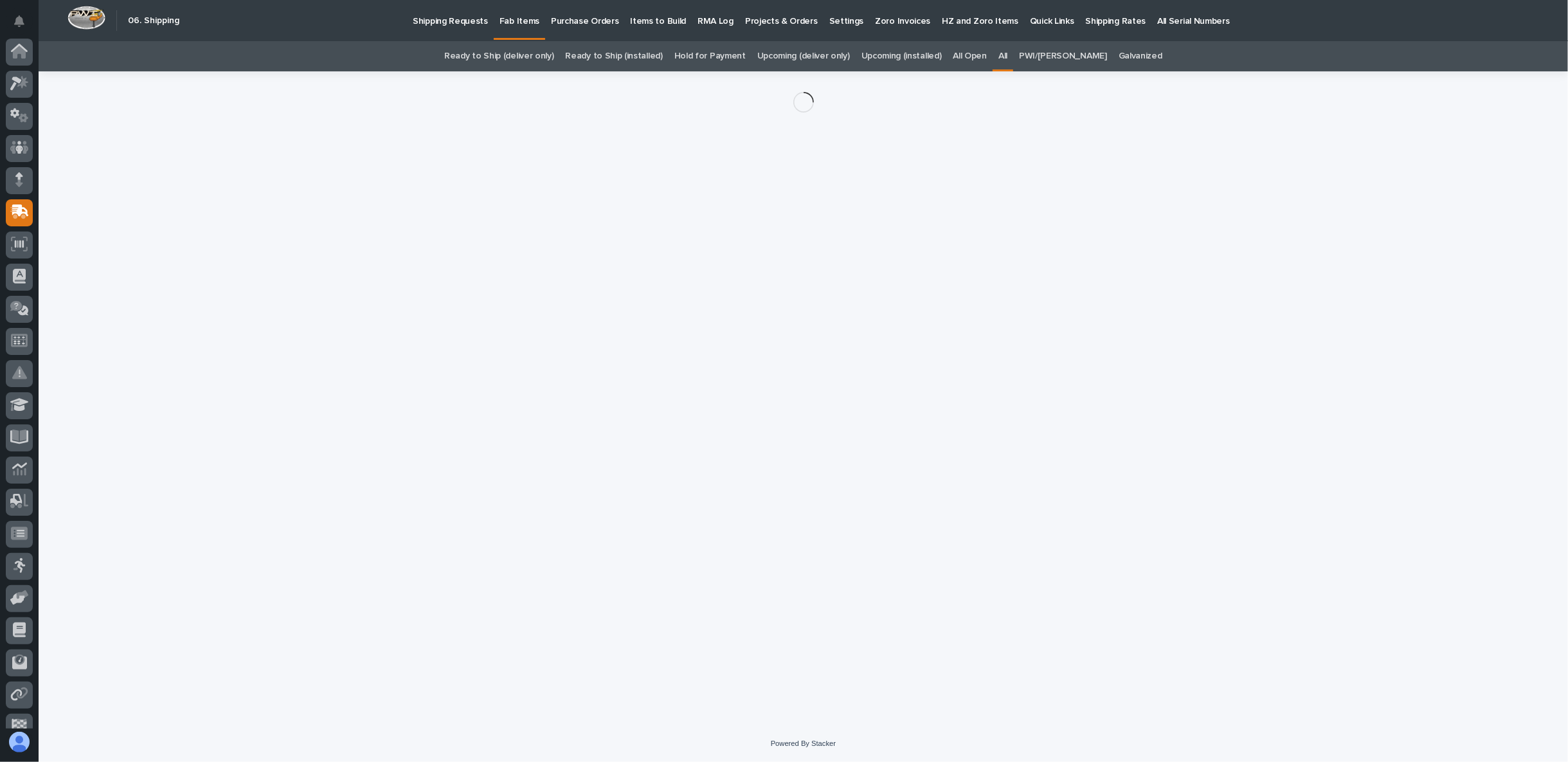
scroll to position [81, 0]
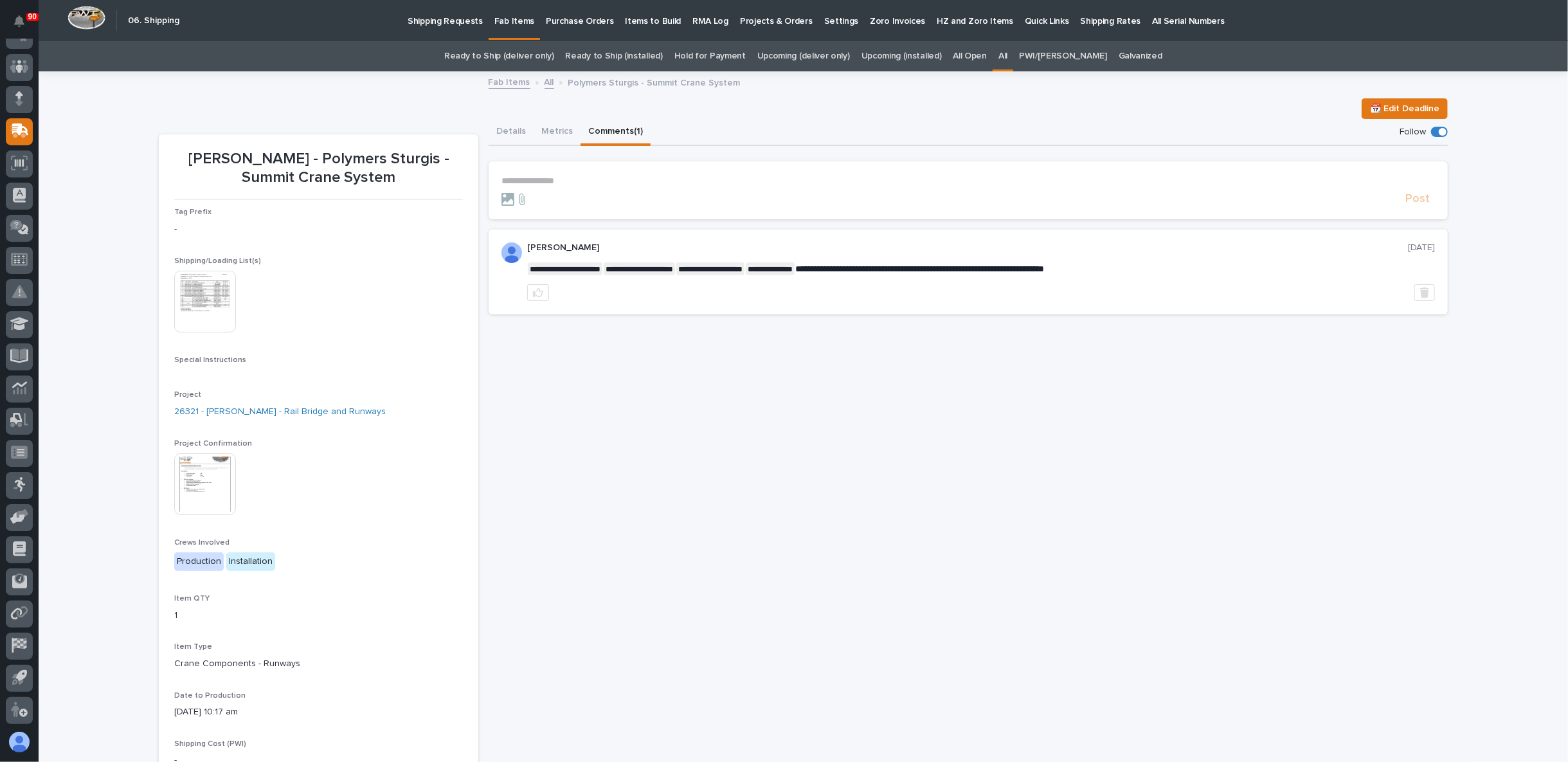
click at [601, 127] on button "Comments (1)" at bounding box center [615, 132] width 70 height 27
click at [503, 133] on button "Details" at bounding box center [511, 132] width 45 height 27
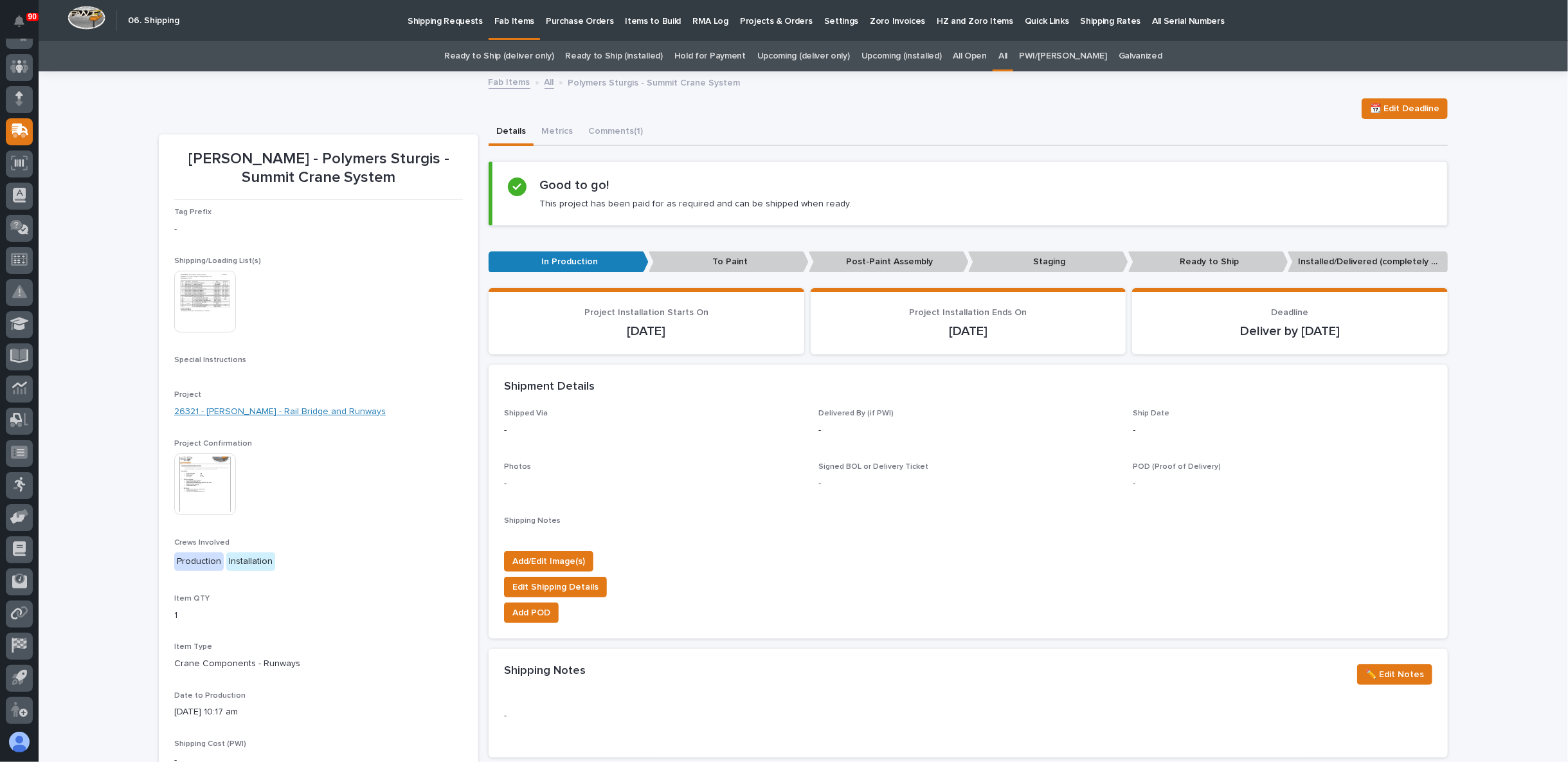
click at [295, 409] on link "26321 - James Ware - Rail Bridge and Runways" at bounding box center [280, 412] width 212 height 14
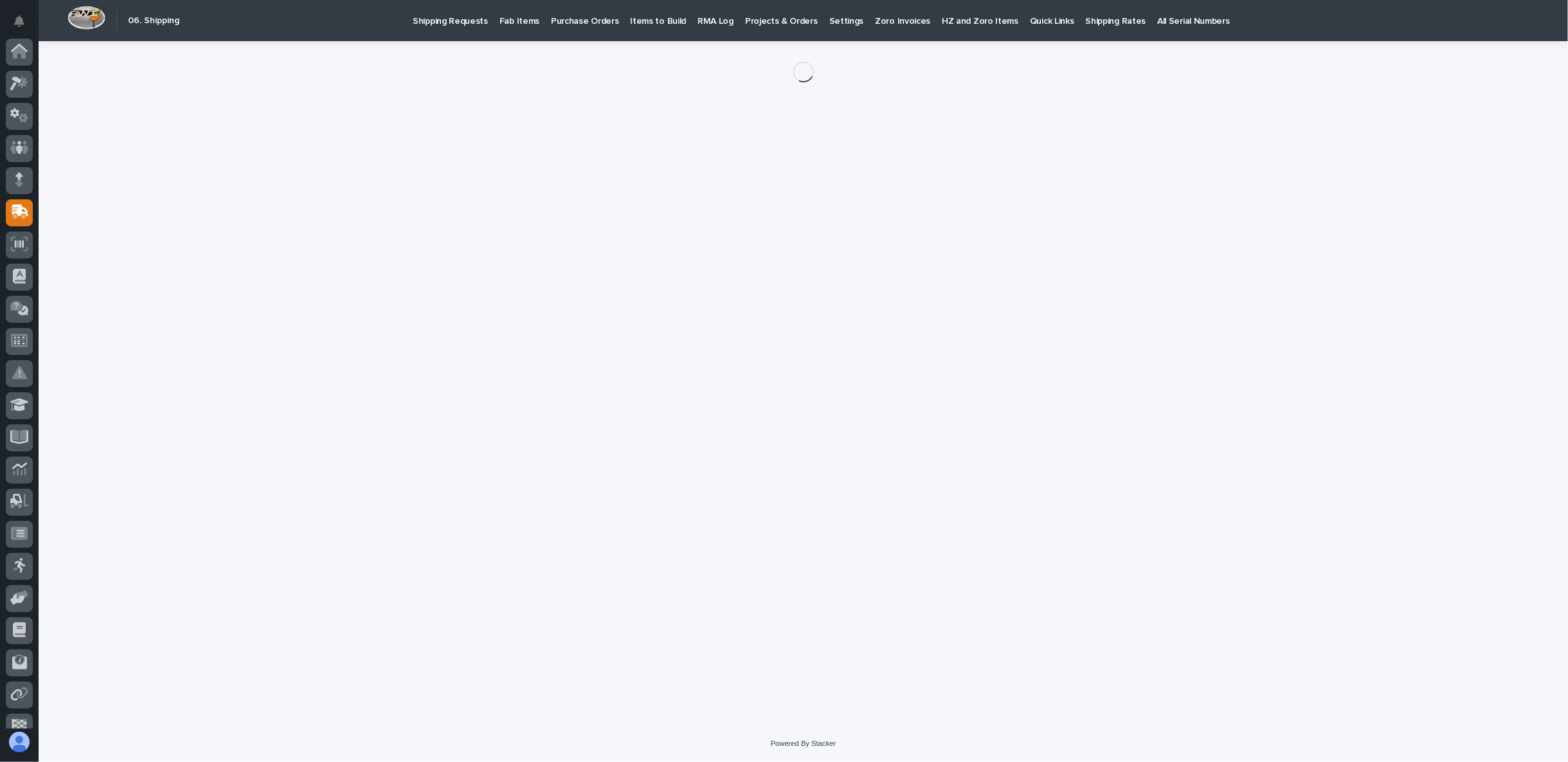
scroll to position [81, 0]
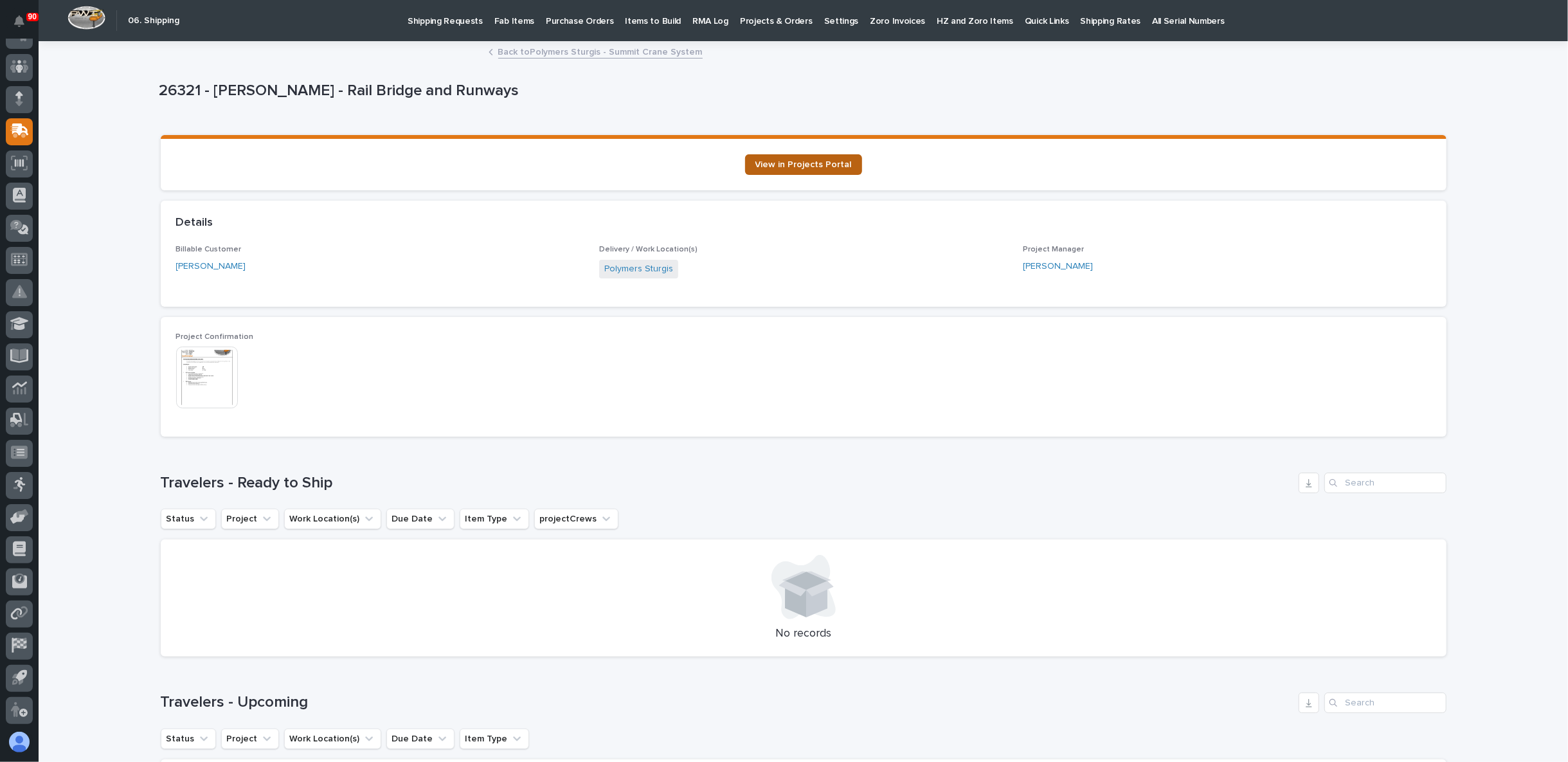
click at [816, 168] on span "View in Projects Portal" at bounding box center [804, 164] width 96 height 9
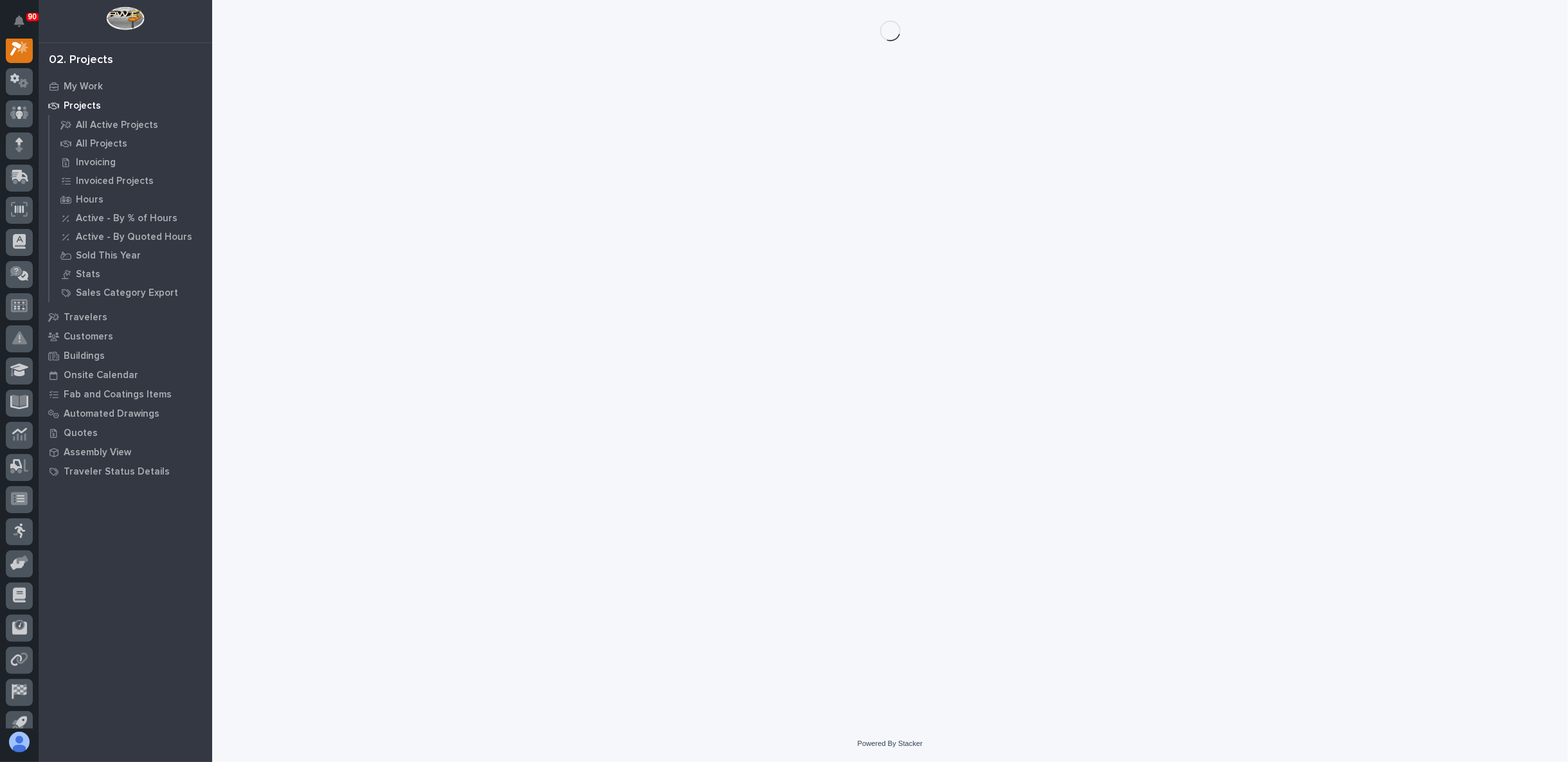
scroll to position [32, 0]
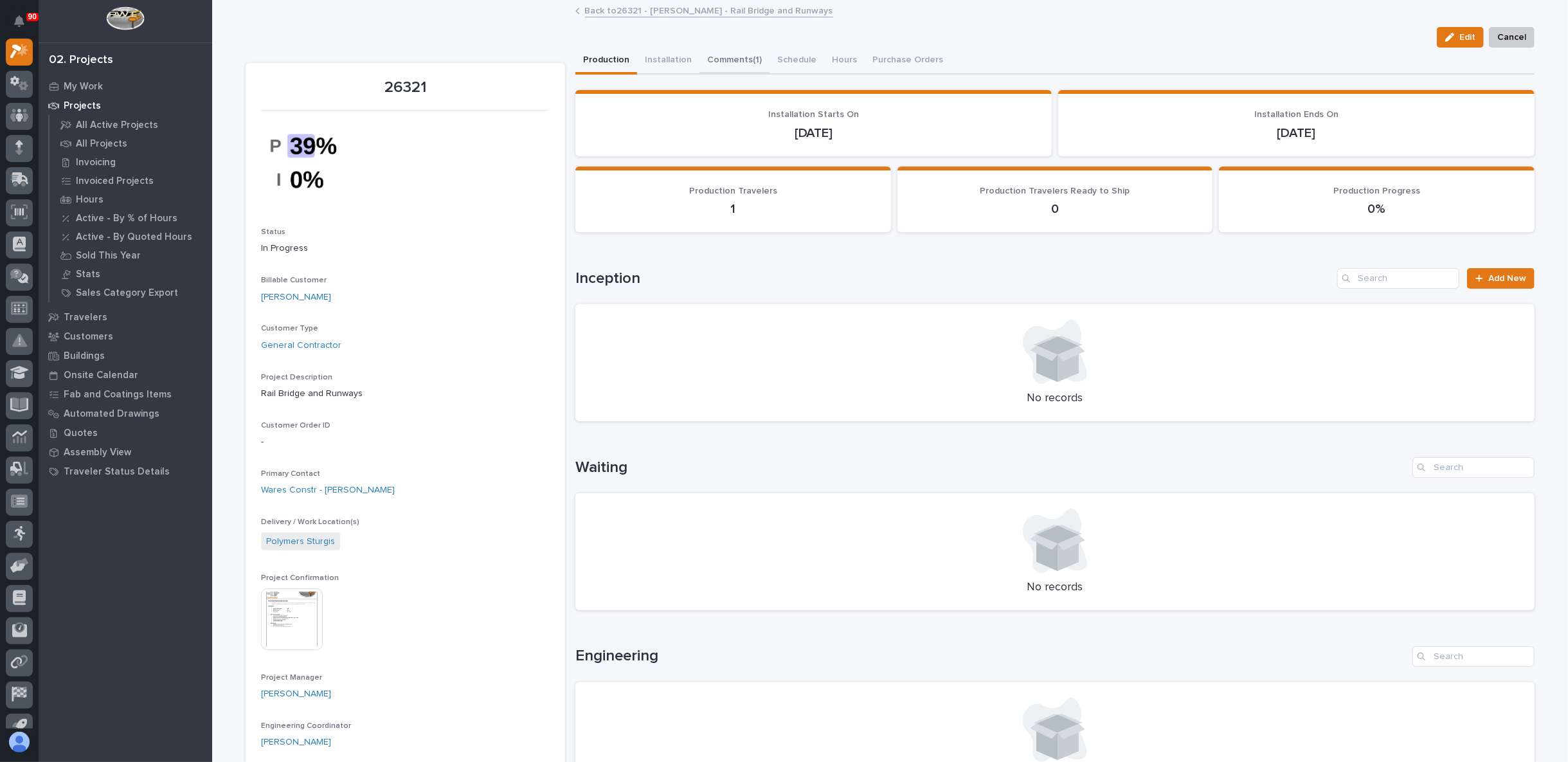
click at [720, 52] on button "Comments (1)" at bounding box center [734, 61] width 70 height 27
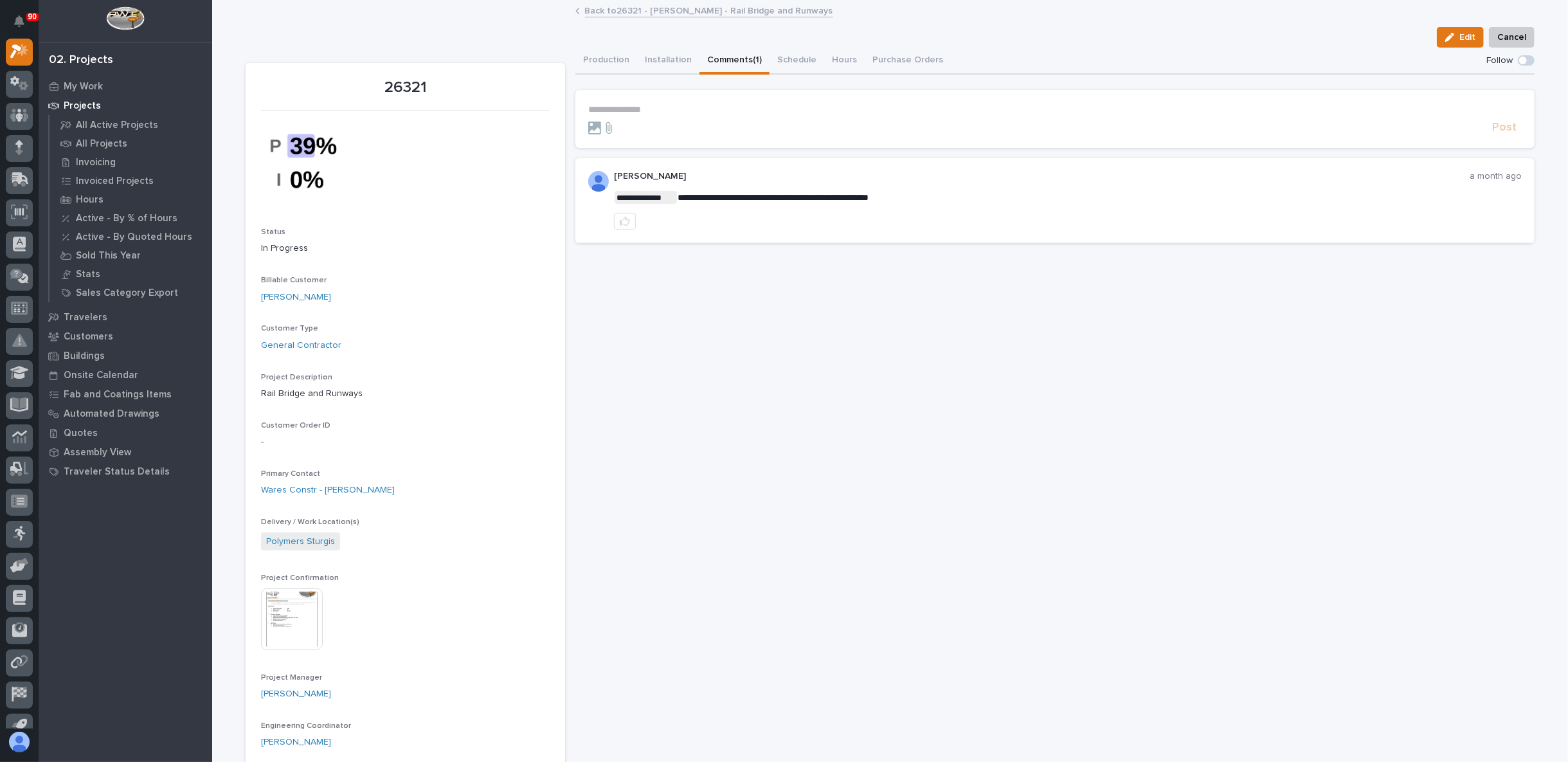
click at [627, 107] on p "**********" at bounding box center [1054, 109] width 933 height 11
drag, startPoint x: 596, startPoint y: 57, endPoint x: 609, endPoint y: 71, distance: 19.1
click at [596, 57] on button "Production" at bounding box center [606, 61] width 62 height 27
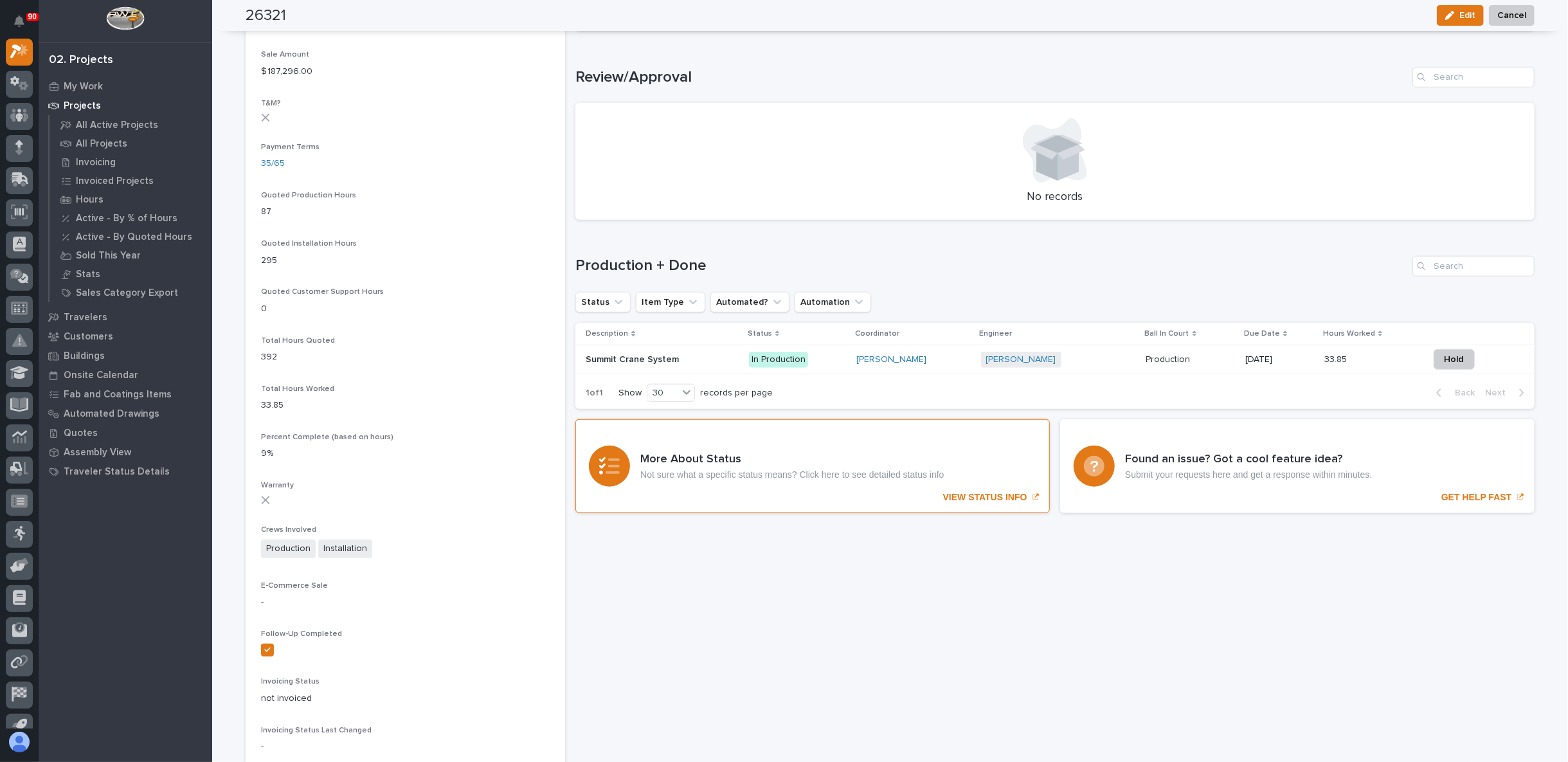
scroll to position [928, 0]
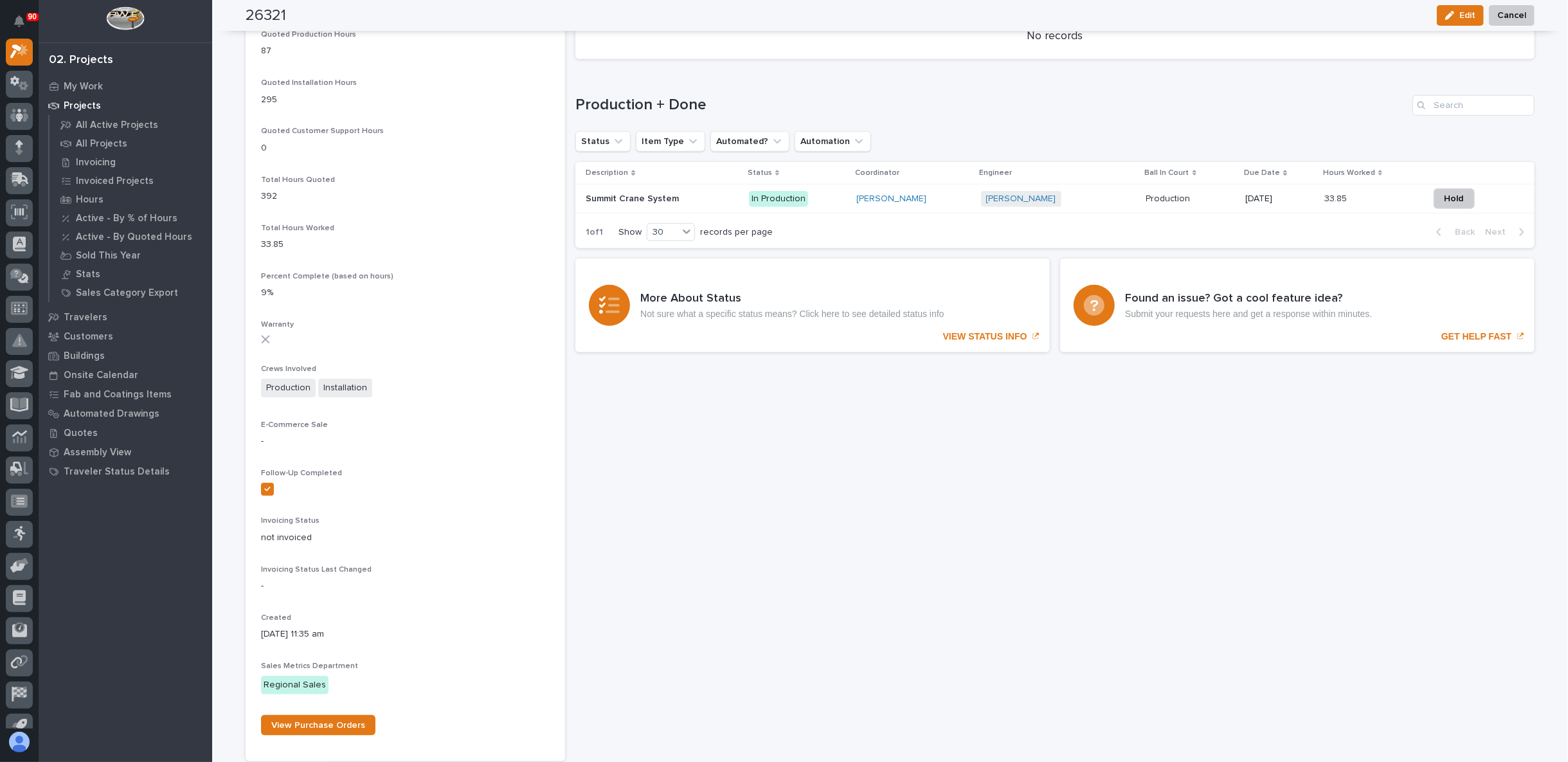
click at [637, 198] on p "Summit Crane System" at bounding box center [633, 198] width 96 height 14
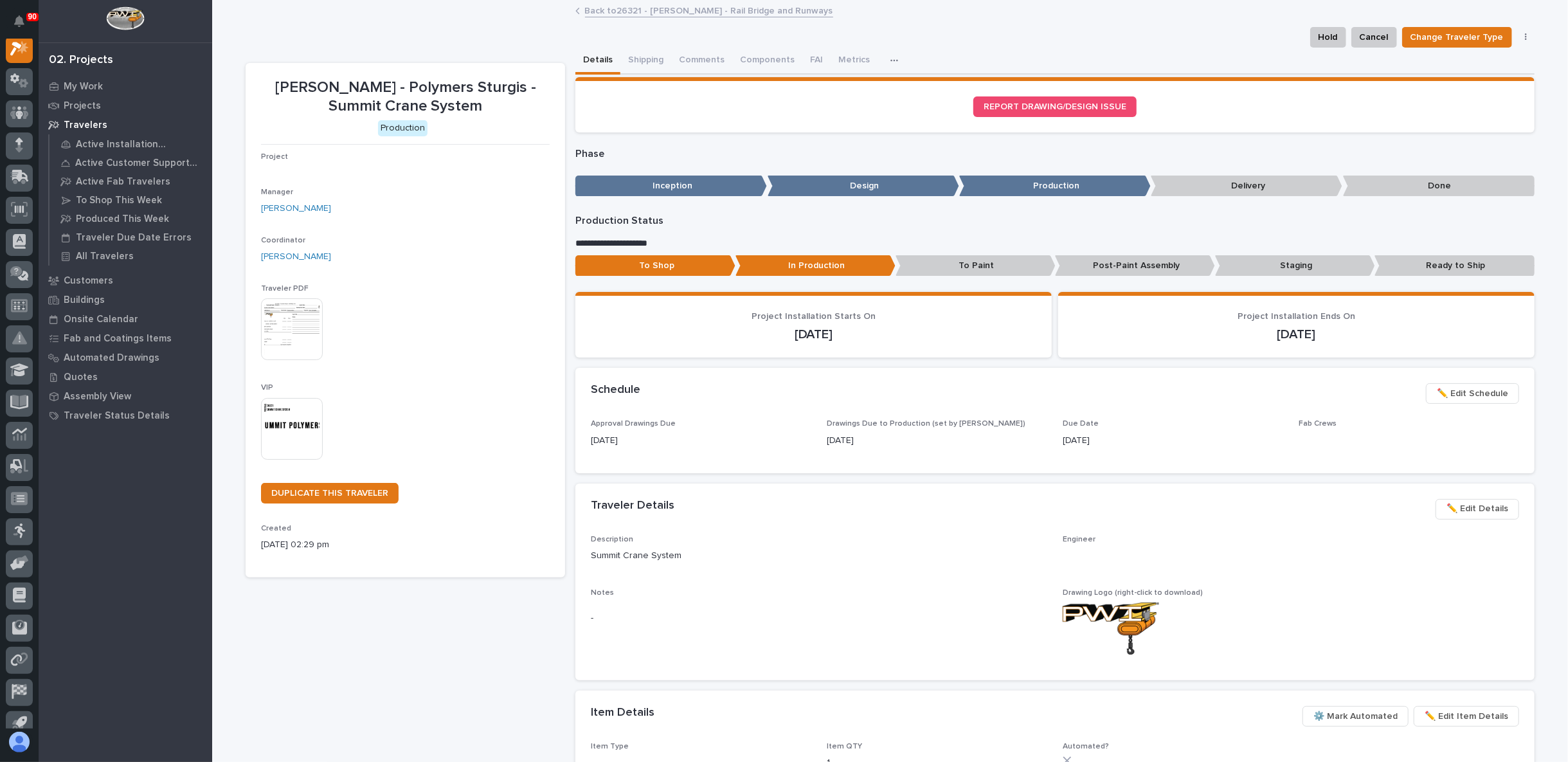
scroll to position [32, 0]
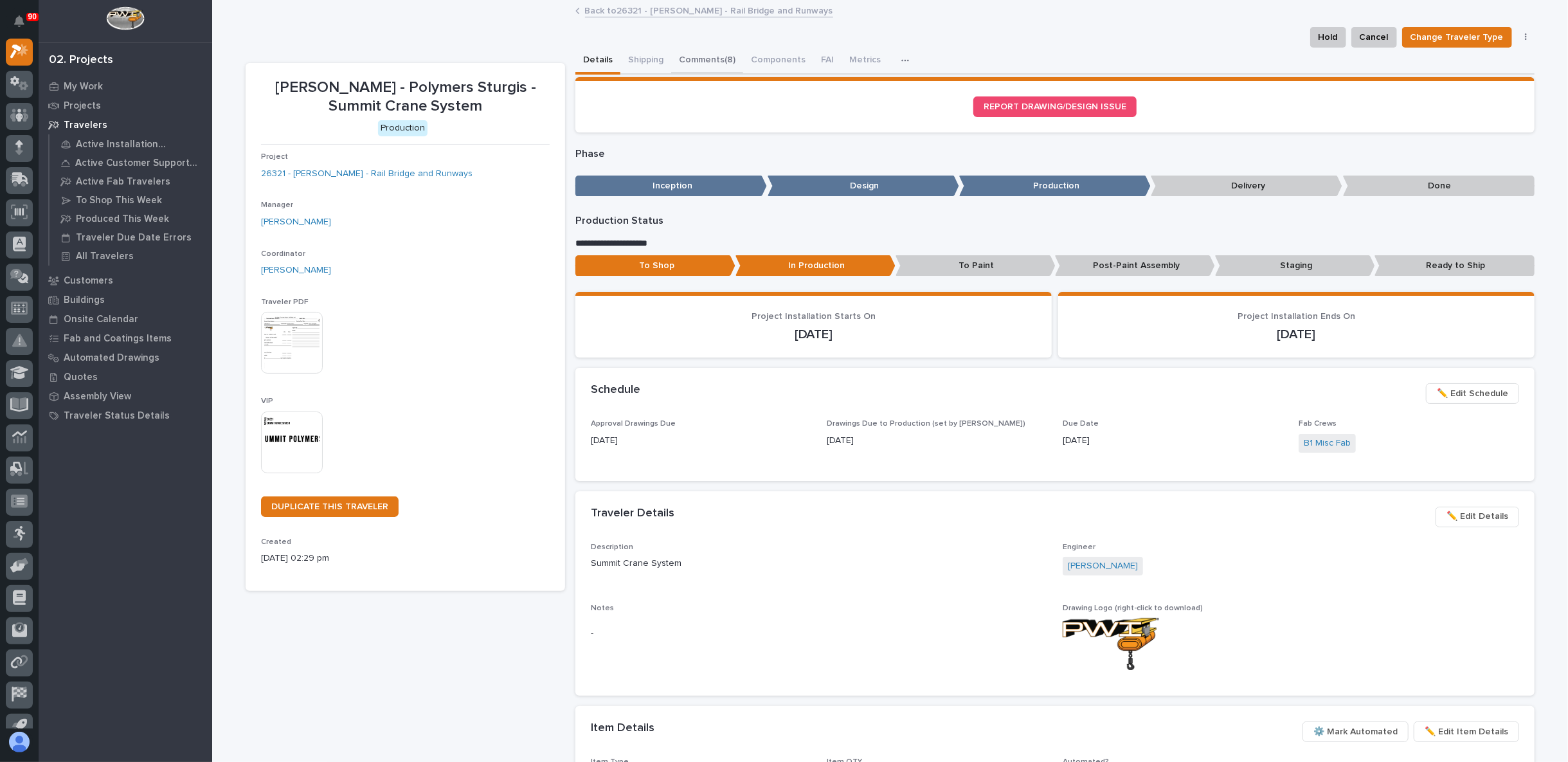
click at [690, 62] on button "Comments (8)" at bounding box center [707, 61] width 72 height 27
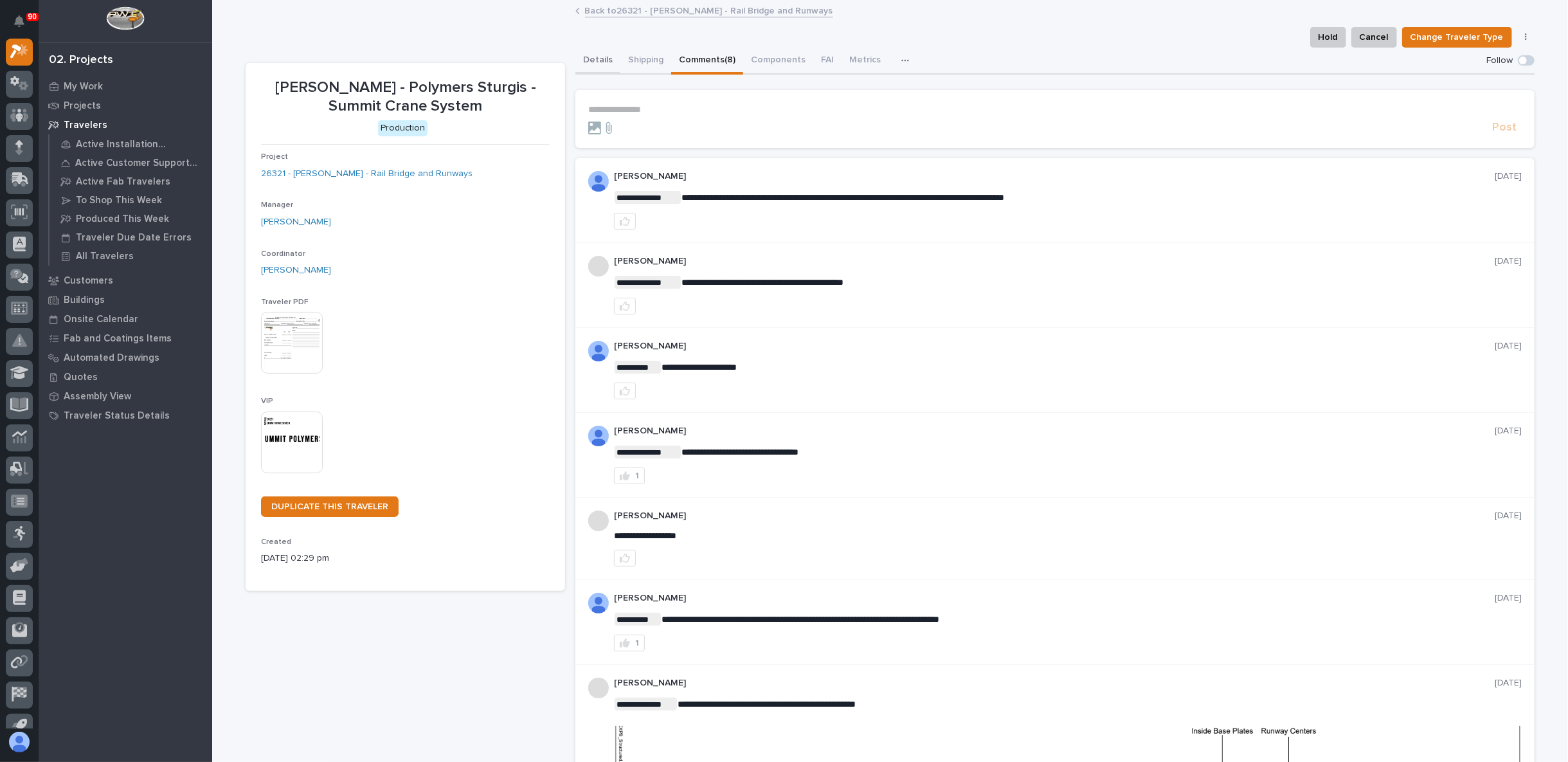
click at [600, 53] on button "Details" at bounding box center [598, 61] width 45 height 27
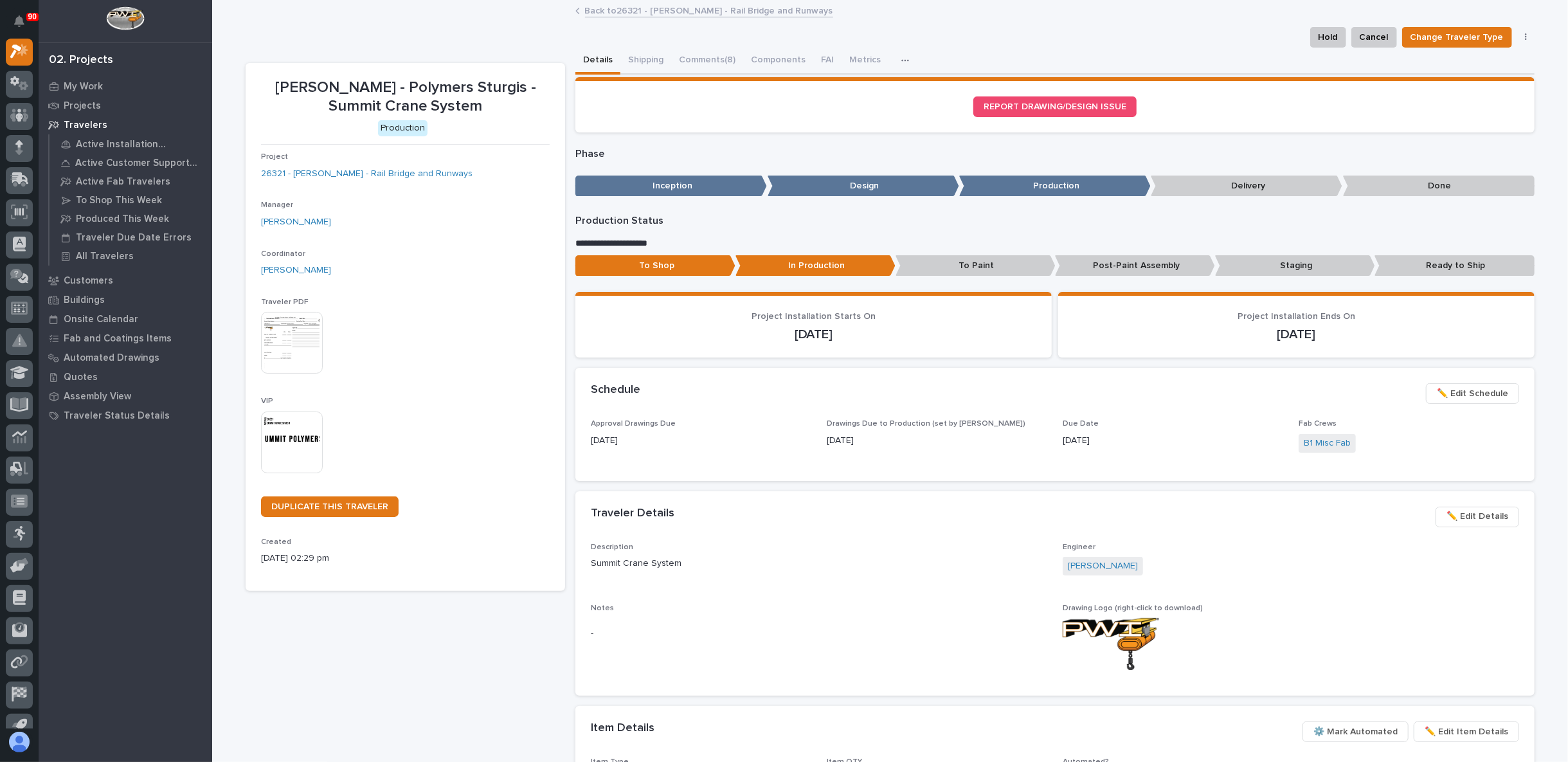
click at [592, 57] on button "Details" at bounding box center [598, 61] width 45 height 27
click at [349, 174] on link "26321 - James Ware - Rail Bridge and Runways" at bounding box center [367, 174] width 212 height 14
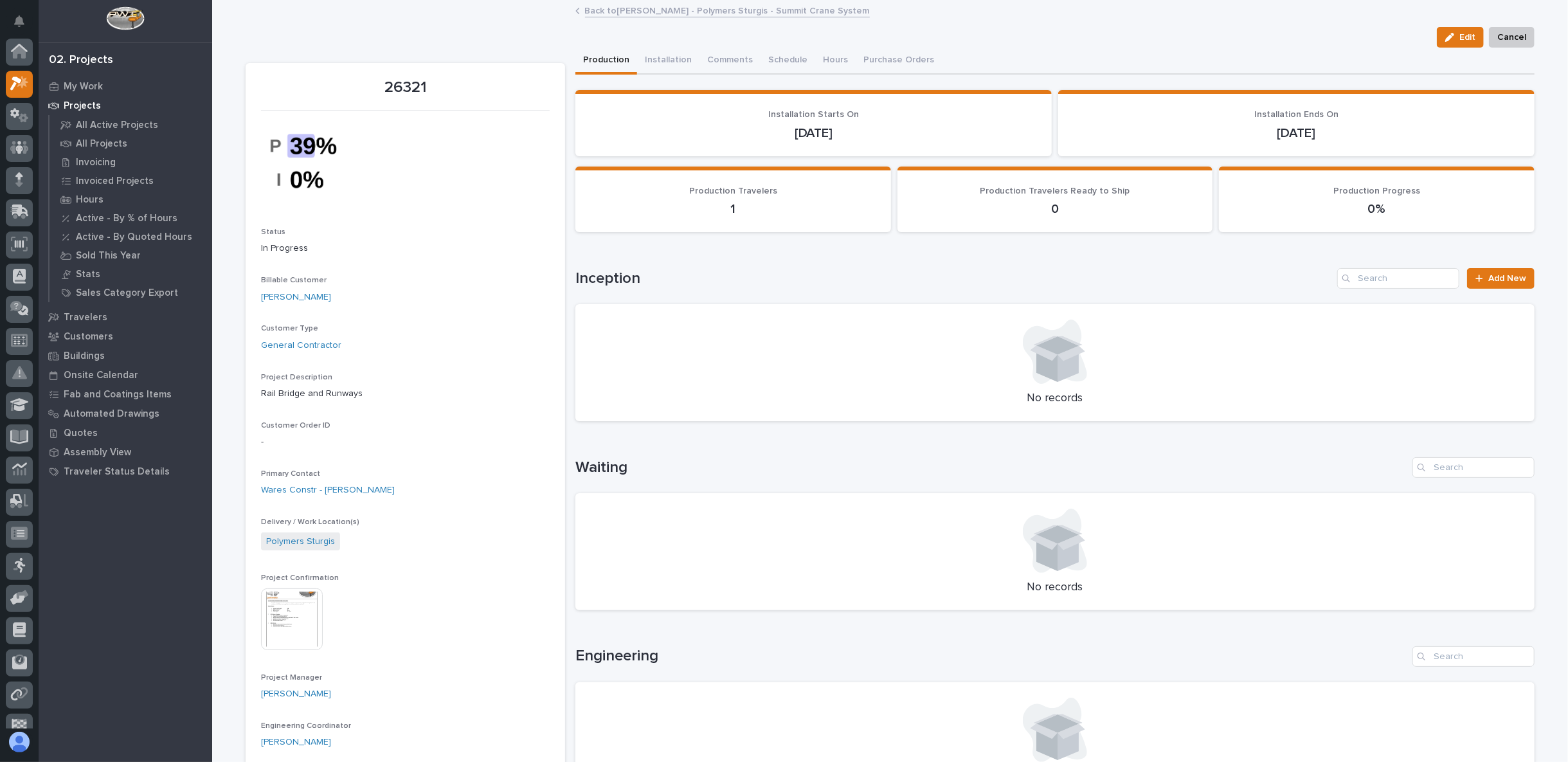
scroll to position [32, 0]
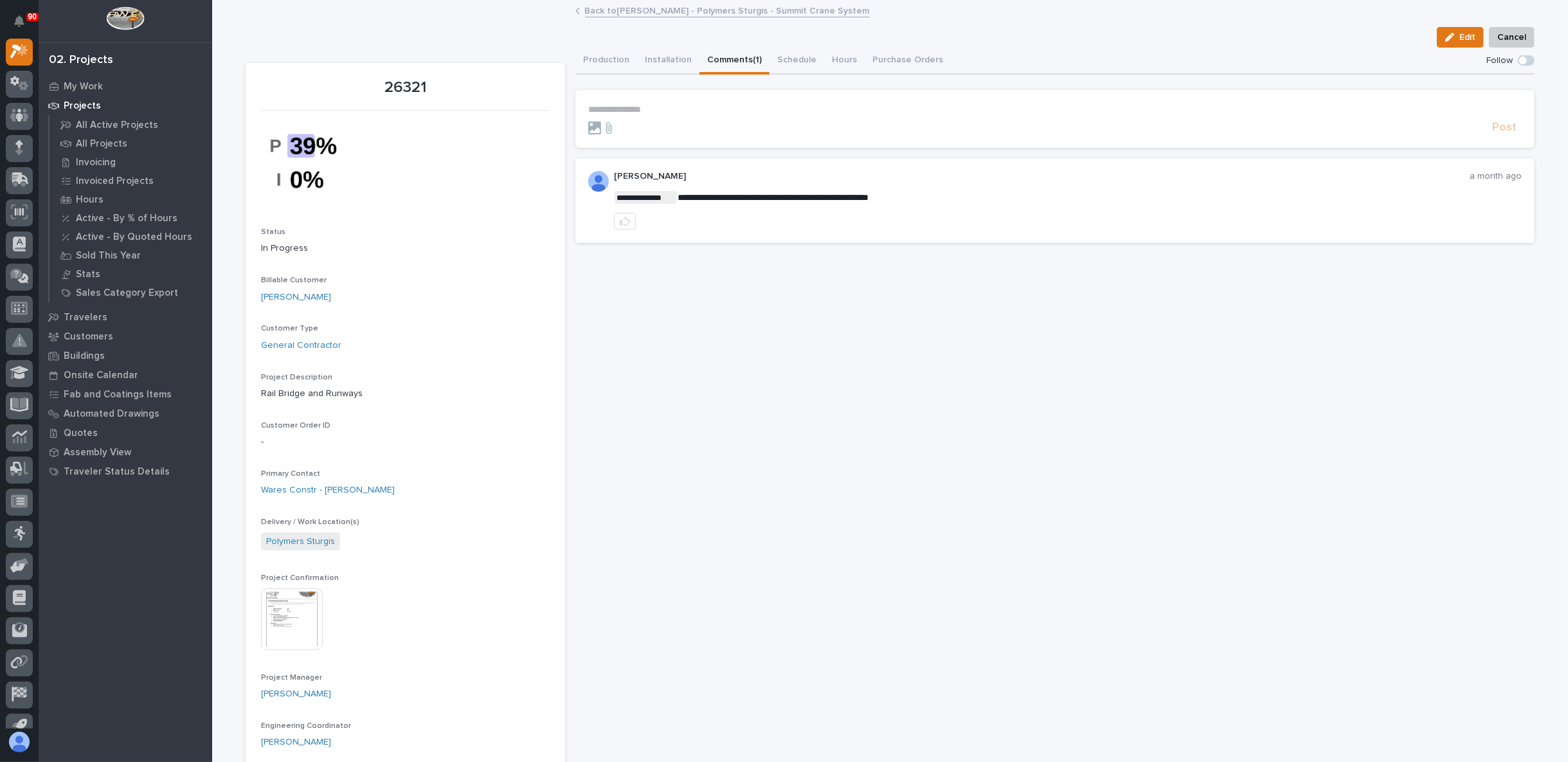
click at [724, 57] on button "Comments (1)" at bounding box center [734, 61] width 70 height 27
click at [605, 61] on button "Production" at bounding box center [606, 61] width 62 height 27
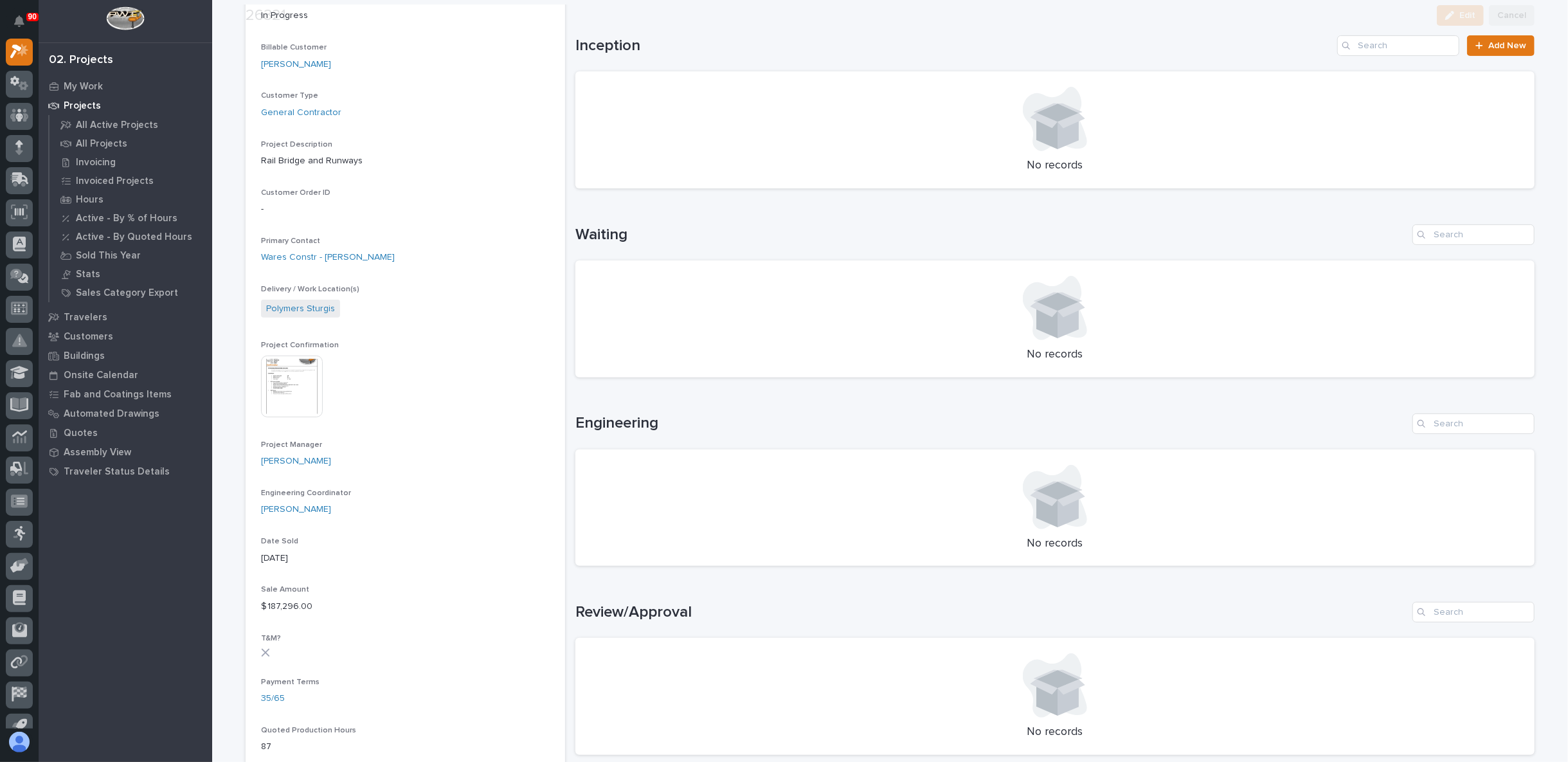
scroll to position [571, 0]
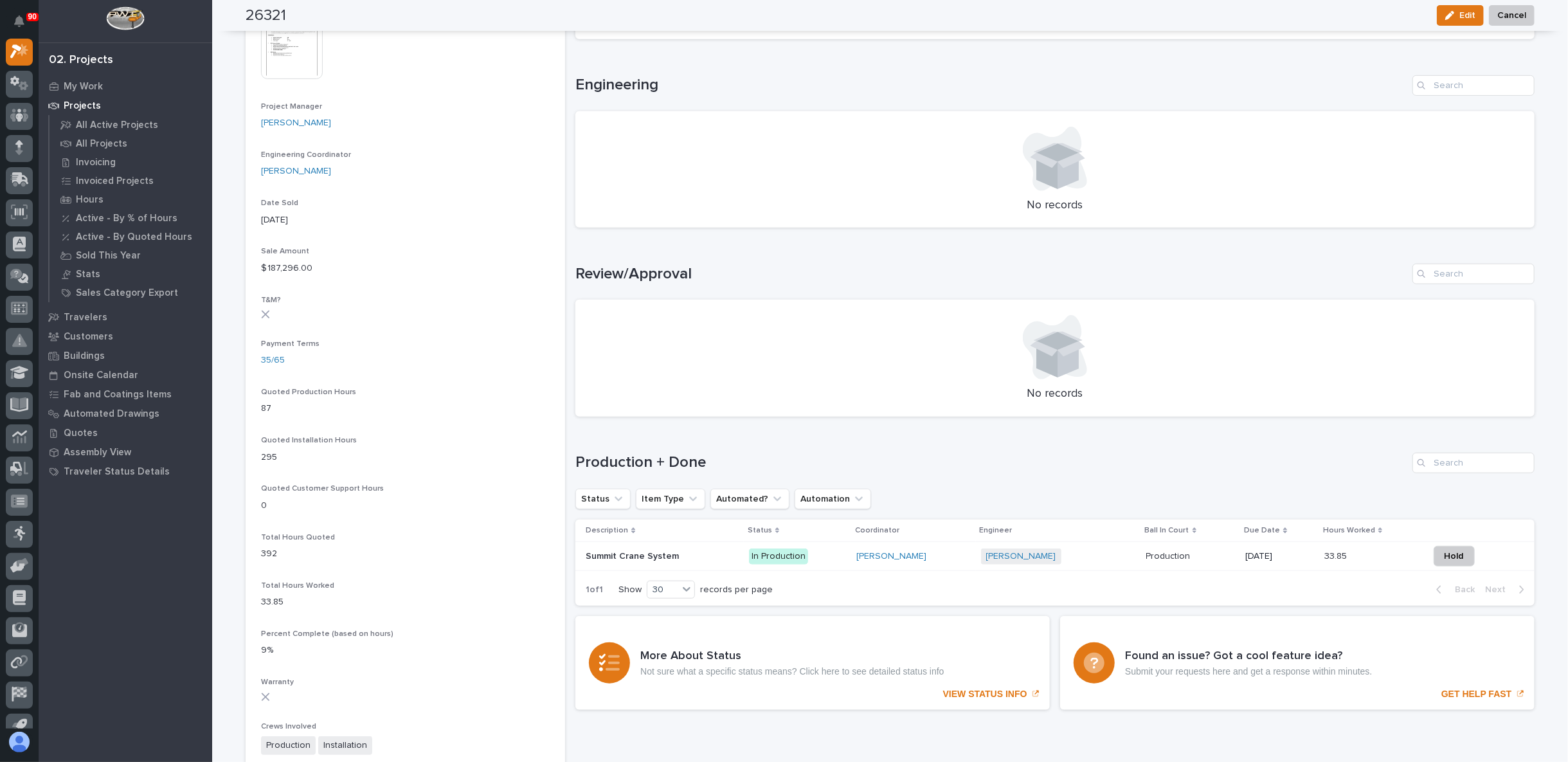
click at [644, 549] on p "Summit Crane System" at bounding box center [633, 556] width 96 height 14
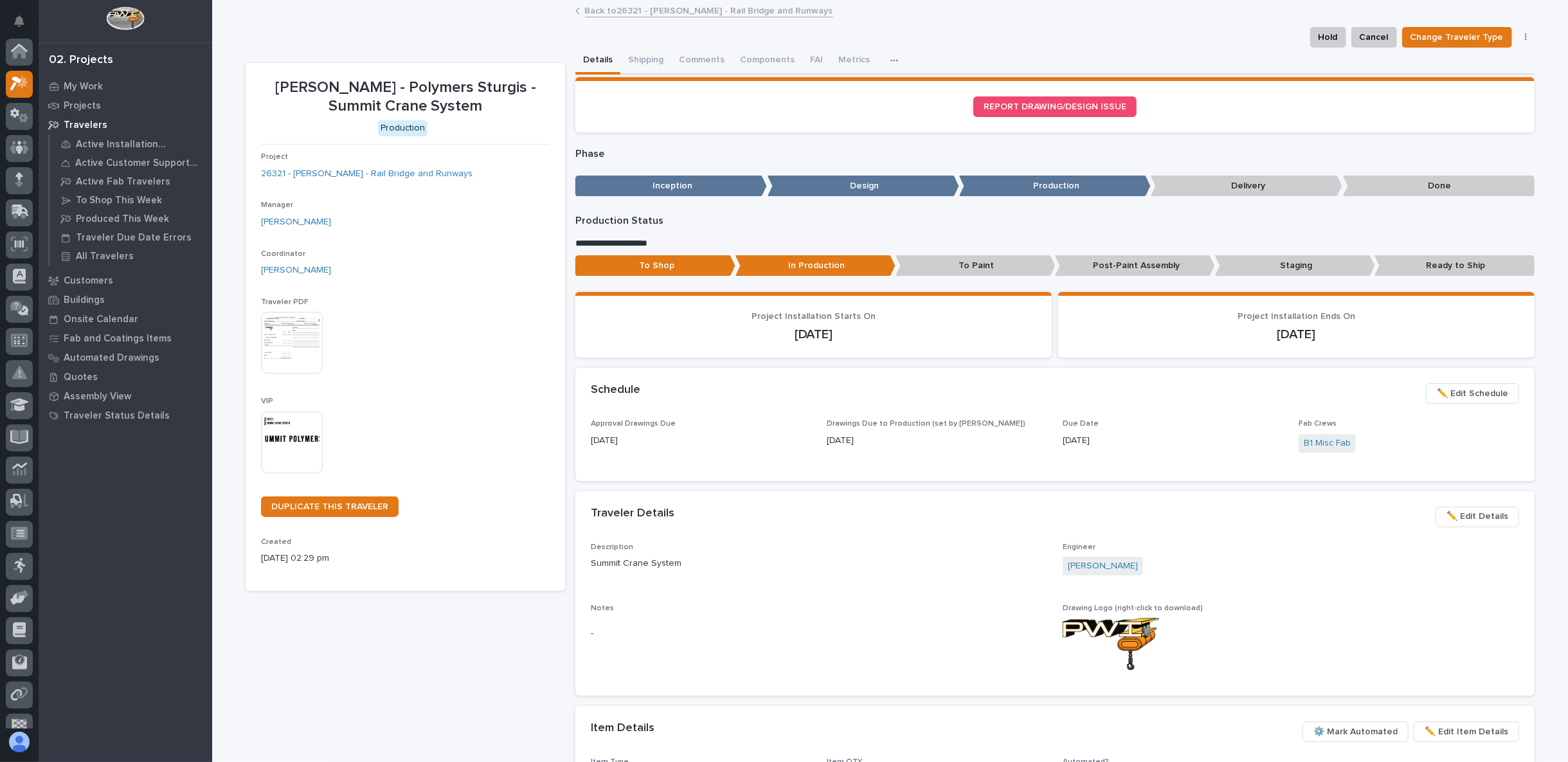
scroll to position [32, 0]
click at [678, 62] on button "Comments (8)" at bounding box center [707, 61] width 72 height 27
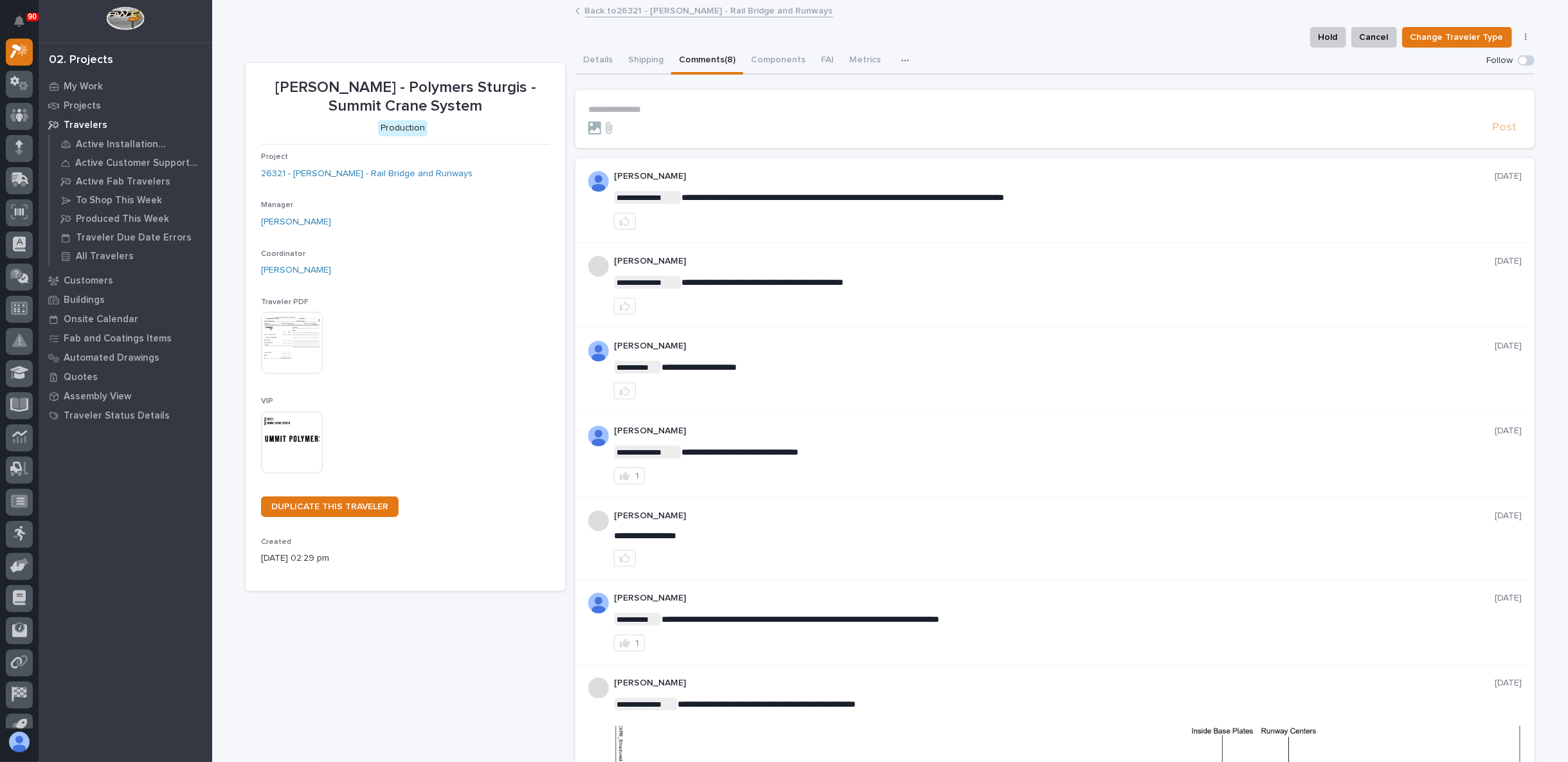
click at [660, 109] on p "**********" at bounding box center [1054, 109] width 933 height 11
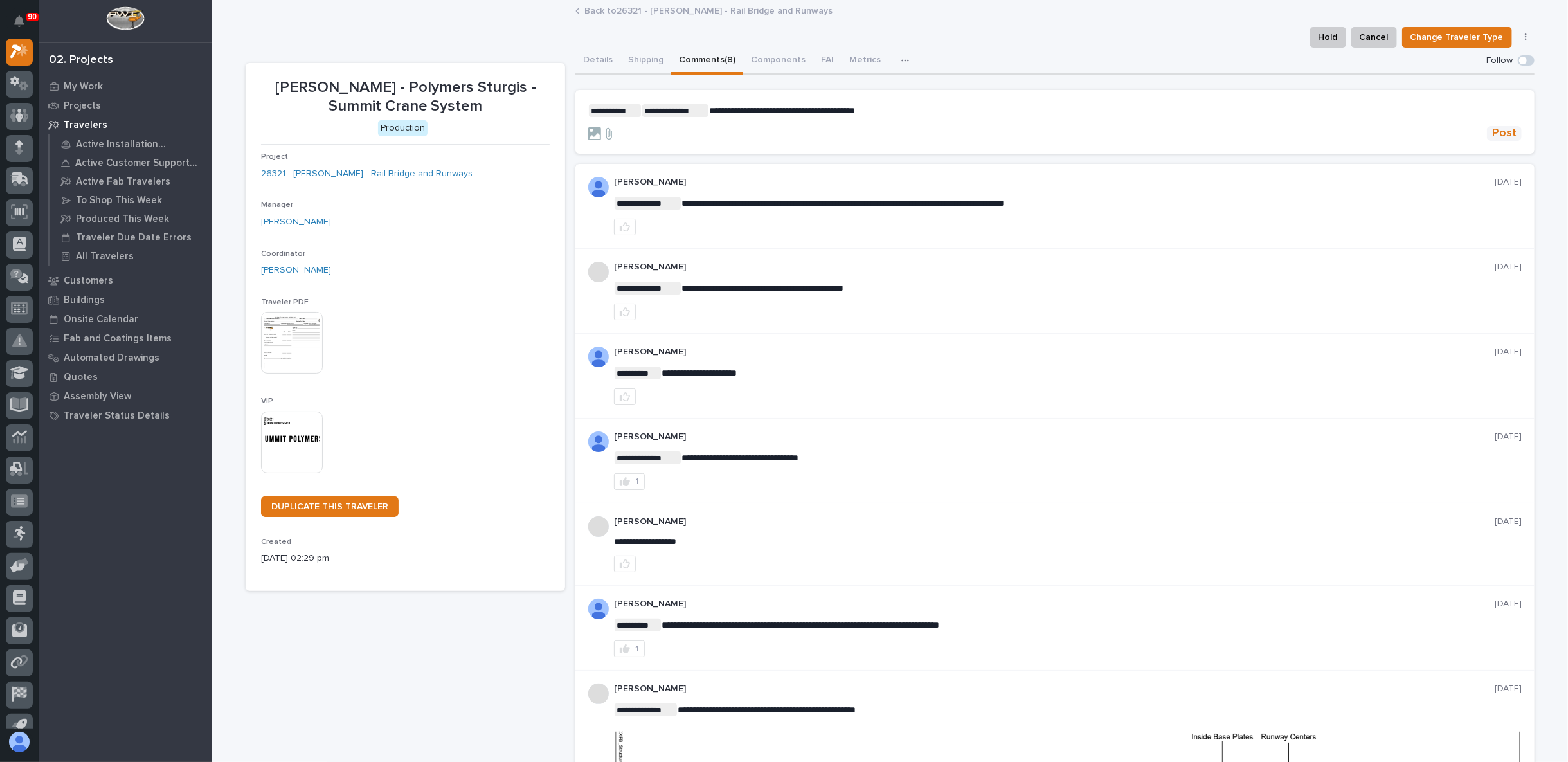
click at [1502, 133] on span "Post" at bounding box center [1504, 134] width 24 height 15
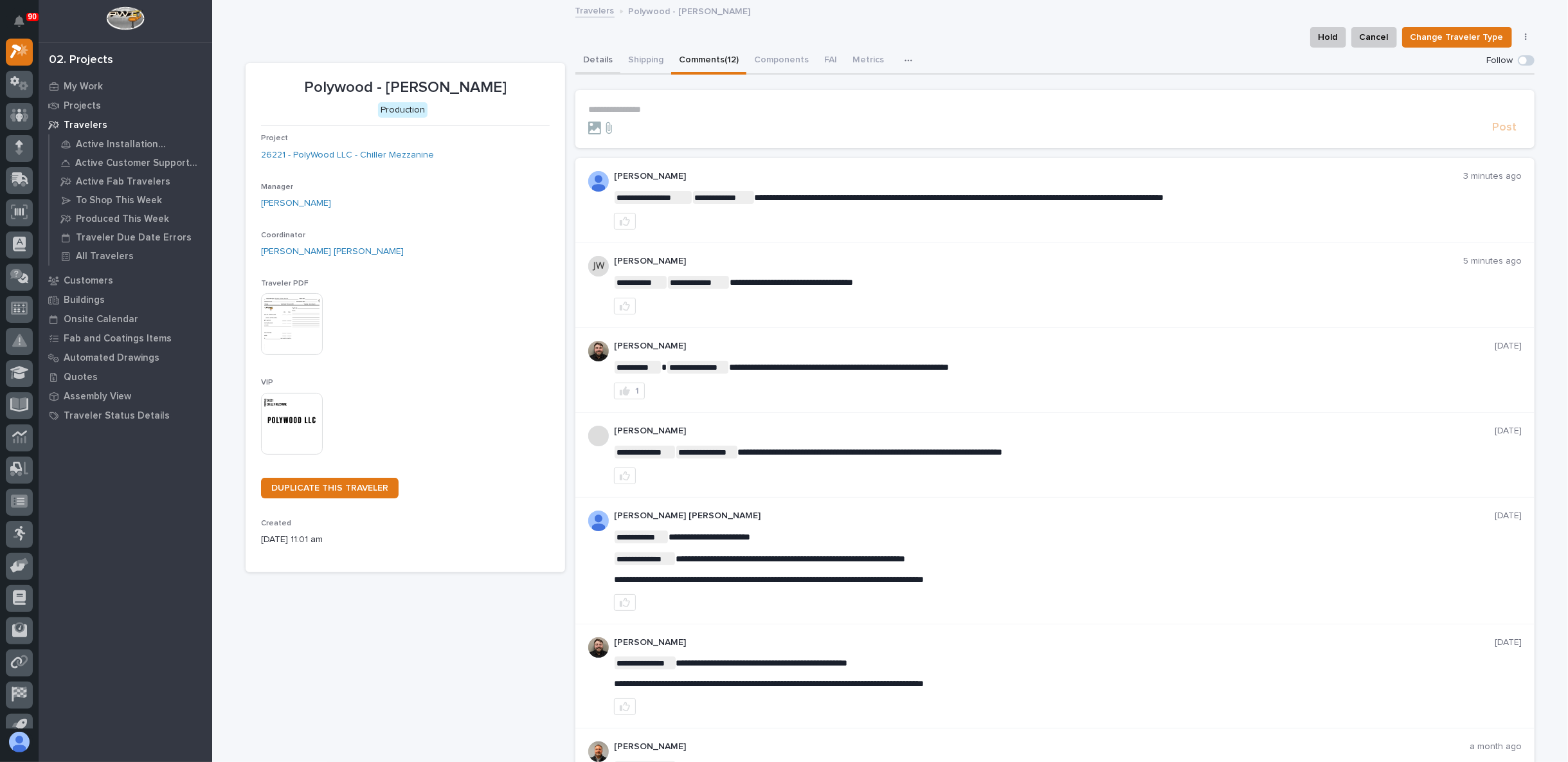
click at [600, 62] on button "Details" at bounding box center [598, 61] width 45 height 27
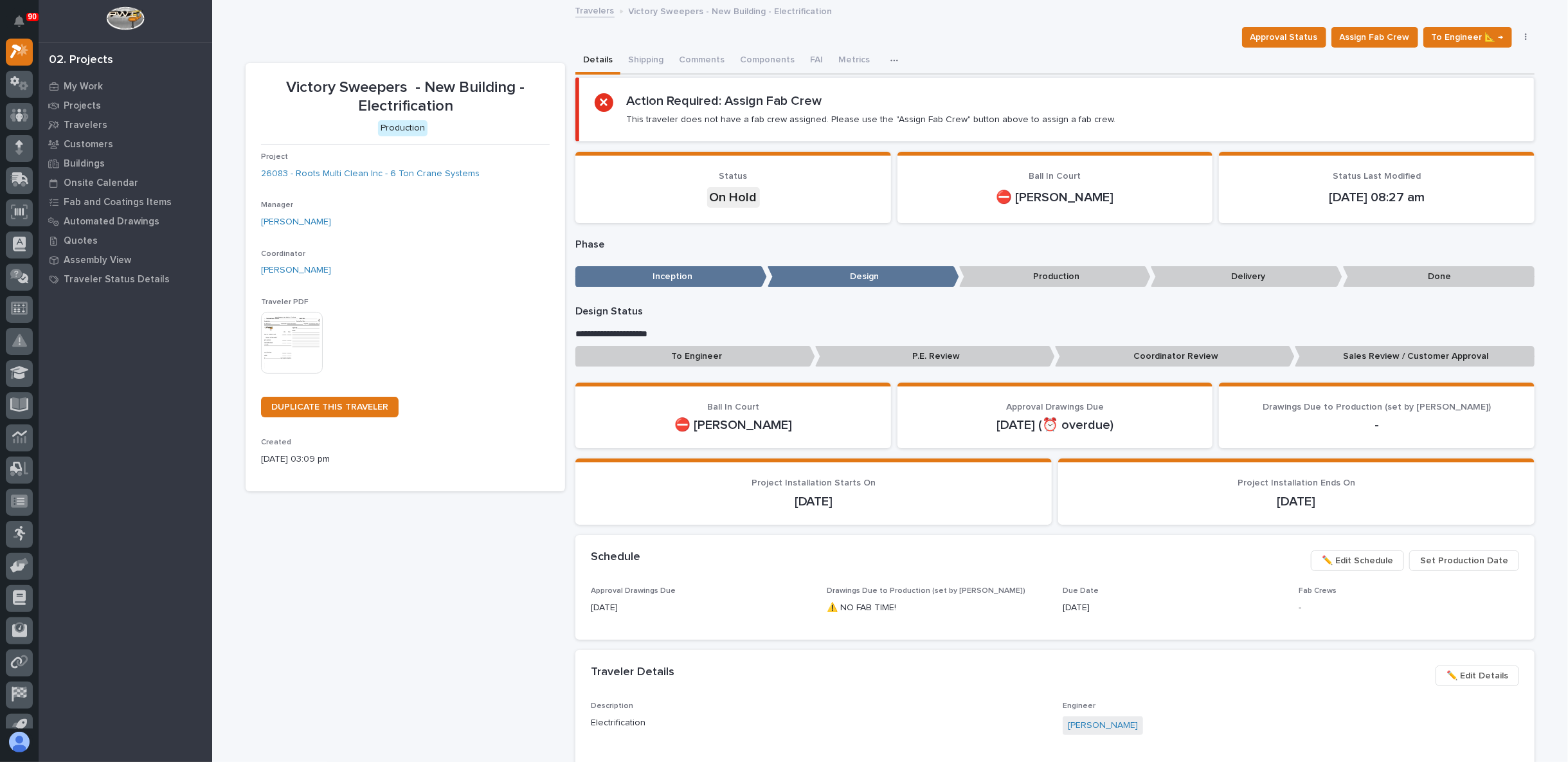
click at [891, 60] on icon "button" at bounding box center [894, 60] width 7 height 9
click at [474, 266] on div "Weston Hochstetler" at bounding box center [405, 270] width 288 height 14
click at [384, 171] on link "26083 - Roots Multi Clean Inc - 6 Ton Crane Systems" at bounding box center [370, 174] width 219 height 14
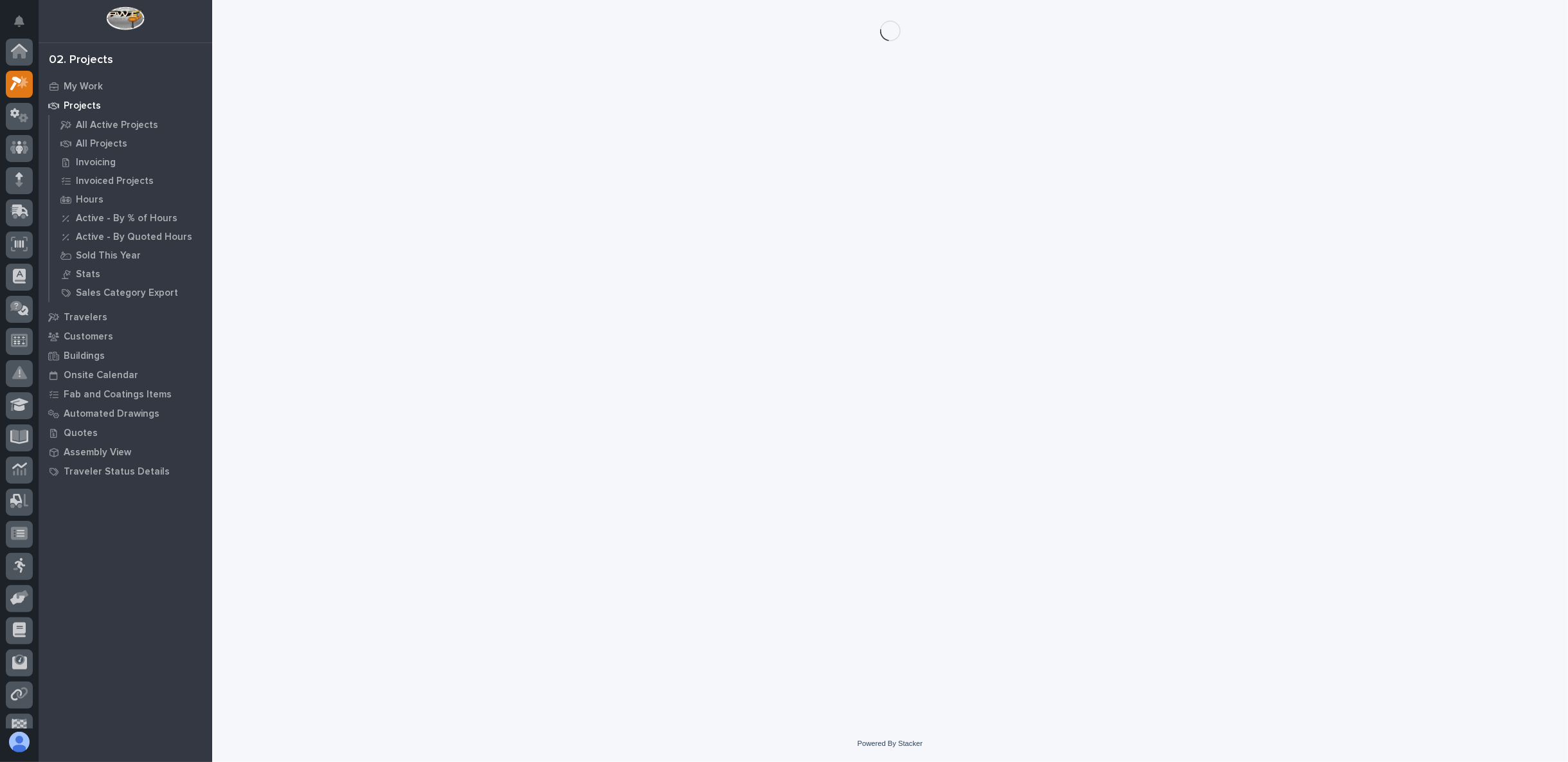
scroll to position [35, 0]
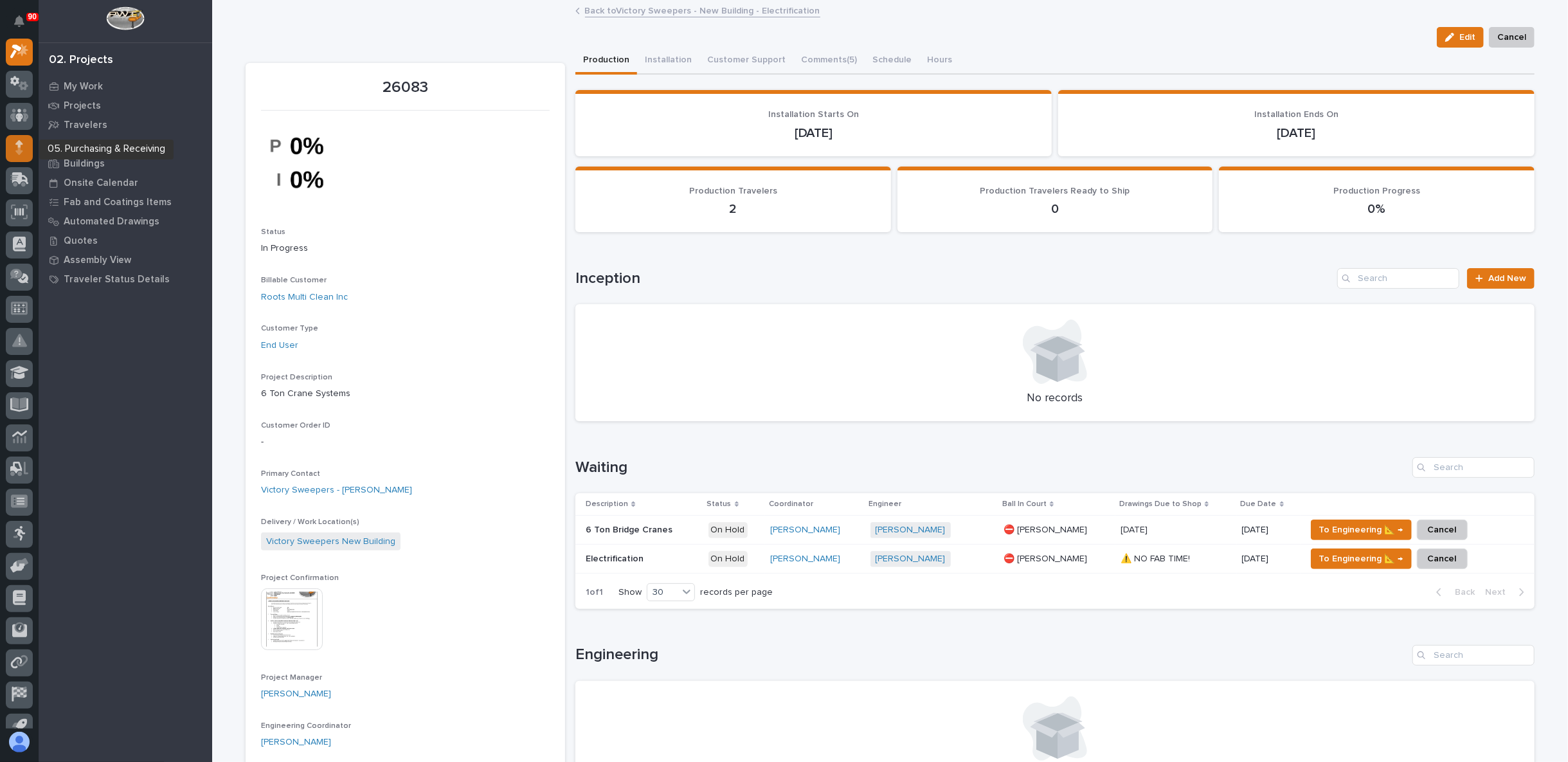
click at [20, 150] on icon at bounding box center [19, 151] width 7 height 7
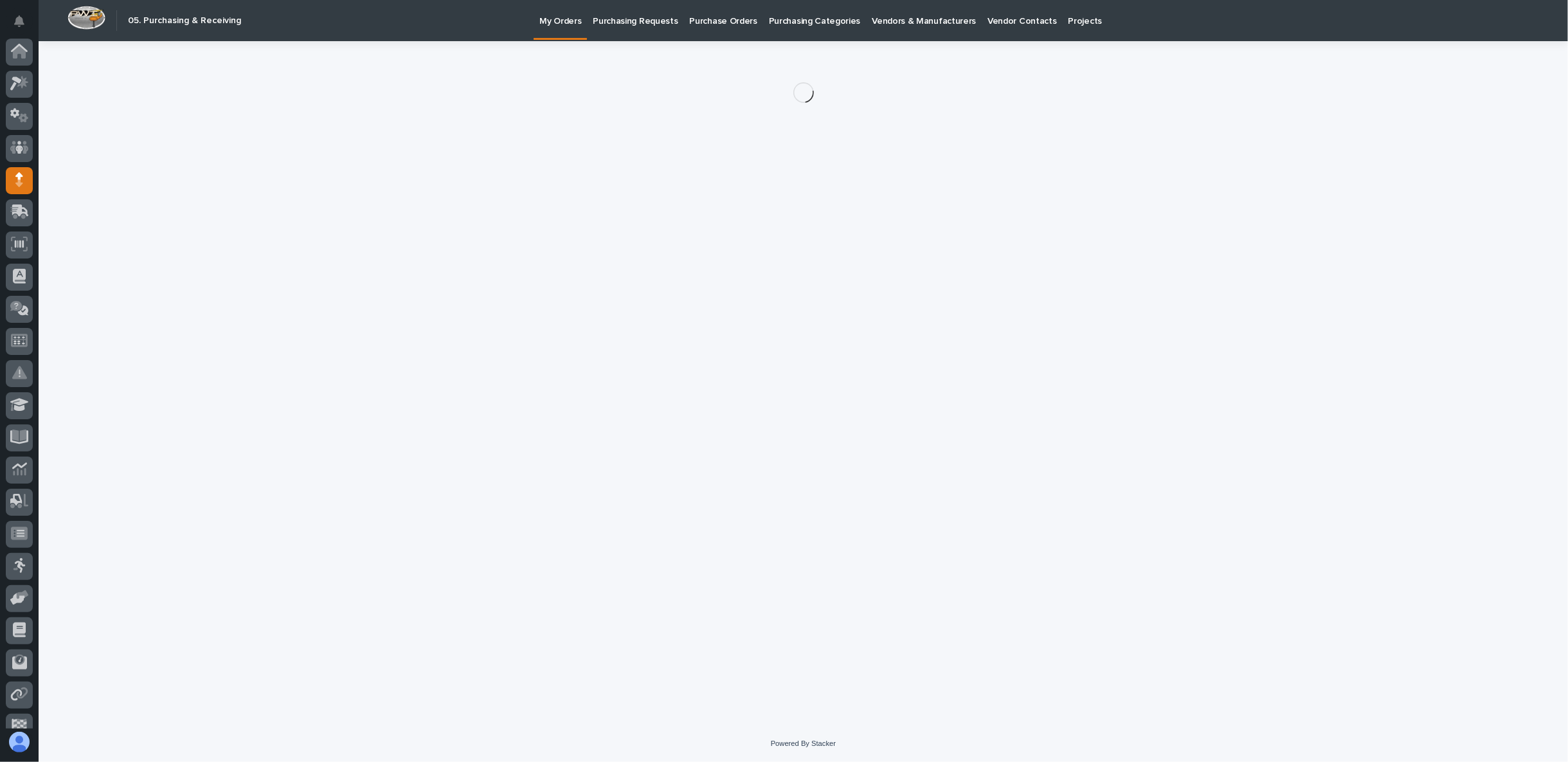
scroll to position [81, 0]
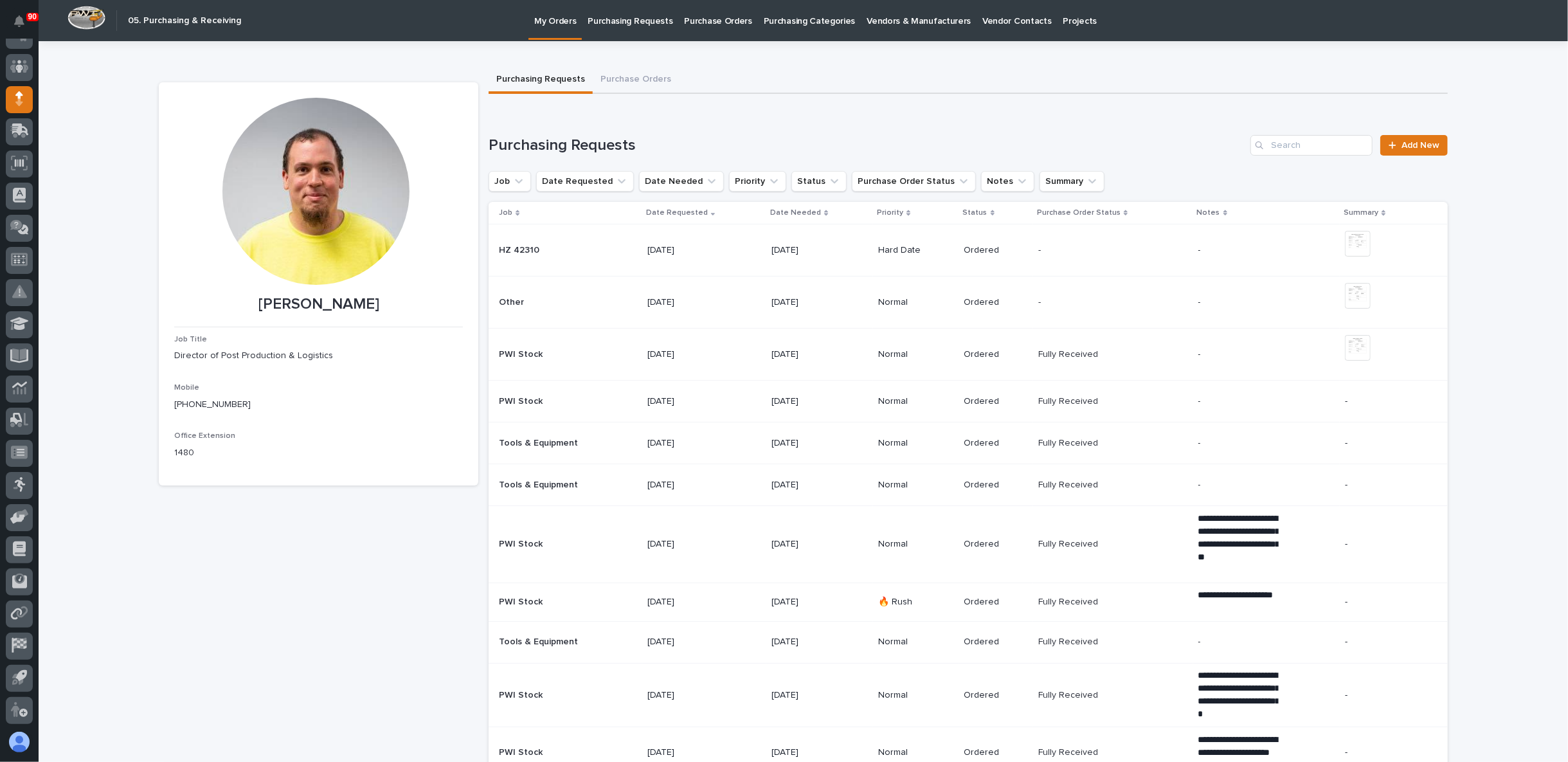
click at [697, 16] on p "Purchase Orders" at bounding box center [718, 14] width 67 height 27
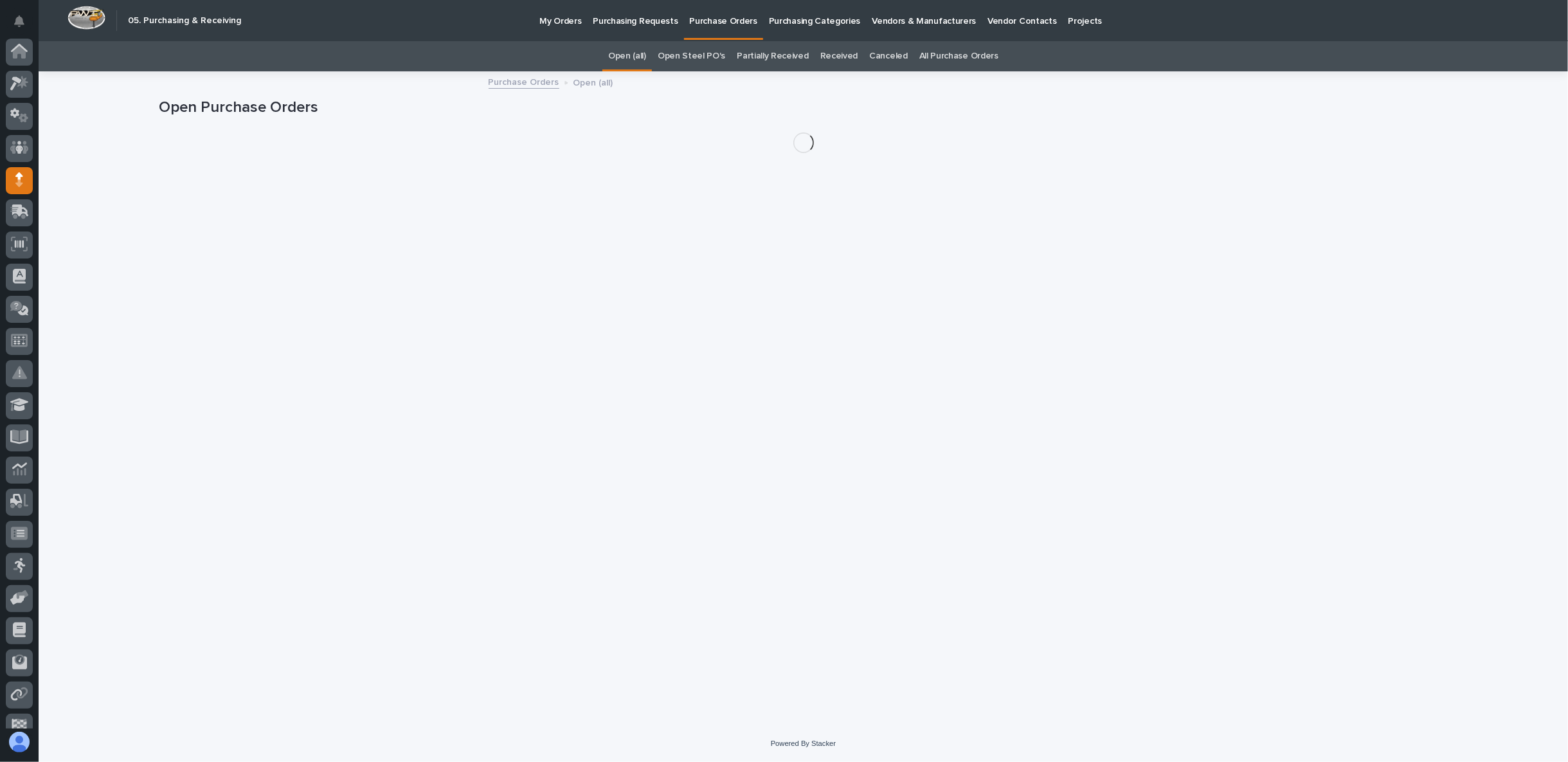
scroll to position [81, 0]
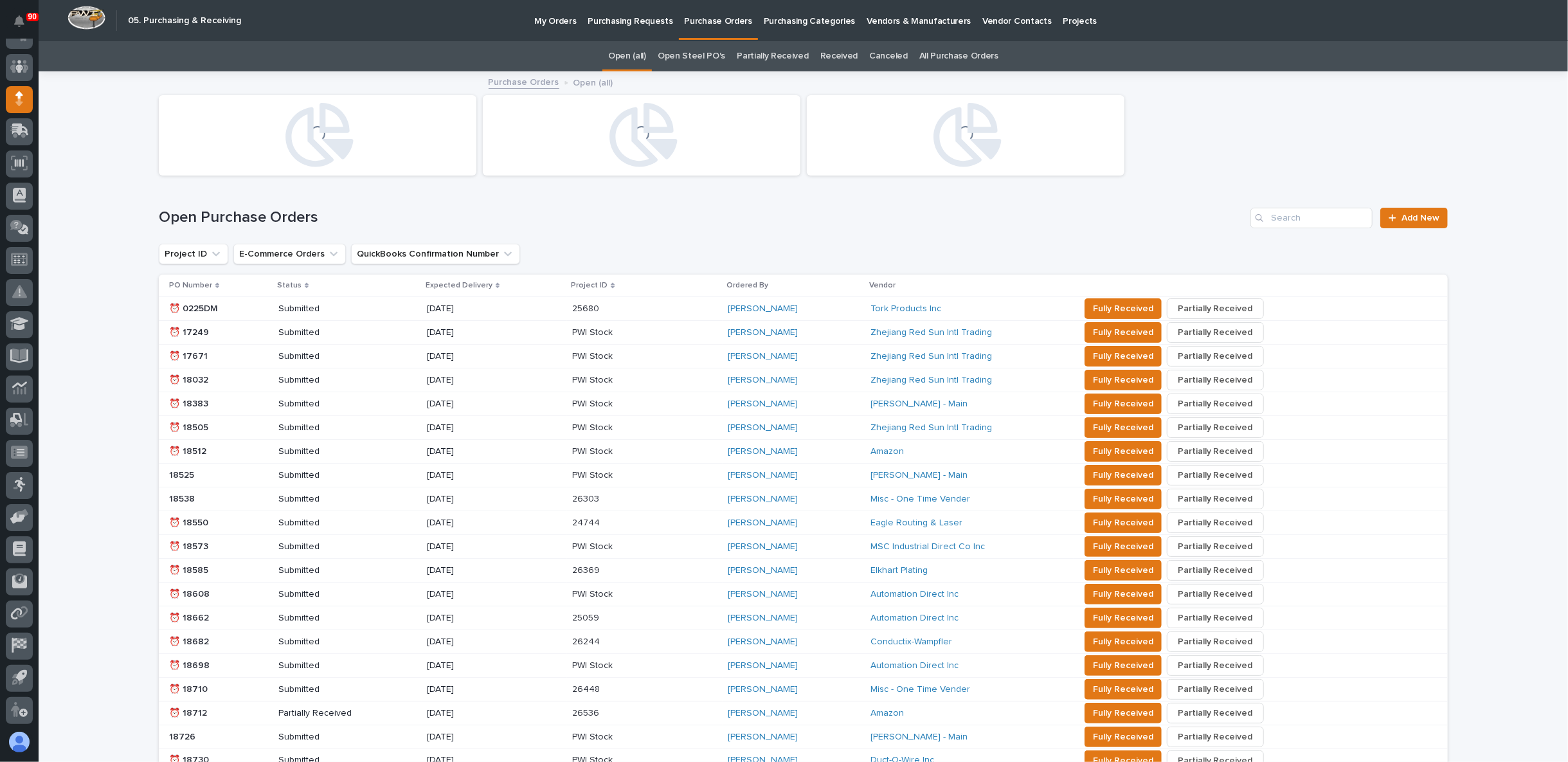
click at [927, 50] on link "All Purchase Orders" at bounding box center [958, 56] width 79 height 31
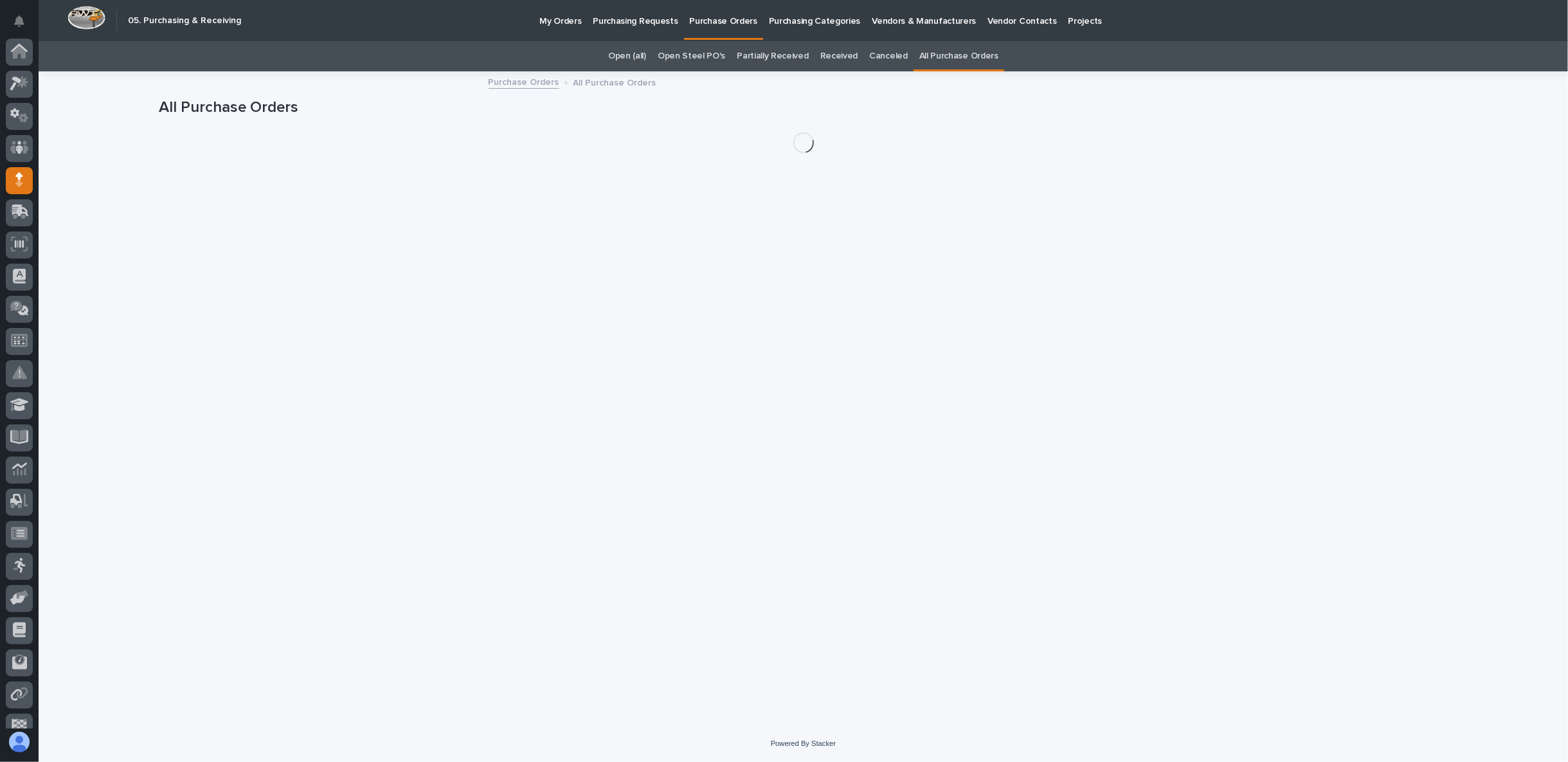
scroll to position [81, 0]
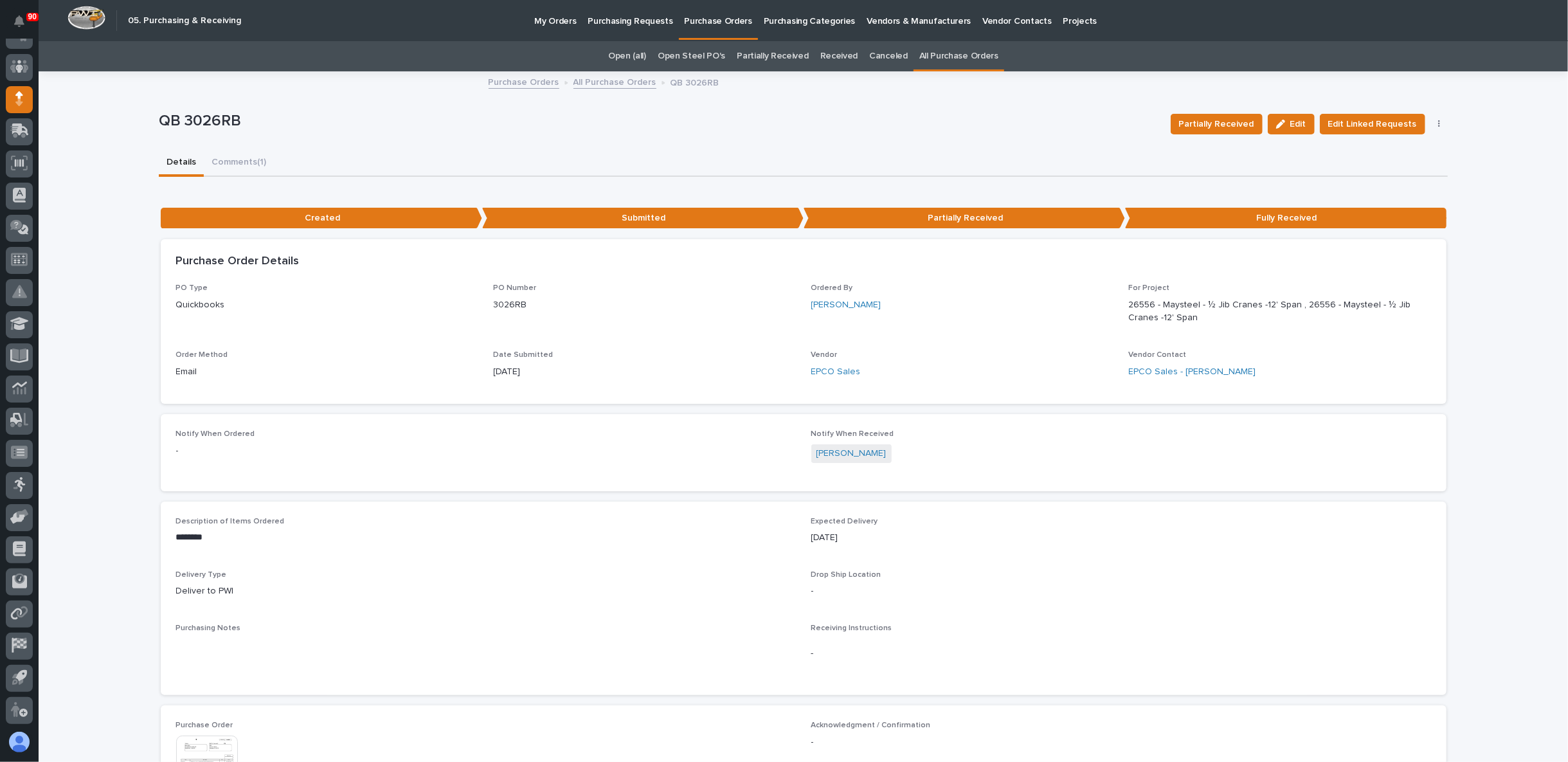
click at [1144, 303] on p "26556 - Maysteel - ½ Jib Cranes -12' Span , 26556 - Maysteel - ½ Jib Cranes -12…" at bounding box center [1280, 312] width 302 height 27
click at [24, 129] on icon at bounding box center [19, 131] width 18 height 15
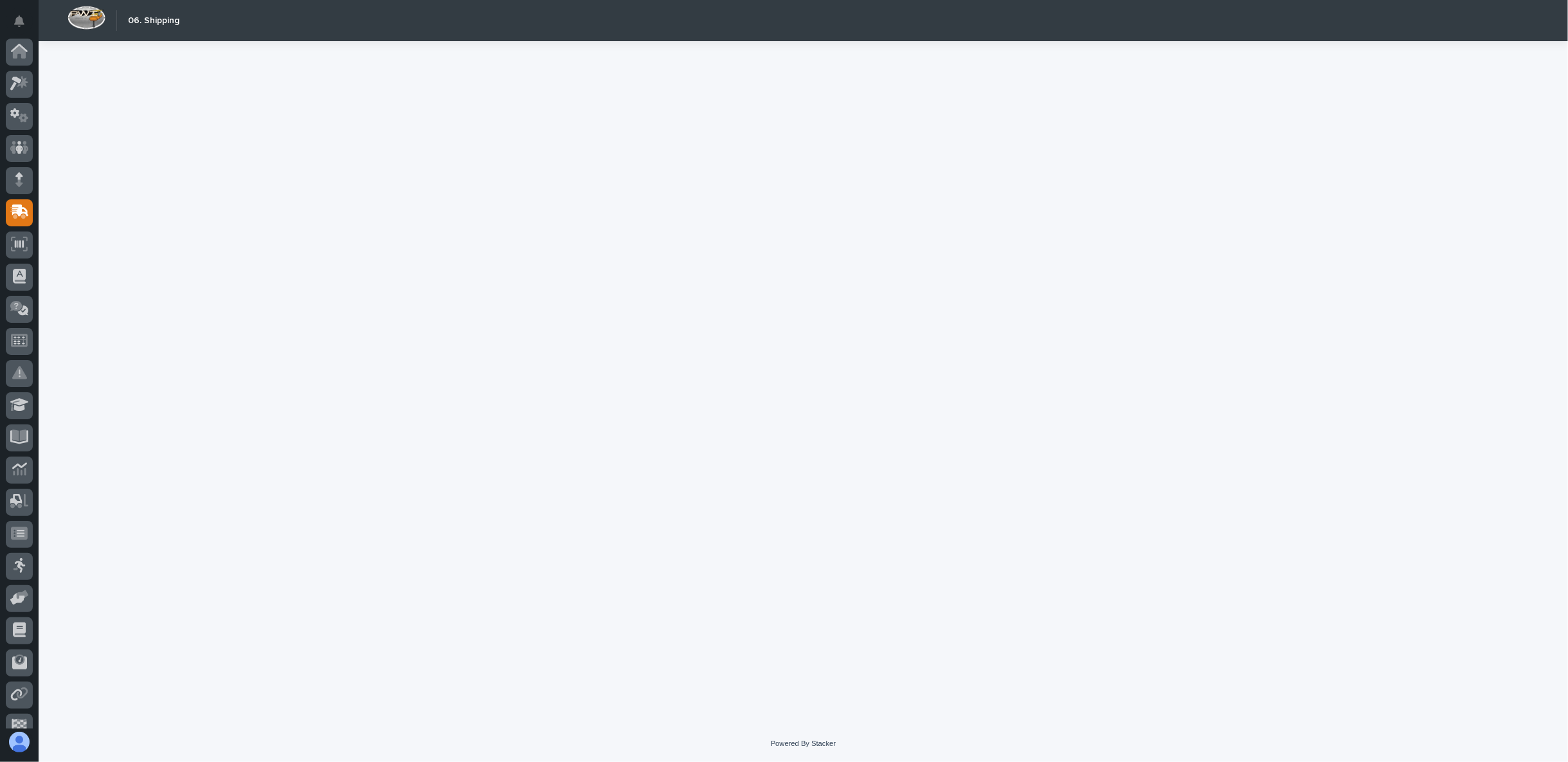
scroll to position [81, 0]
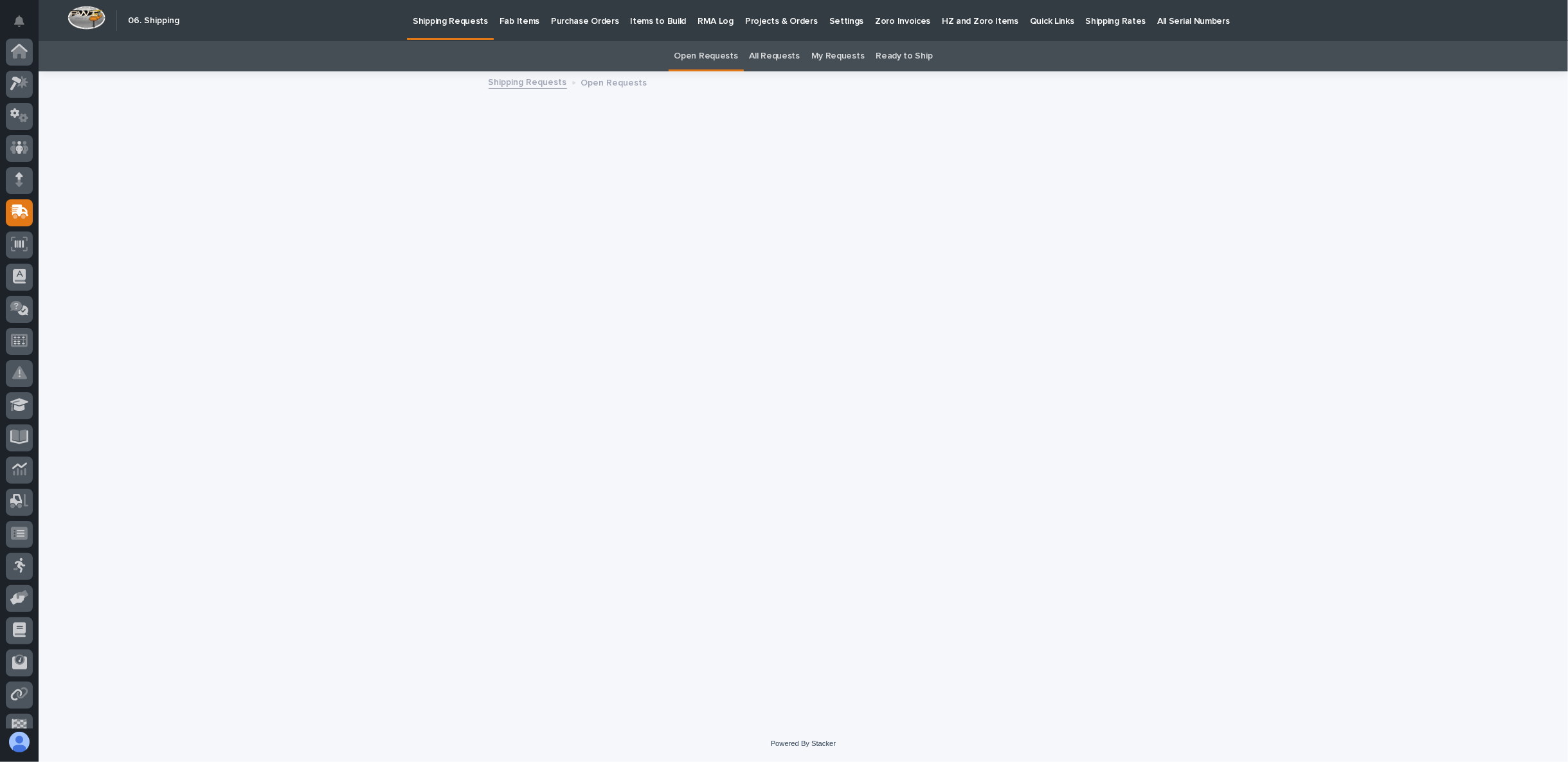
scroll to position [81, 0]
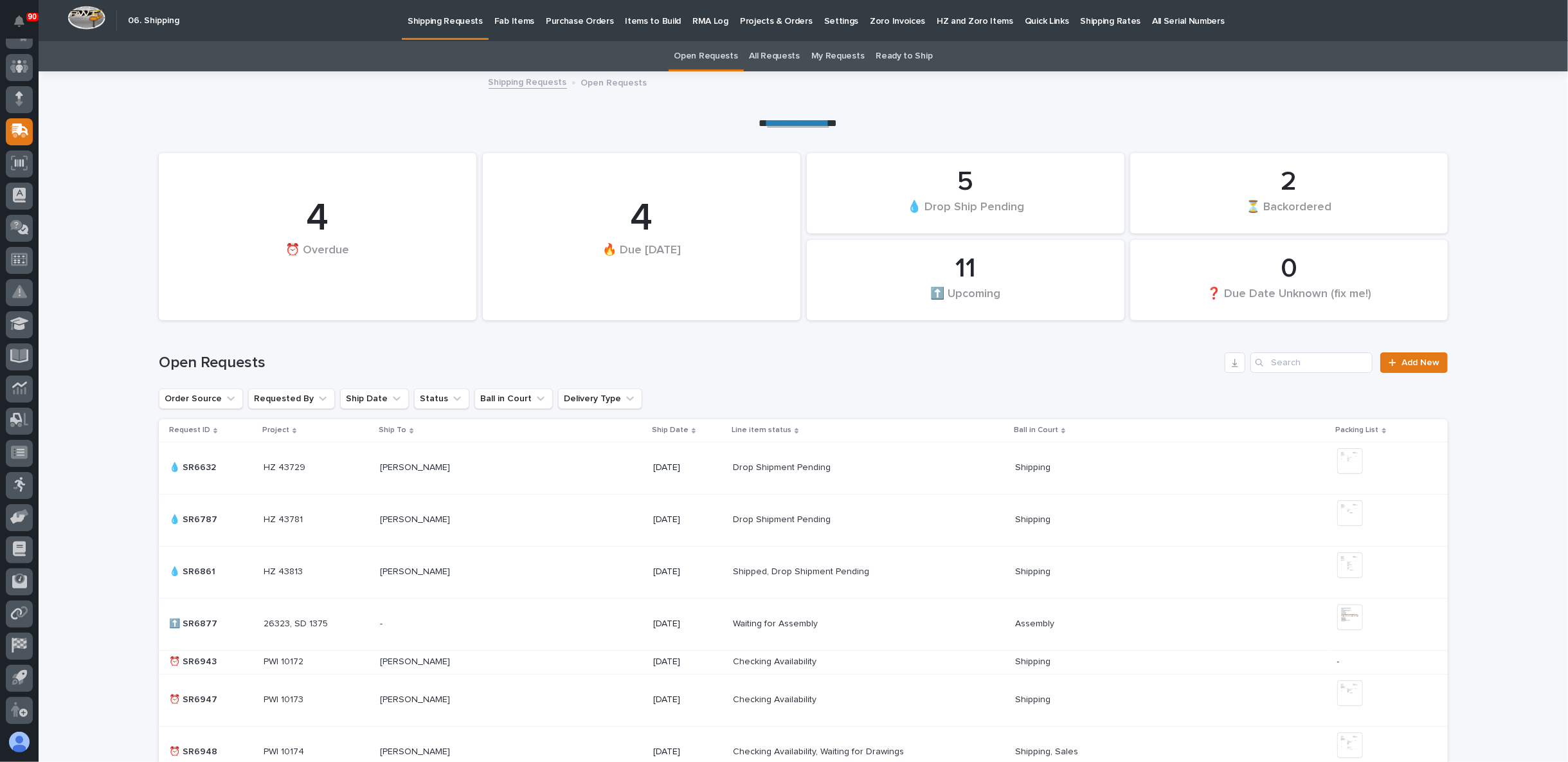
click at [509, 24] on p "Fab Items" at bounding box center [514, 14] width 40 height 27
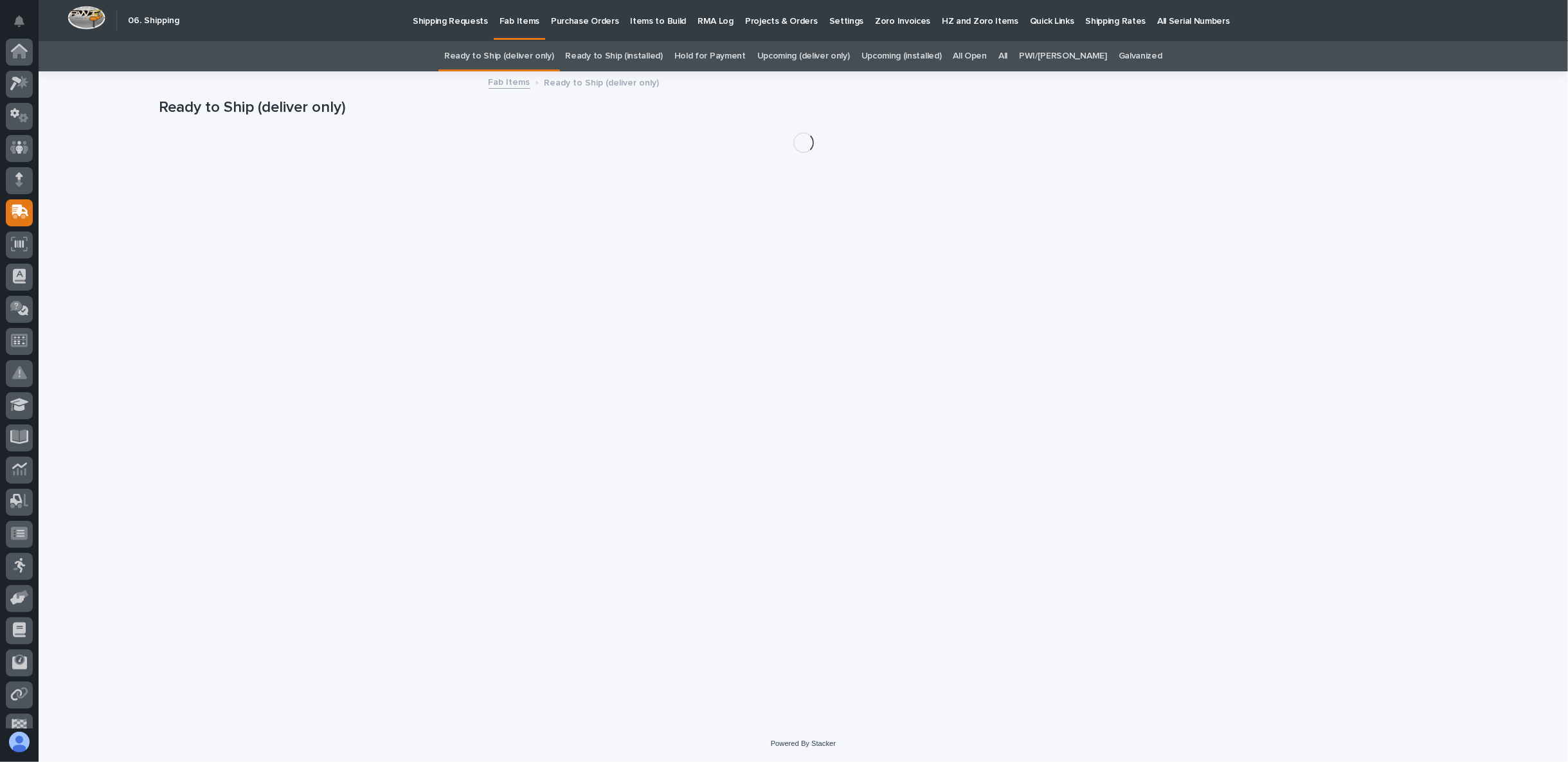
scroll to position [81, 0]
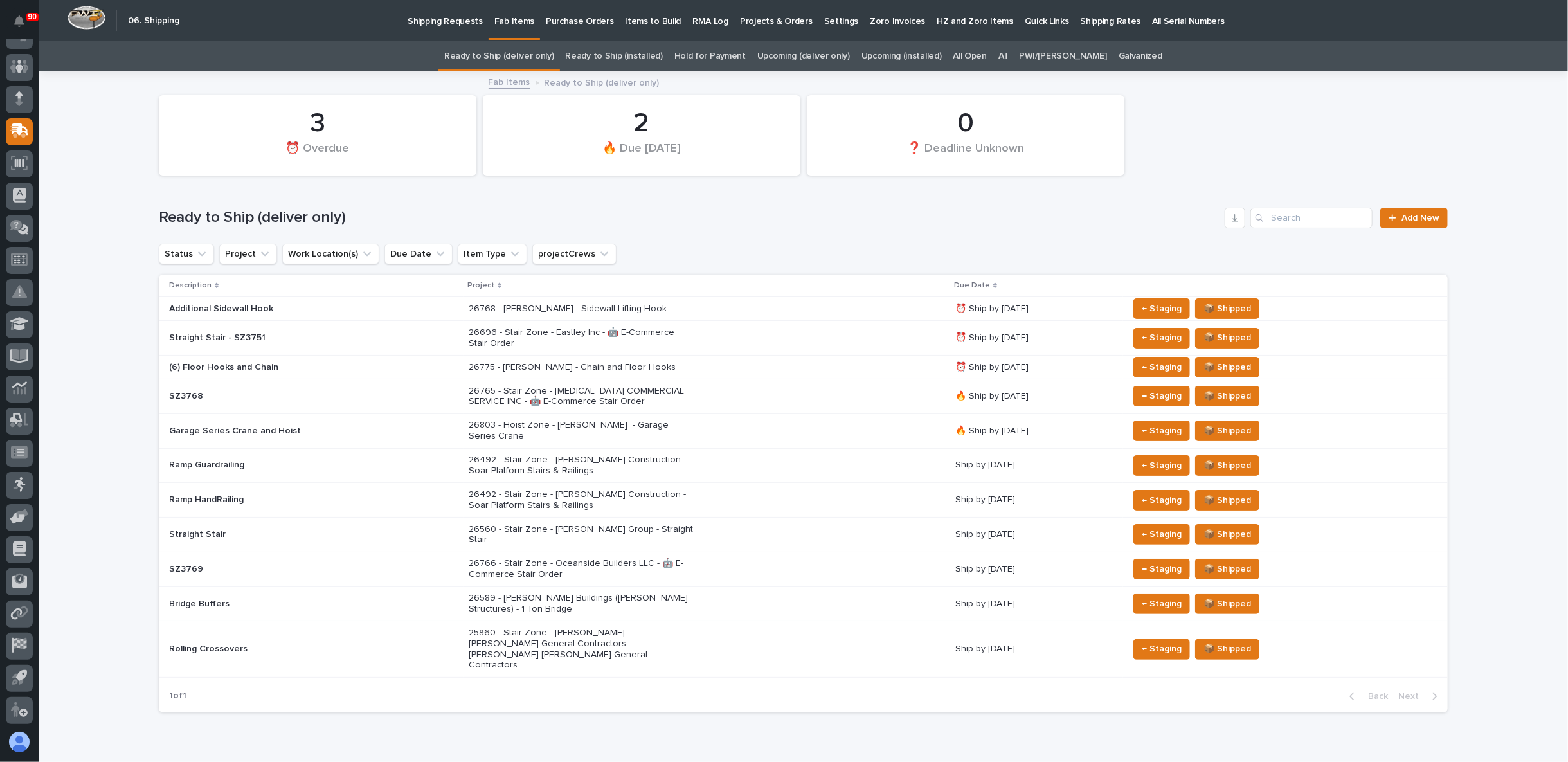
click at [518, 328] on p "26696 - Stair Zone - Eastley Inc - 🤖 E-Commerce Stair Order" at bounding box center [580, 338] width 225 height 22
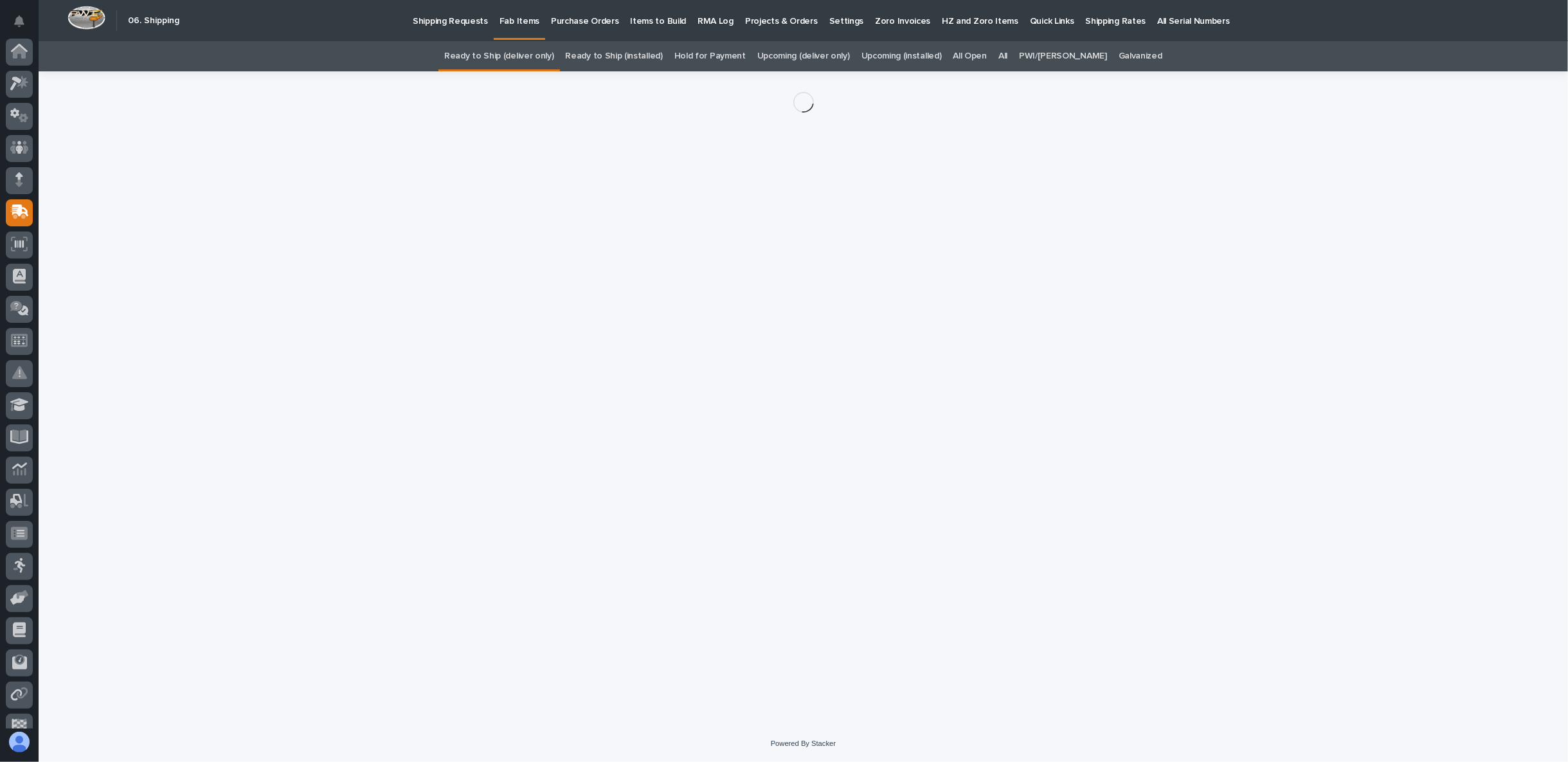
scroll to position [81, 0]
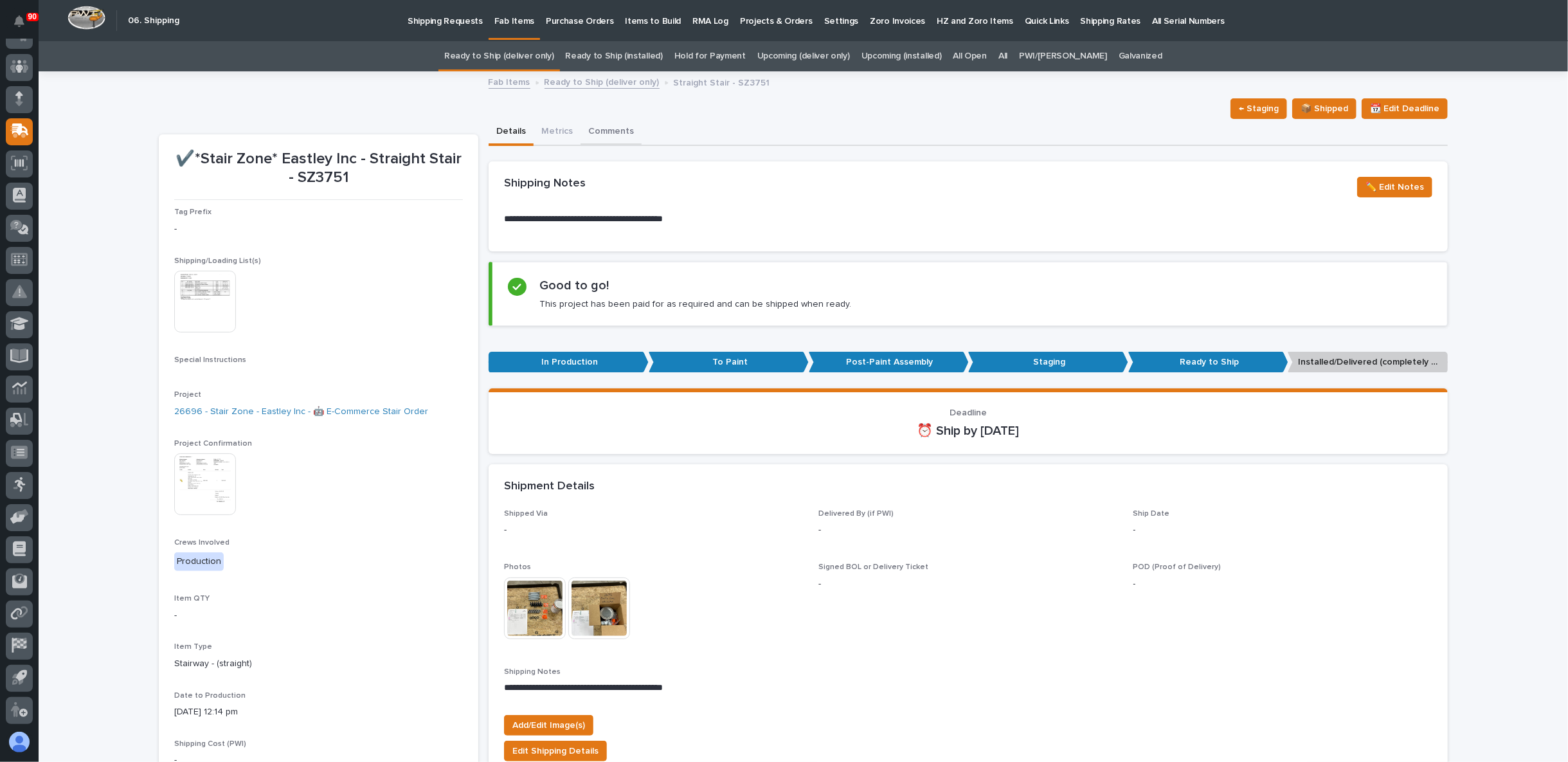
click at [610, 133] on button "Comments" at bounding box center [611, 132] width 61 height 27
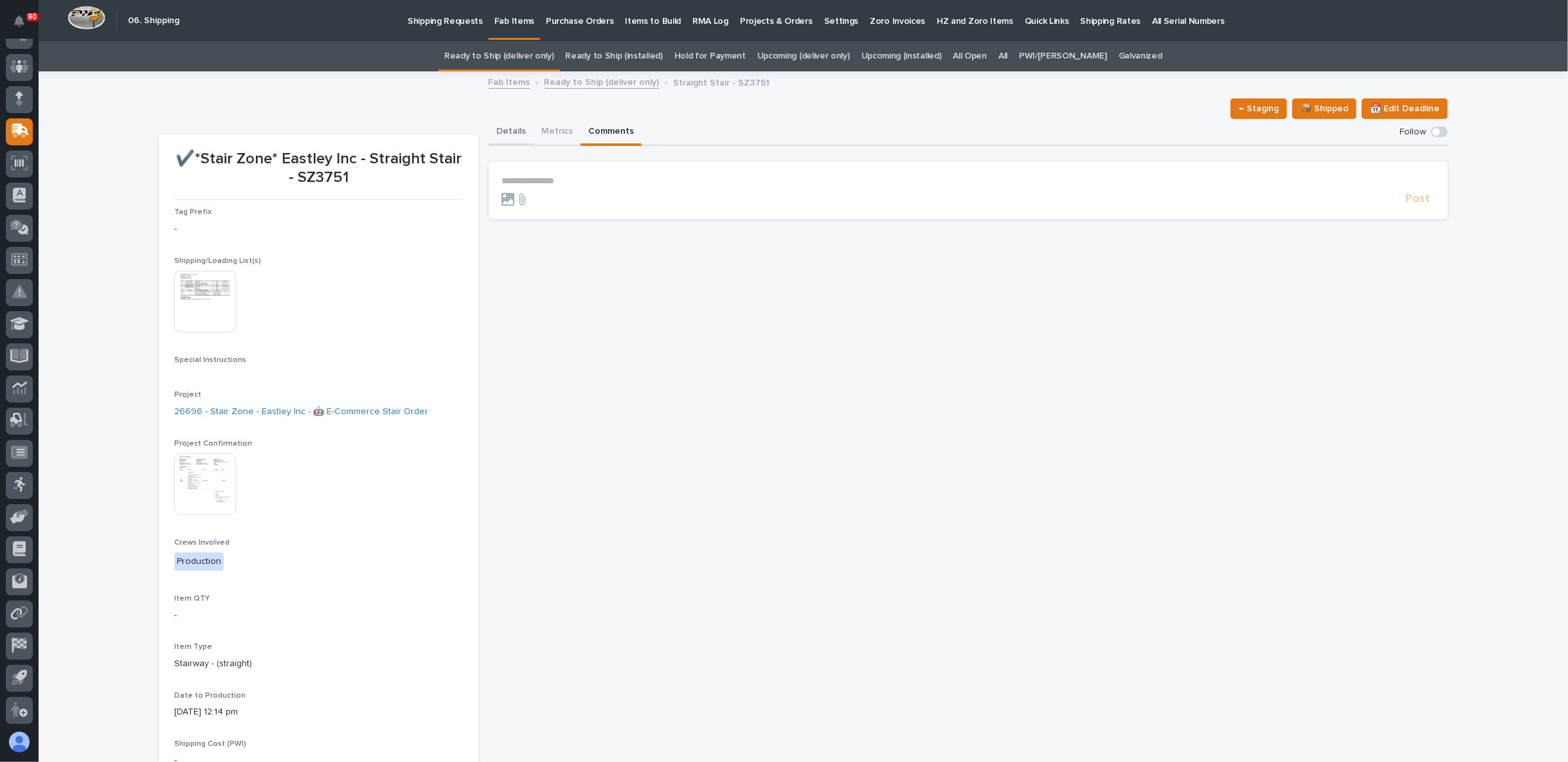
click at [503, 130] on button "Details" at bounding box center [511, 132] width 45 height 27
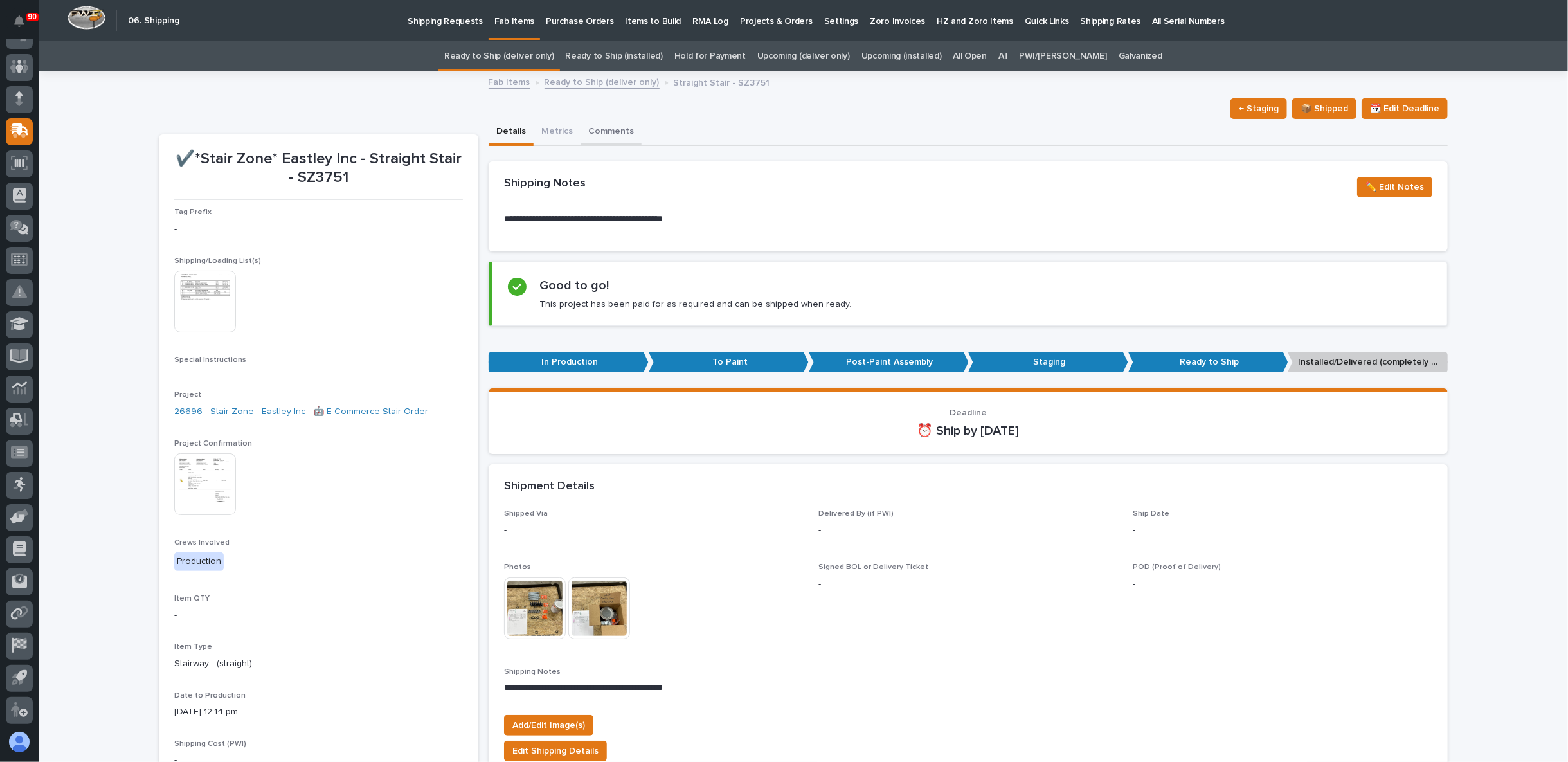
click at [607, 123] on button "Comments" at bounding box center [611, 132] width 61 height 27
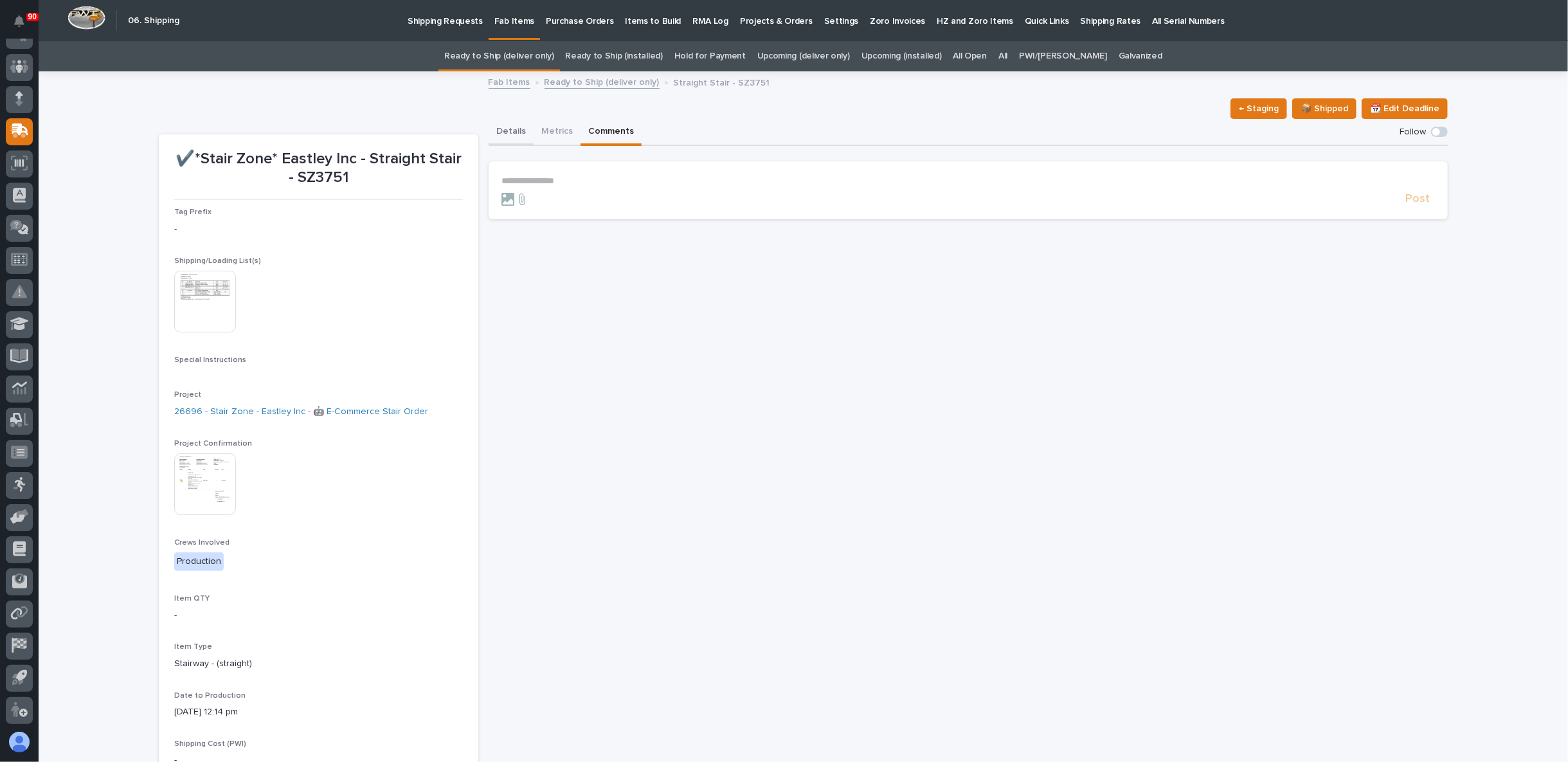
click at [508, 137] on button "Details" at bounding box center [511, 132] width 45 height 27
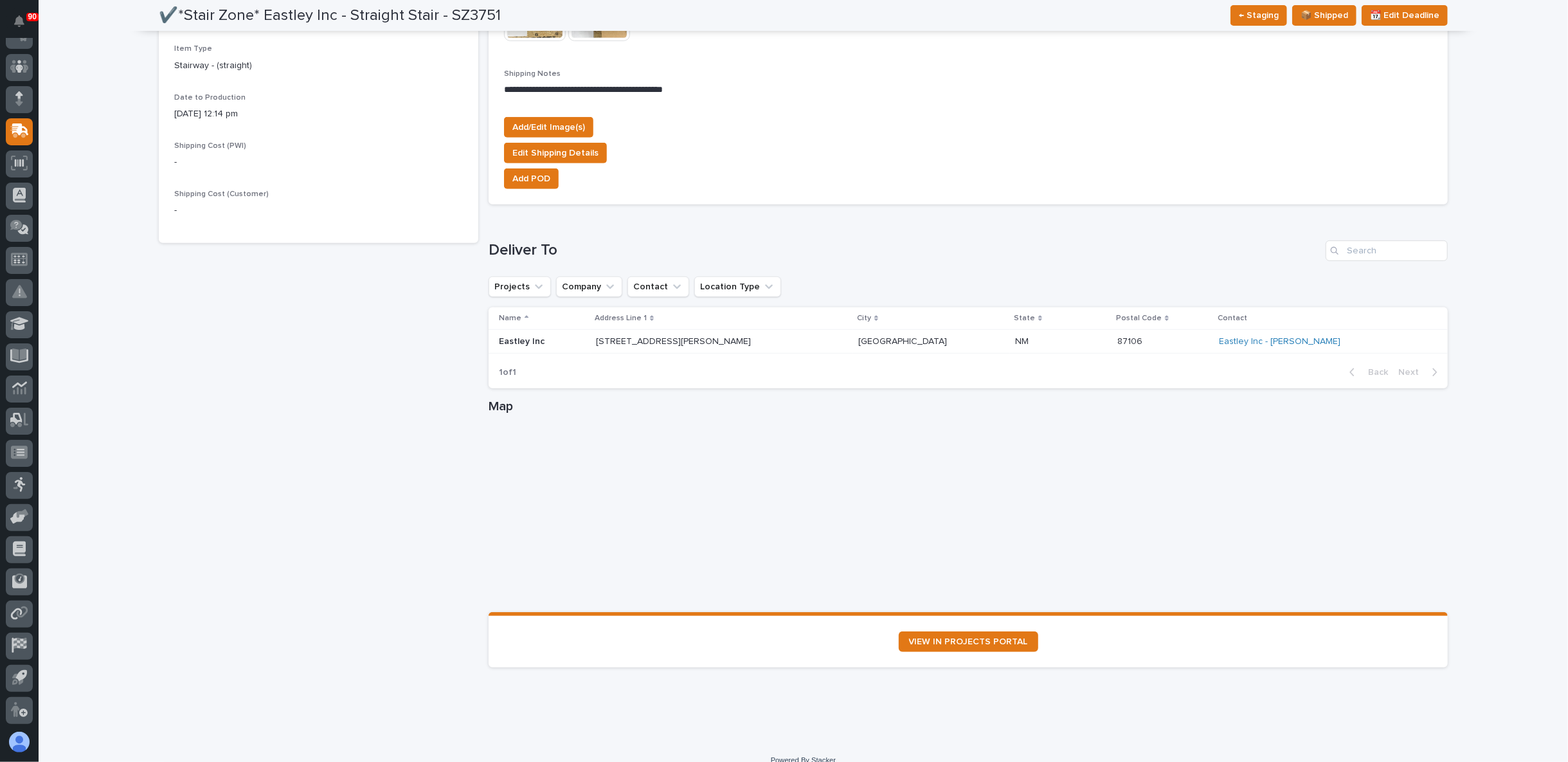
scroll to position [613, 0]
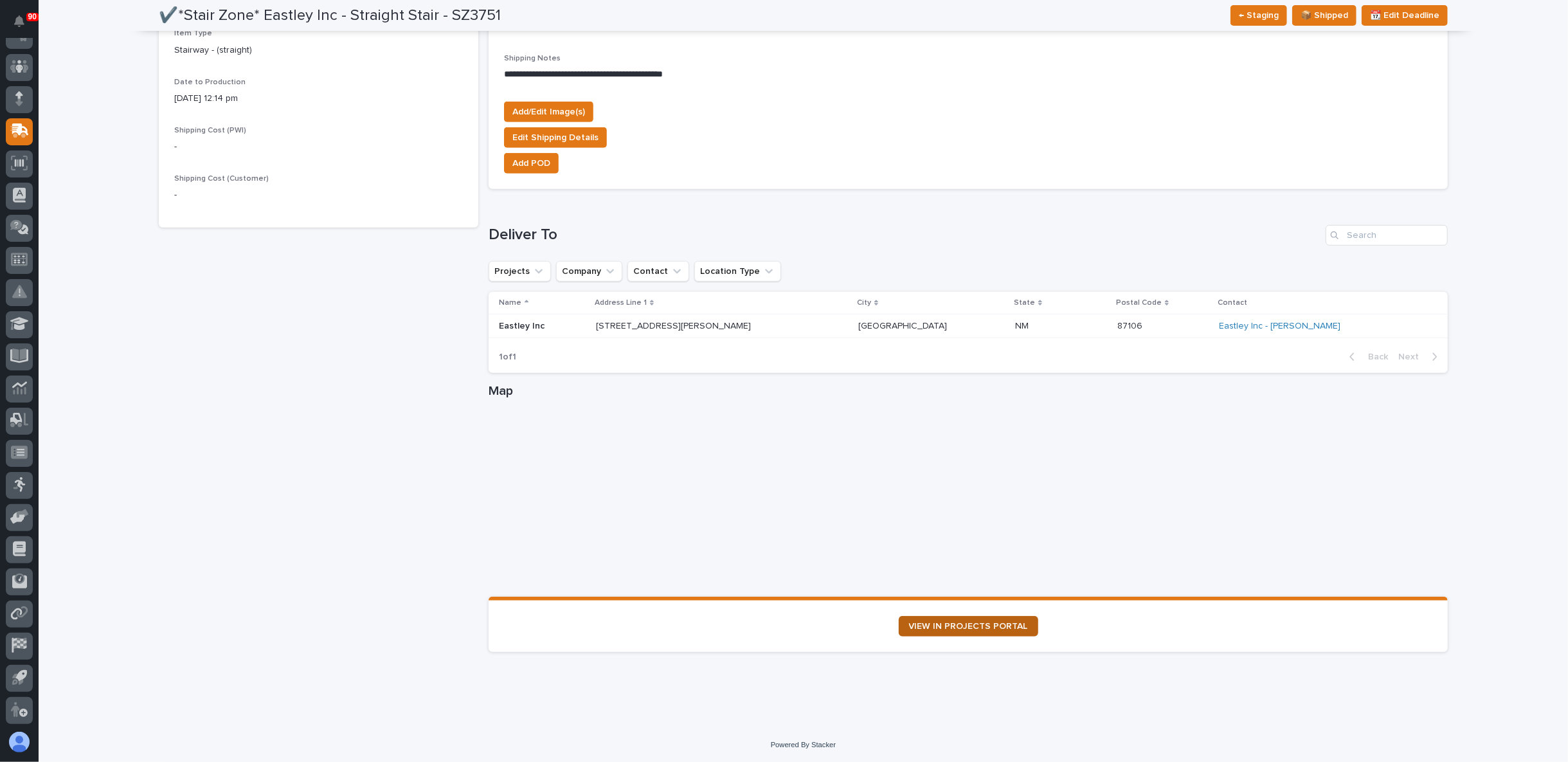
click at [968, 625] on span "VIEW IN PROJECTS PORTAL" at bounding box center [968, 626] width 119 height 9
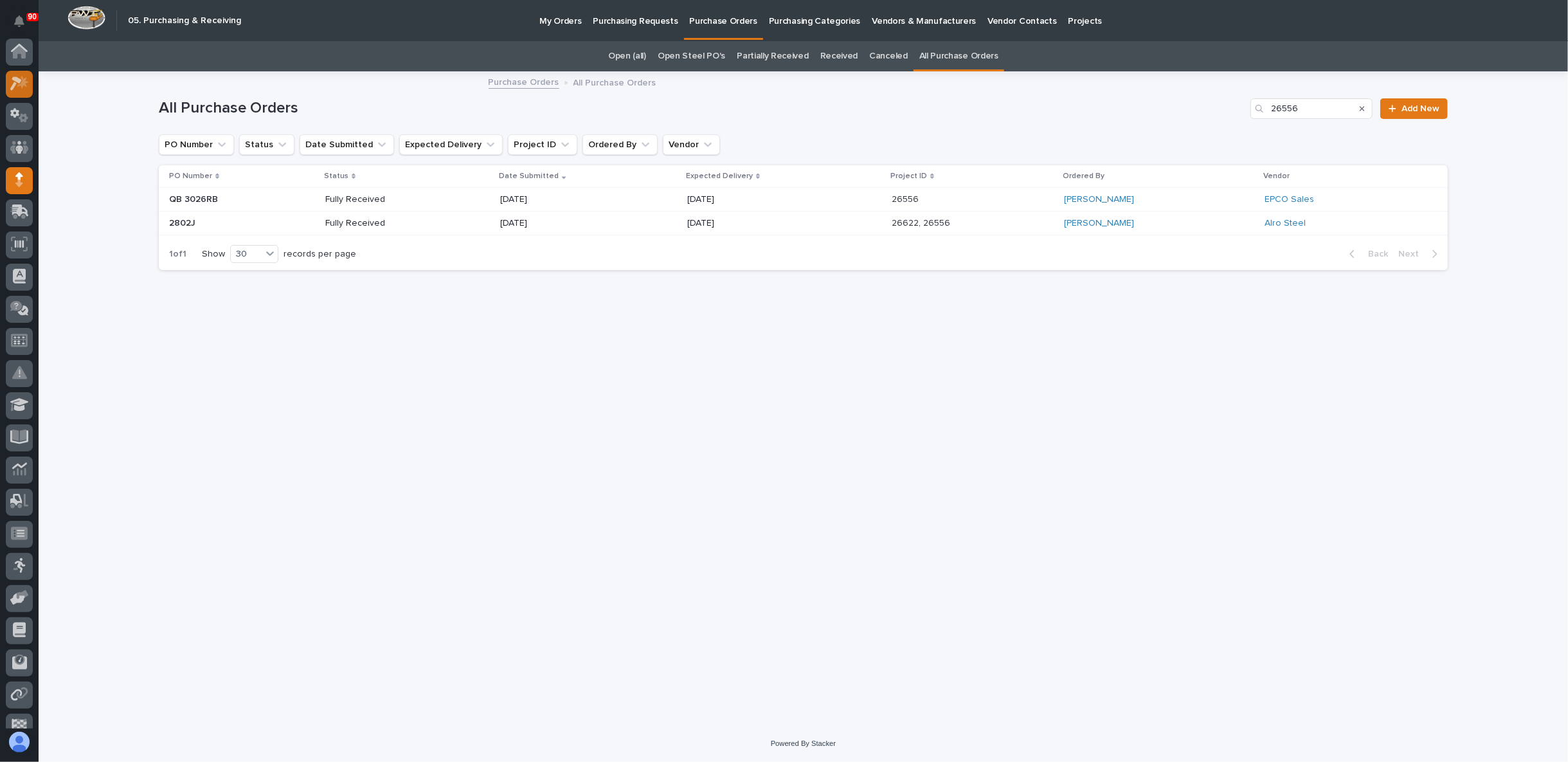
click at [25, 88] on icon at bounding box center [19, 84] width 18 height 15
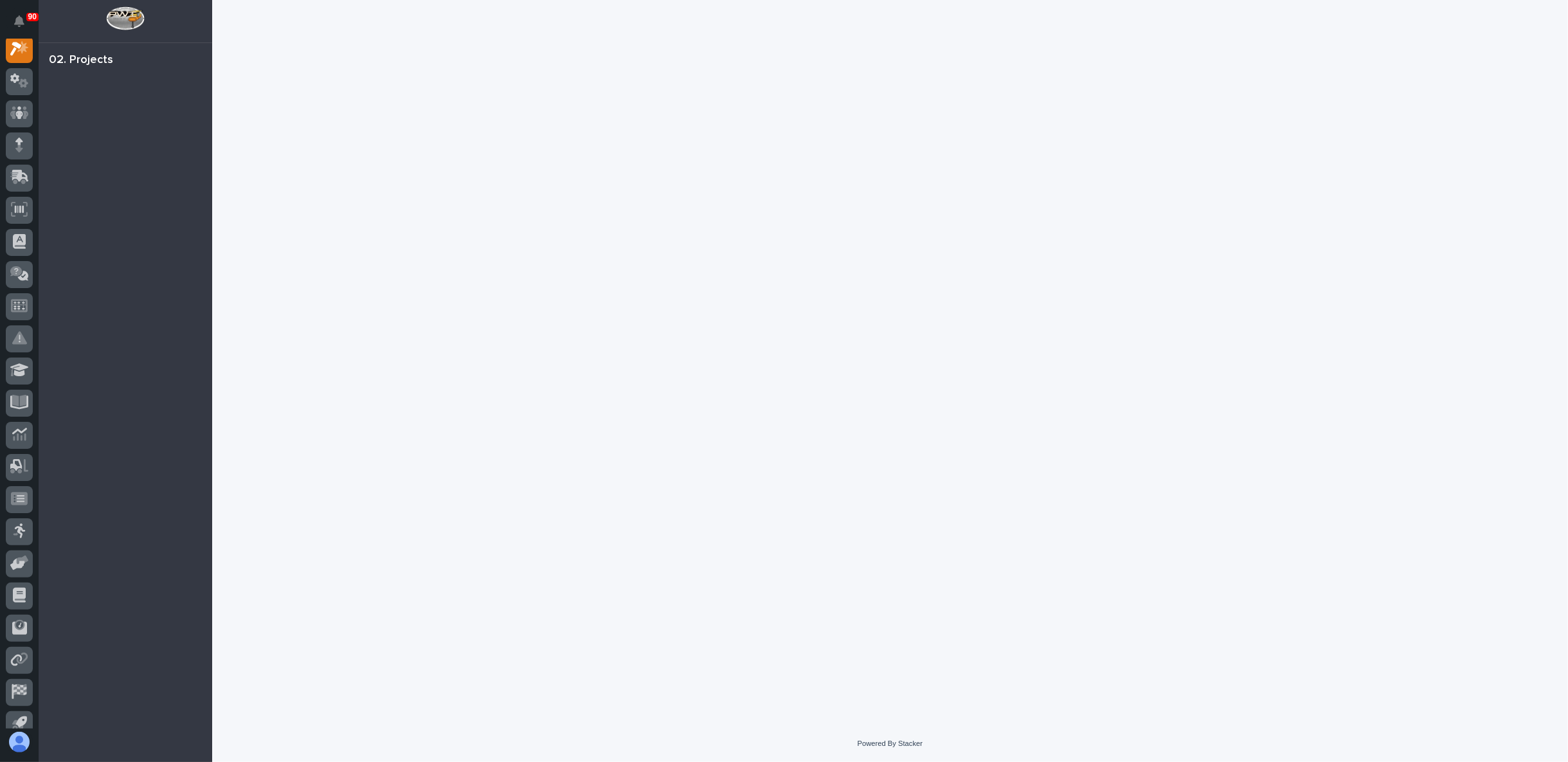
scroll to position [32, 0]
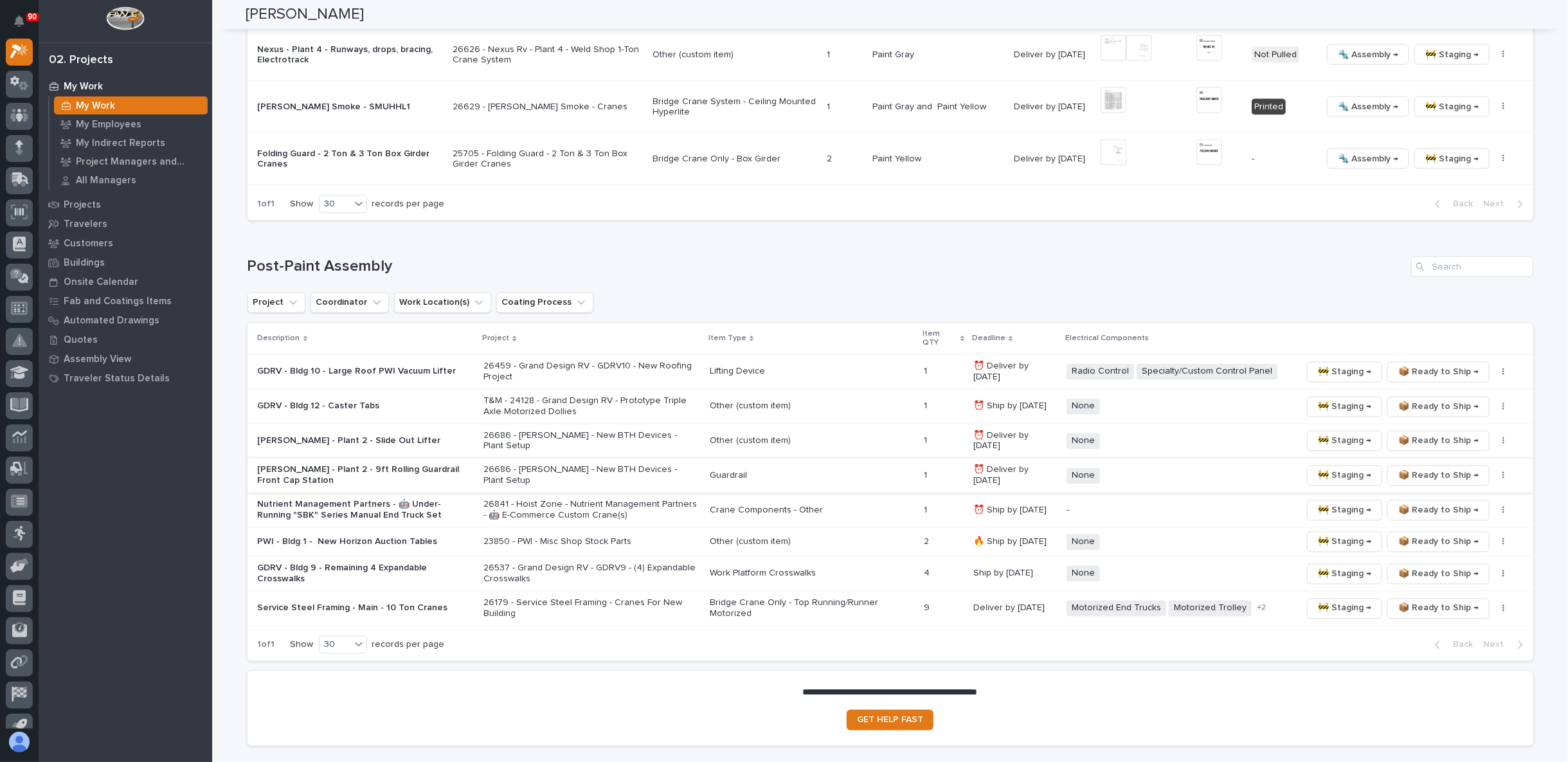
scroll to position [1914, 0]
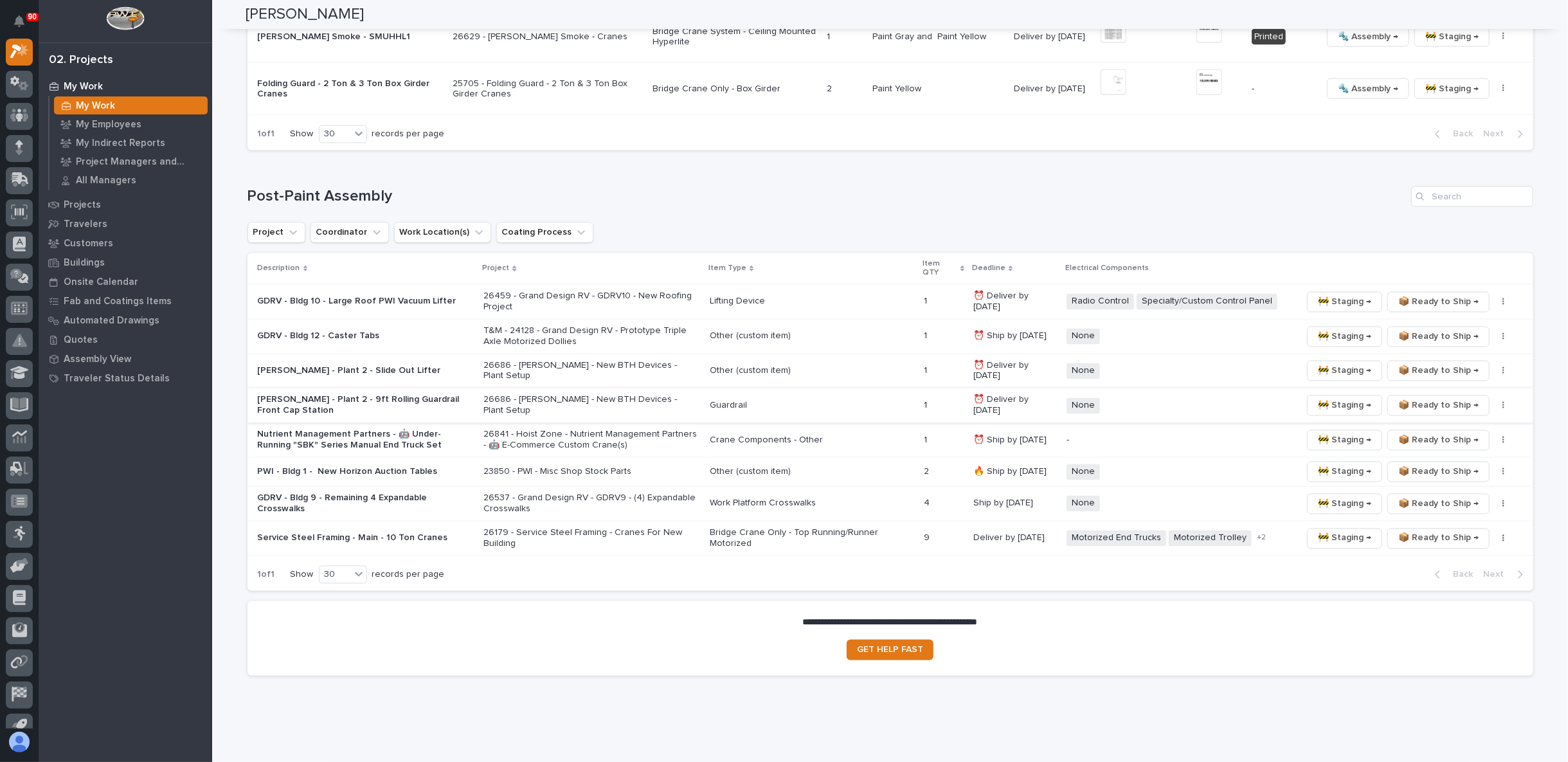
click at [346, 366] on p "Brinkley - Plant 2 - Slide Out Lifter" at bounding box center [366, 371] width 216 height 11
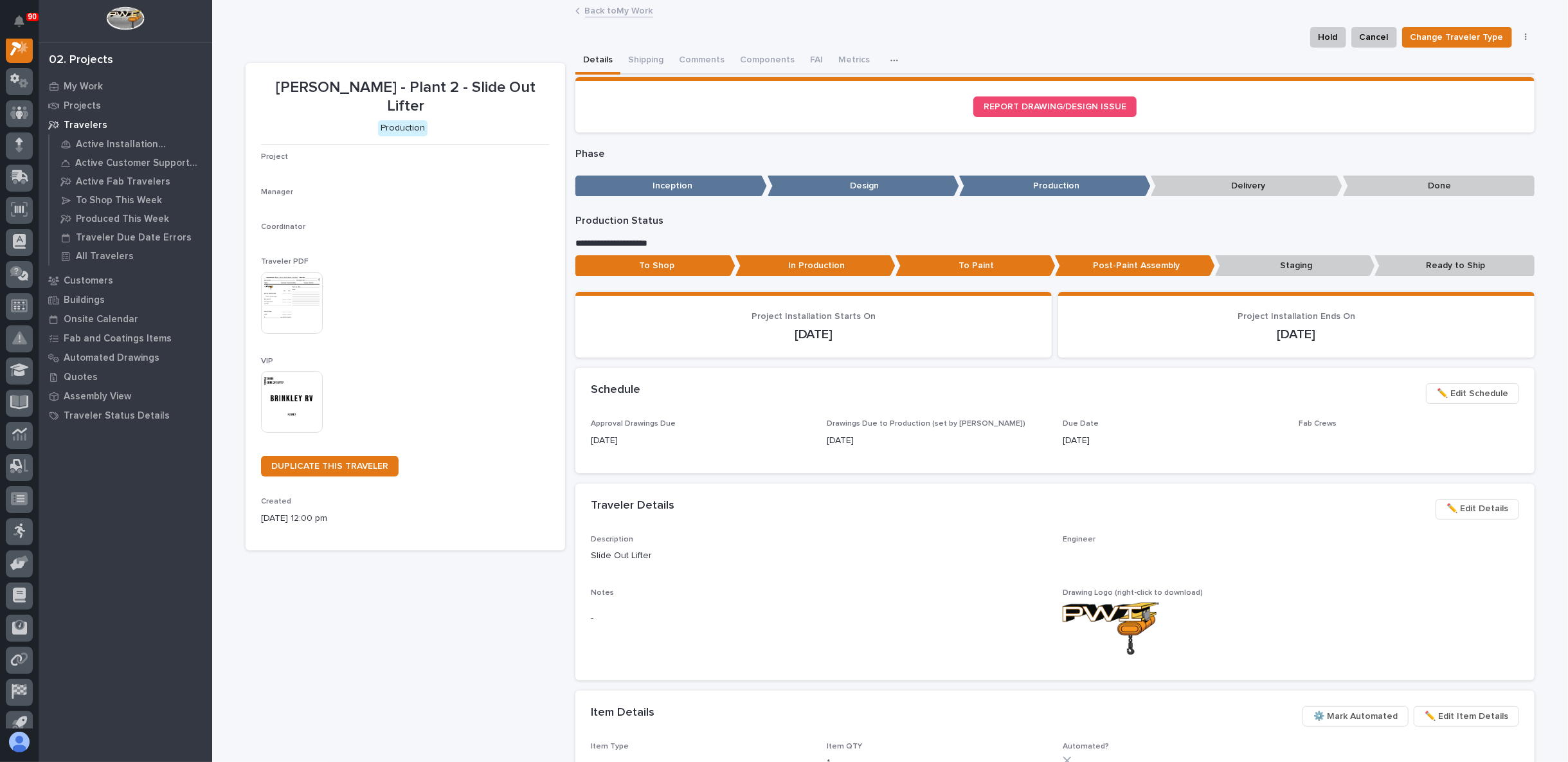
scroll to position [32, 0]
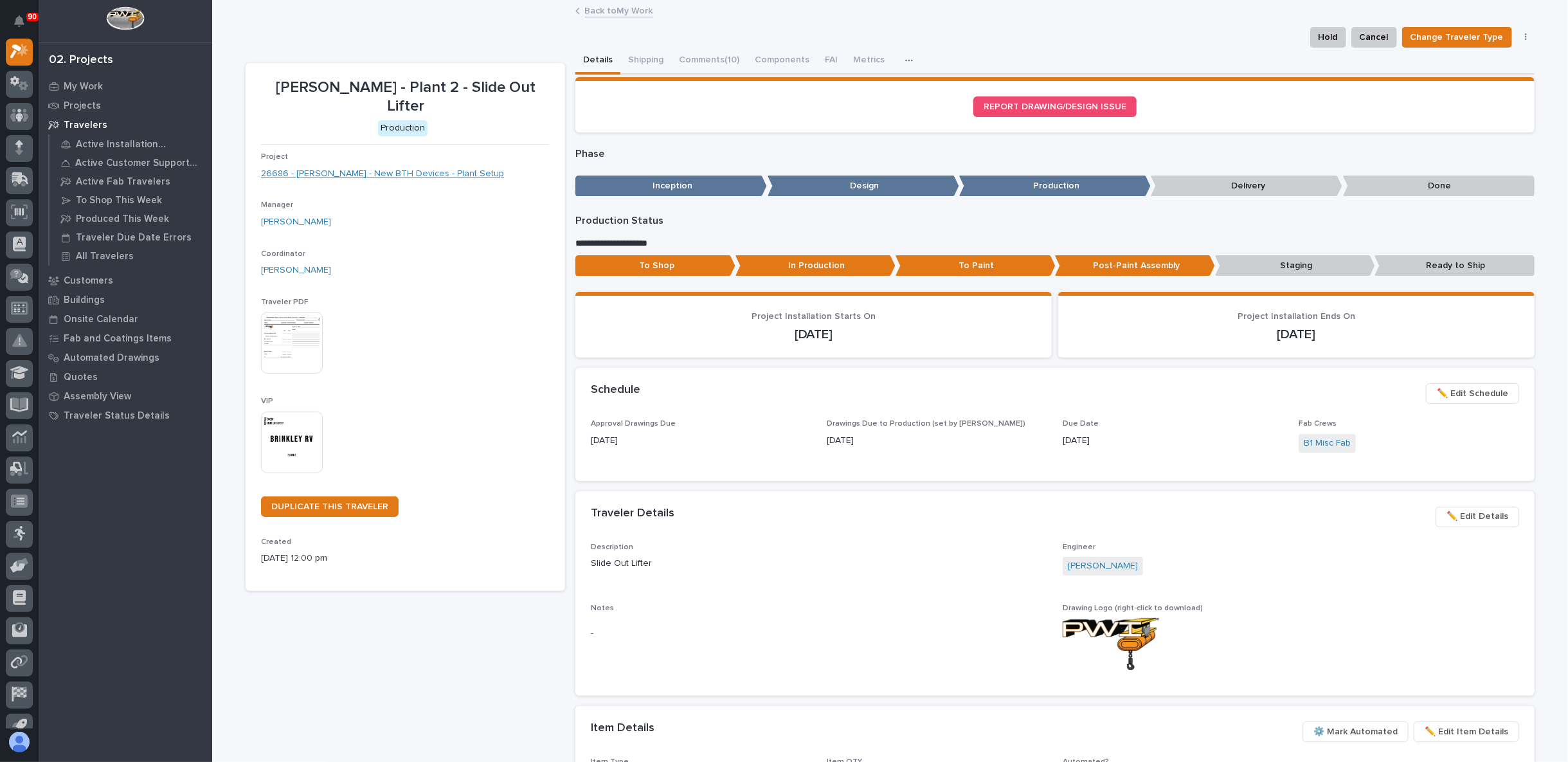
click at [403, 167] on link "26686 - Brinkley RV - New BTH Devices - Plant Setup" at bounding box center [382, 174] width 243 height 14
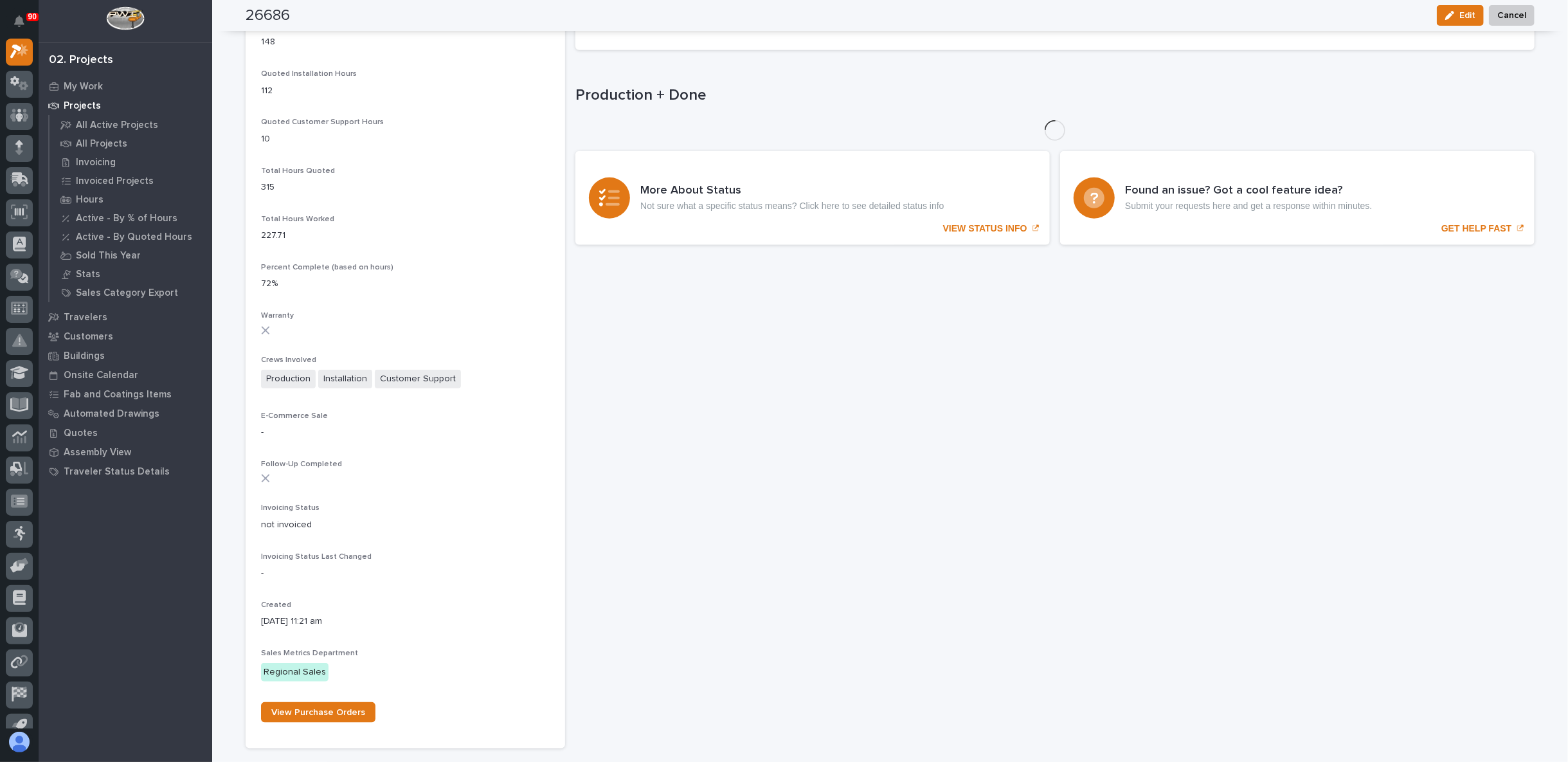
scroll to position [939, 0]
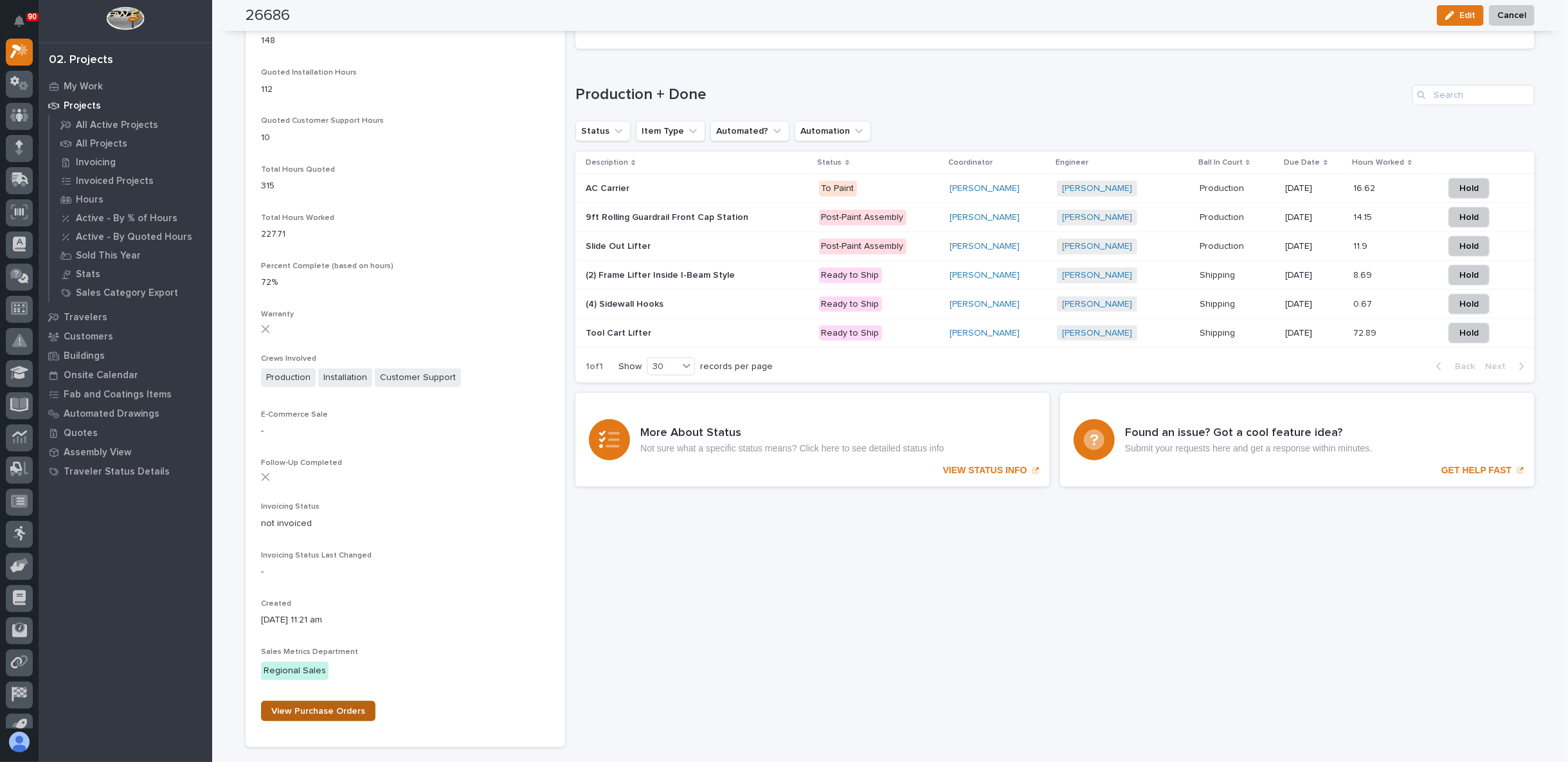
click at [339, 705] on link "View Purchase Orders" at bounding box center [318, 711] width 115 height 20
click at [624, 301] on p "(4) Sidewall Hooks" at bounding box center [626, 304] width 80 height 14
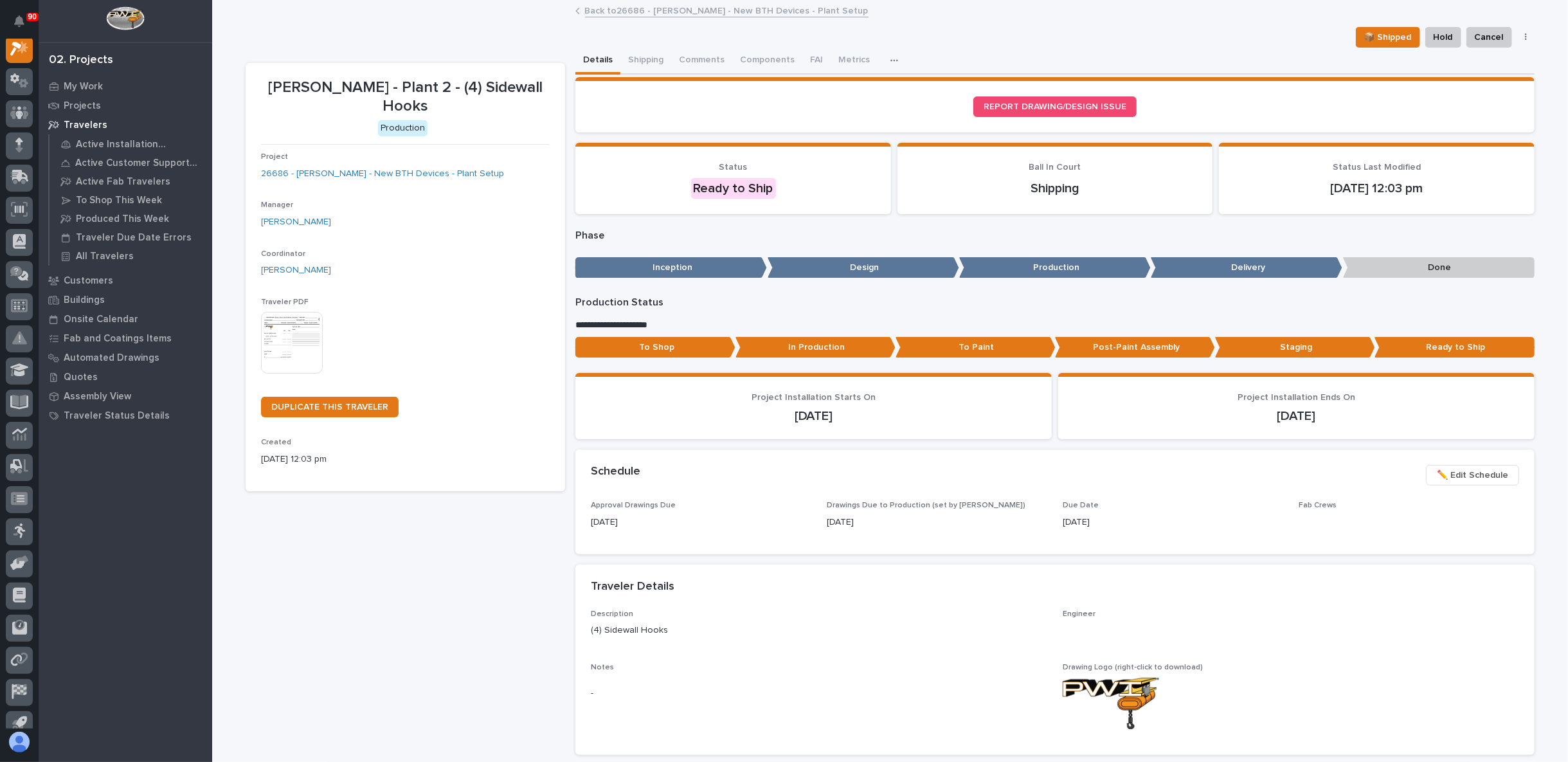
scroll to position [32, 0]
click at [384, 167] on link "26686 - Brinkley RV - New BTH Devices - Plant Setup" at bounding box center [382, 174] width 243 height 14
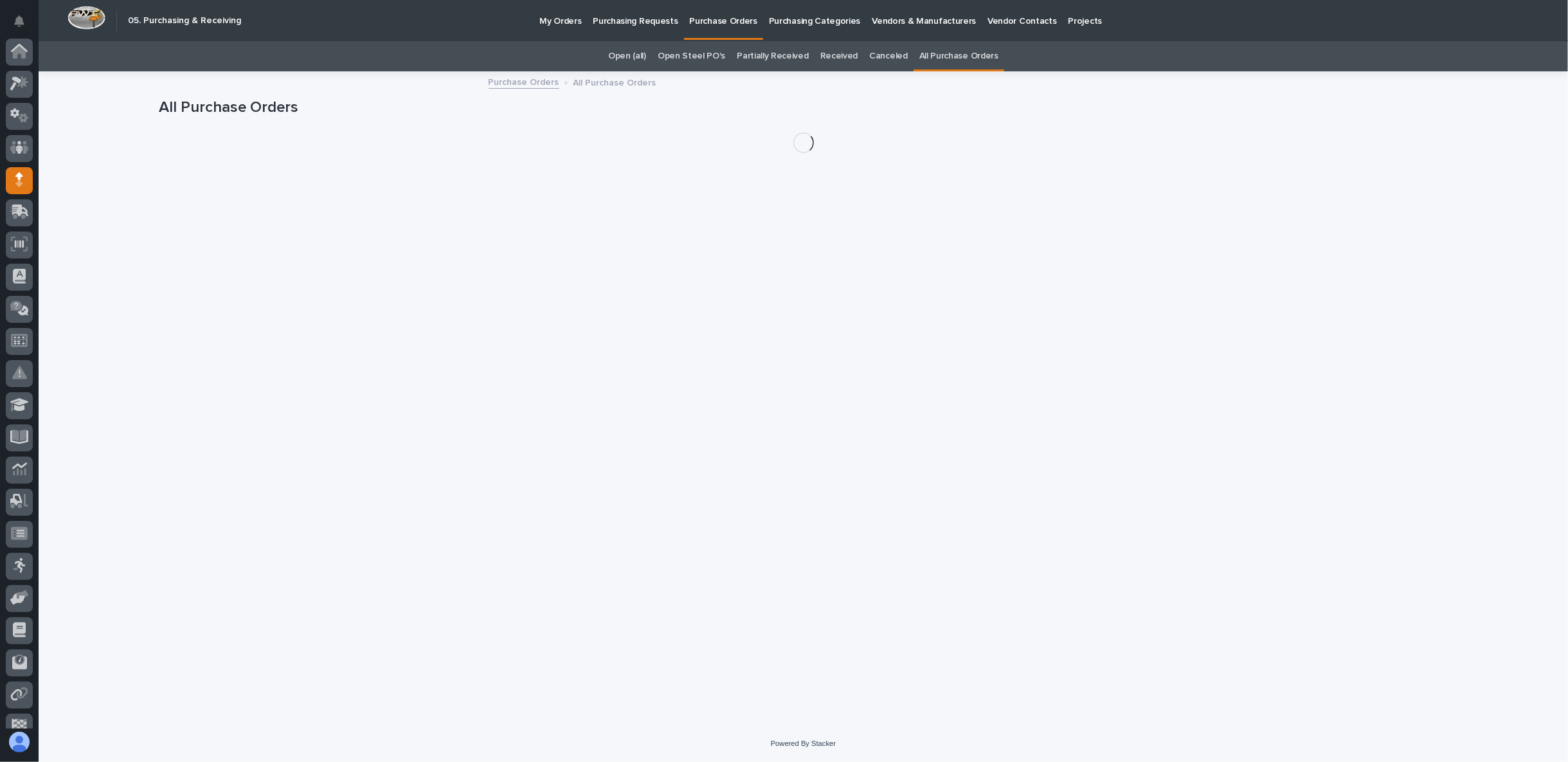
scroll to position [81, 0]
